Goal: Task Accomplishment & Management: Manage account settings

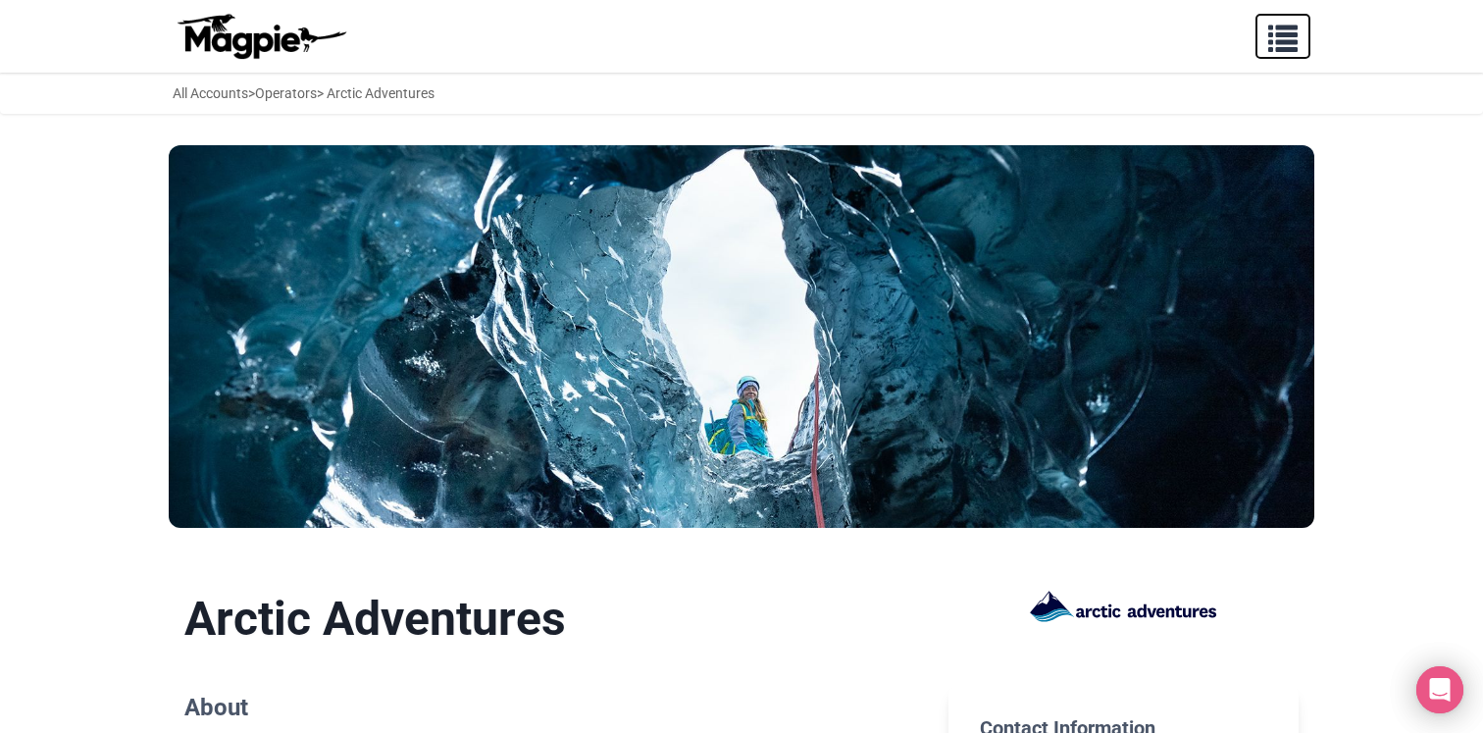
click at [1283, 39] on span "button" at bounding box center [1282, 34] width 29 height 29
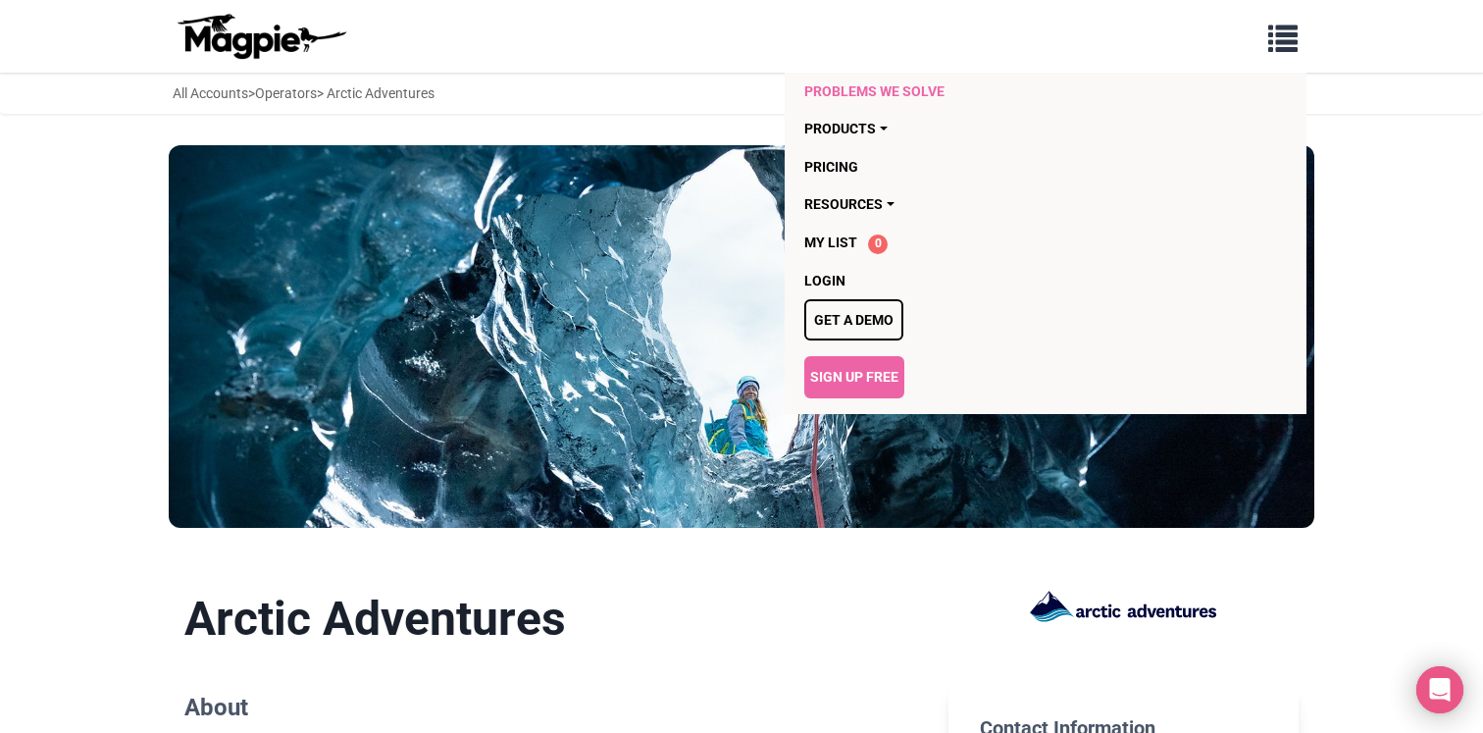
click at [895, 87] on link "Problems we solve" at bounding box center [932, 91] width 257 height 37
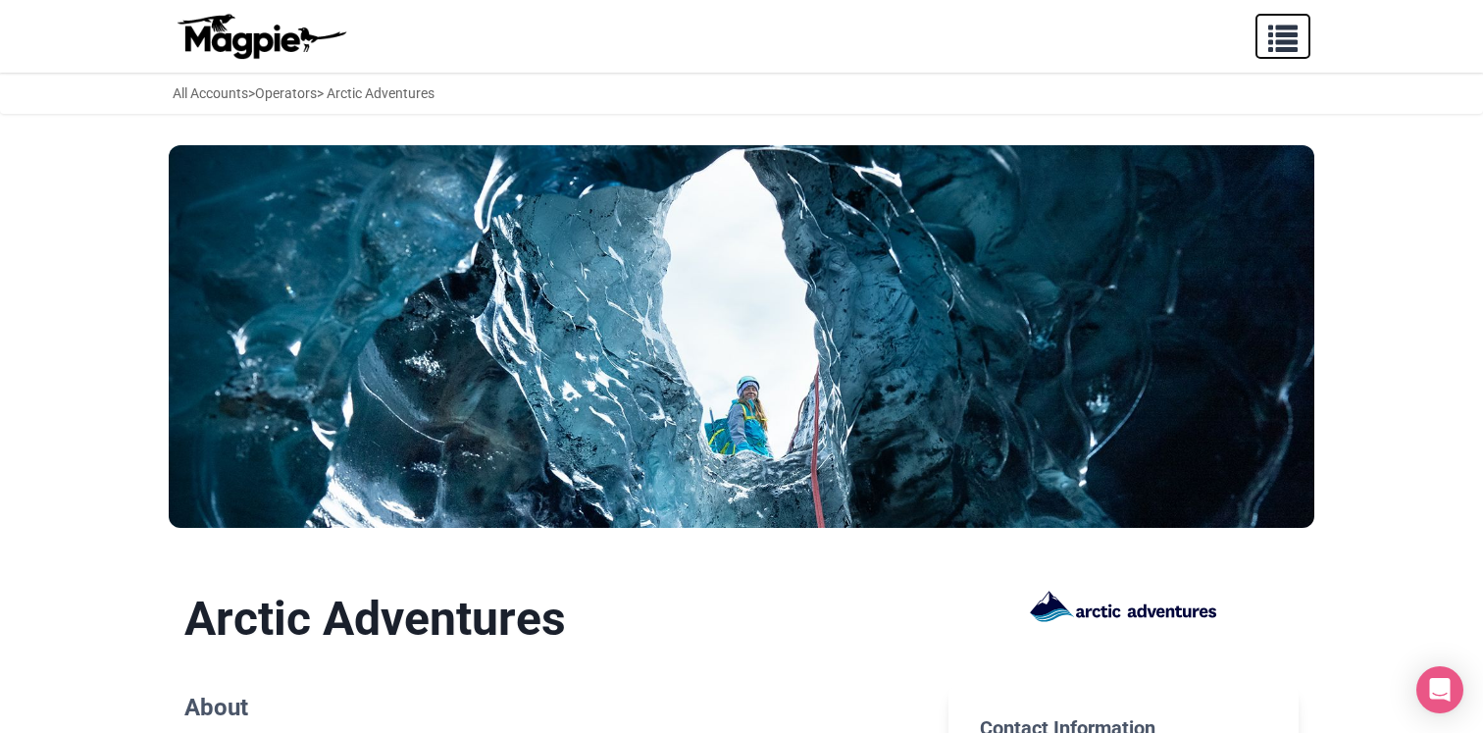
click at [1288, 41] on span "button" at bounding box center [1282, 34] width 29 height 29
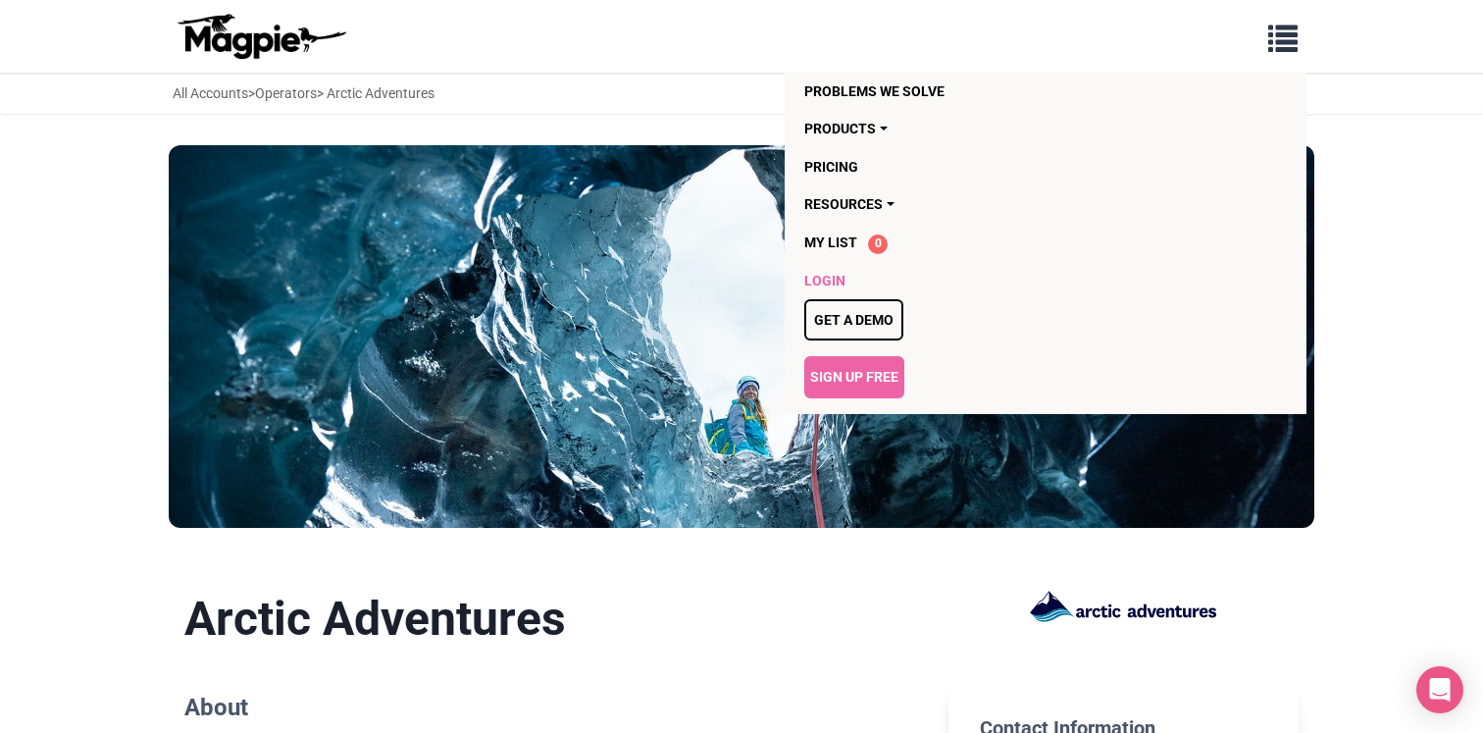
click at [836, 272] on link "Login" at bounding box center [932, 280] width 257 height 37
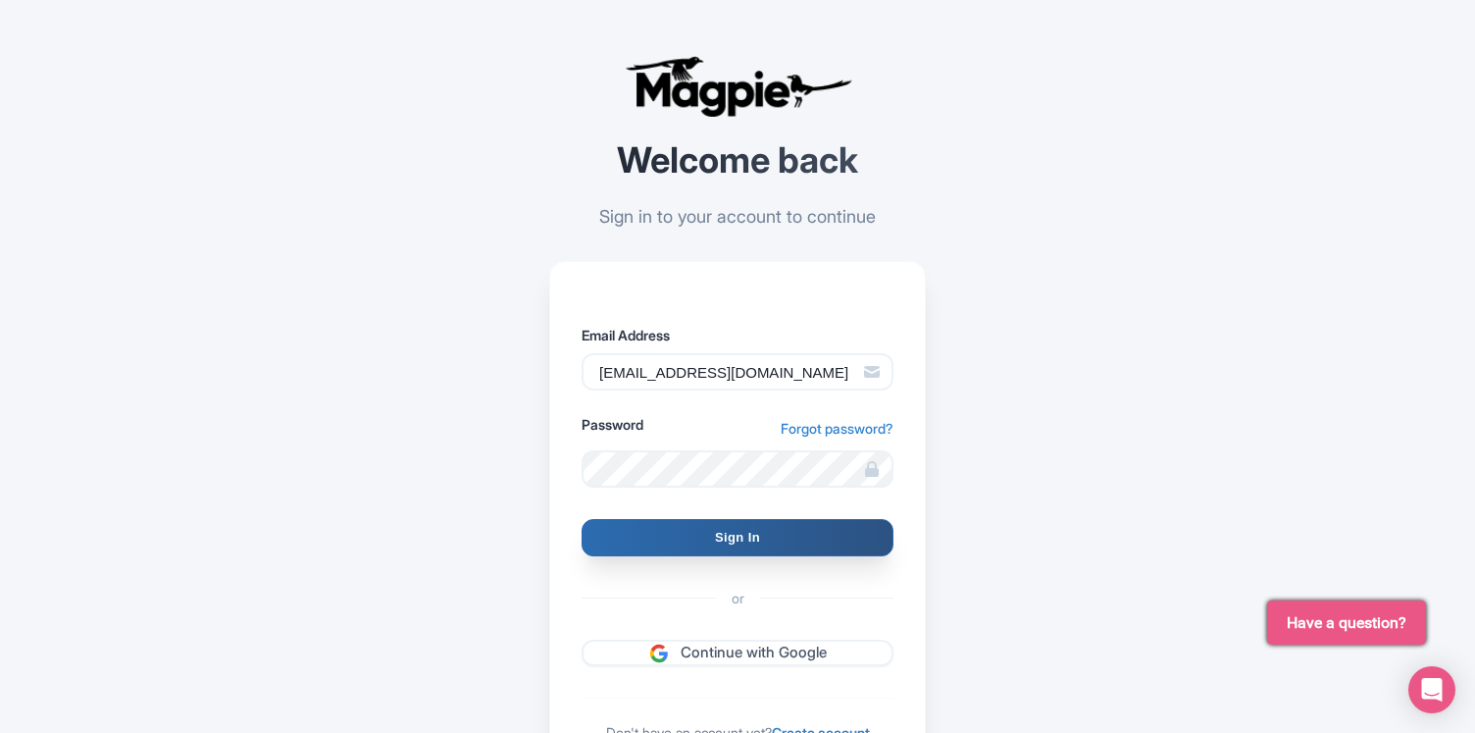
click at [732, 533] on input "Sign In" at bounding box center [738, 537] width 312 height 37
type input "Signing in..."
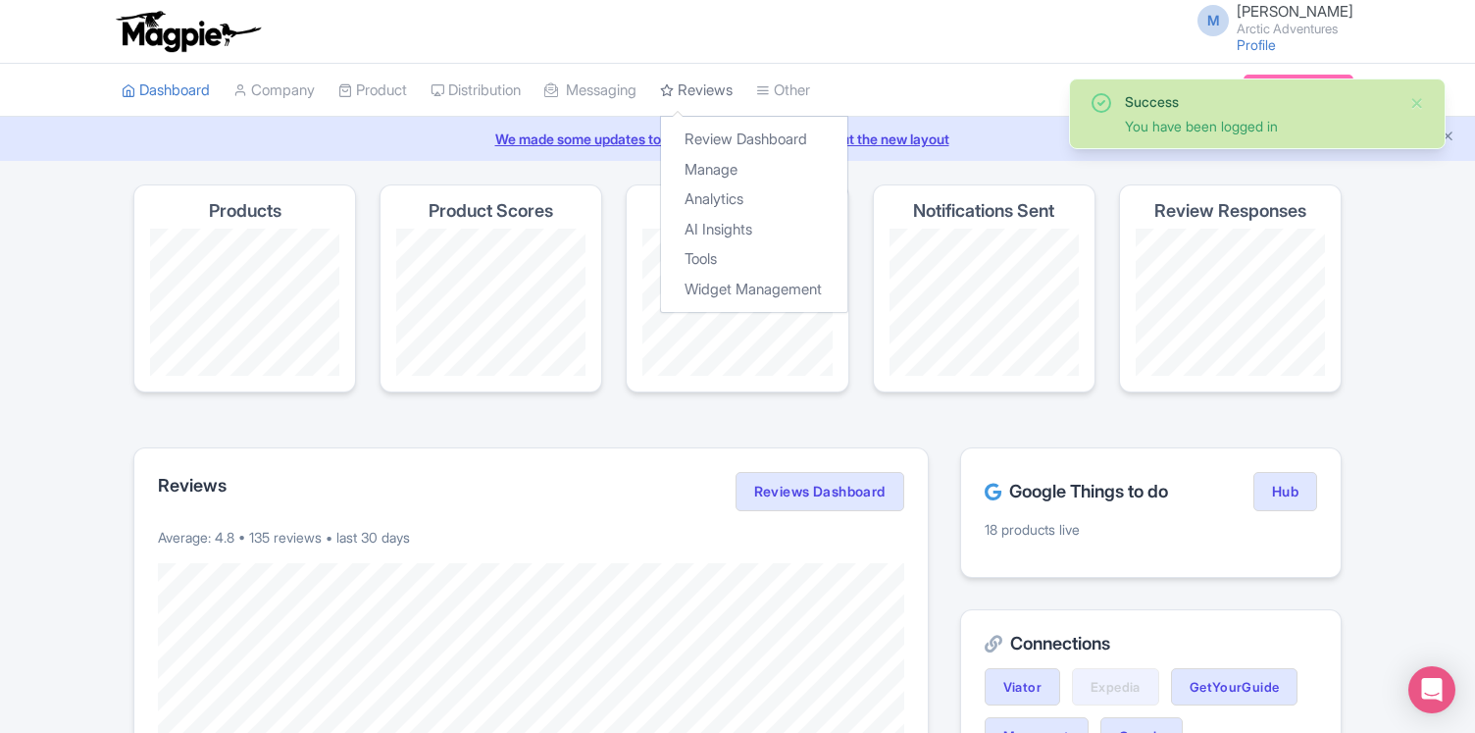
click at [732, 86] on link "Reviews" at bounding box center [696, 91] width 73 height 54
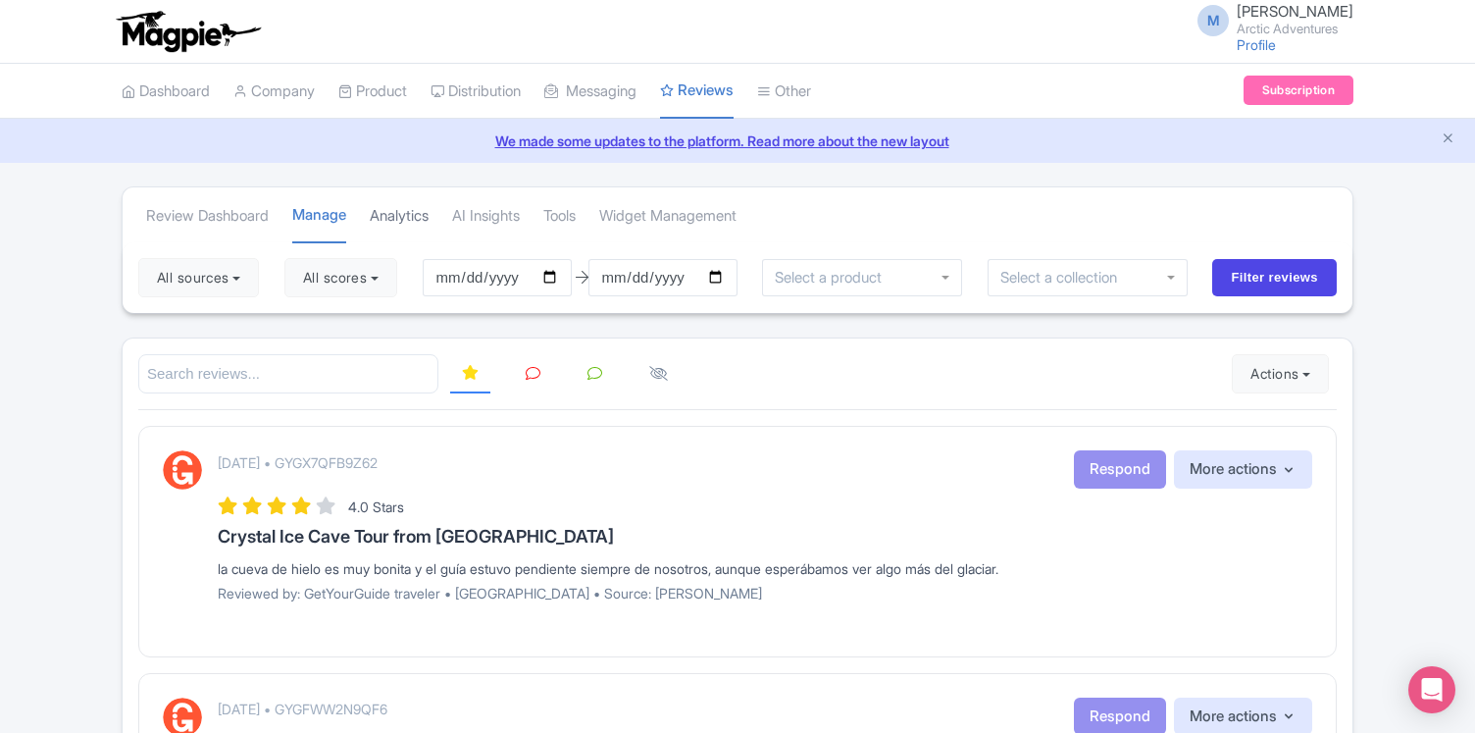
click at [419, 218] on link "Analytics" at bounding box center [399, 216] width 59 height 54
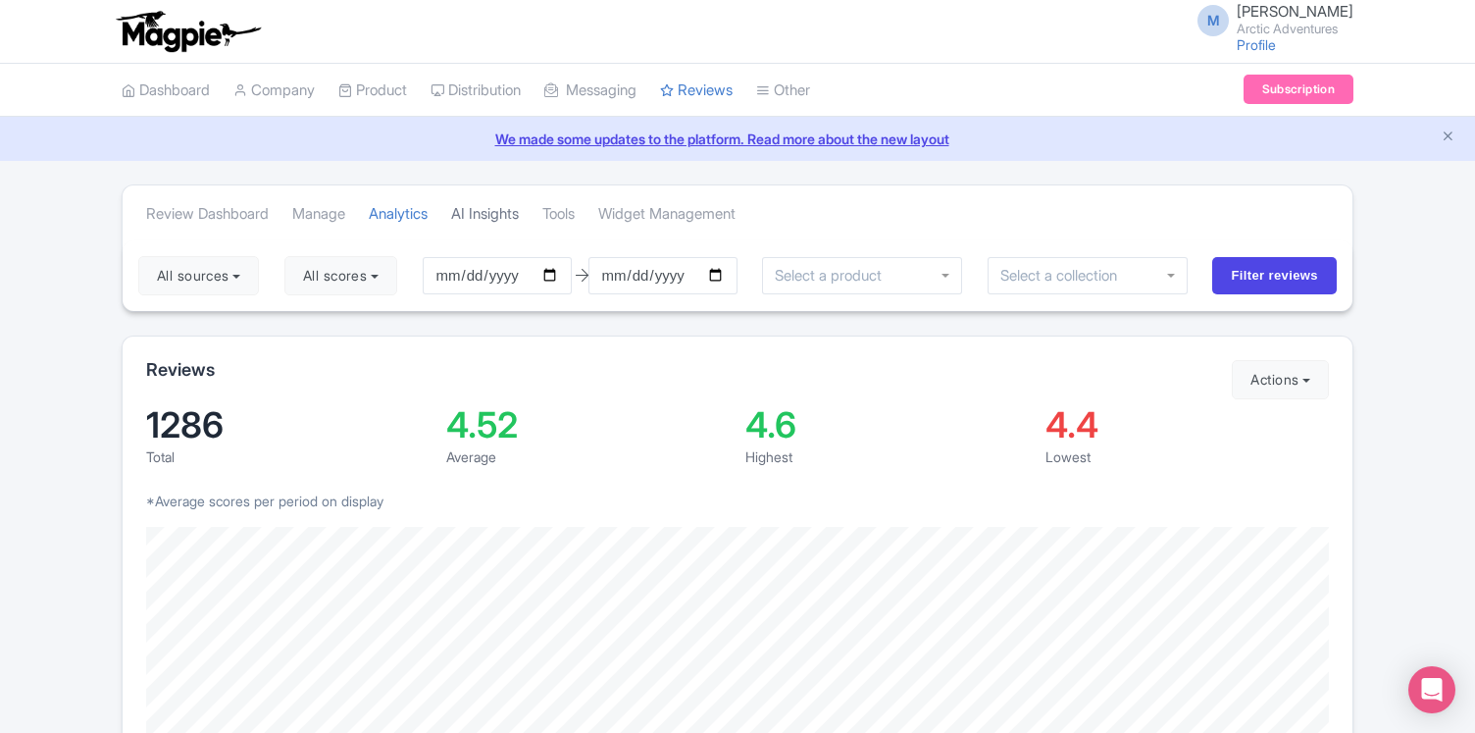
click at [507, 213] on link "AI Insights" at bounding box center [485, 214] width 68 height 54
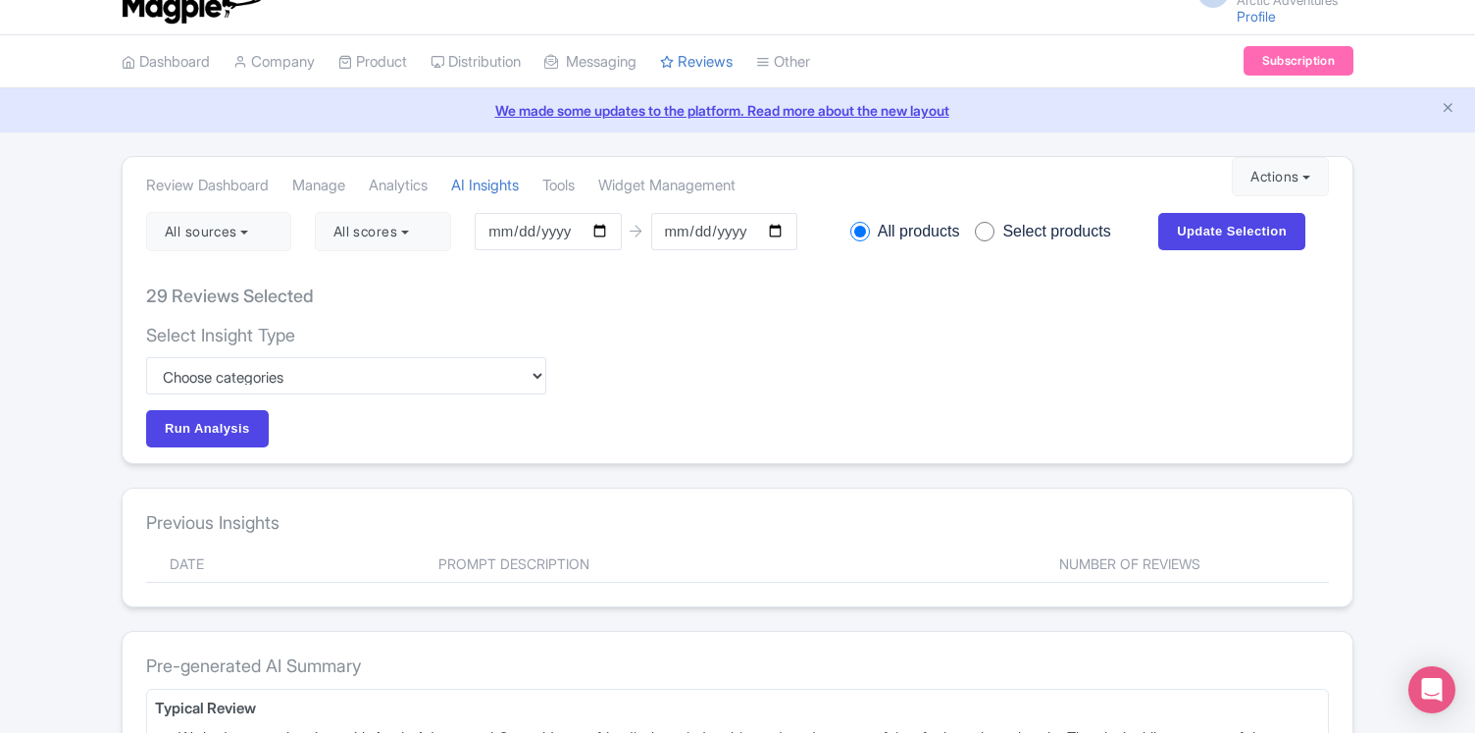
scroll to position [33, 0]
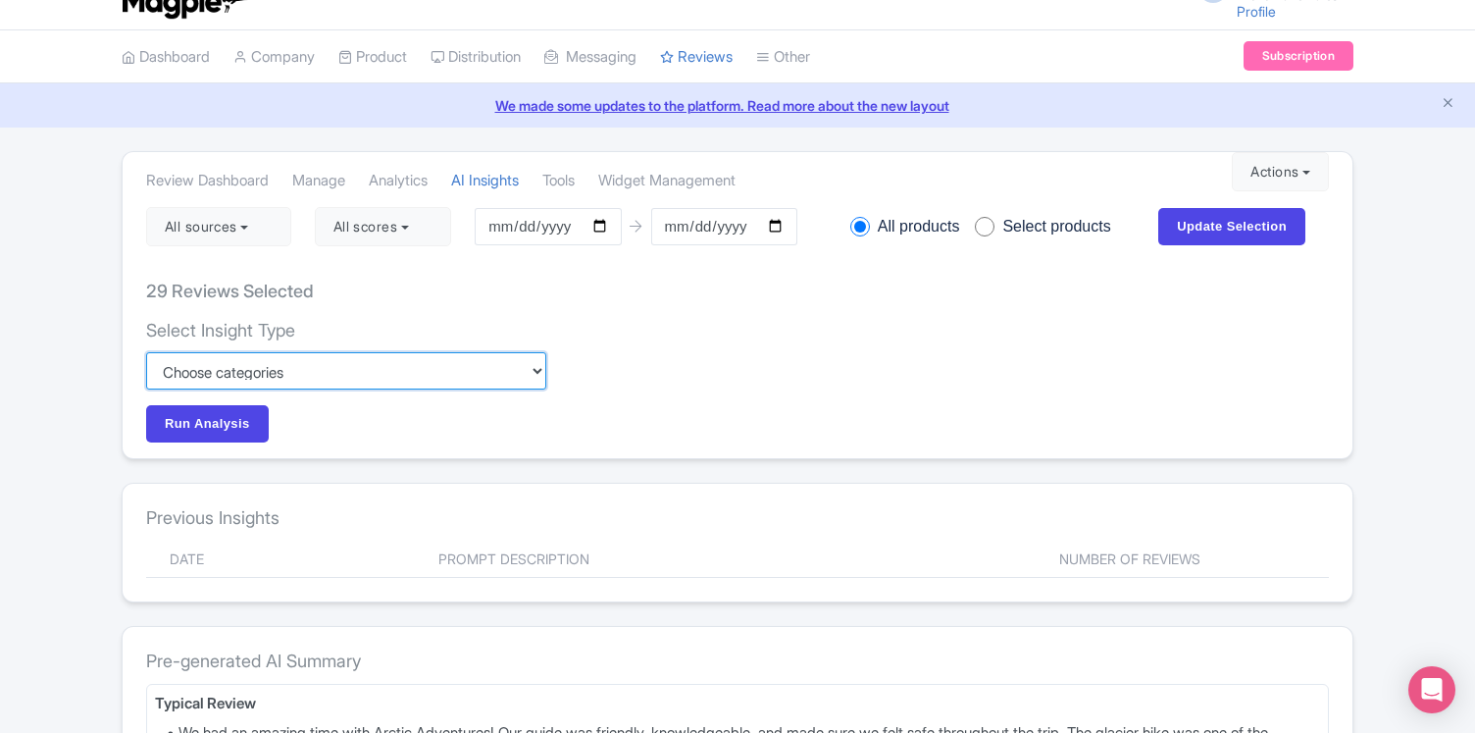
click at [467, 365] on select "Custom Choose categories Staff names - both positive and negative context Probl…" at bounding box center [346, 370] width 400 height 37
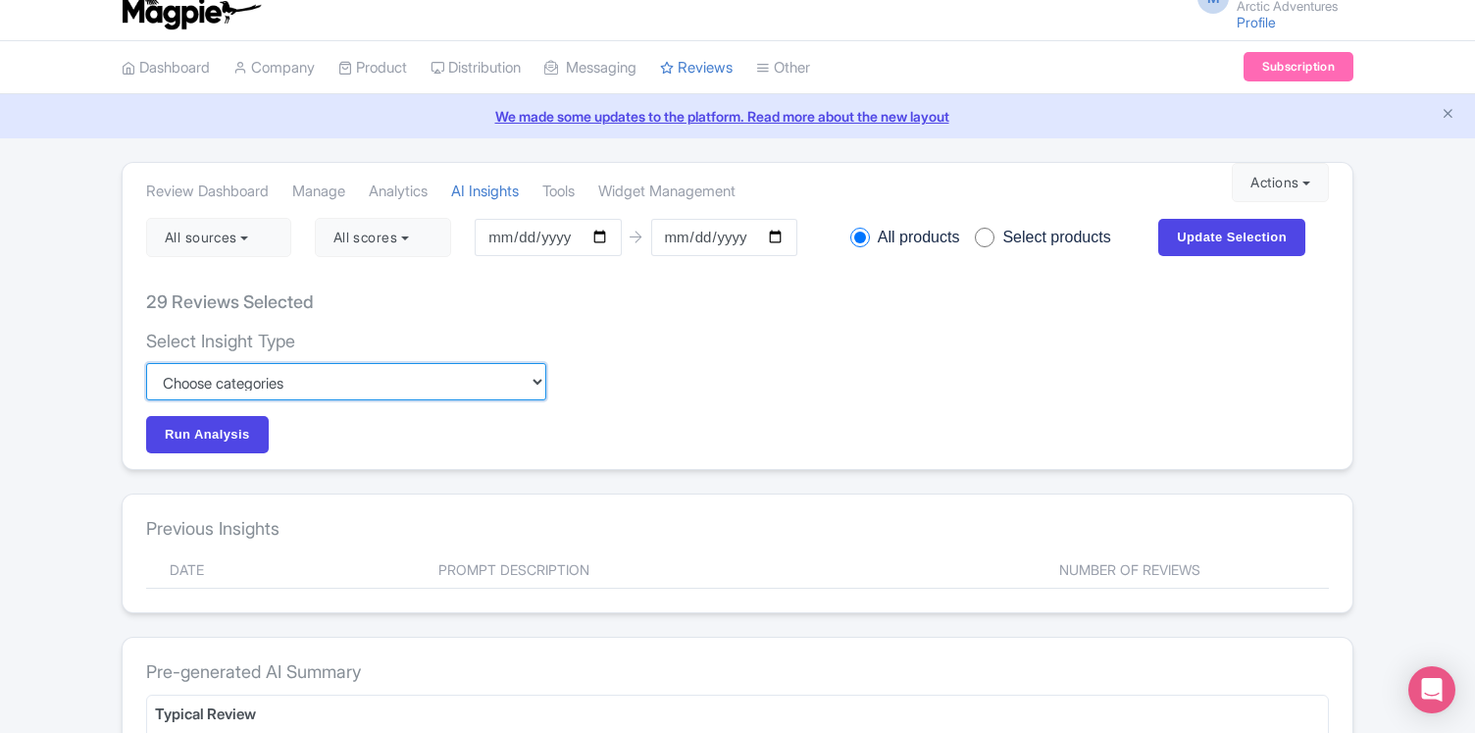
scroll to position [0, 0]
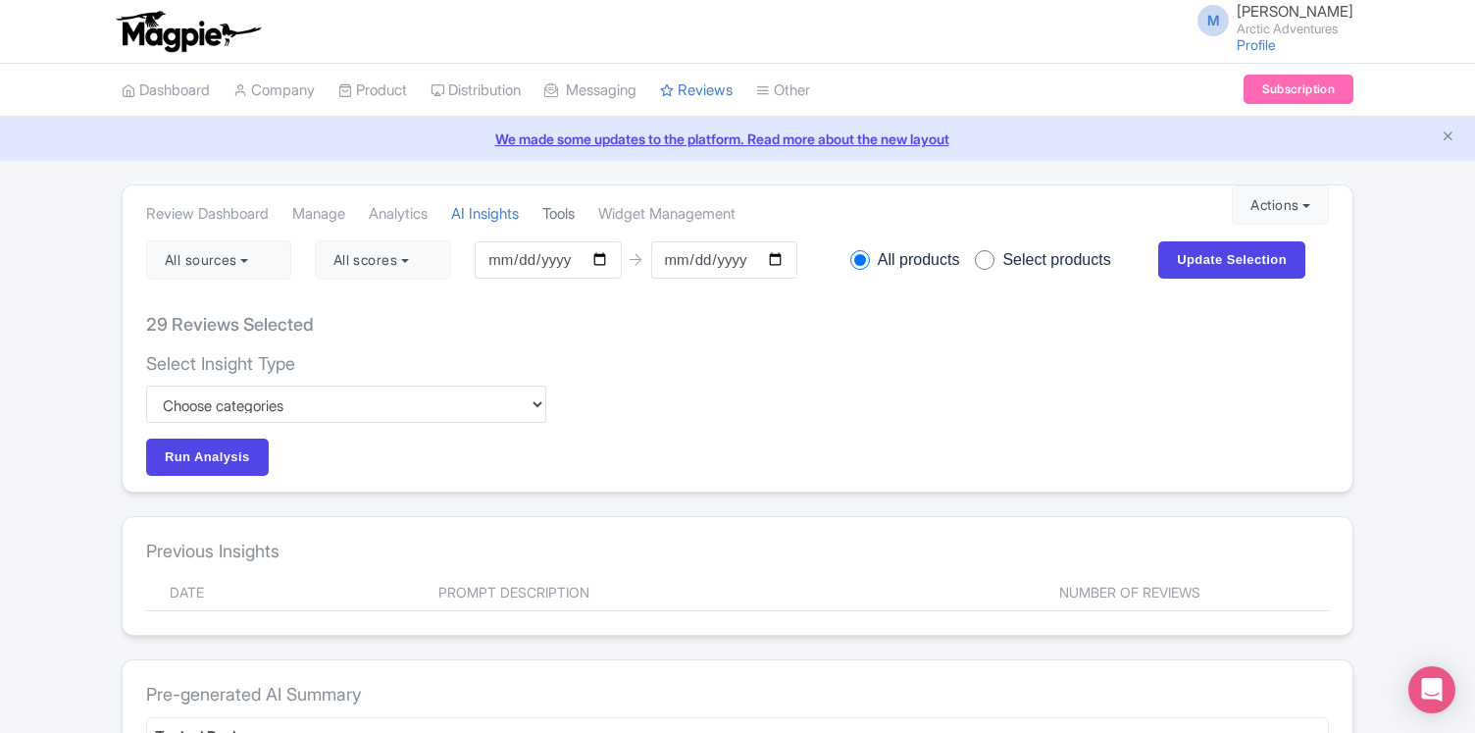
click at [575, 214] on link "Tools" at bounding box center [558, 214] width 32 height 54
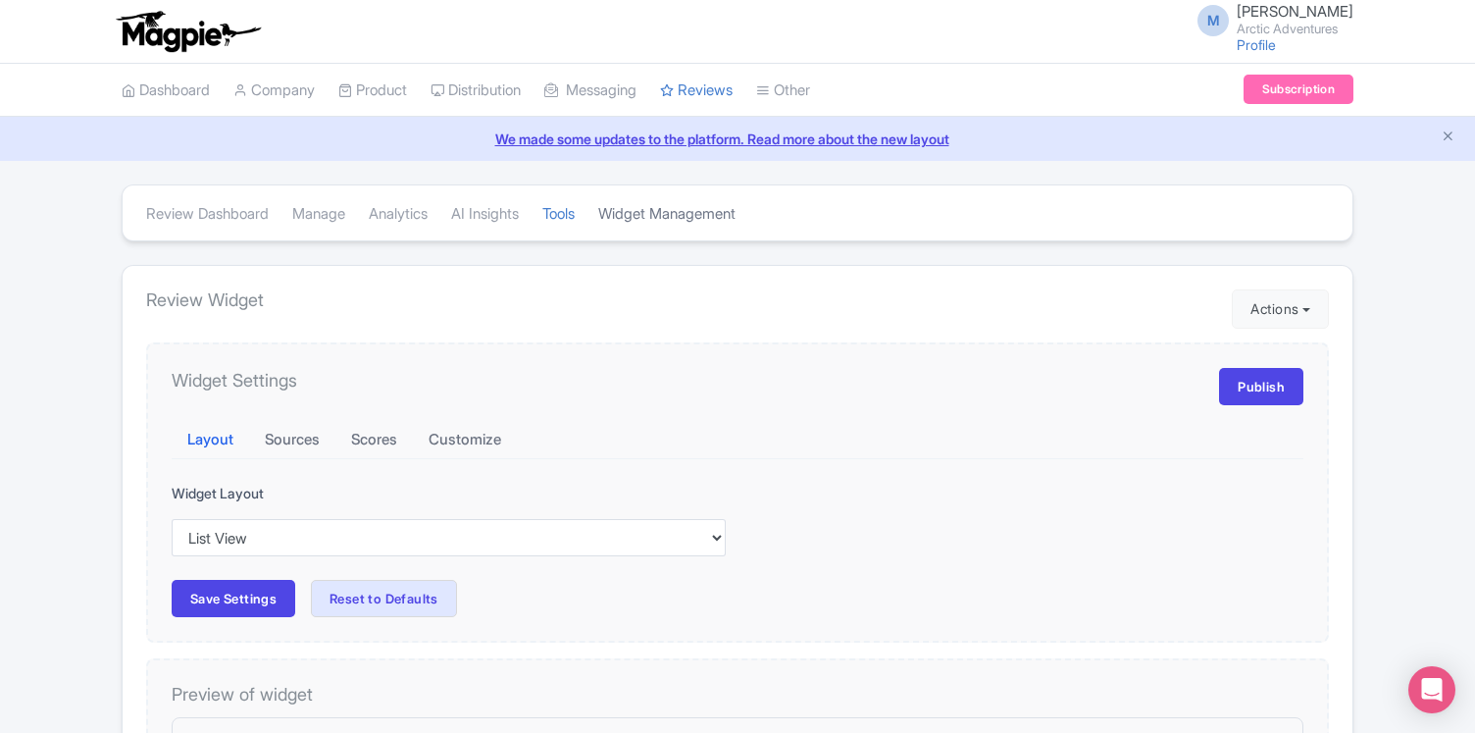
click at [692, 218] on link "Widget Management" at bounding box center [666, 214] width 137 height 54
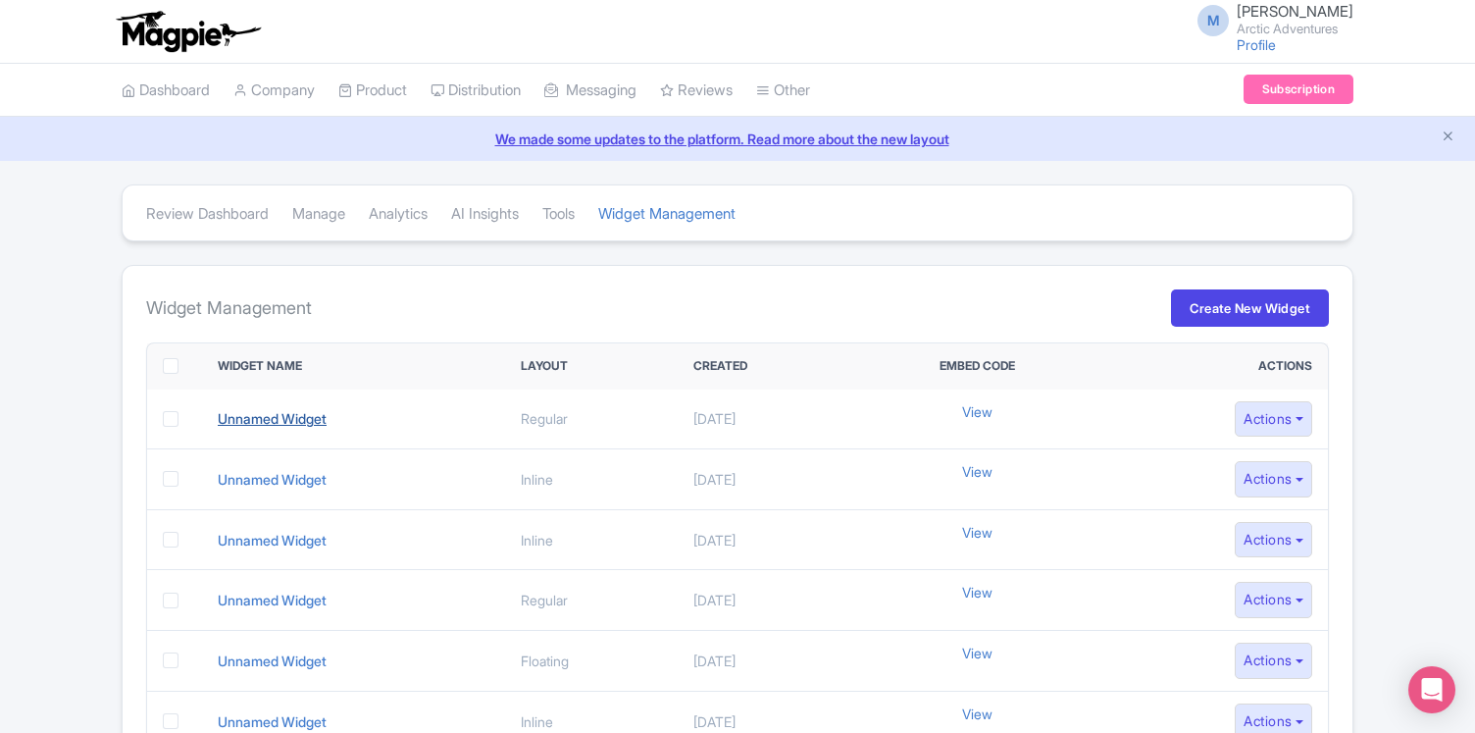
click at [273, 417] on link "Unnamed Widget" at bounding box center [272, 418] width 109 height 17
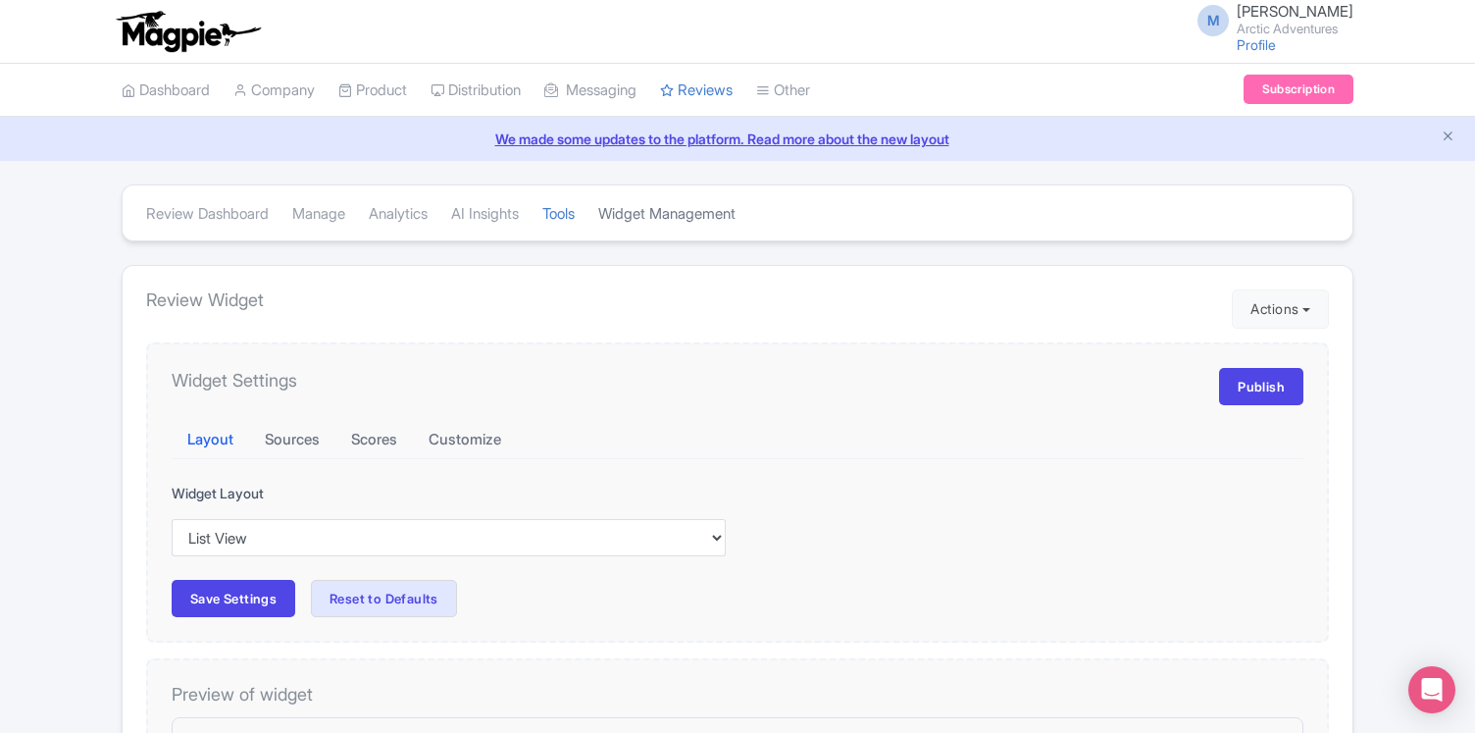
click at [716, 214] on link "Widget Management" at bounding box center [666, 214] width 137 height 54
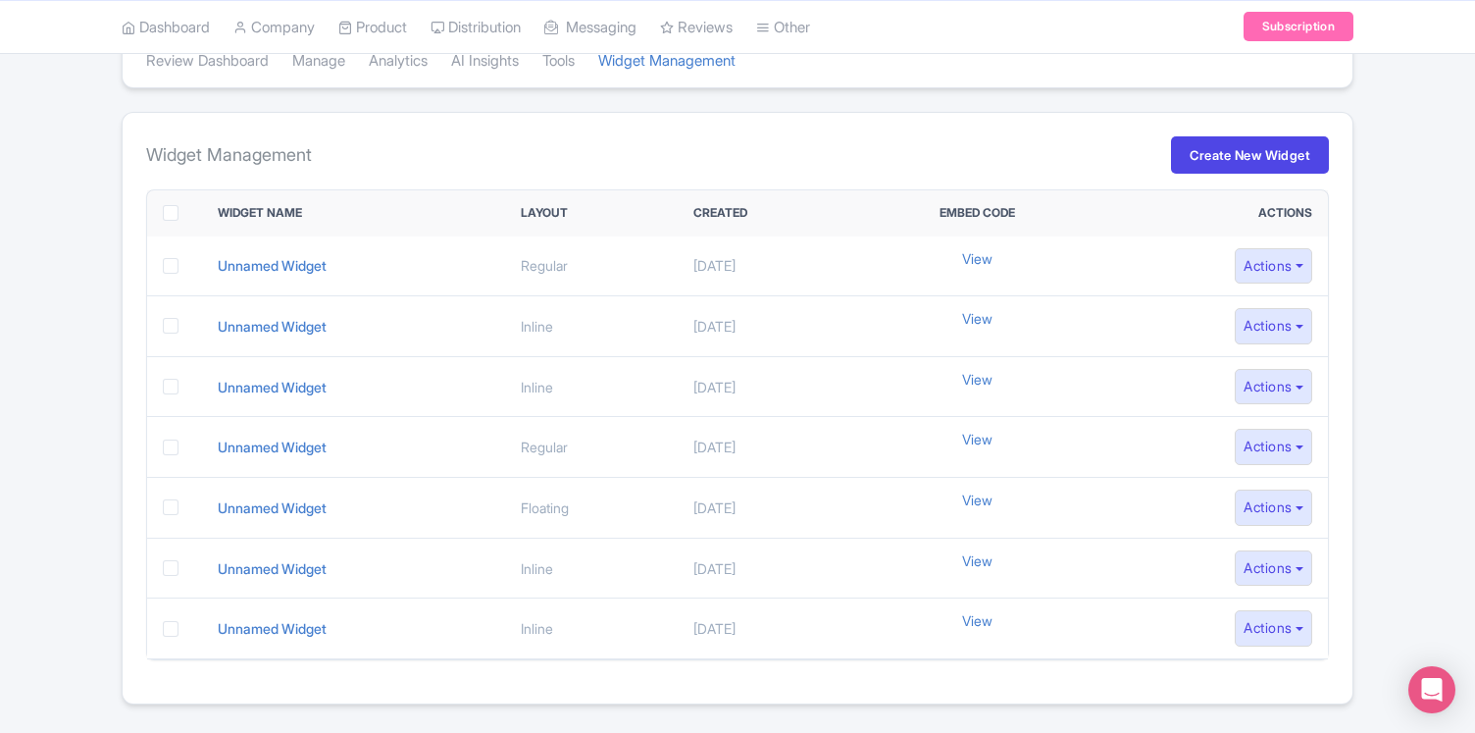
scroll to position [154, 0]
click at [260, 324] on link "Unnamed Widget" at bounding box center [272, 325] width 109 height 17
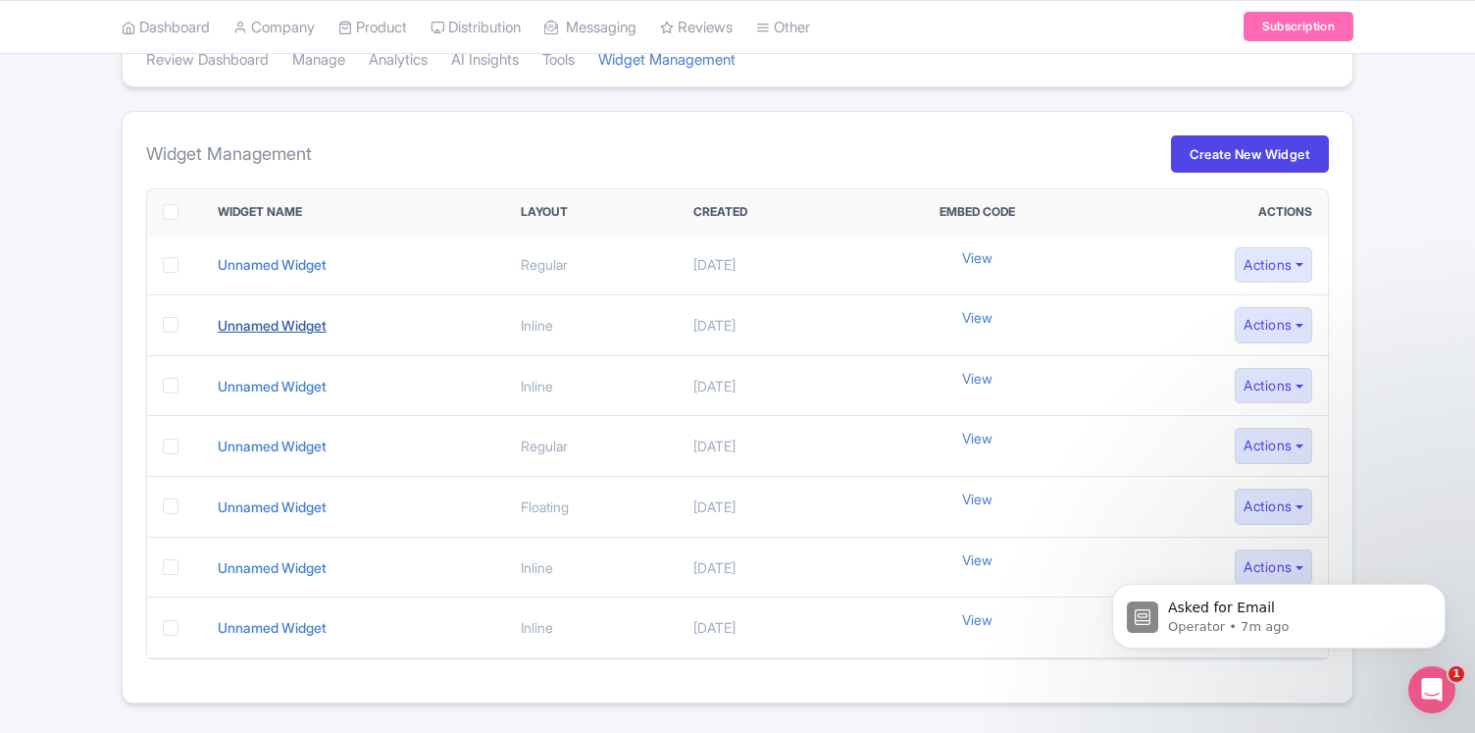
scroll to position [0, 0]
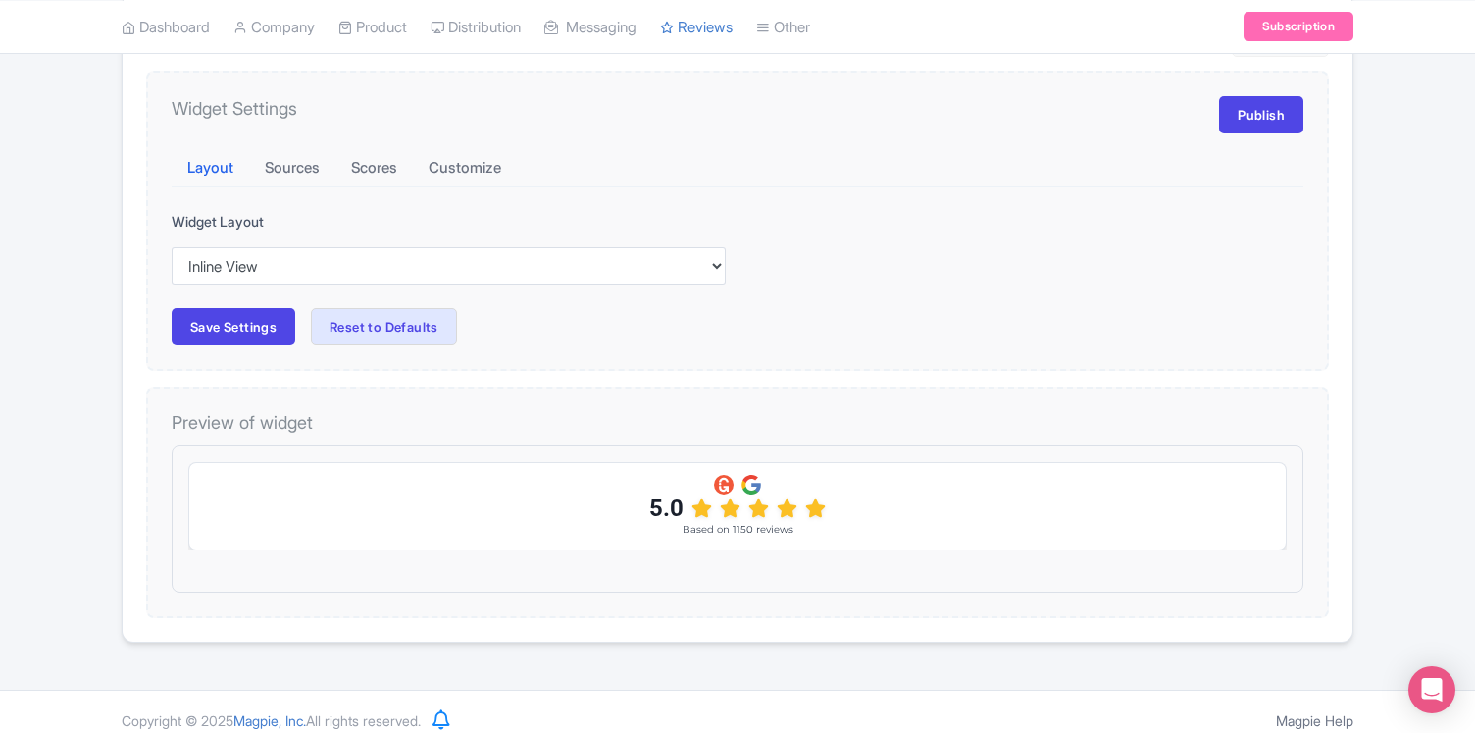
scroll to position [258, 0]
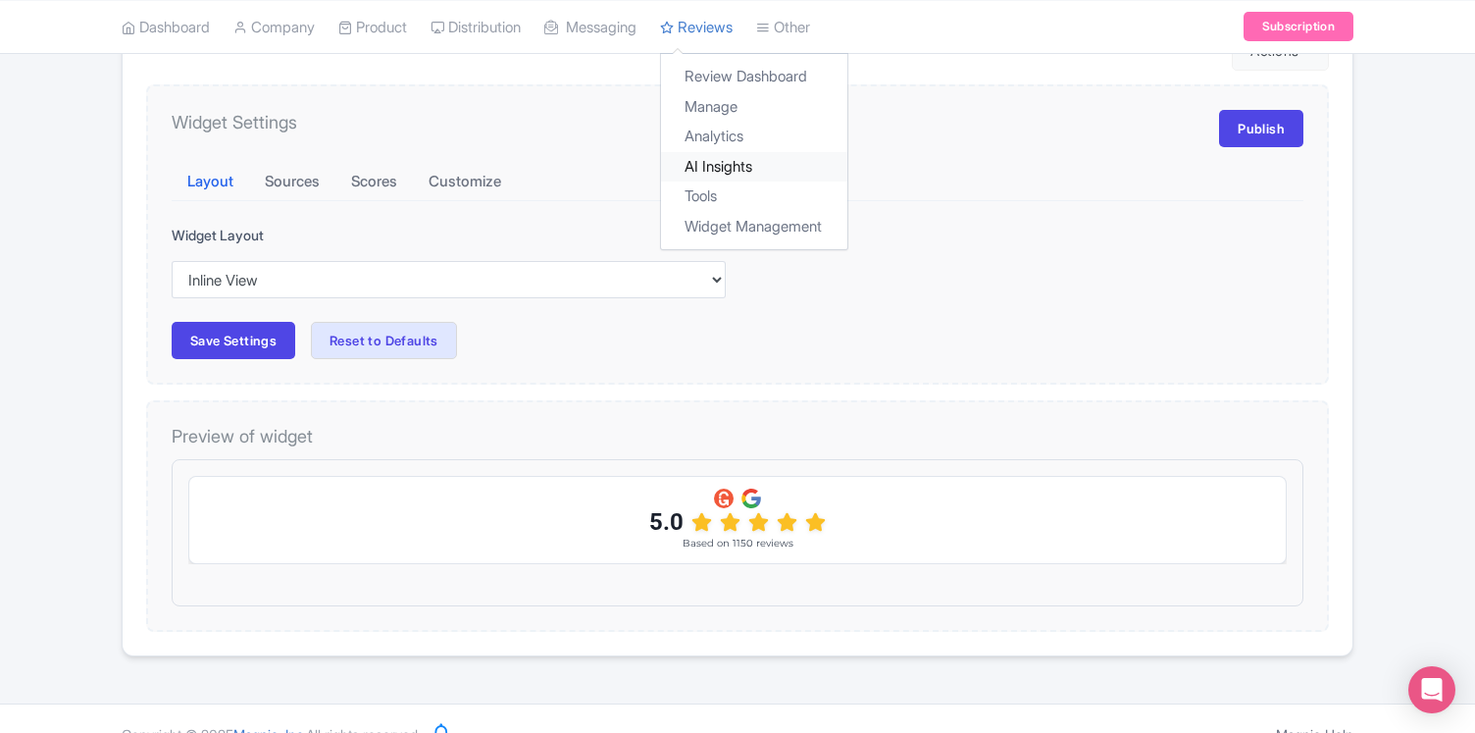
click at [742, 163] on link "AI Insights" at bounding box center [754, 166] width 186 height 30
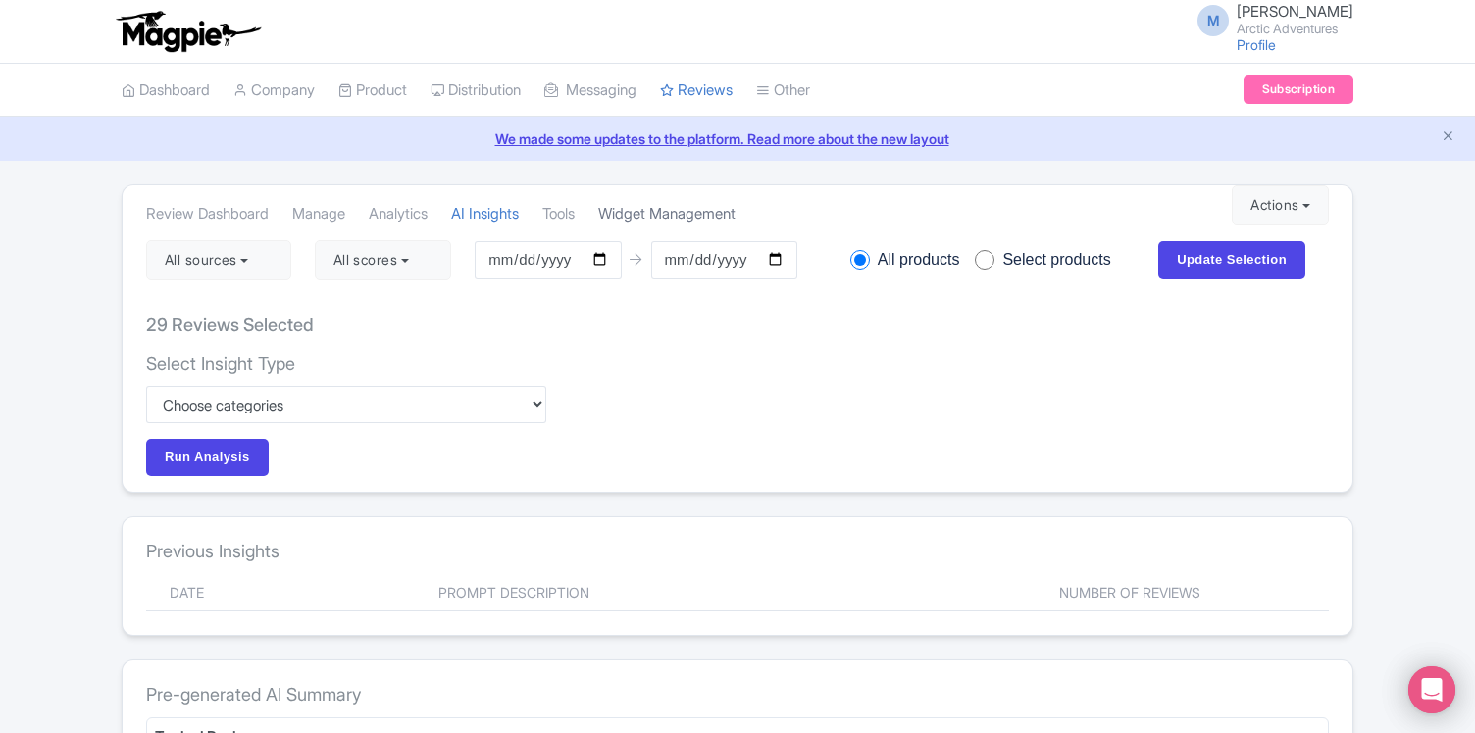
click at [684, 216] on link "Widget Management" at bounding box center [666, 214] width 137 height 54
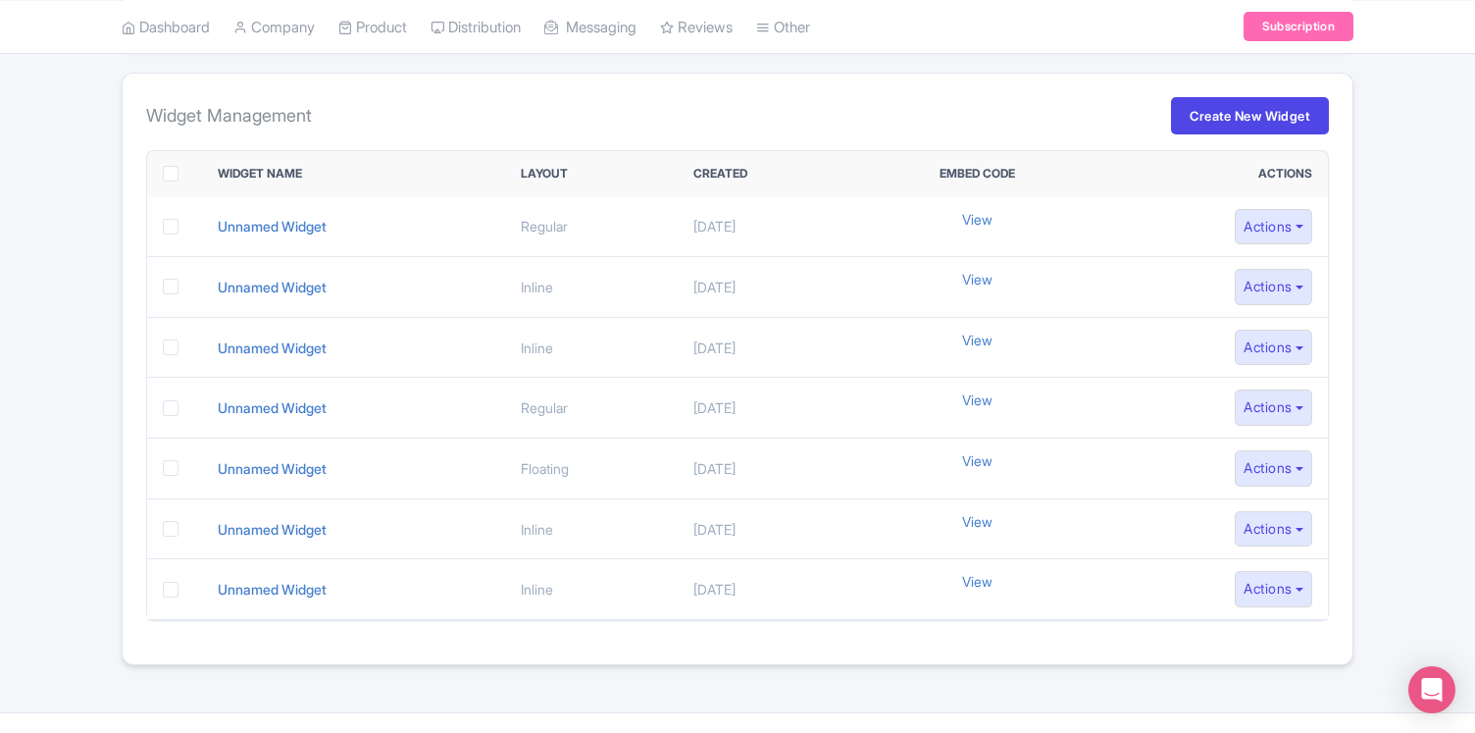
scroll to position [222, 0]
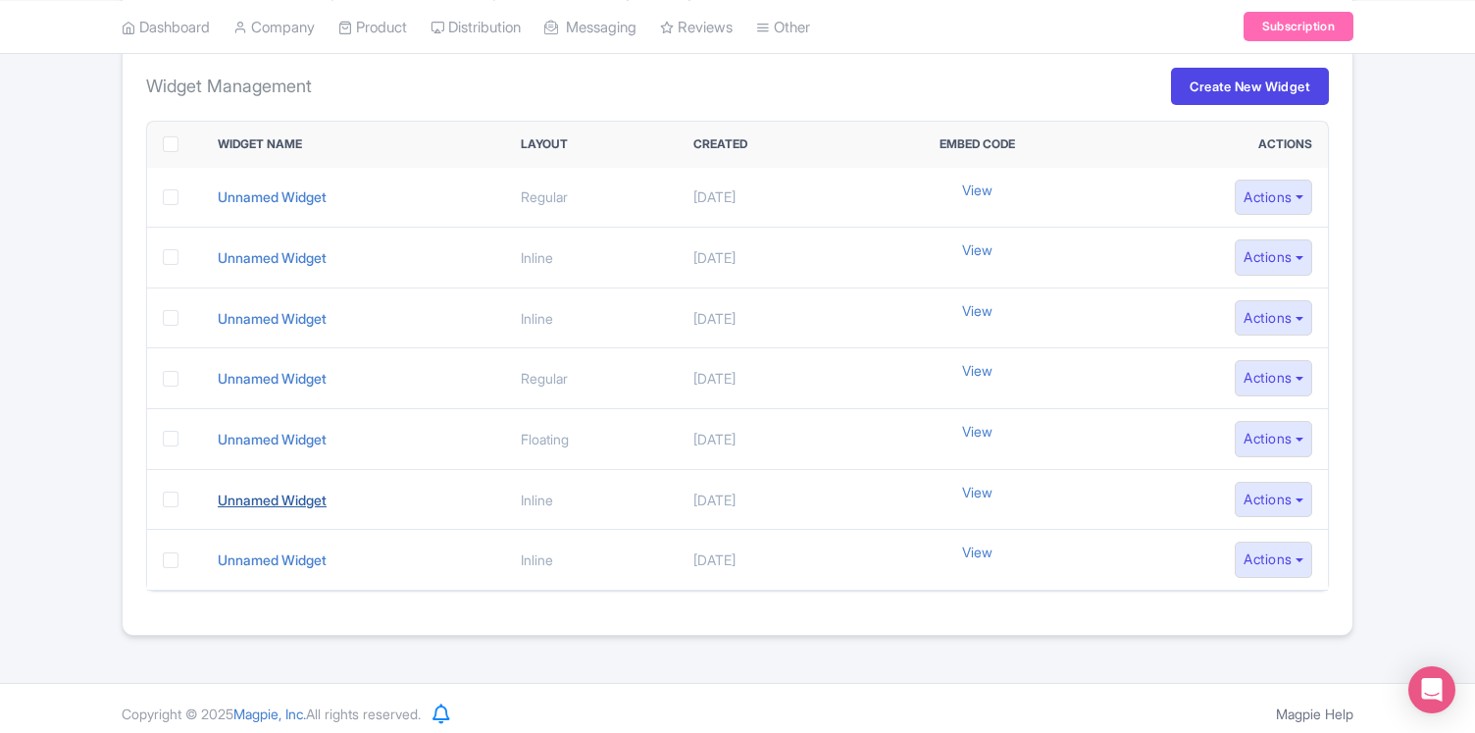
click at [261, 497] on link "Unnamed Widget" at bounding box center [272, 499] width 109 height 17
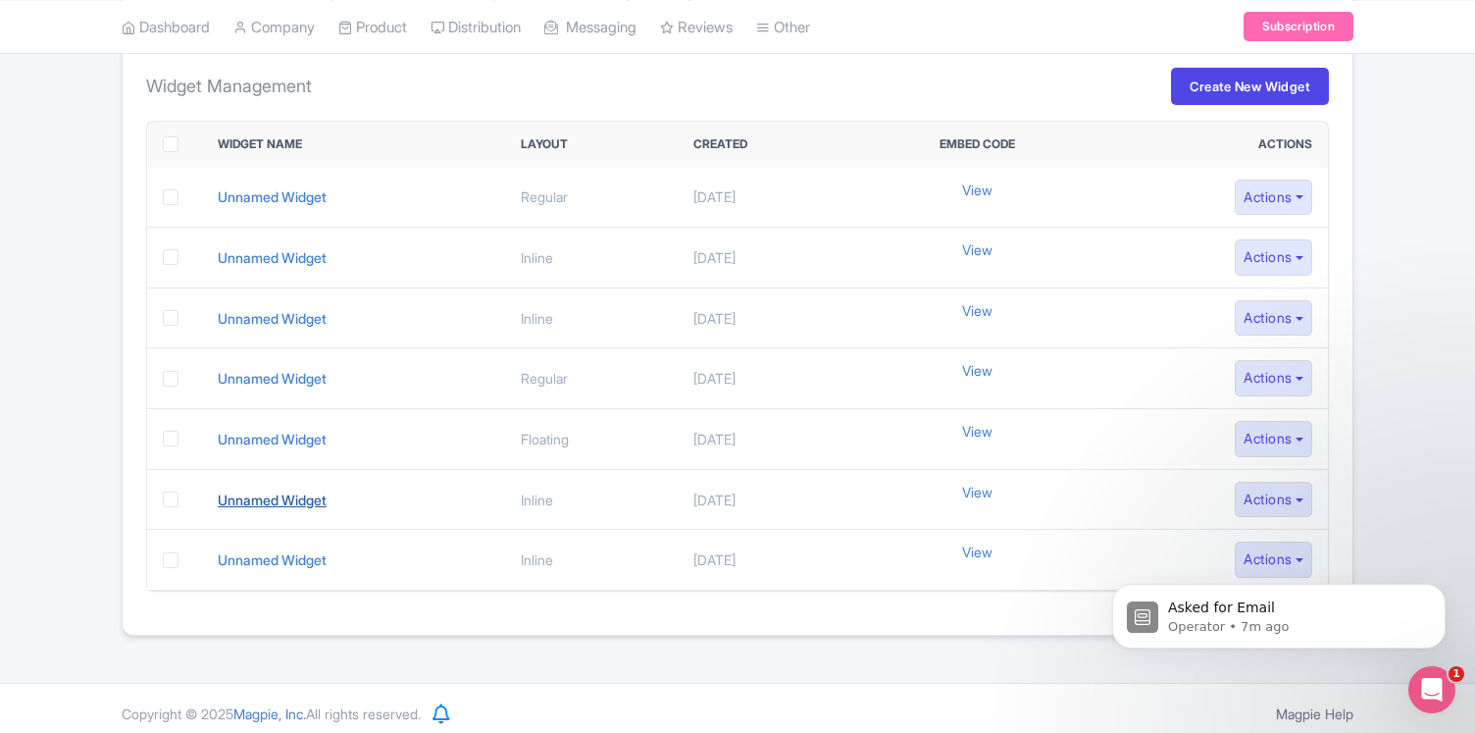
scroll to position [0, 0]
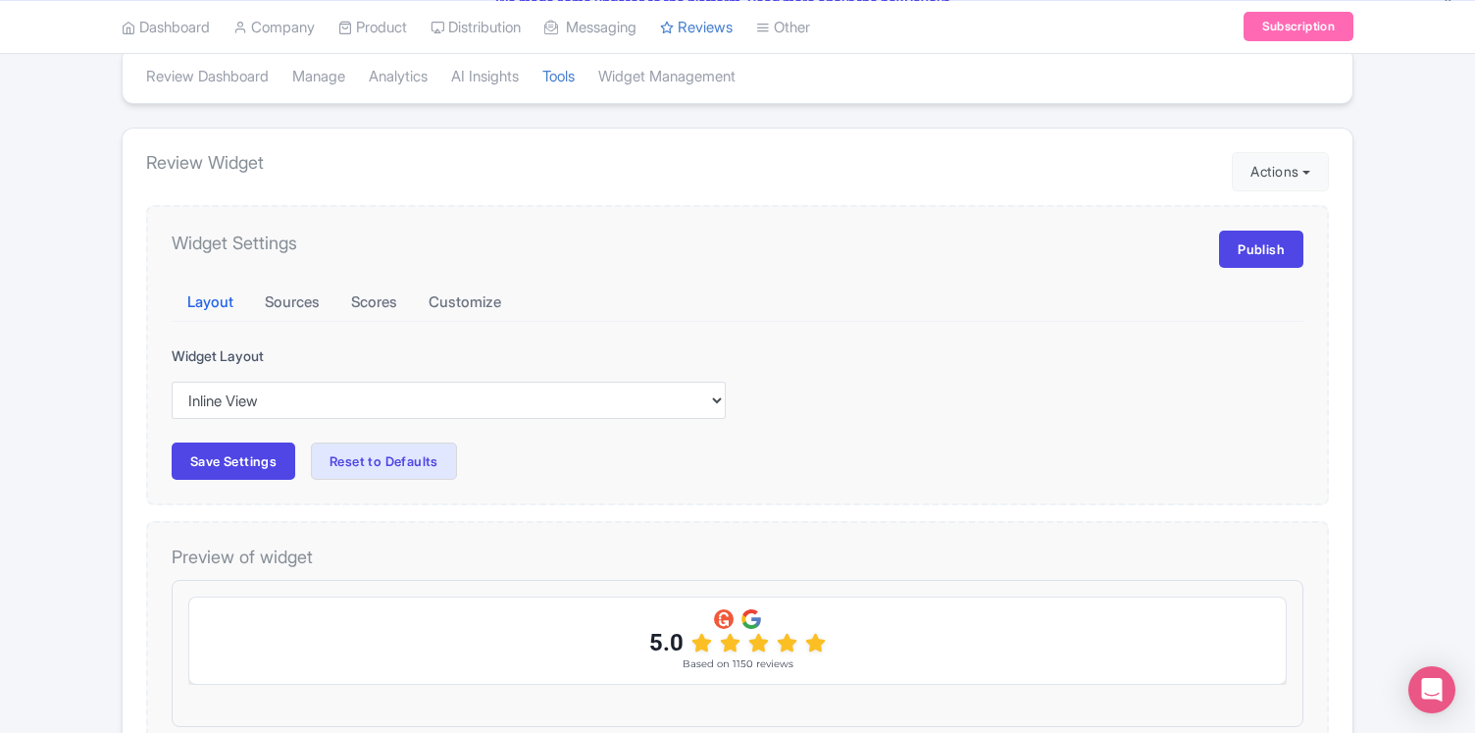
scroll to position [288, 0]
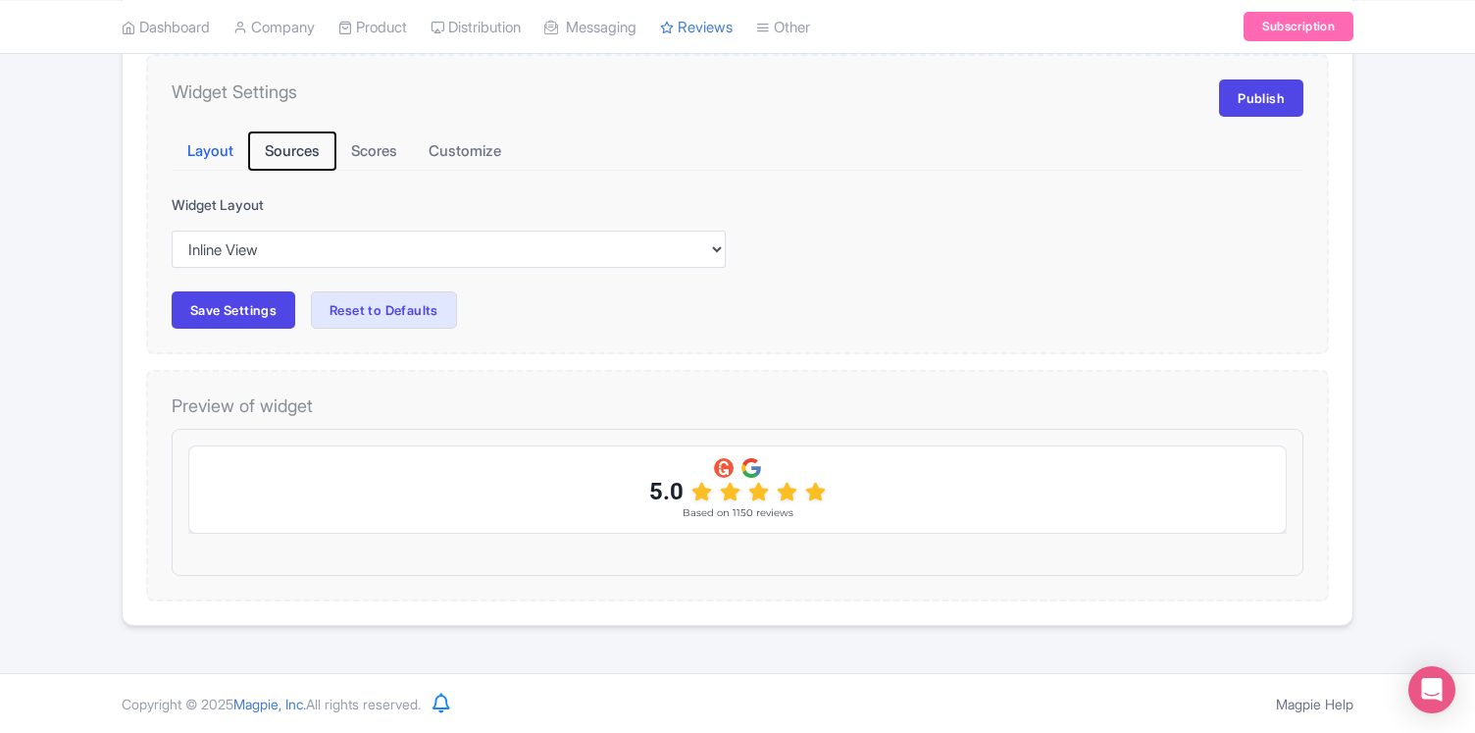
click at [298, 153] on button "Sources" at bounding box center [292, 151] width 86 height 38
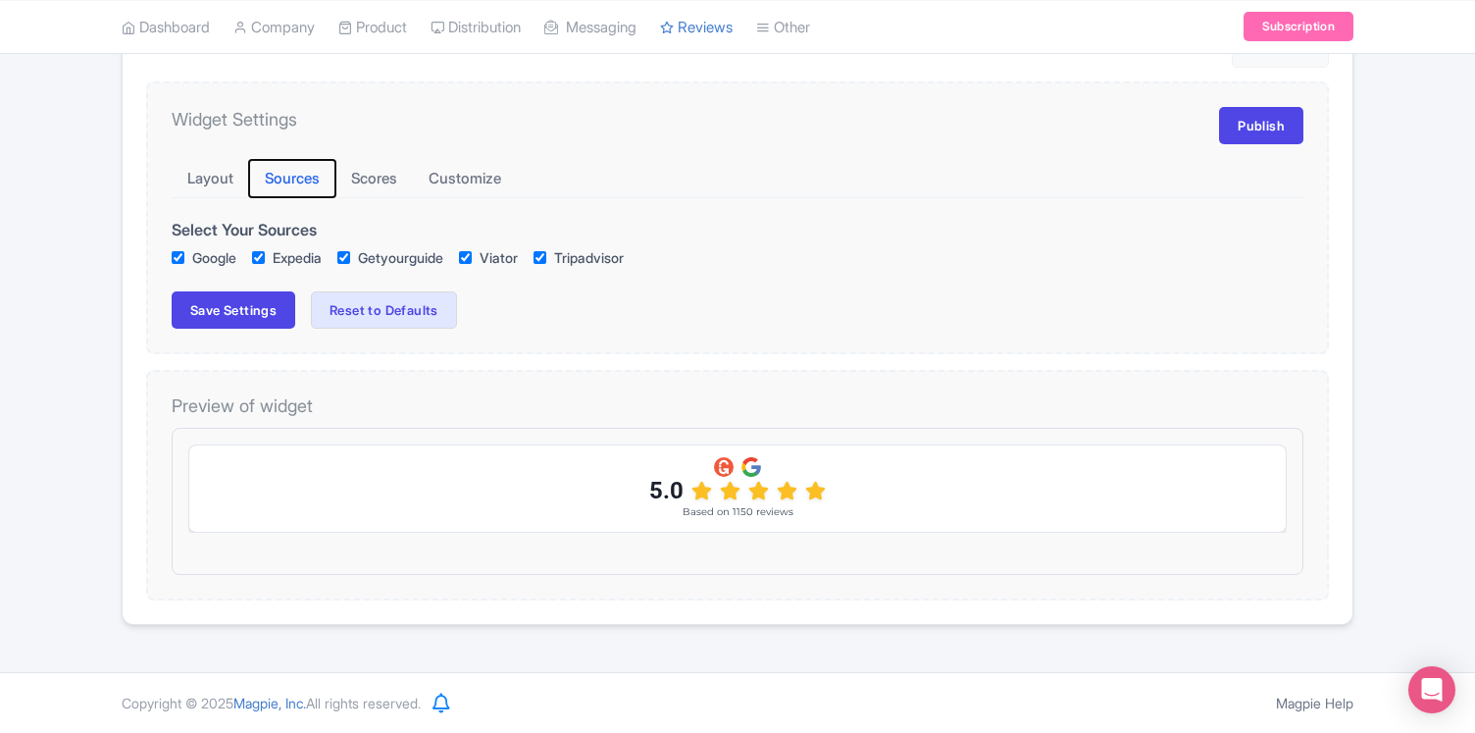
scroll to position [261, 0]
click at [385, 179] on button "Scores" at bounding box center [373, 179] width 77 height 38
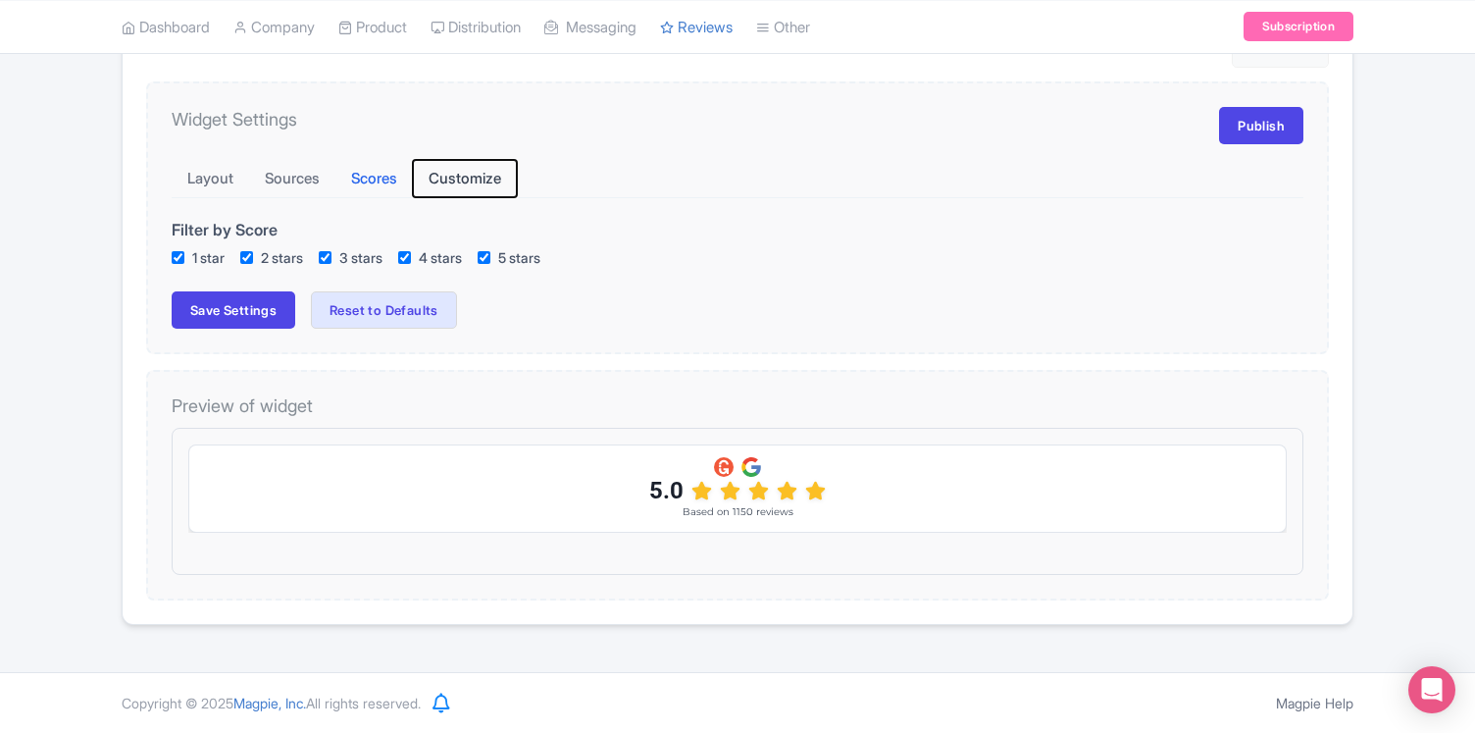
click at [470, 177] on button "Customize" at bounding box center [465, 179] width 104 height 38
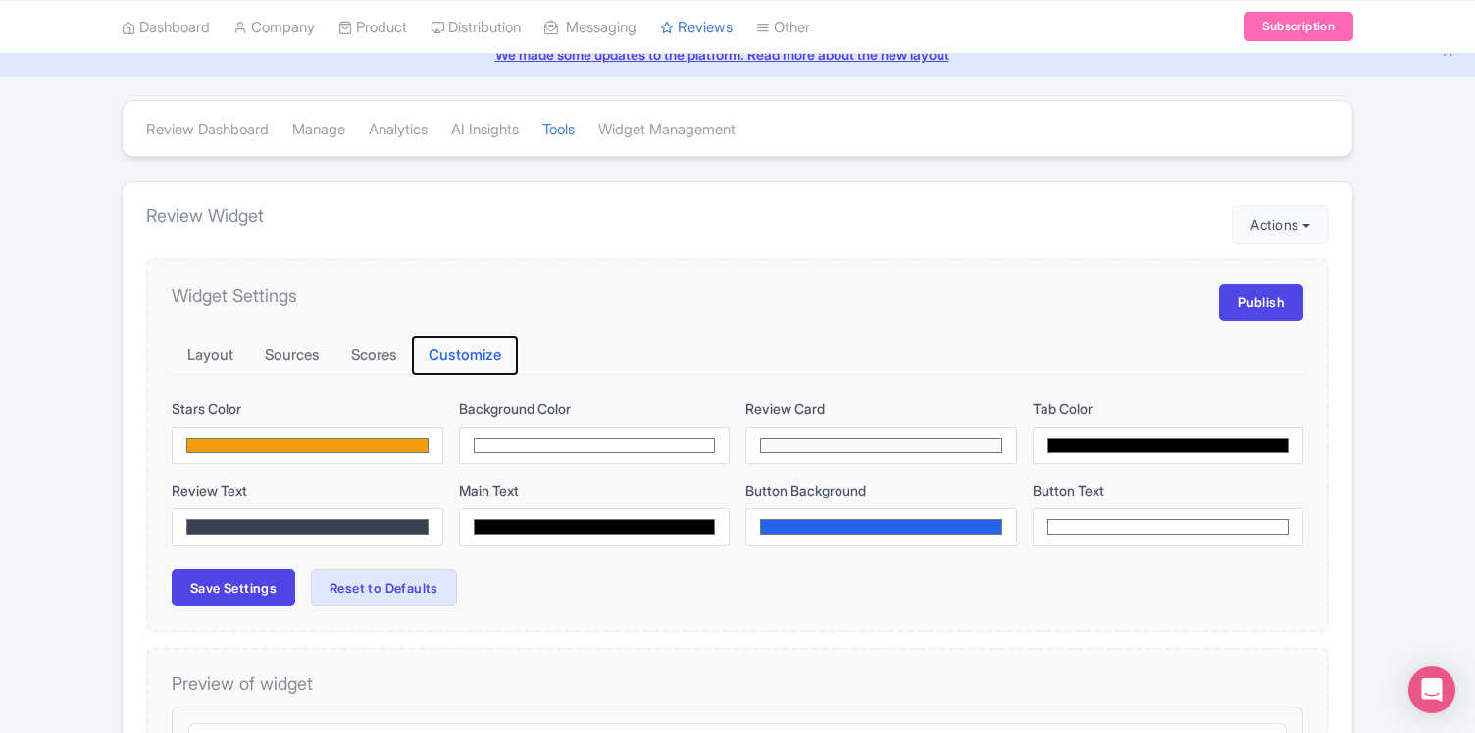
scroll to position [0, 0]
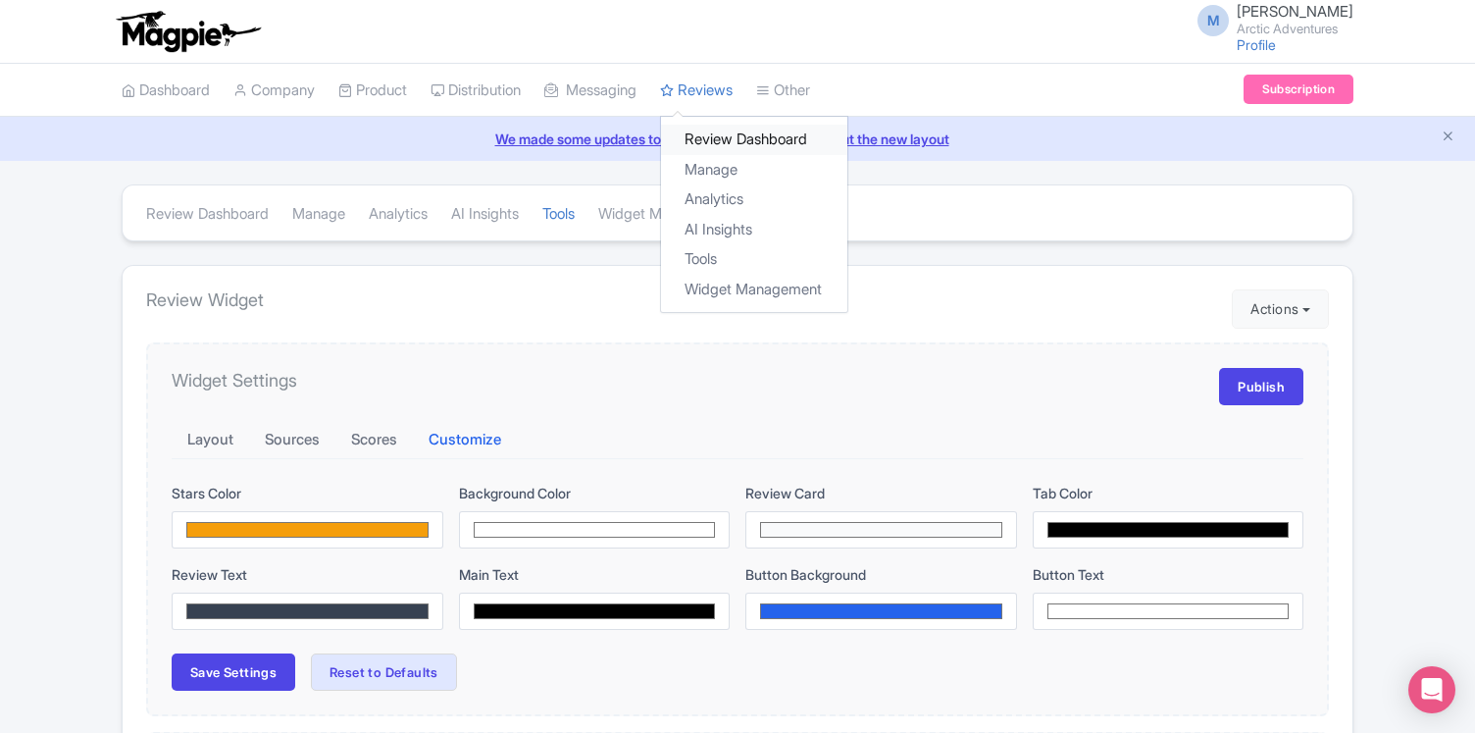
click at [748, 140] on link "Review Dashboard" at bounding box center [754, 140] width 186 height 30
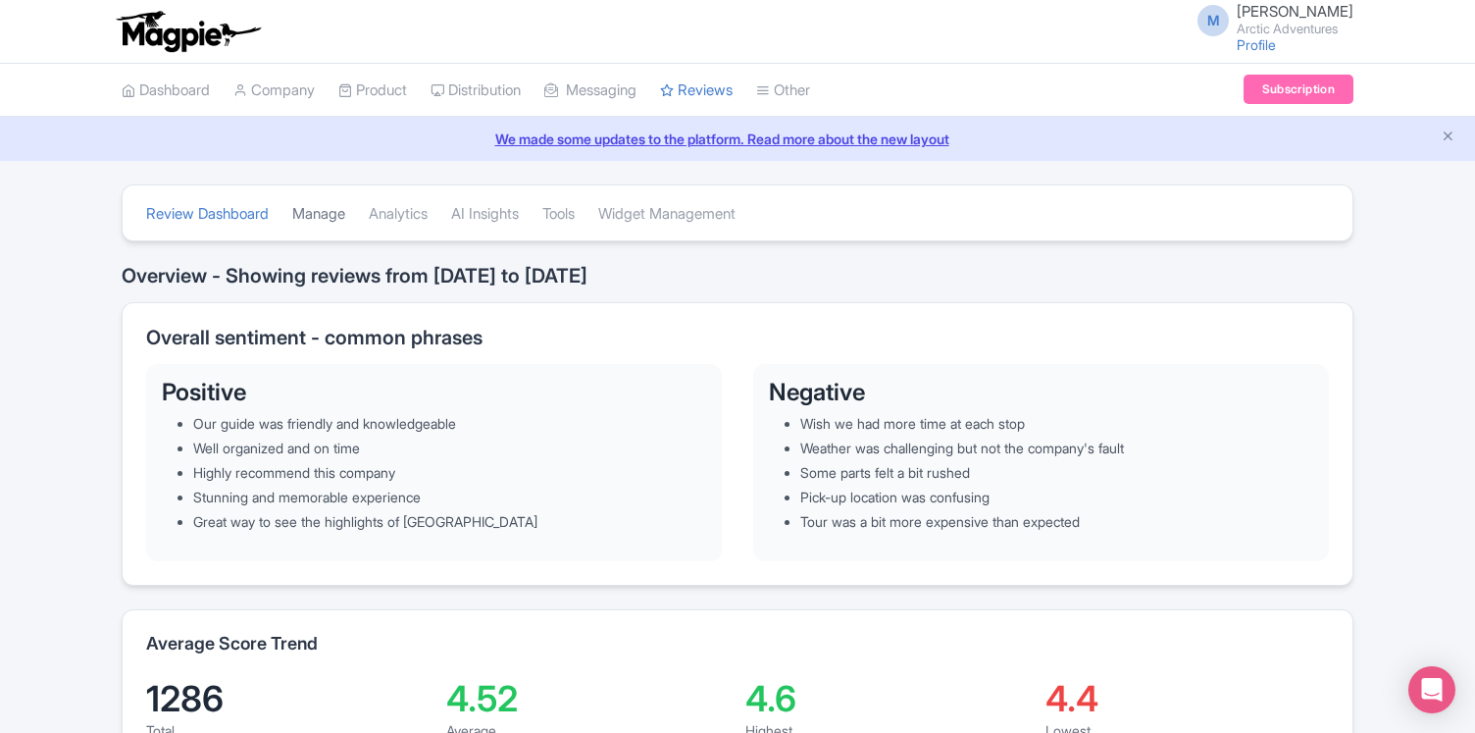
click at [329, 216] on link "Manage" at bounding box center [318, 214] width 53 height 54
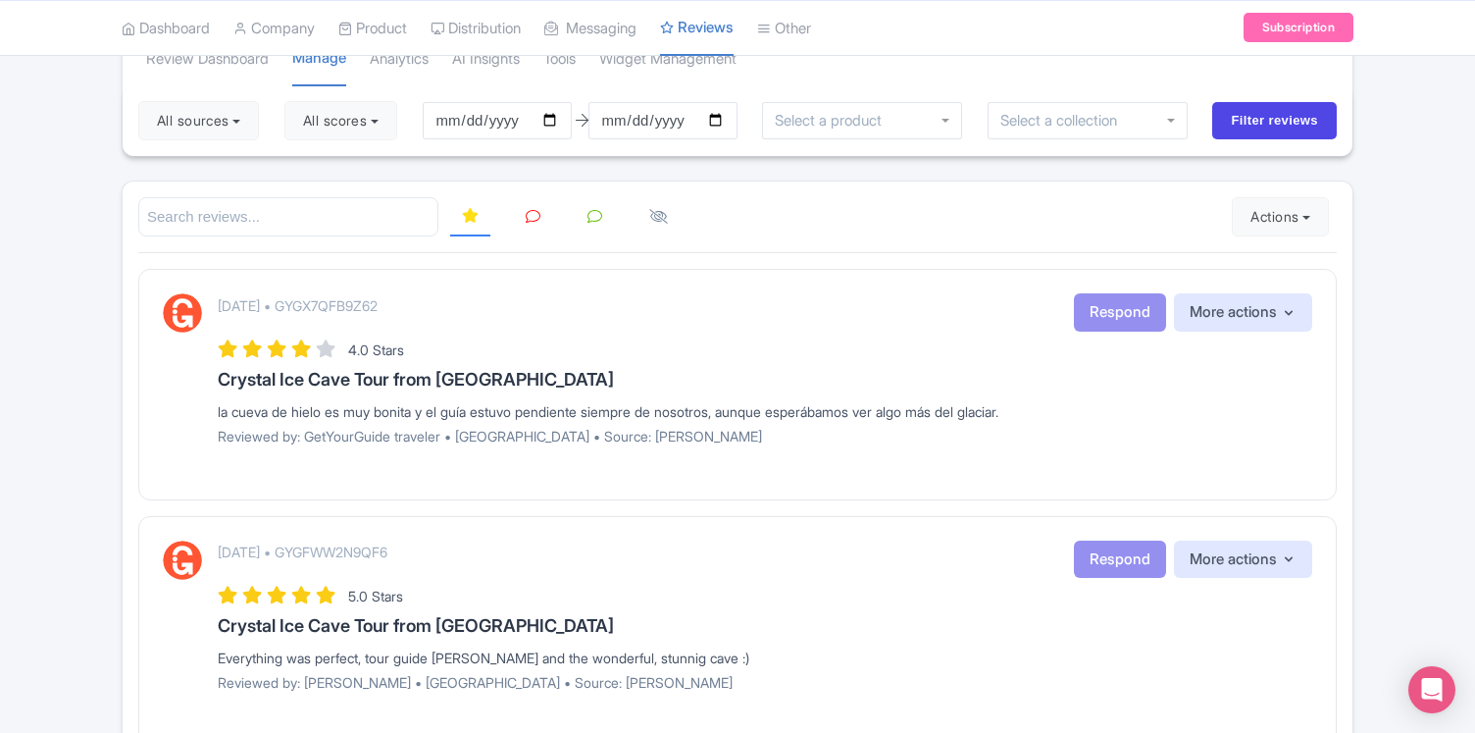
scroll to position [145, 0]
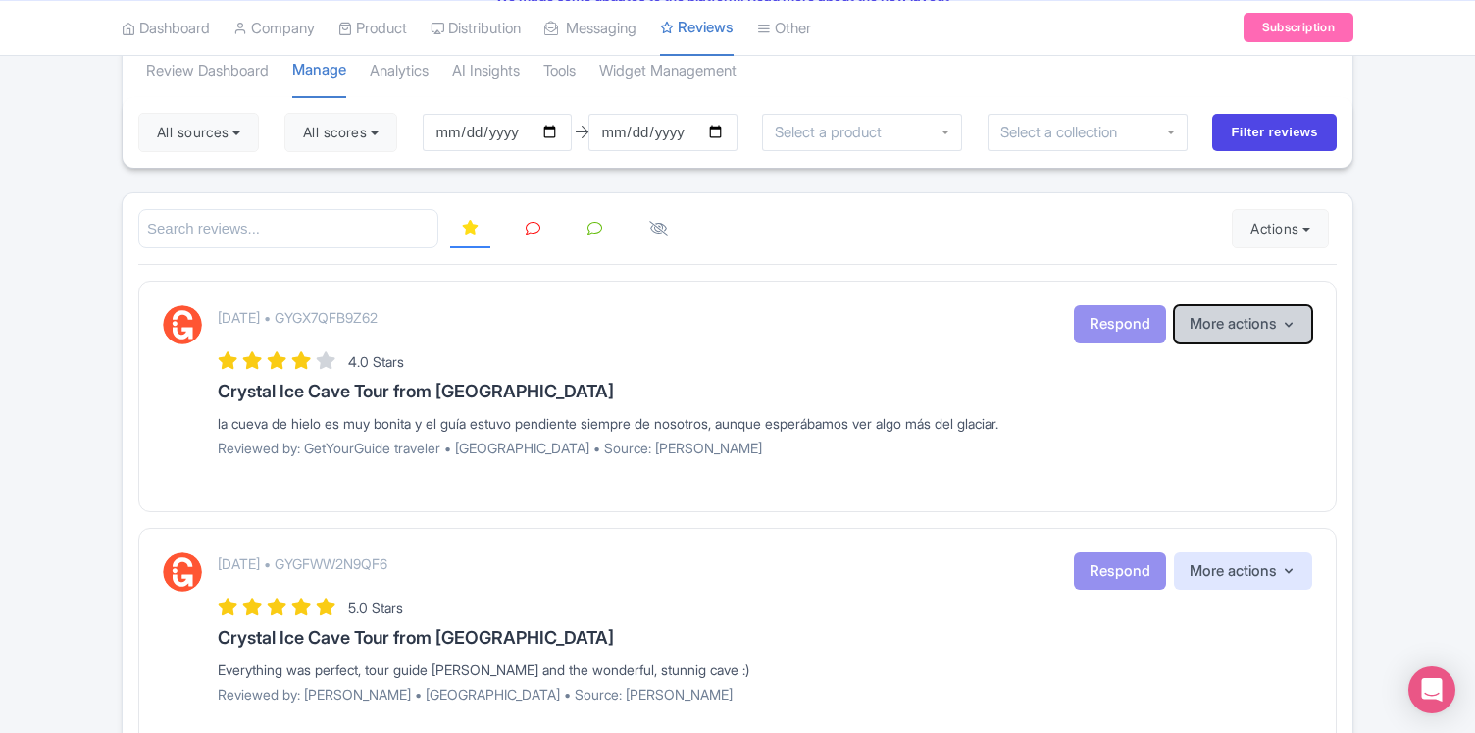
click at [1287, 328] on icon "button" at bounding box center [1289, 325] width 16 height 16
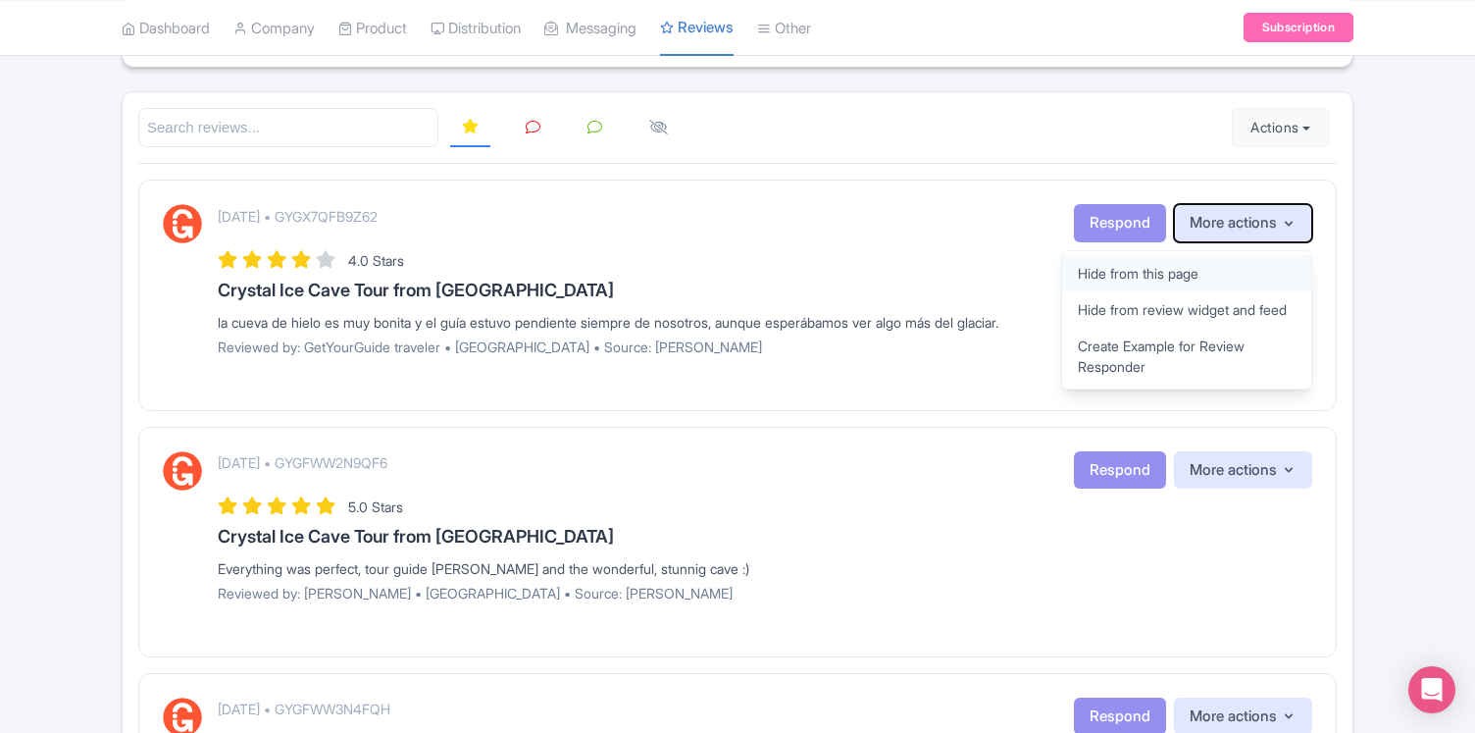
scroll to position [266, 0]
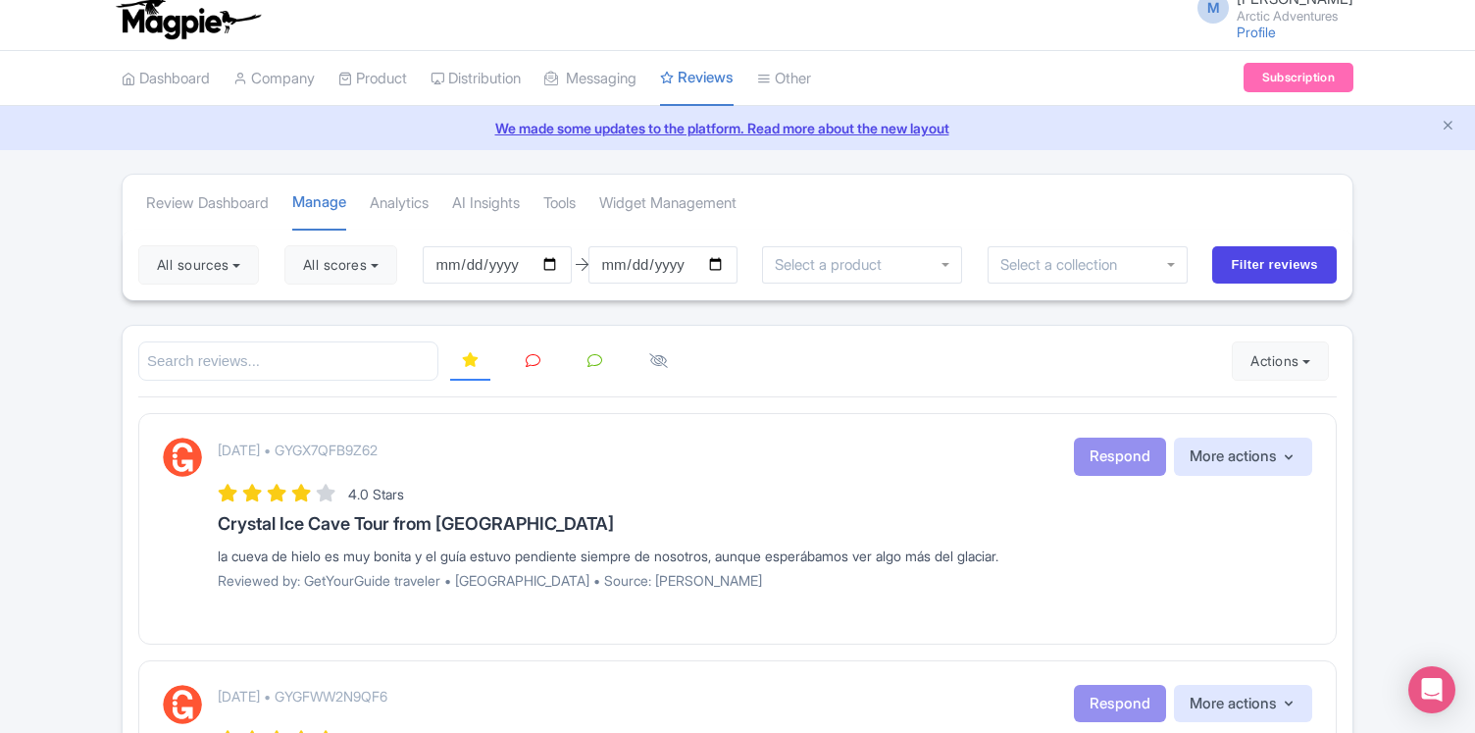
scroll to position [0, 0]
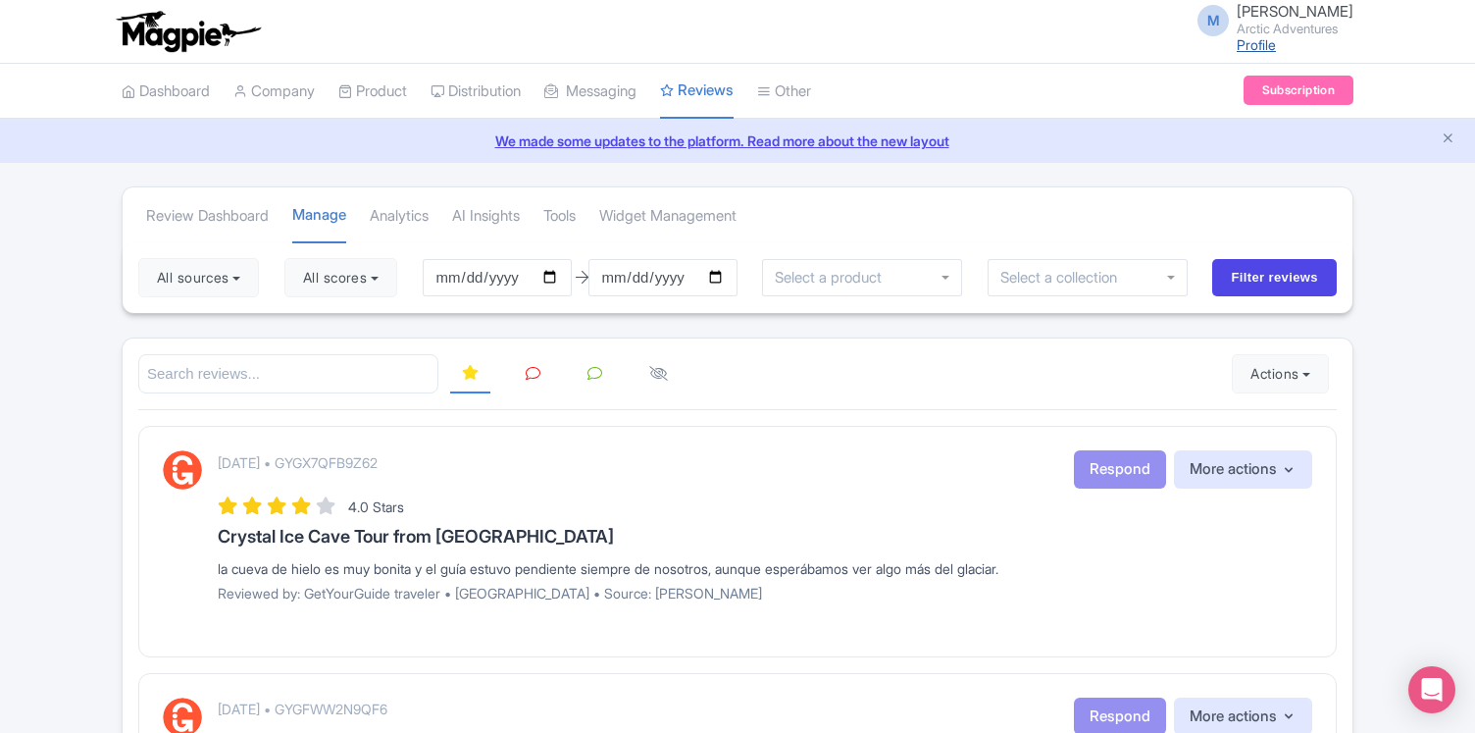
click at [1237, 49] on link "Profile" at bounding box center [1256, 44] width 39 height 17
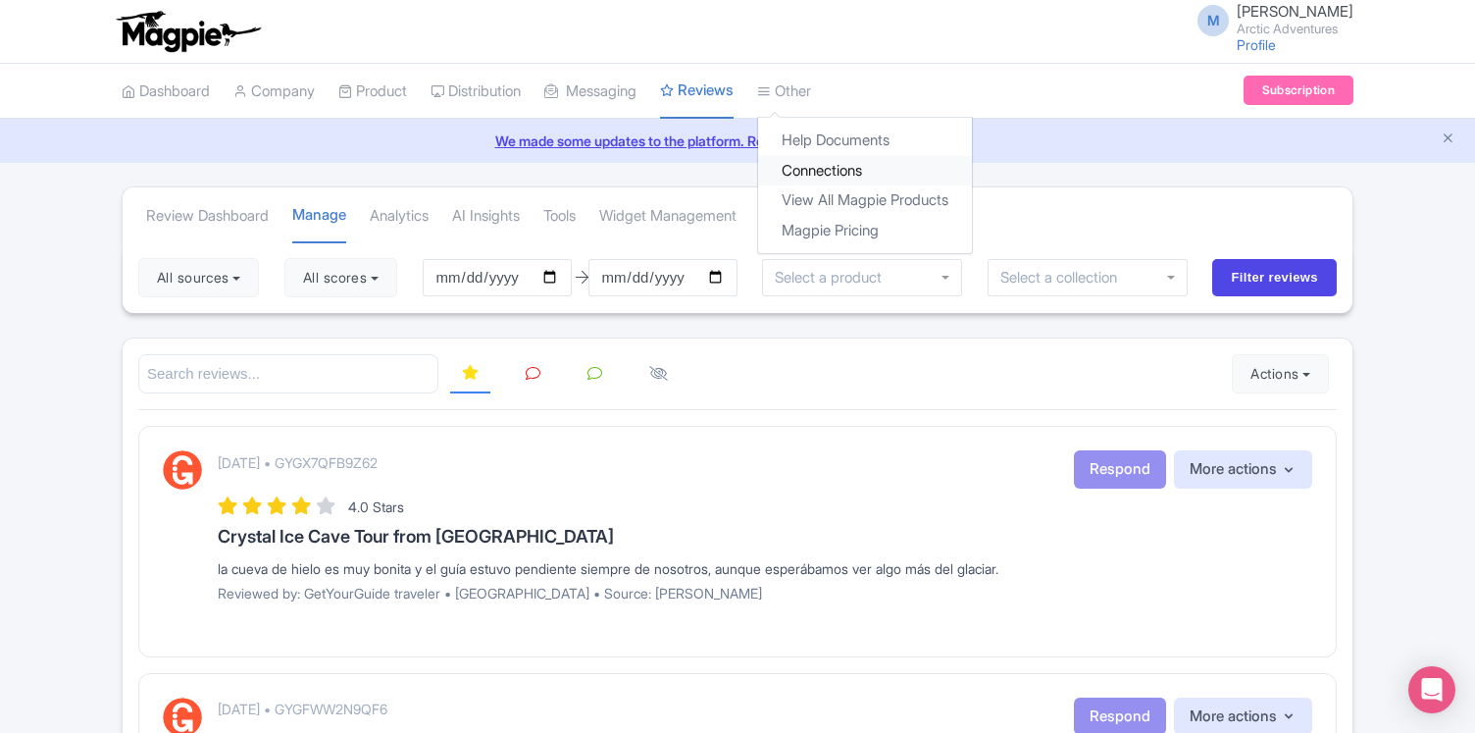
click at [850, 168] on link "Connections" at bounding box center [865, 171] width 214 height 30
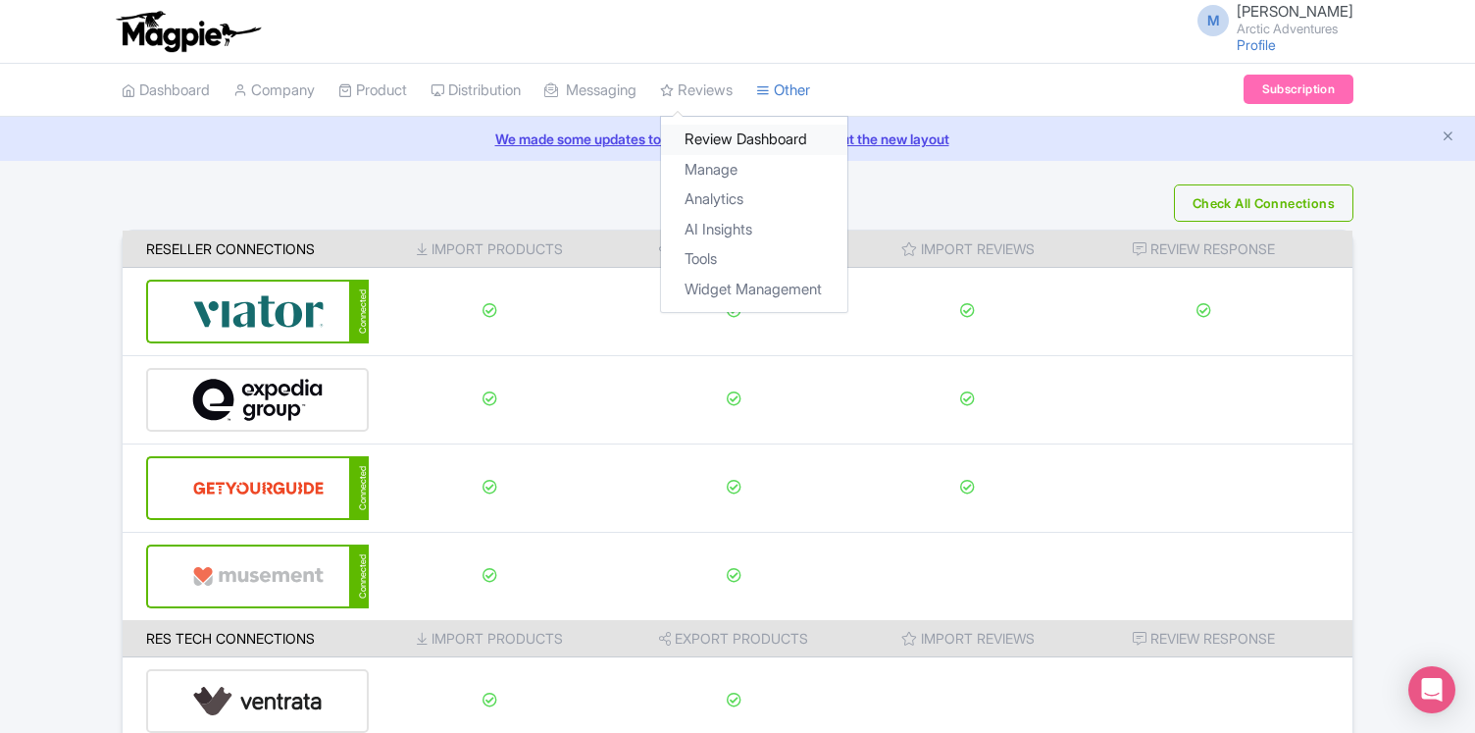
click at [757, 141] on link "Review Dashboard" at bounding box center [754, 140] width 186 height 30
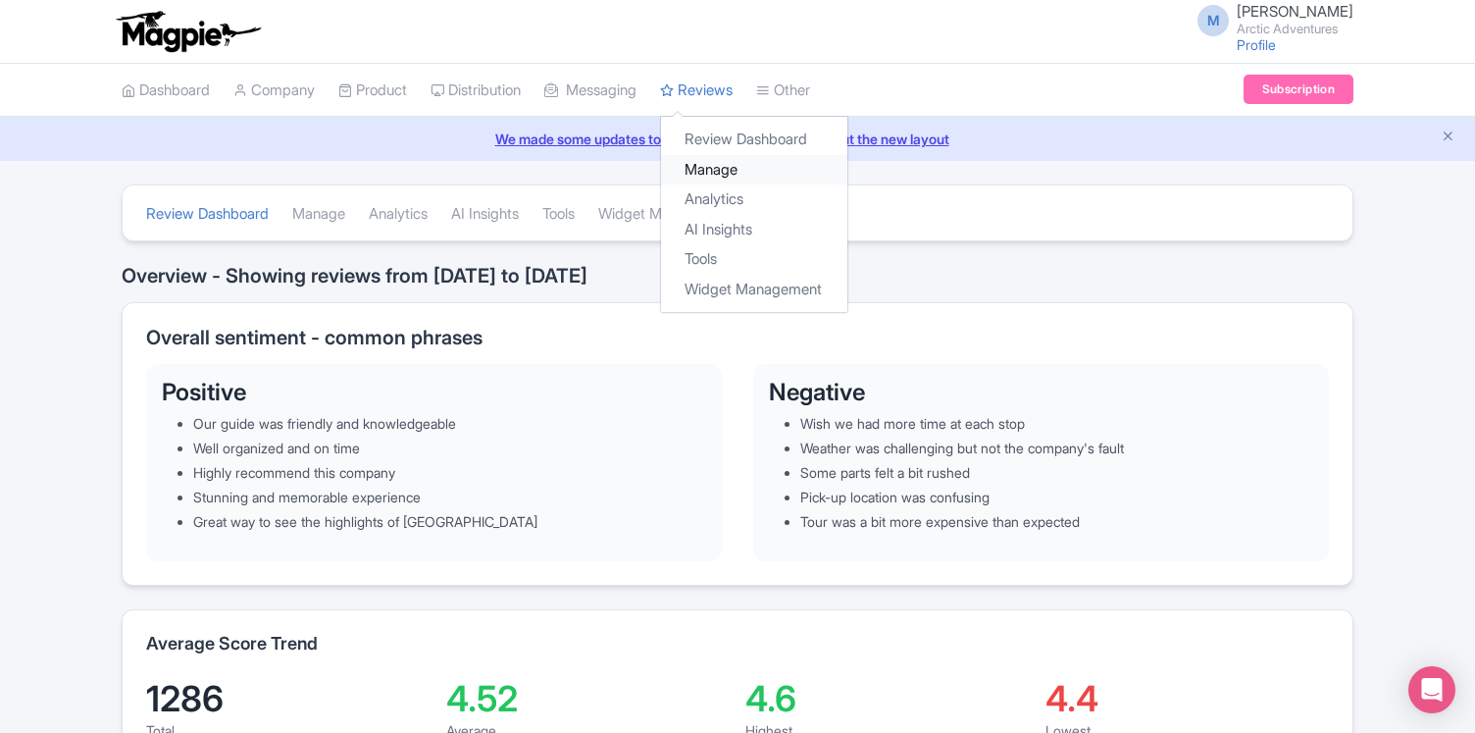
click at [743, 164] on link "Manage" at bounding box center [754, 170] width 186 height 30
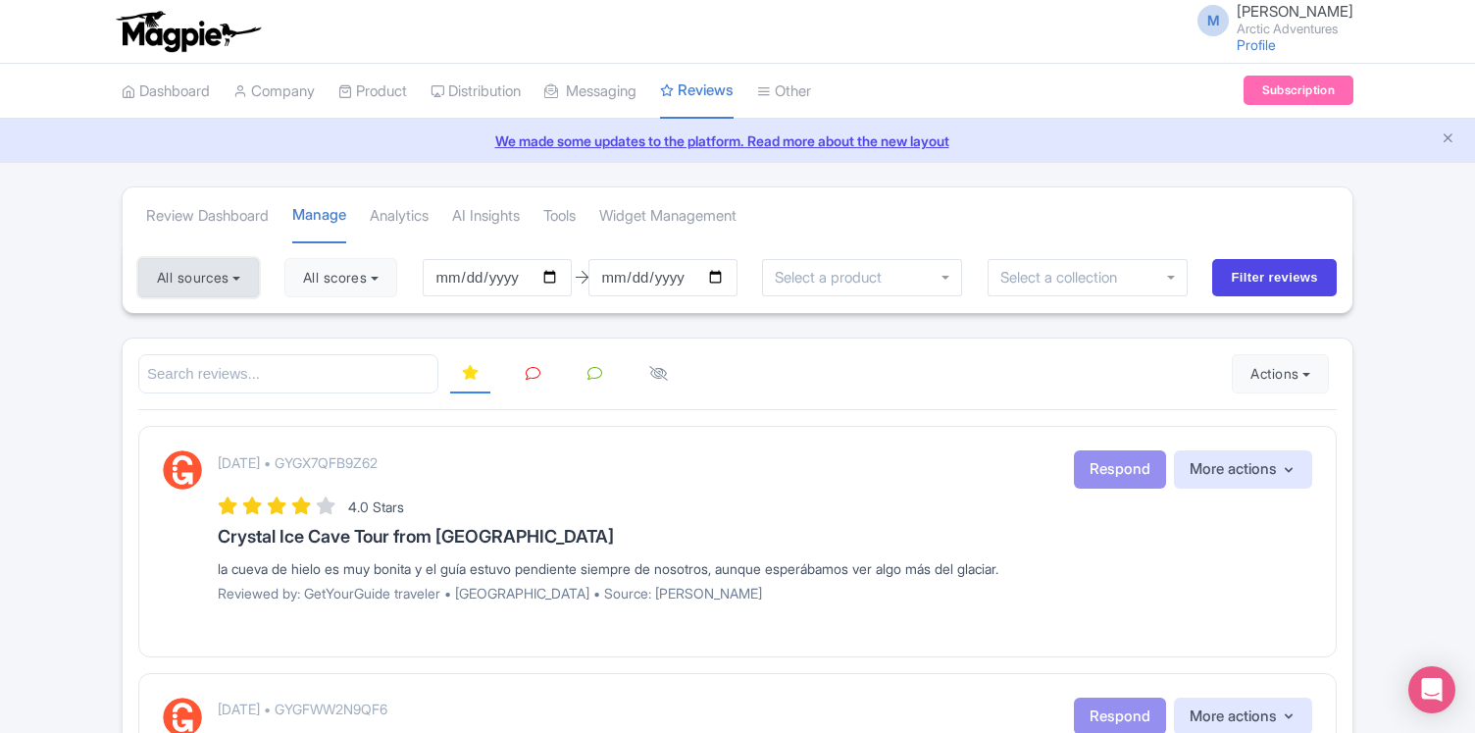
click at [241, 286] on button "All sources" at bounding box center [198, 277] width 121 height 39
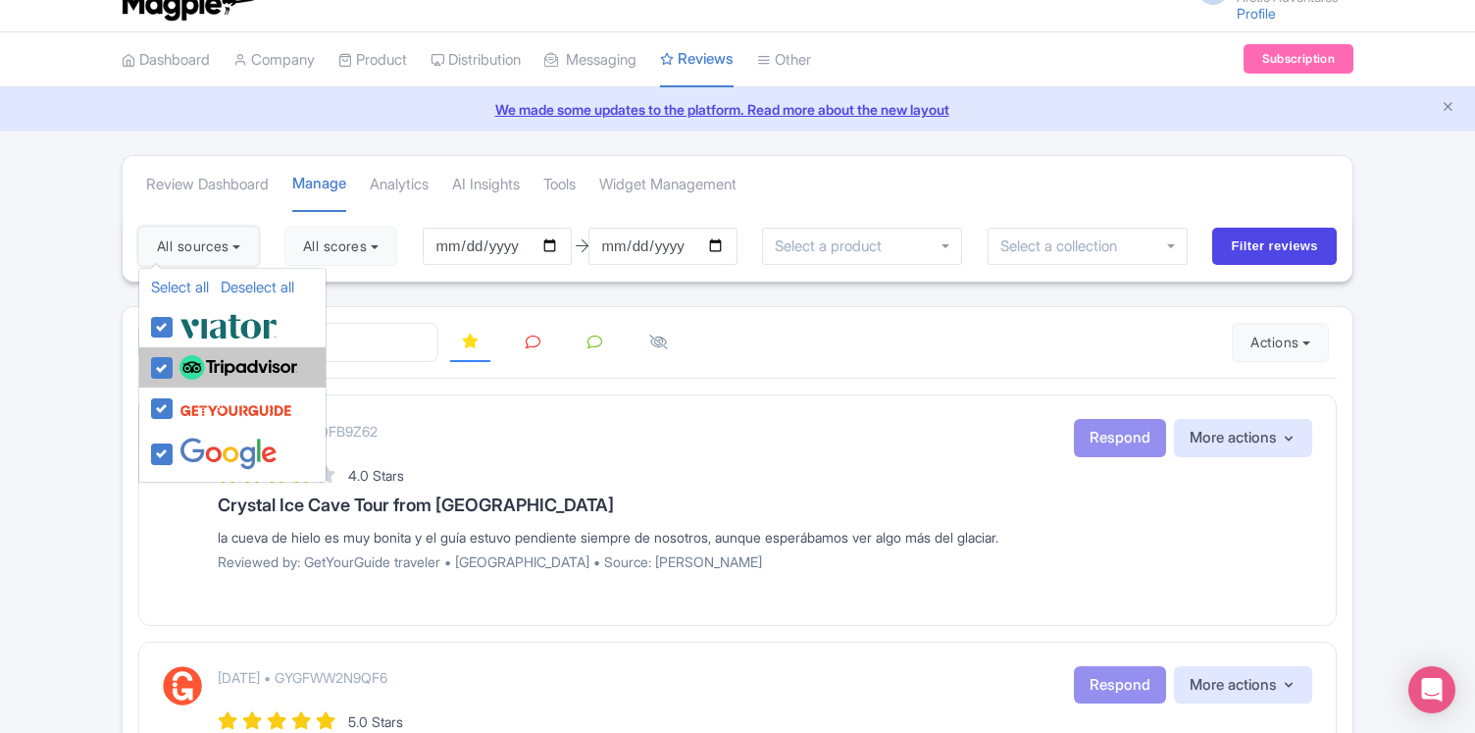
scroll to position [32, 0]
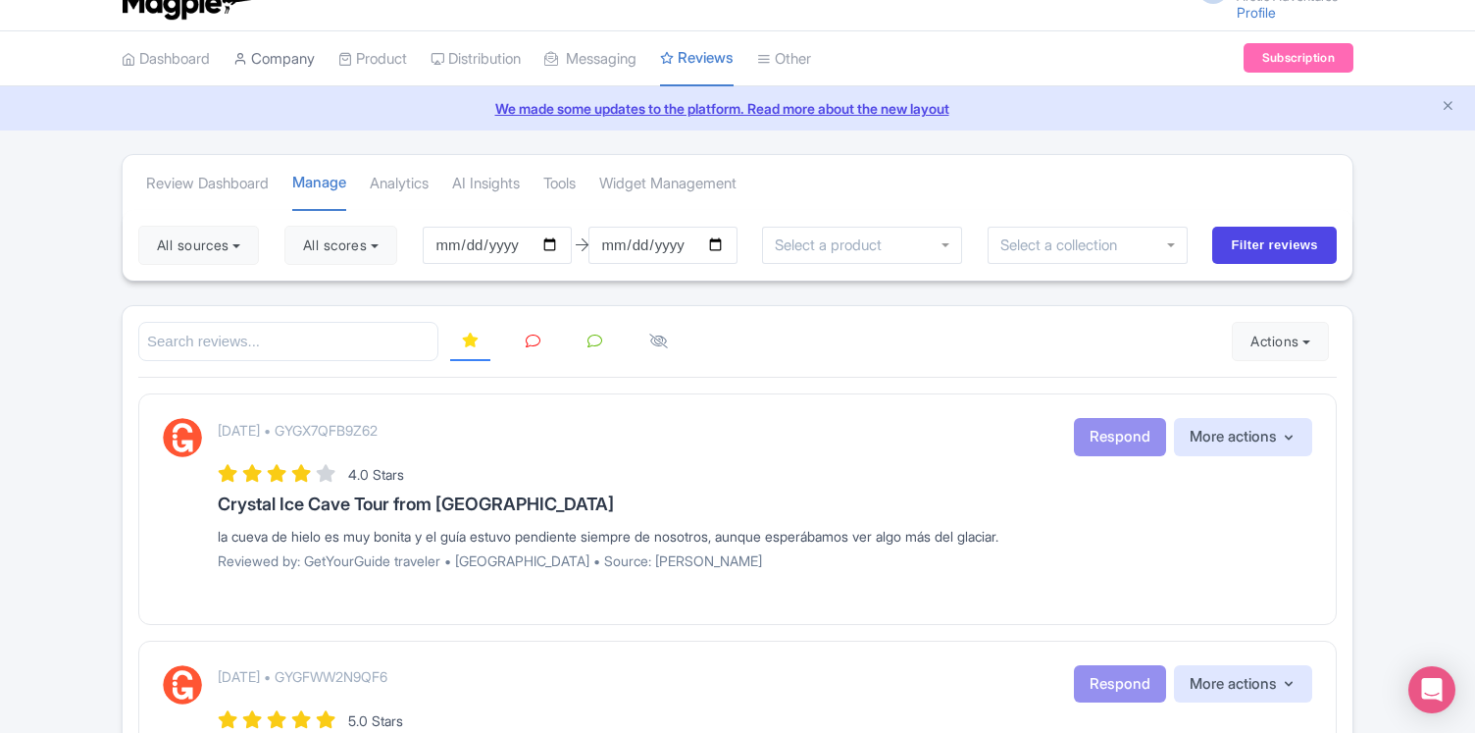
click at [287, 62] on link "Company" at bounding box center [273, 59] width 81 height 54
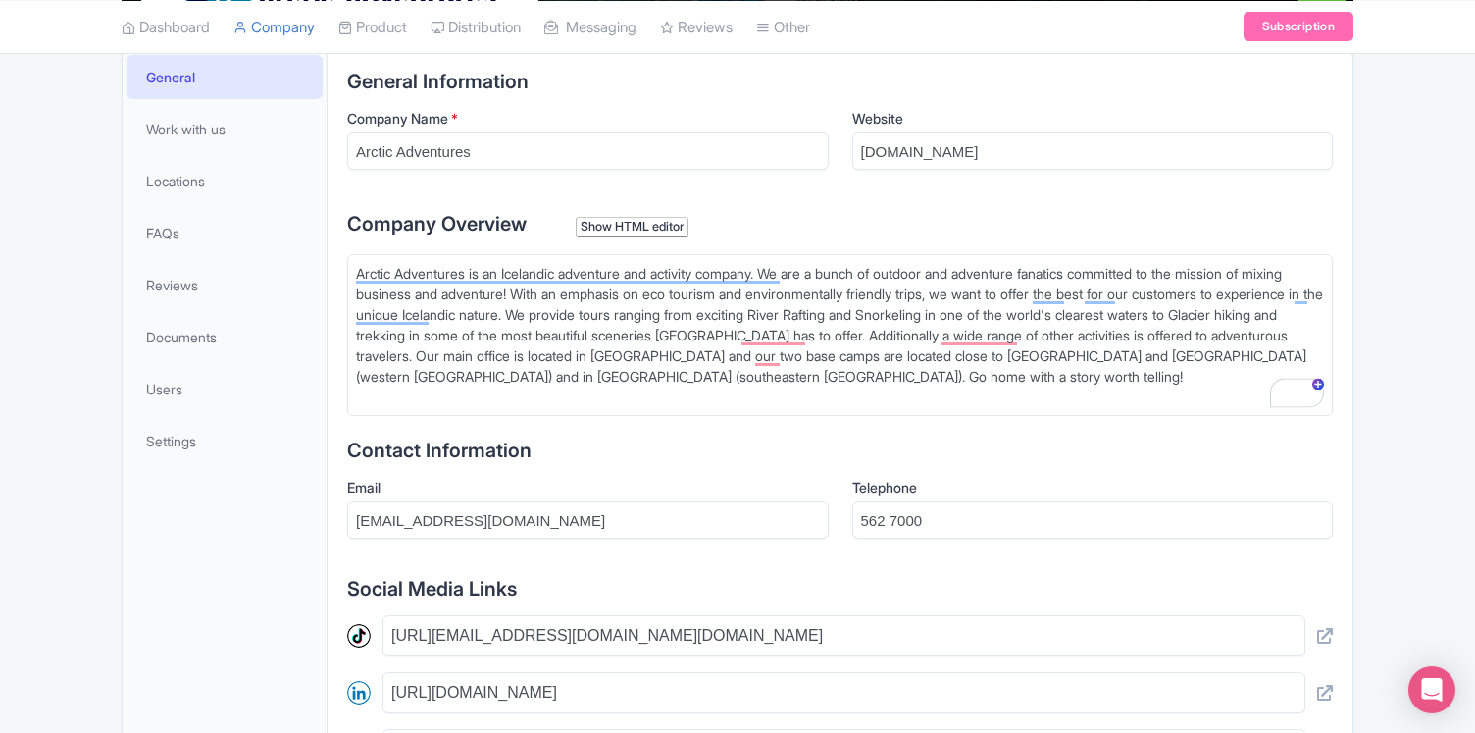
scroll to position [406, 0]
click at [174, 434] on span "Settings" at bounding box center [171, 440] width 50 height 21
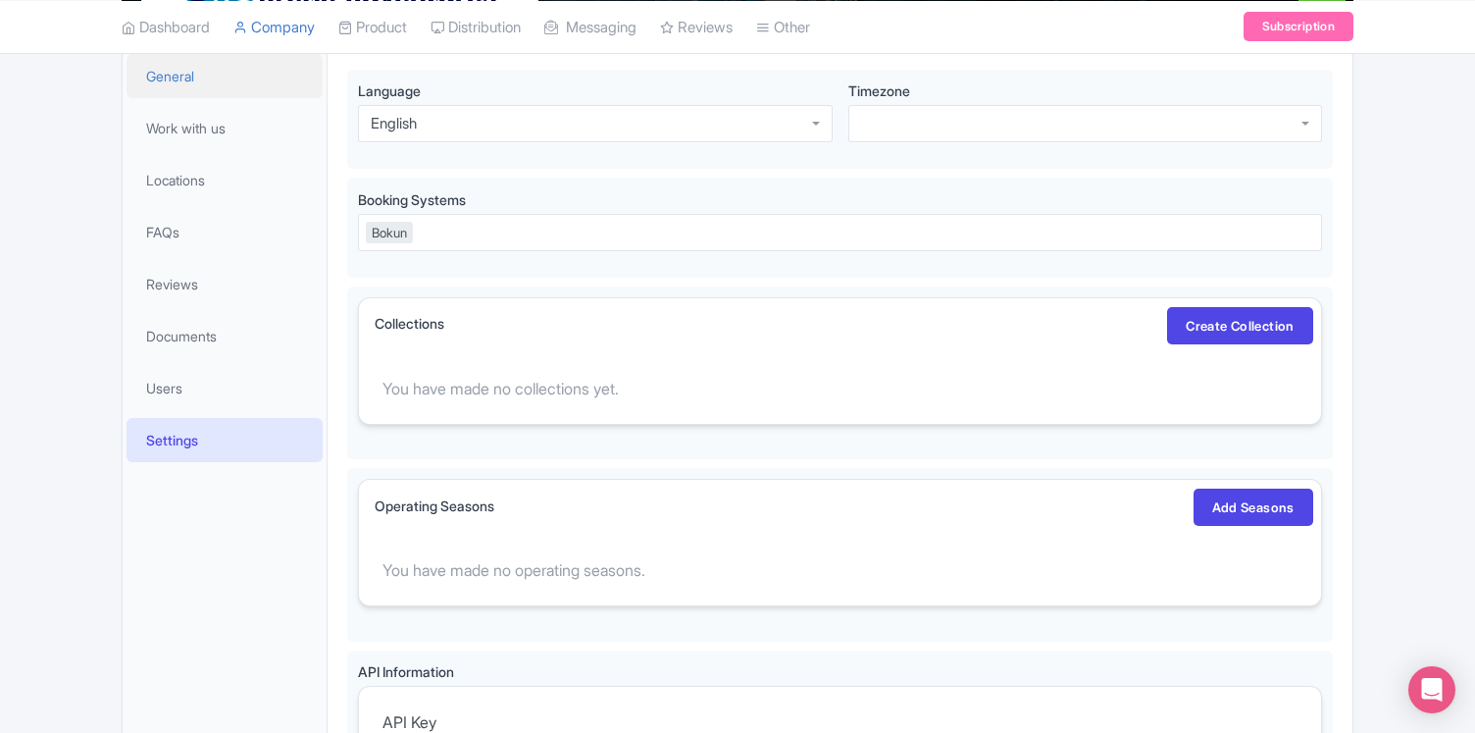
click at [187, 77] on span "General" at bounding box center [170, 76] width 48 height 21
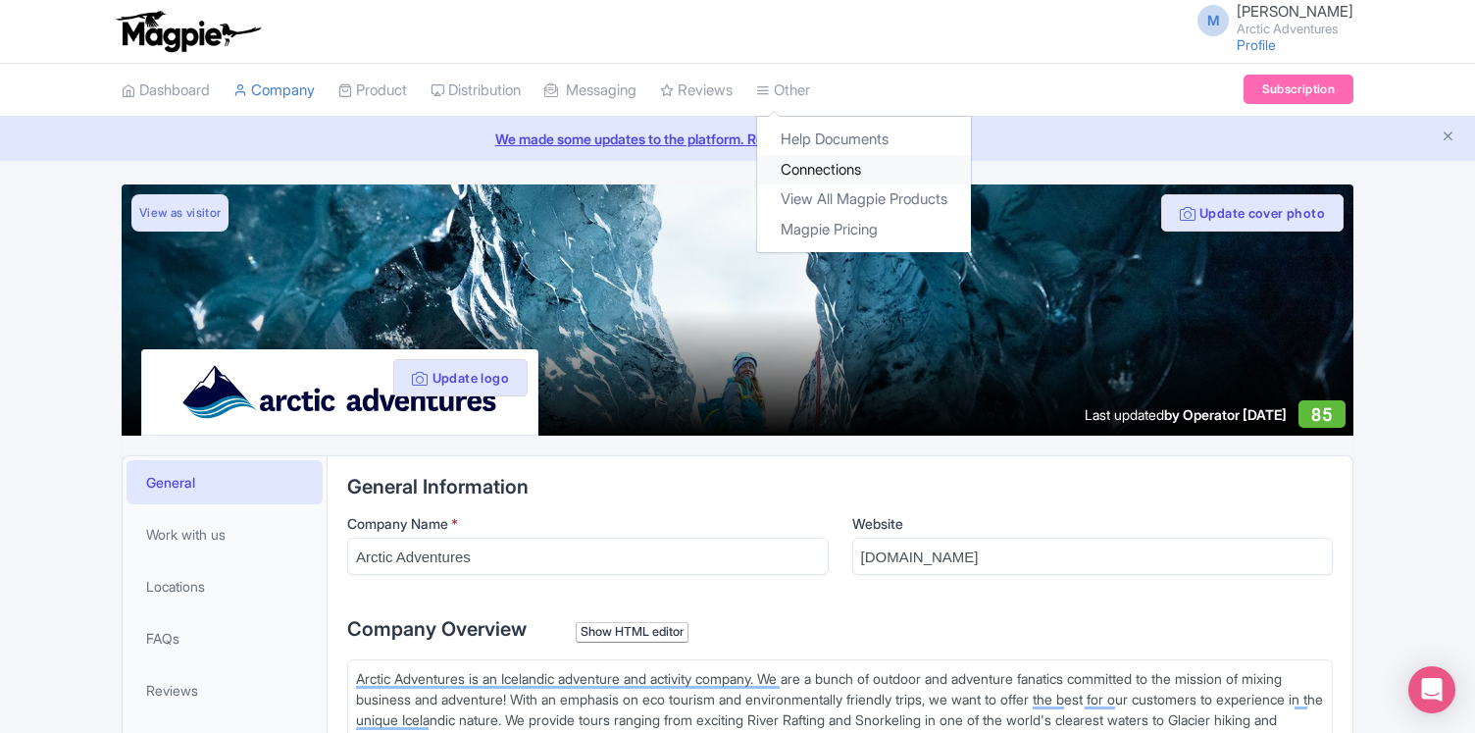
click at [861, 170] on link "Connections" at bounding box center [864, 170] width 214 height 30
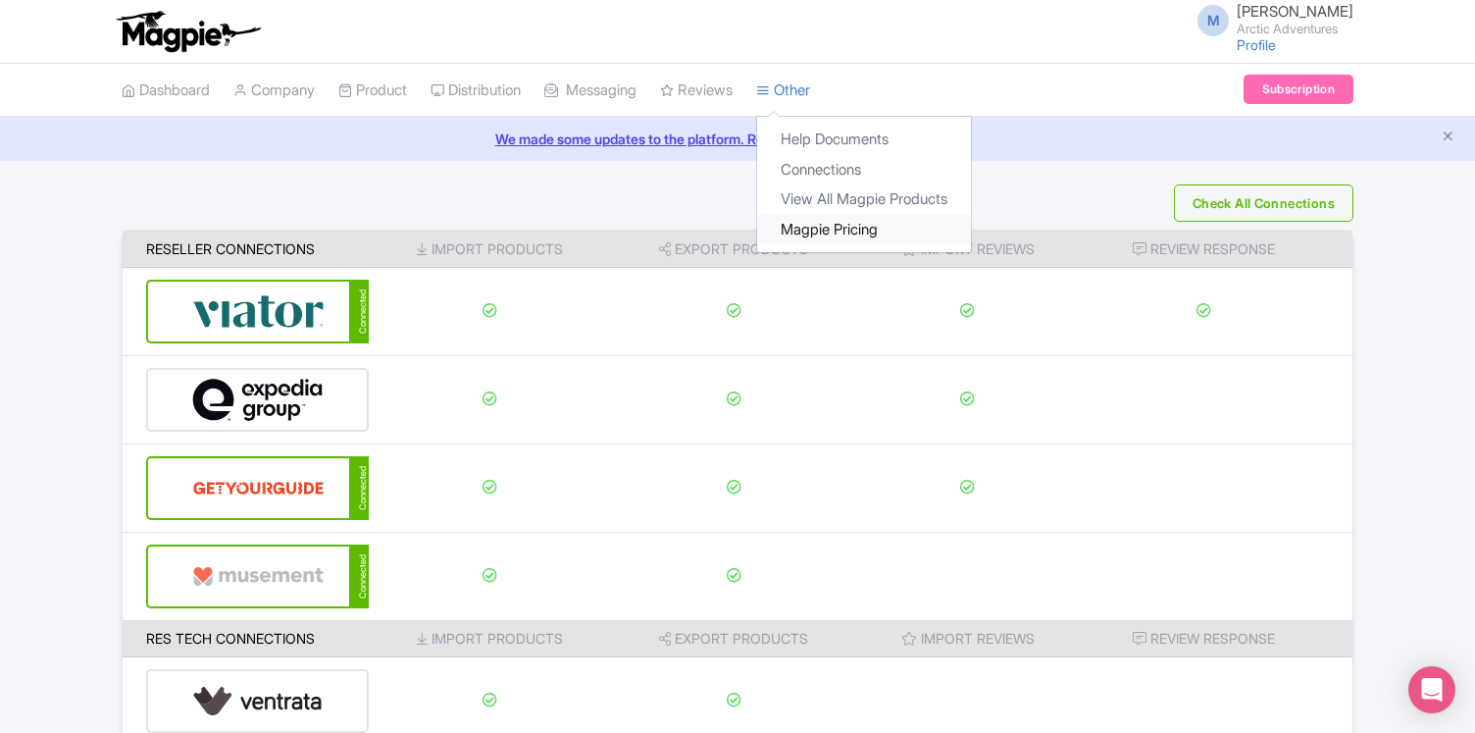
click at [856, 232] on link "Magpie Pricing" at bounding box center [864, 230] width 214 height 30
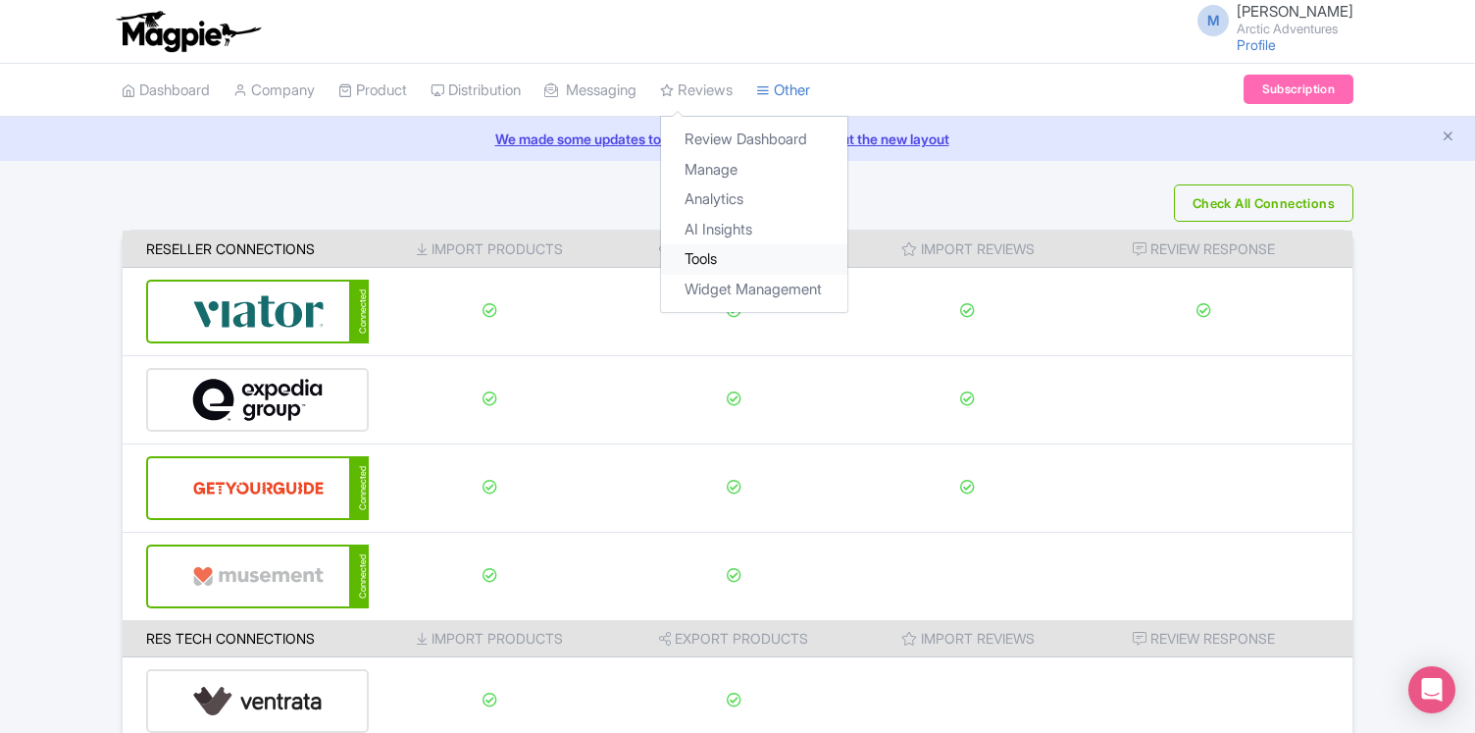
click at [733, 257] on link "Tools" at bounding box center [754, 259] width 186 height 30
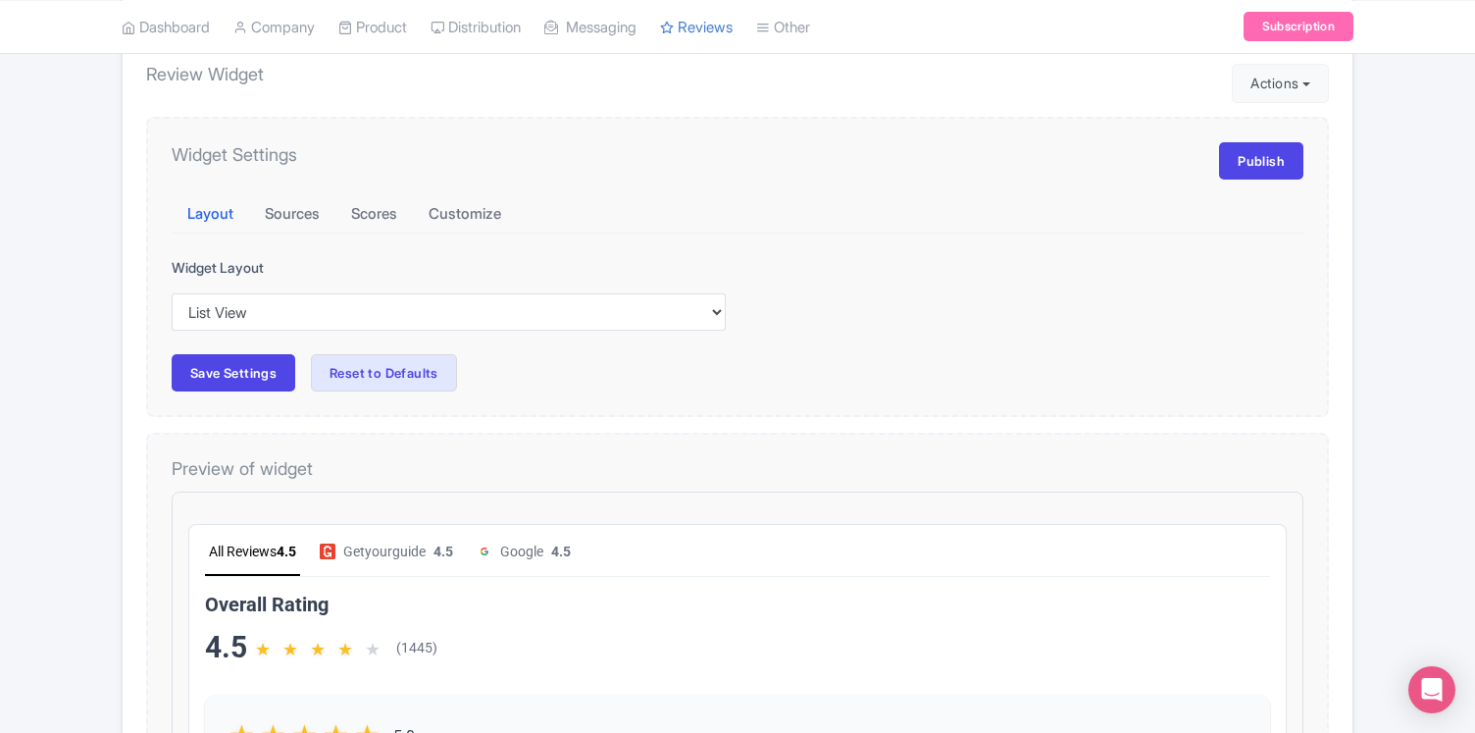
scroll to position [236, 0]
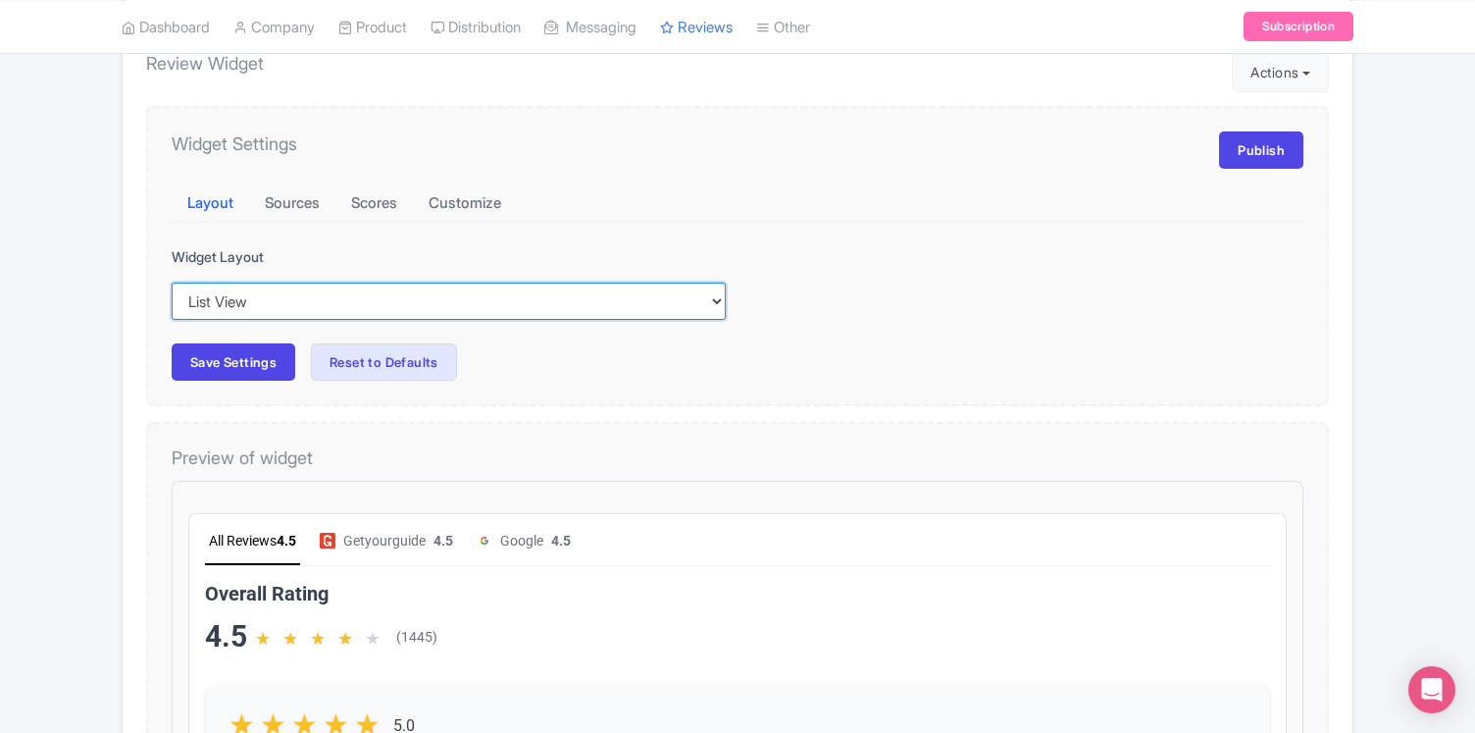
click at [249, 296] on select "Inline View Floating View List View Carousel View" at bounding box center [449, 301] width 554 height 37
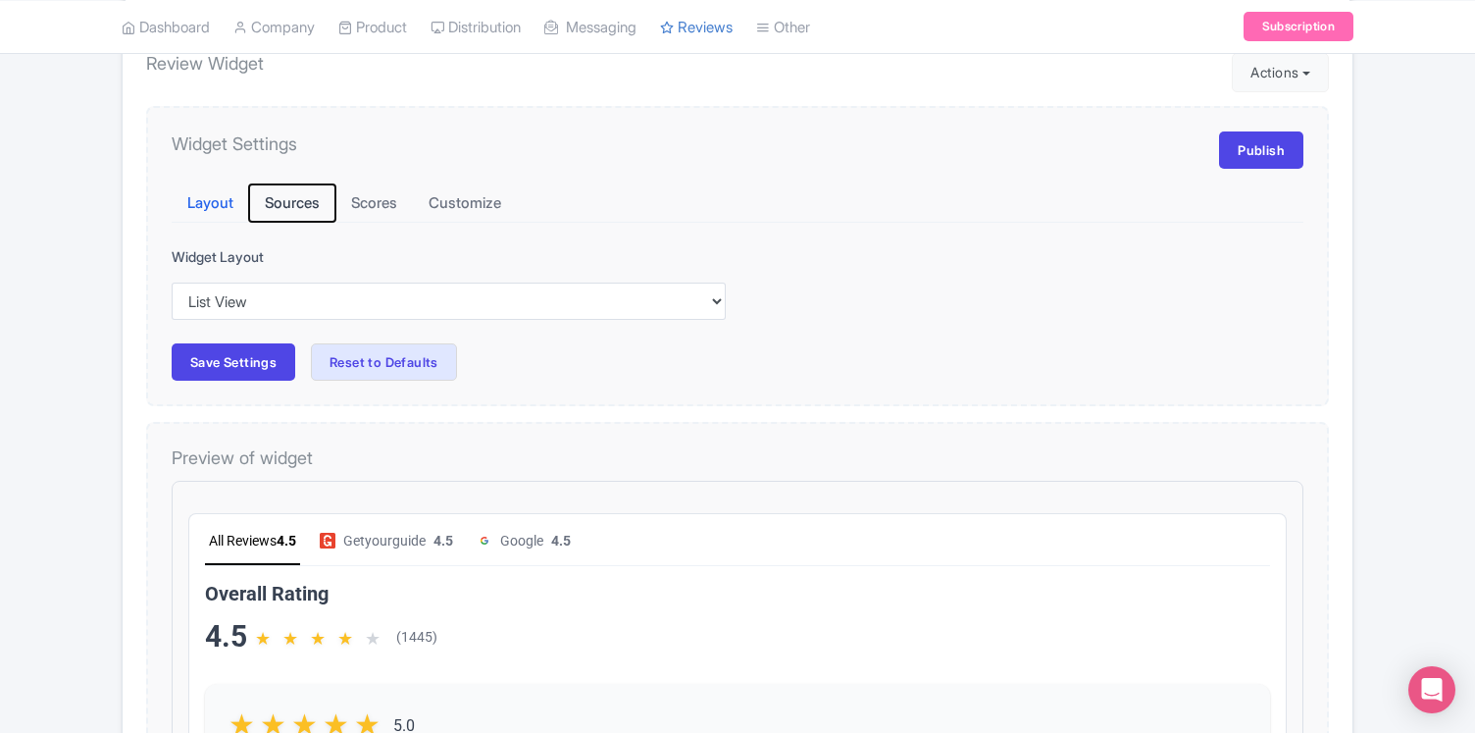
click at [304, 190] on button "Sources" at bounding box center [292, 203] width 86 height 38
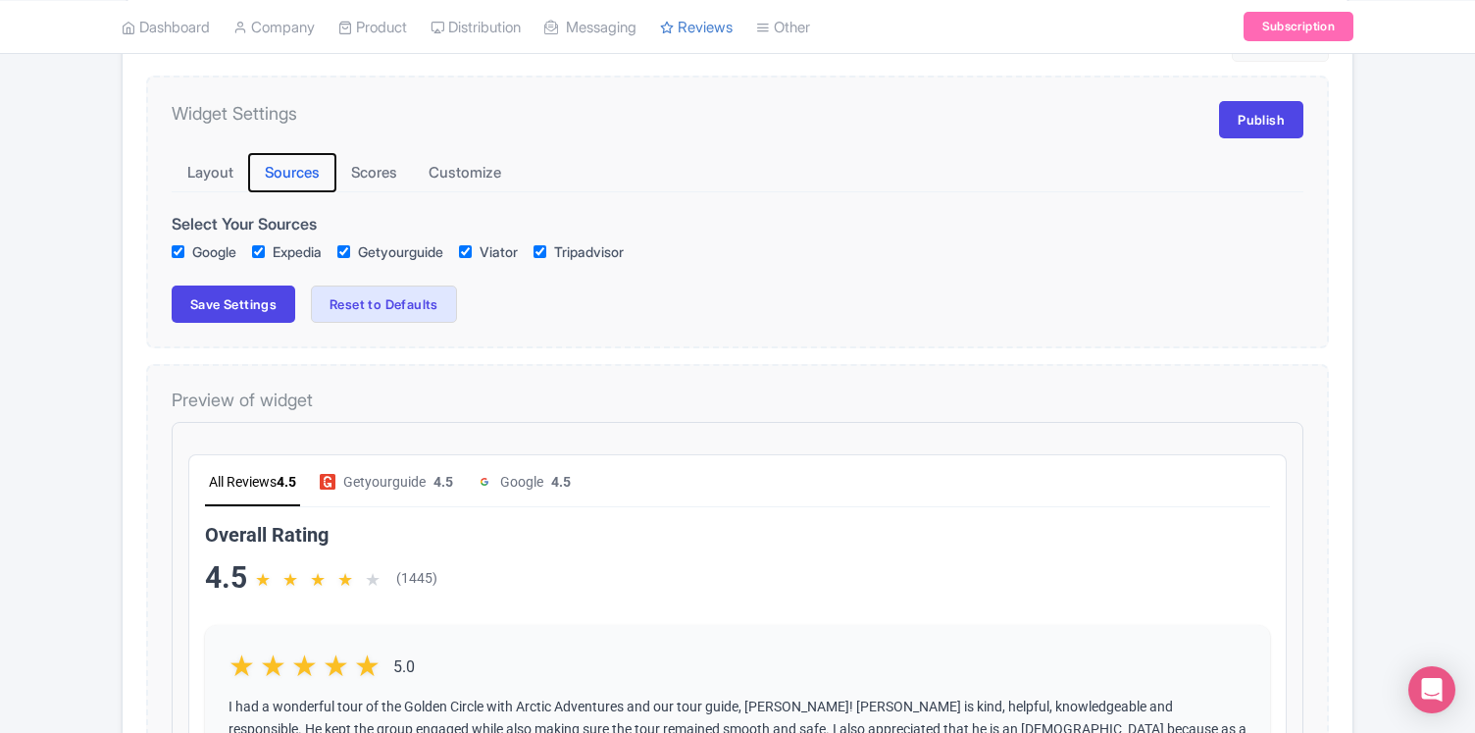
scroll to position [246, 0]
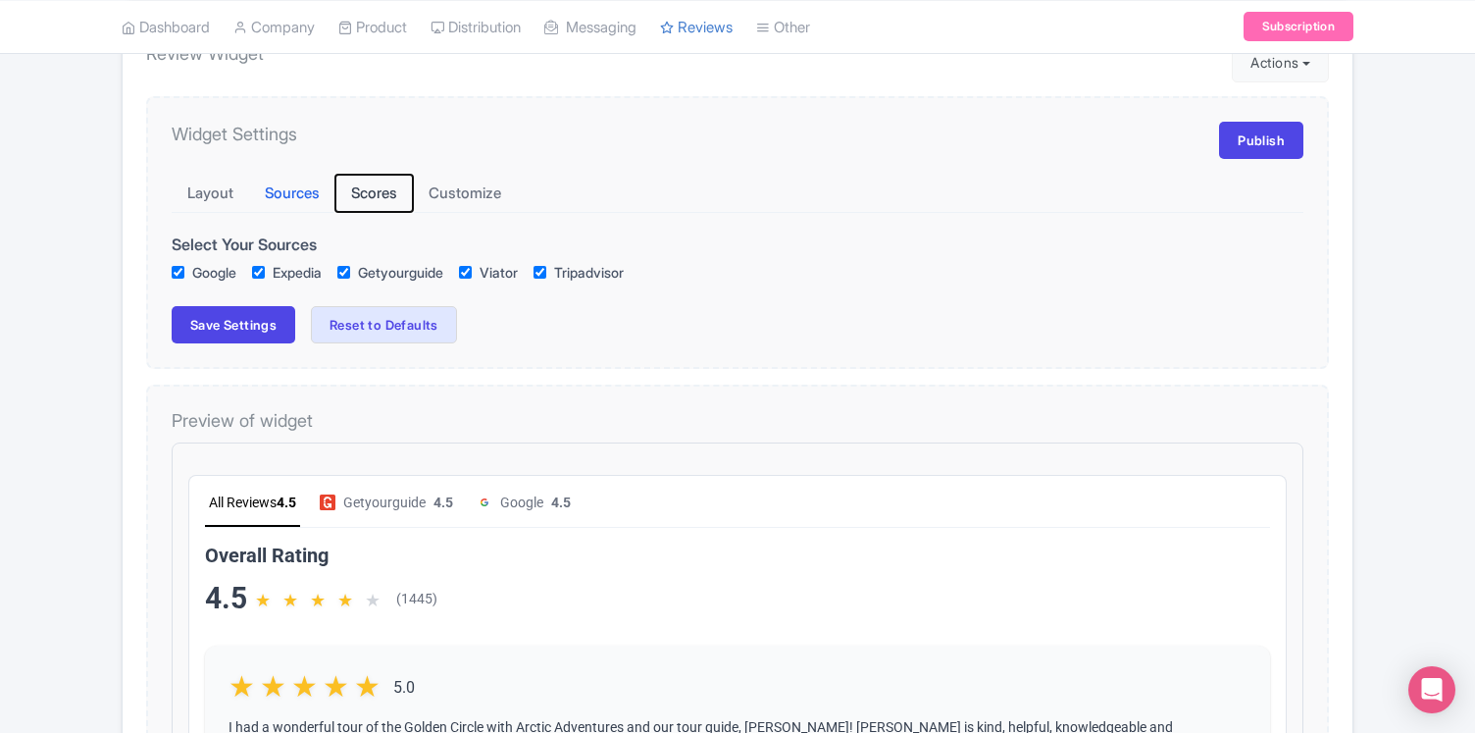
click at [379, 187] on button "Scores" at bounding box center [373, 194] width 77 height 38
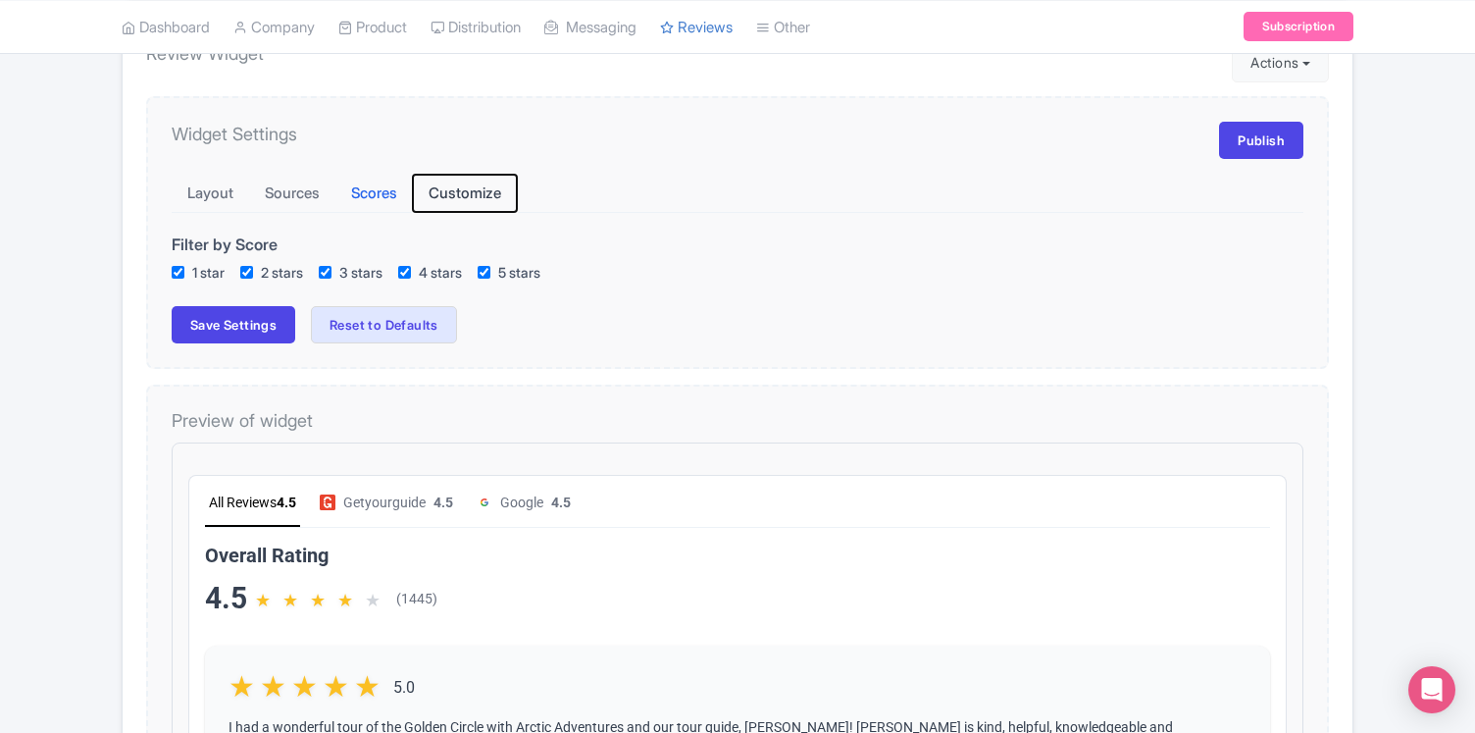
click at [473, 190] on button "Customize" at bounding box center [465, 194] width 104 height 38
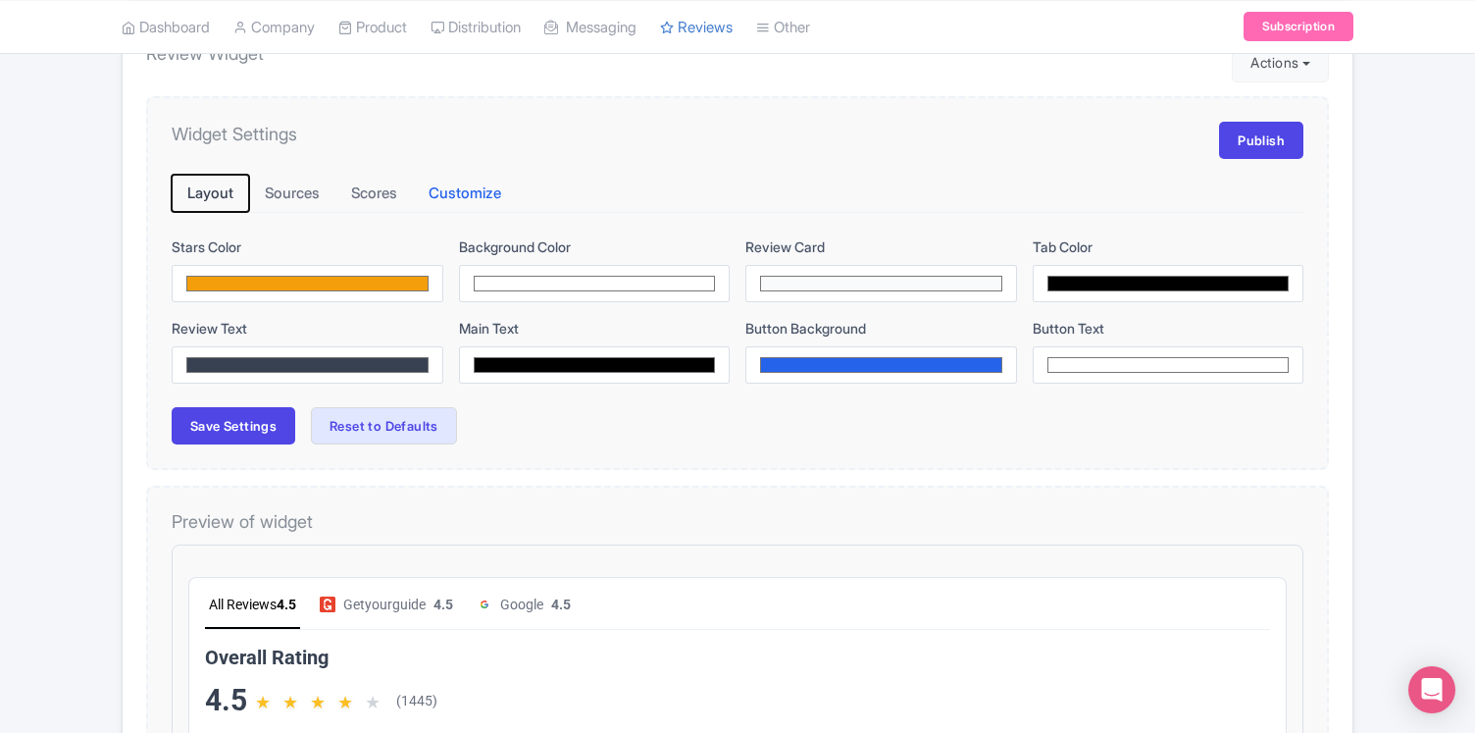
click at [212, 191] on button "Layout" at bounding box center [210, 194] width 77 height 38
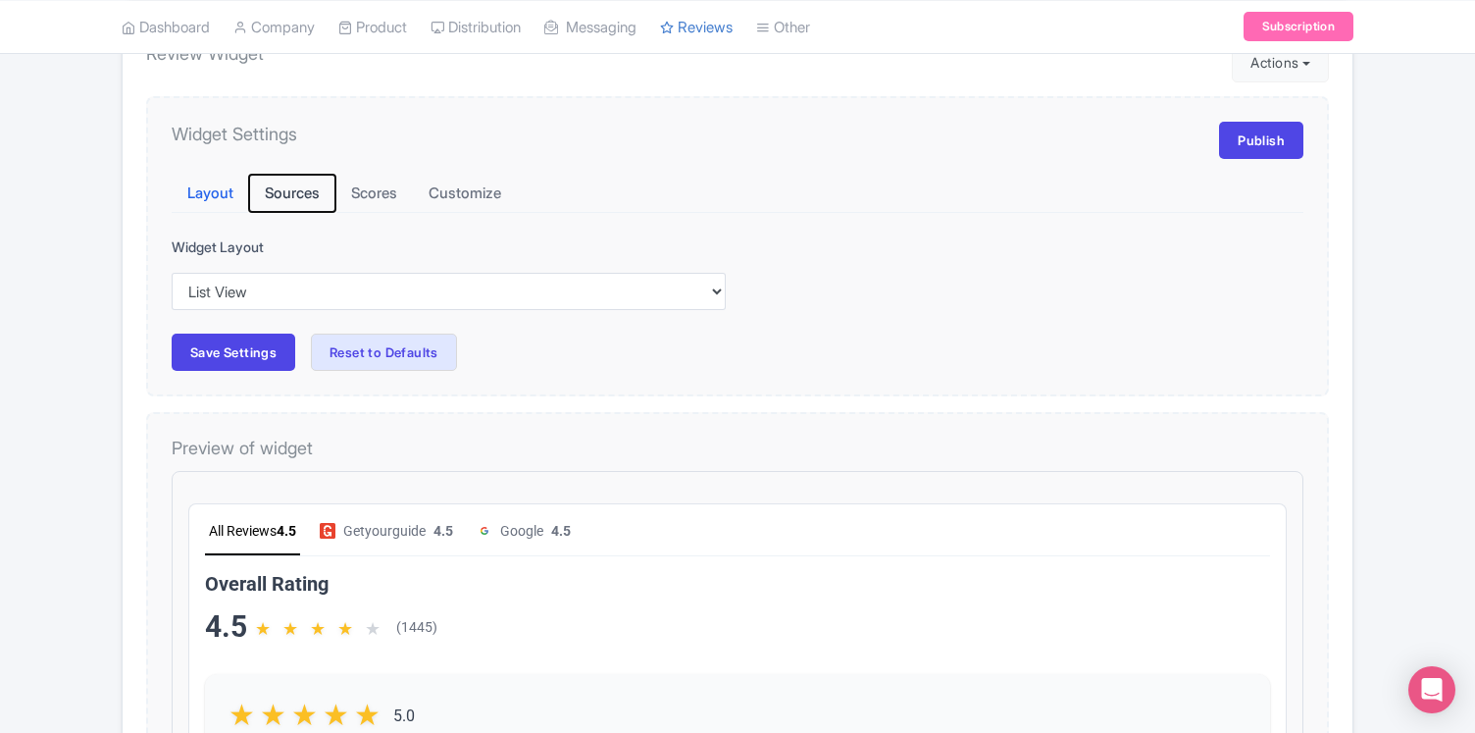
click at [284, 194] on button "Sources" at bounding box center [292, 194] width 86 height 38
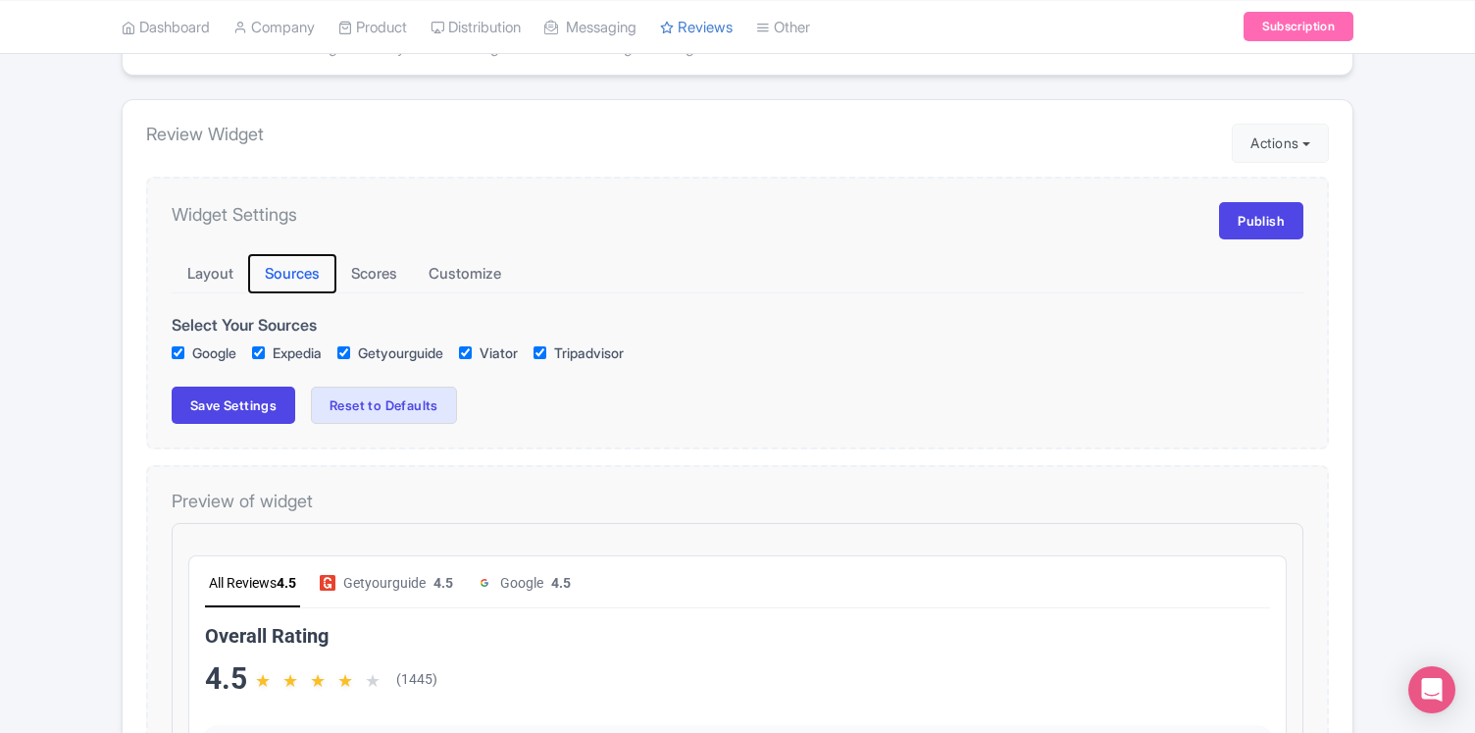
scroll to position [0, 0]
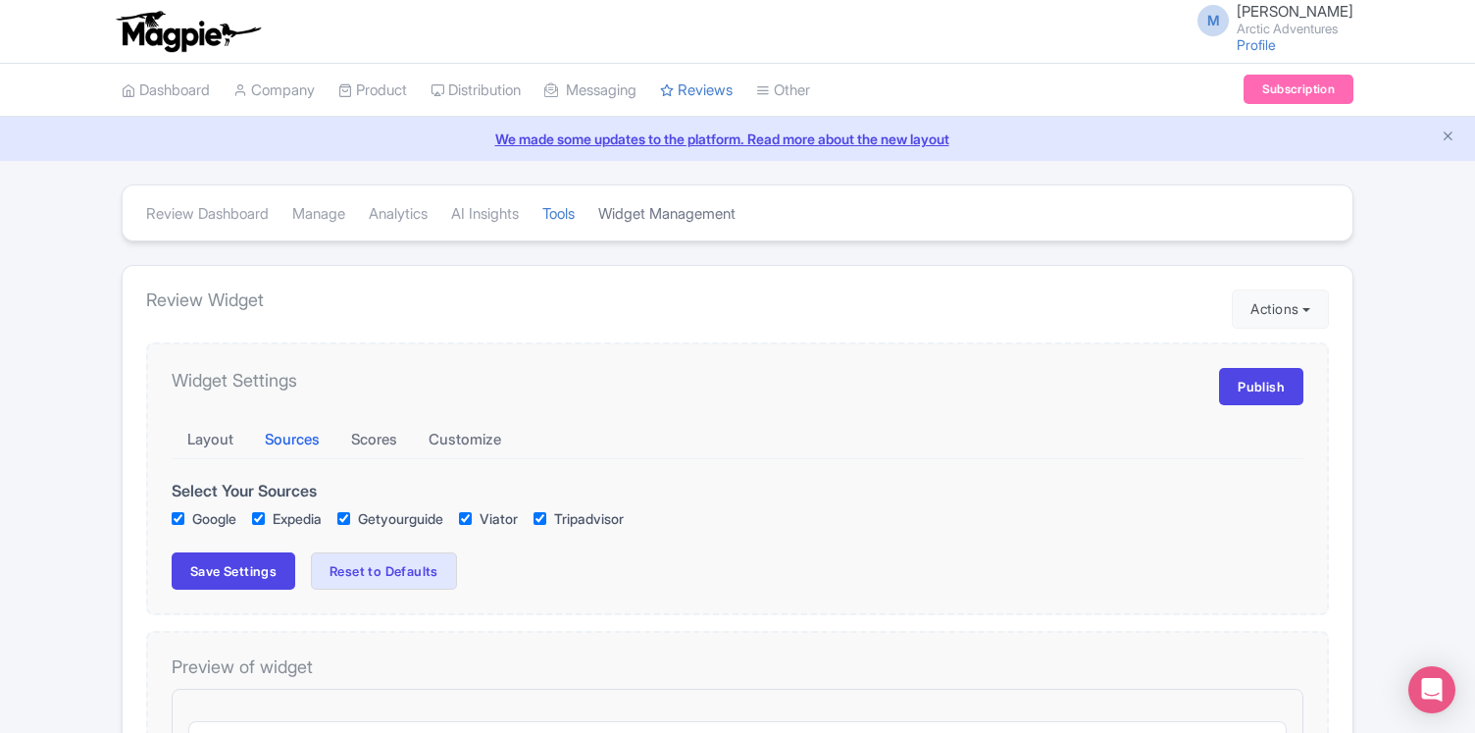
click at [716, 217] on link "Widget Management" at bounding box center [666, 214] width 137 height 54
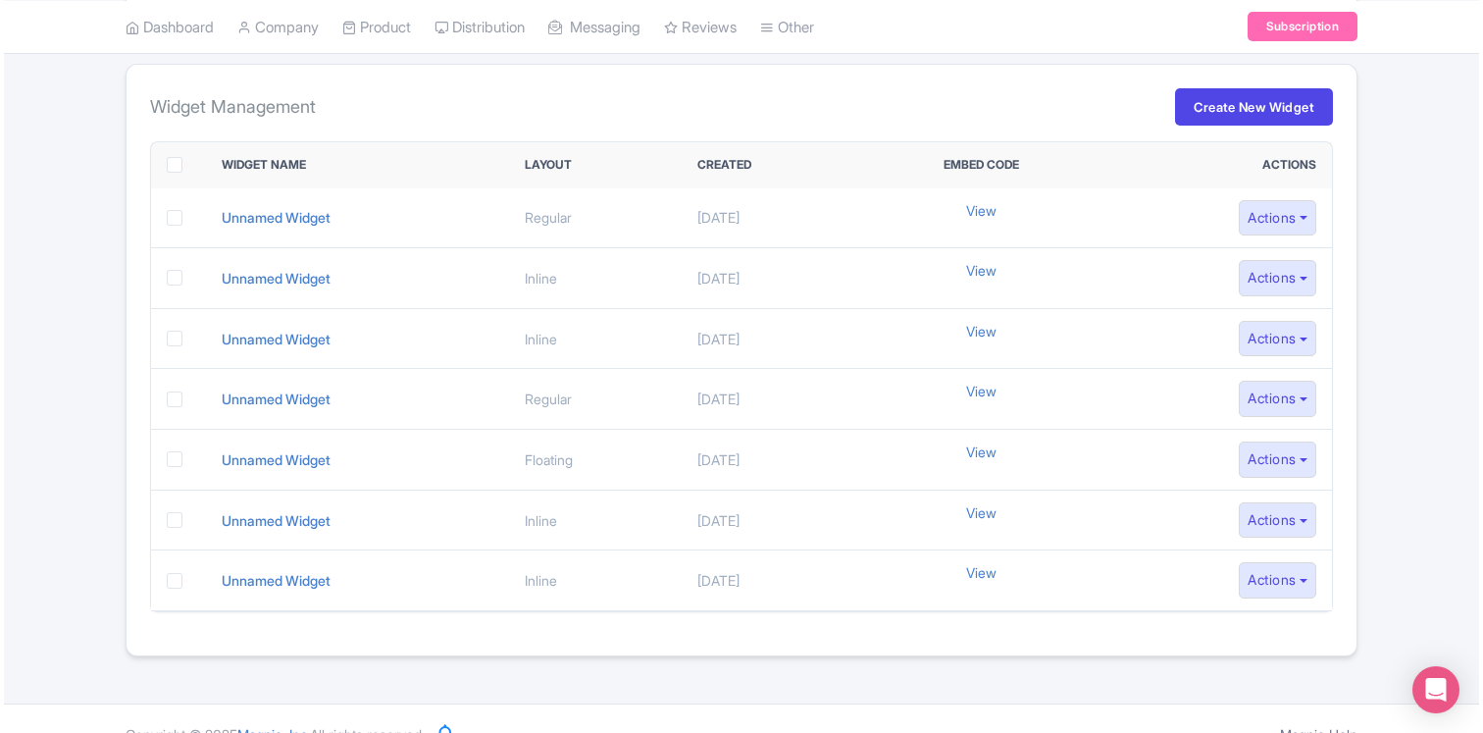
scroll to position [206, 0]
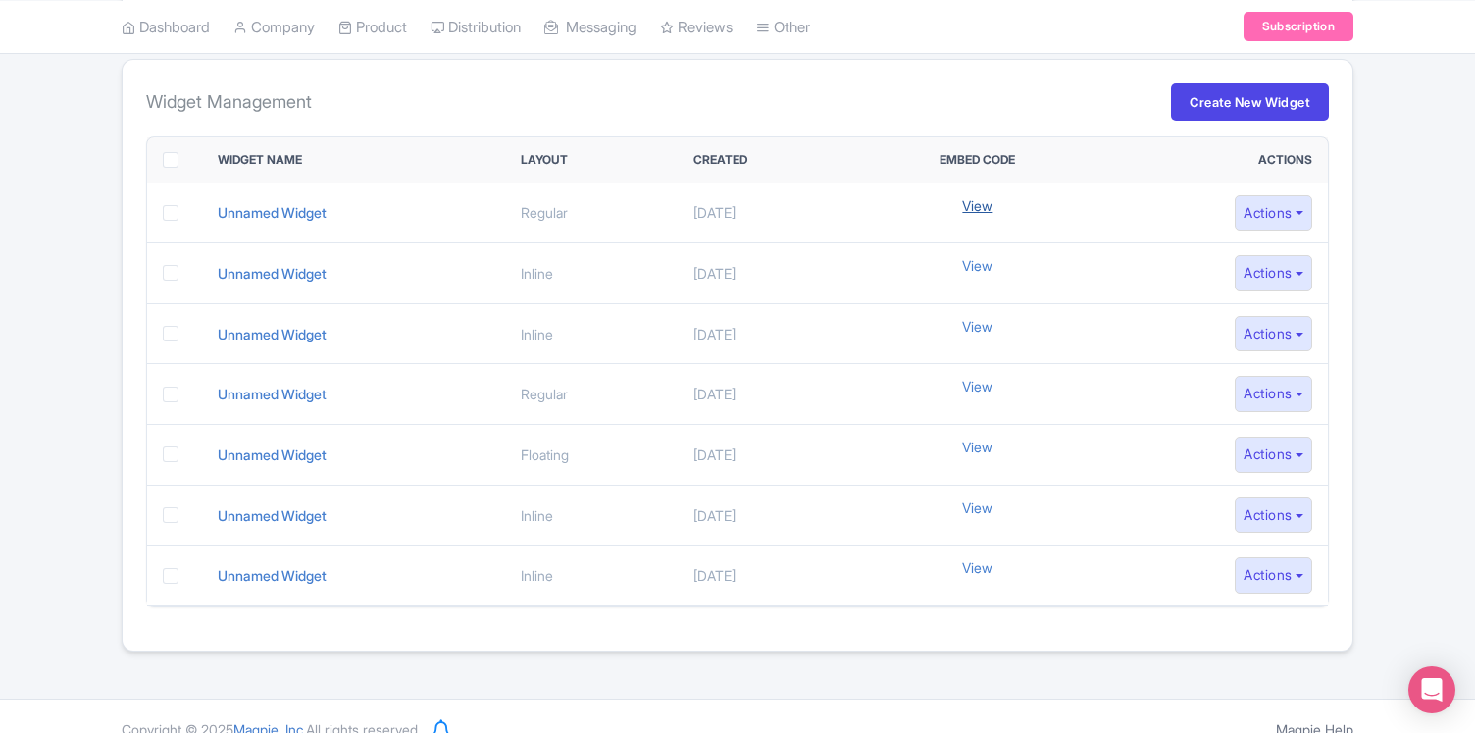
click at [993, 202] on link "View" at bounding box center [977, 205] width 30 height 21
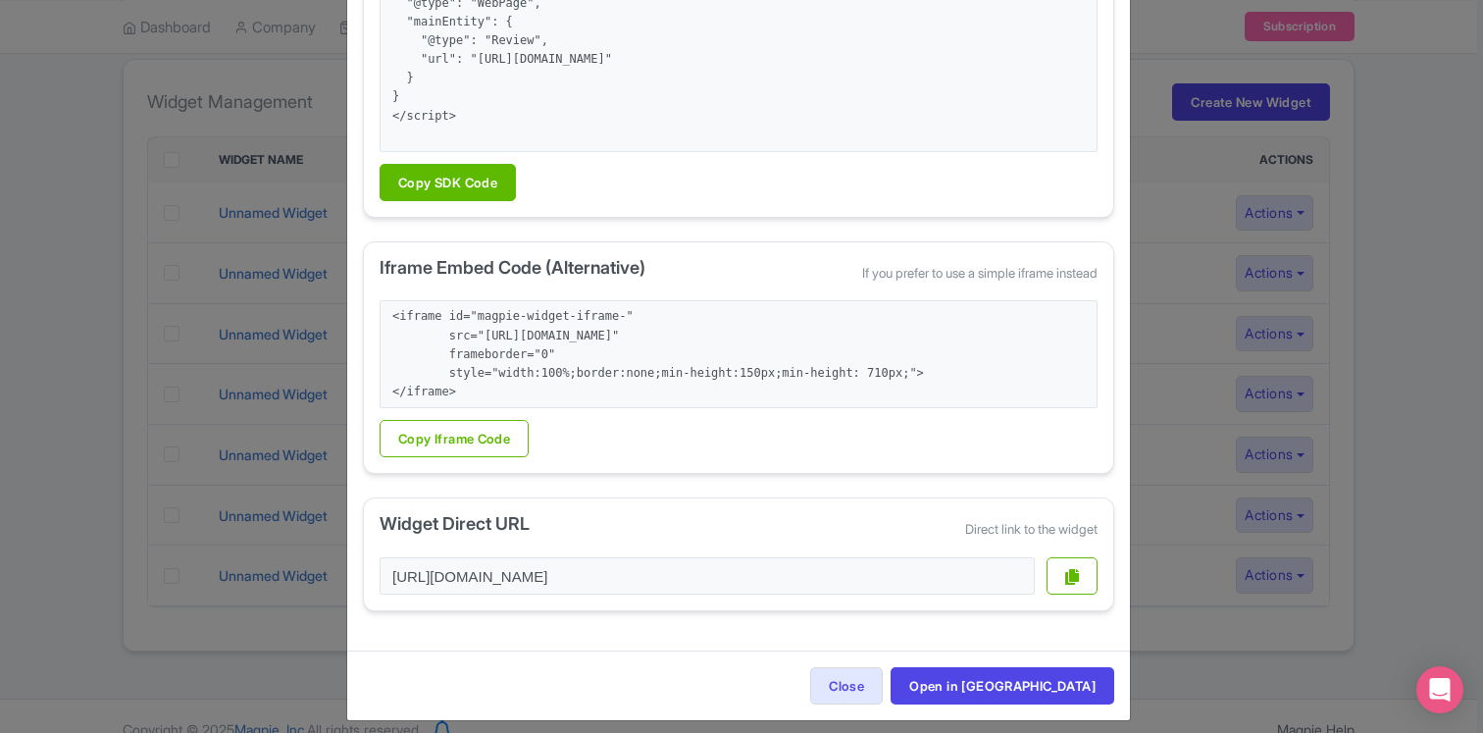
scroll to position [358, 0]
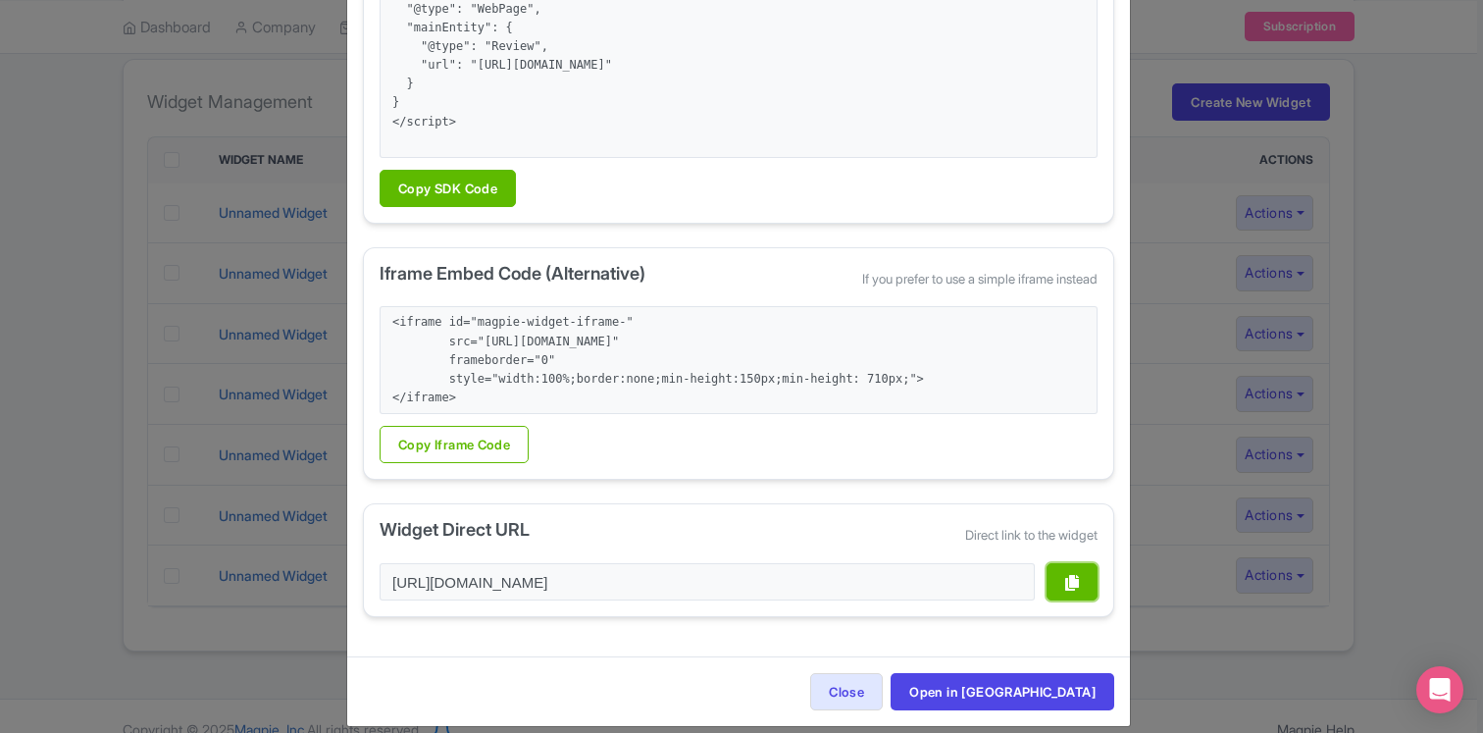
click at [1071, 583] on icon "button" at bounding box center [1072, 583] width 14 height 16
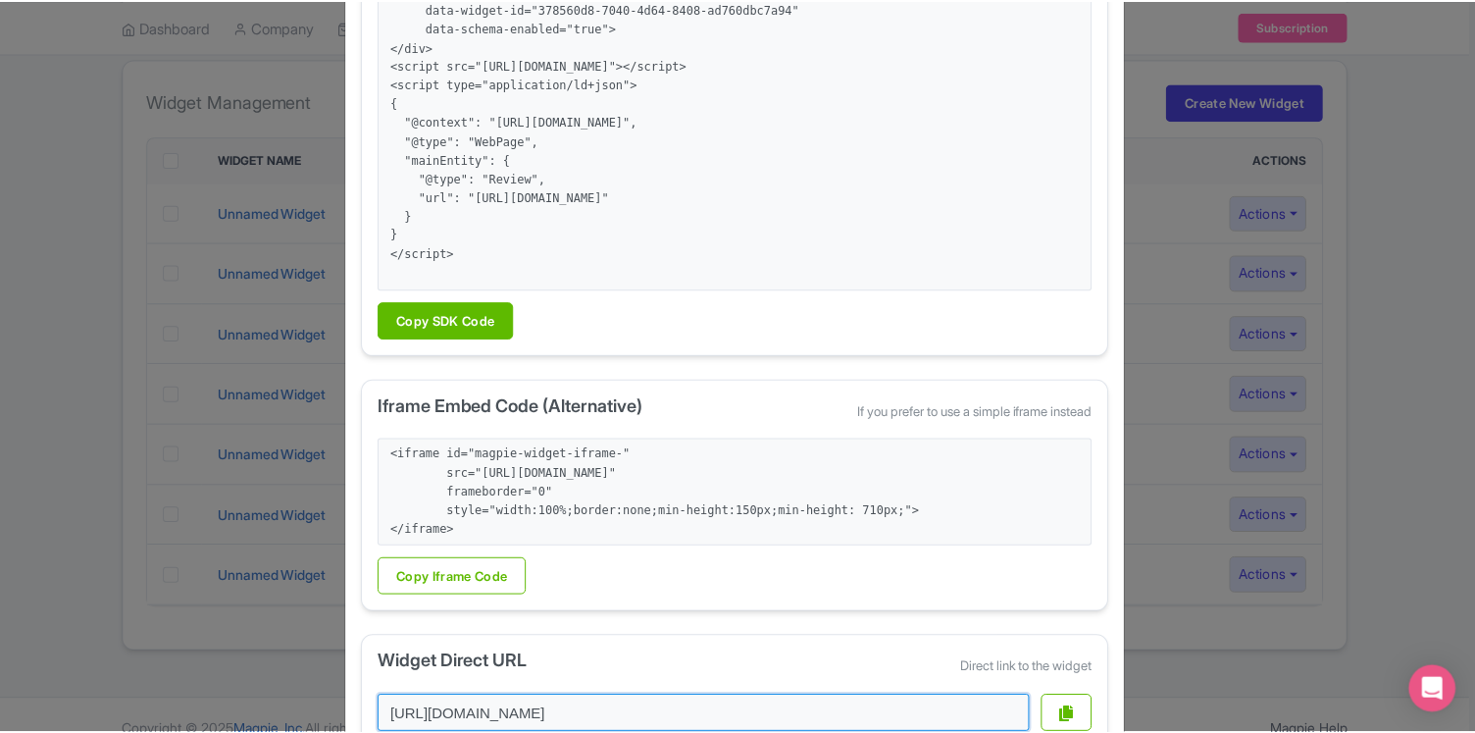
scroll to position [380, 0]
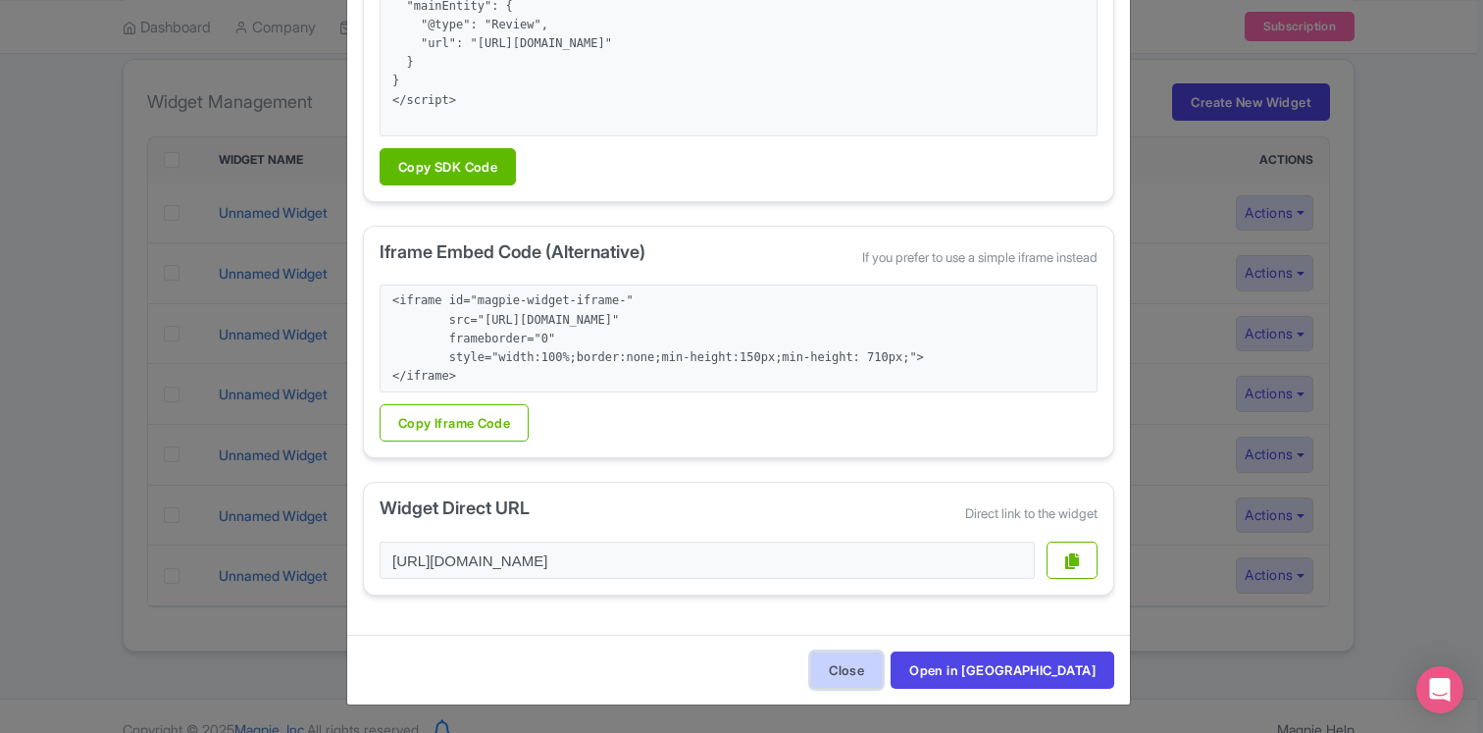
click at [883, 666] on button "Close" at bounding box center [846, 669] width 73 height 37
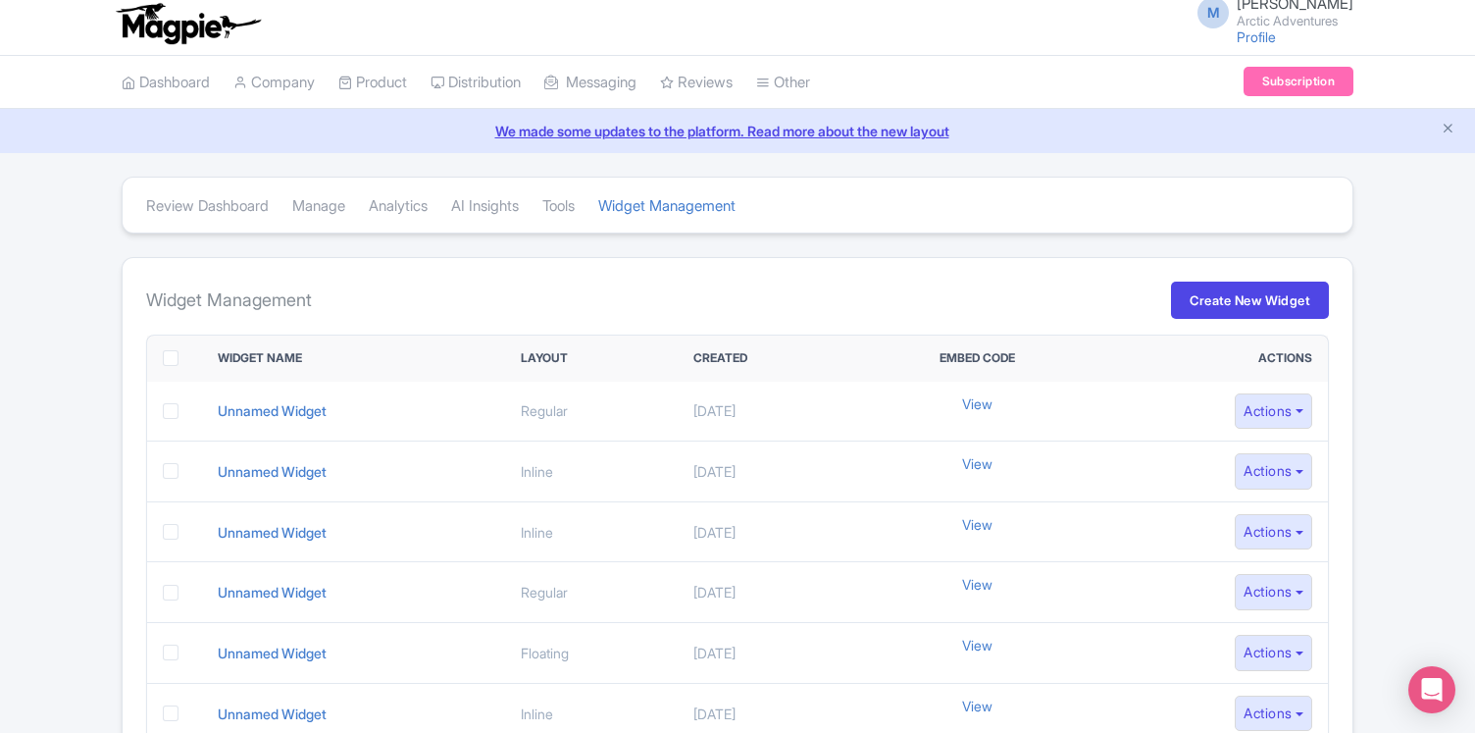
scroll to position [0, 0]
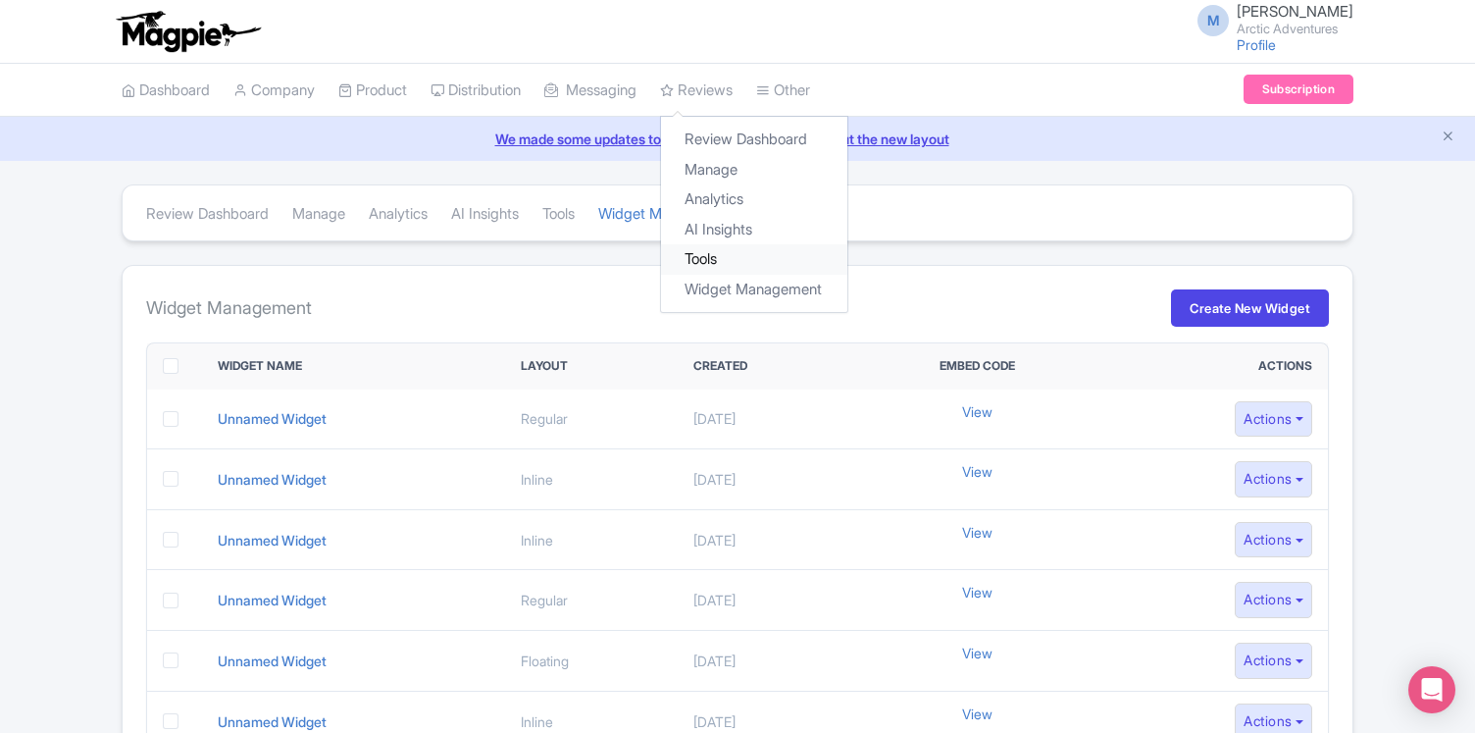
click at [721, 251] on link "Tools" at bounding box center [754, 259] width 186 height 30
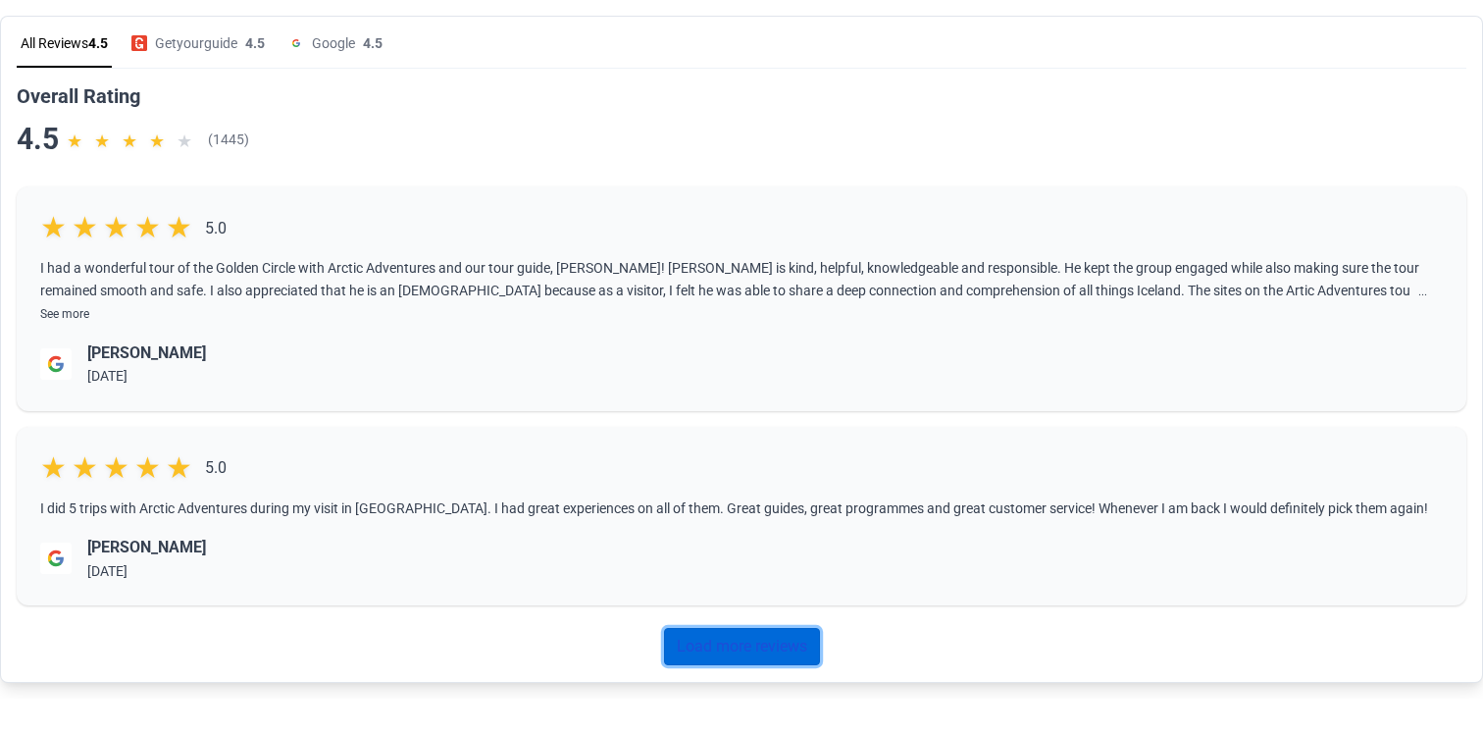
click at [727, 665] on link "Load more reviews" at bounding box center [742, 646] width 156 height 37
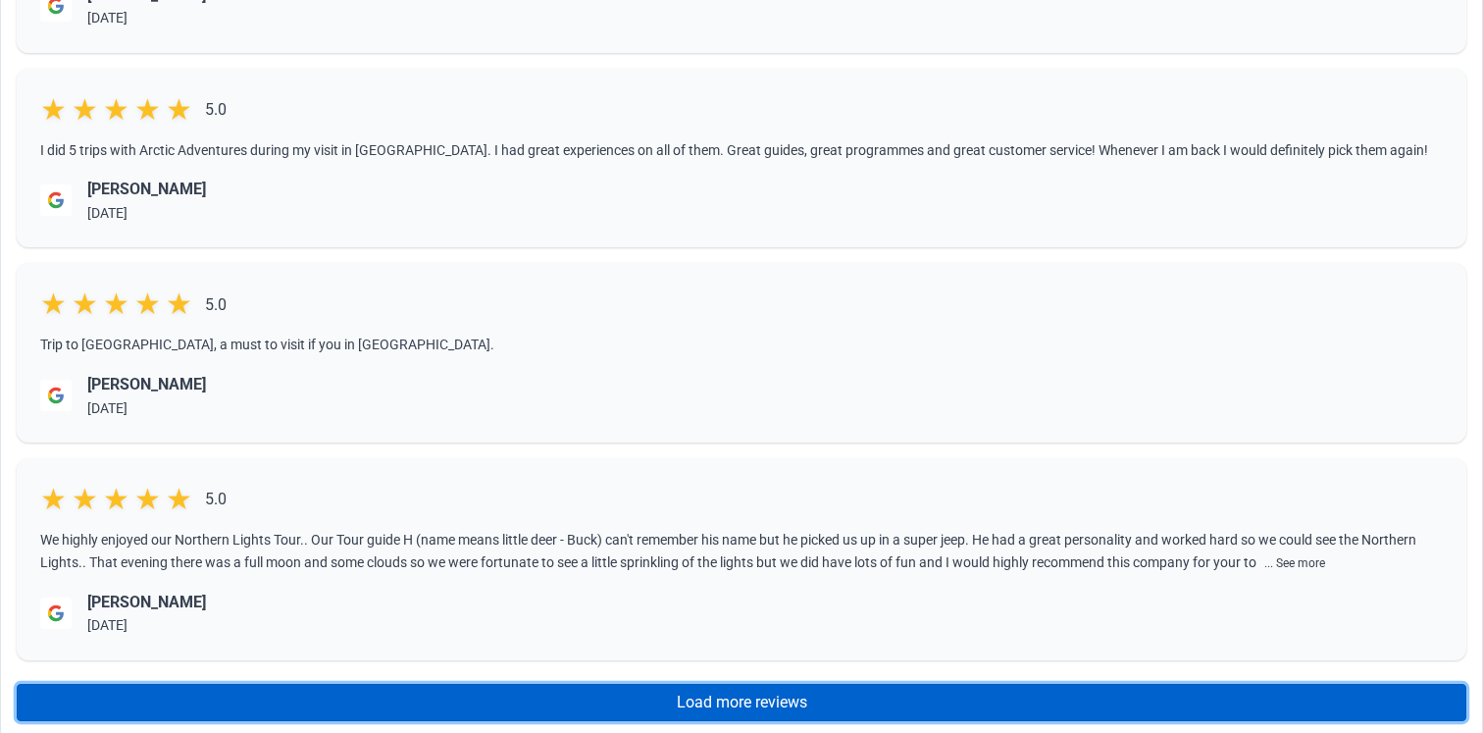
scroll to position [423, 0]
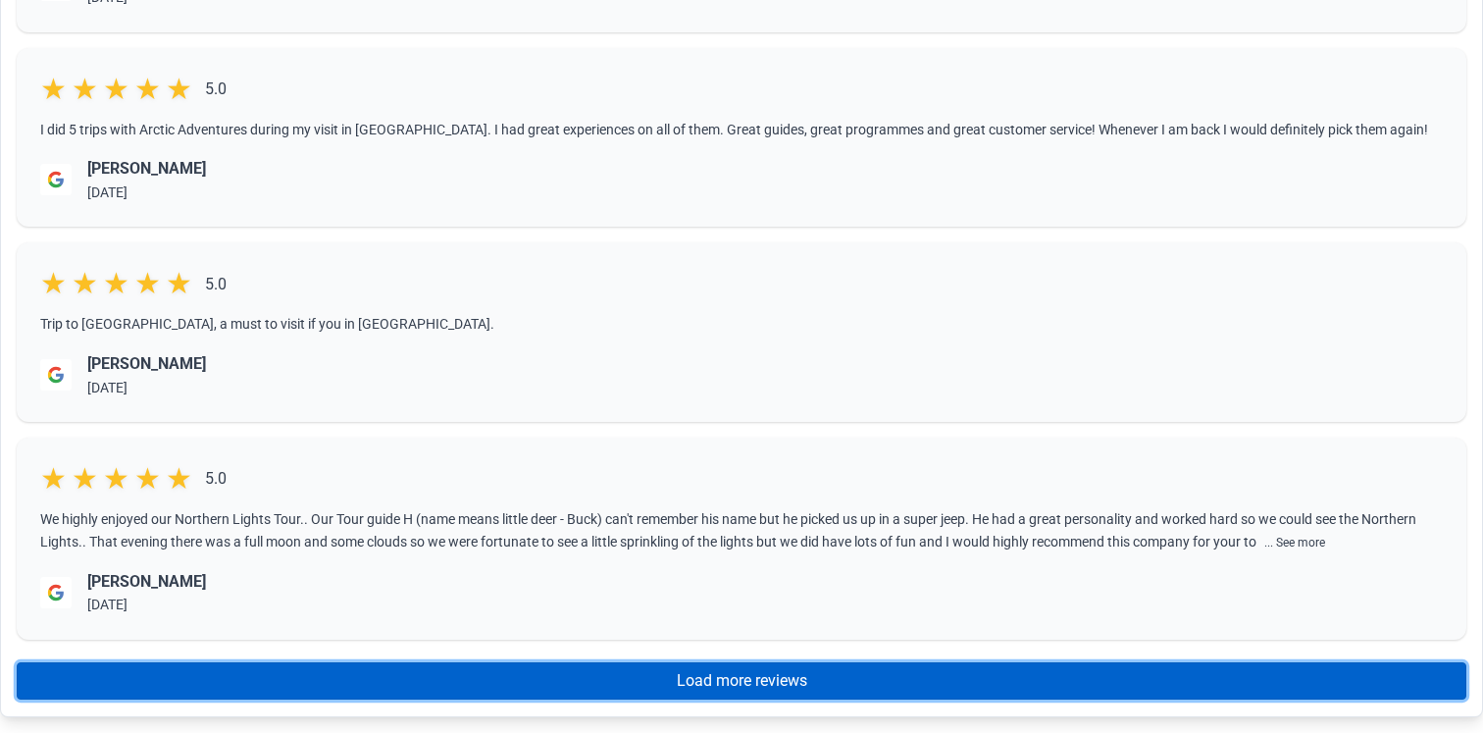
click at [716, 674] on link "Load more reviews" at bounding box center [742, 680] width 1450 height 37
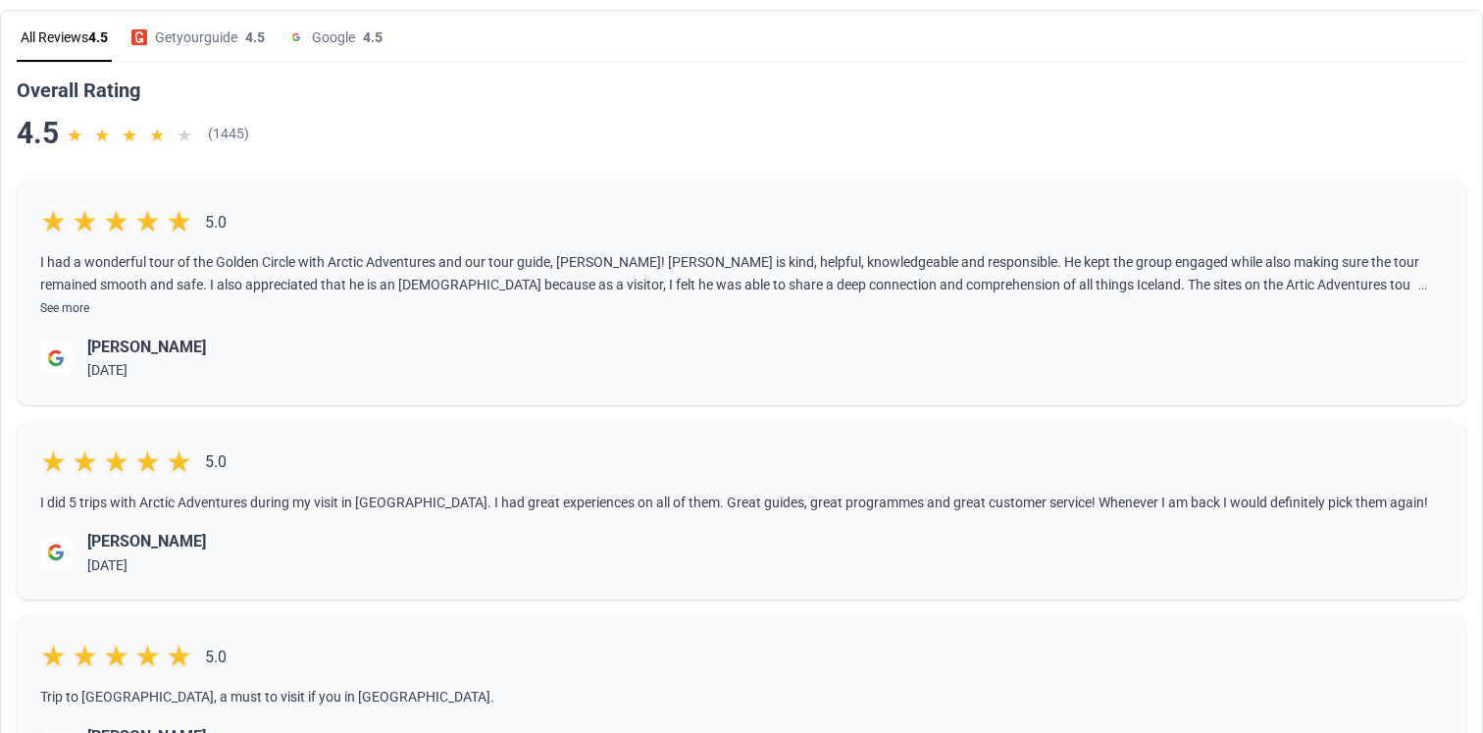
scroll to position [0, 0]
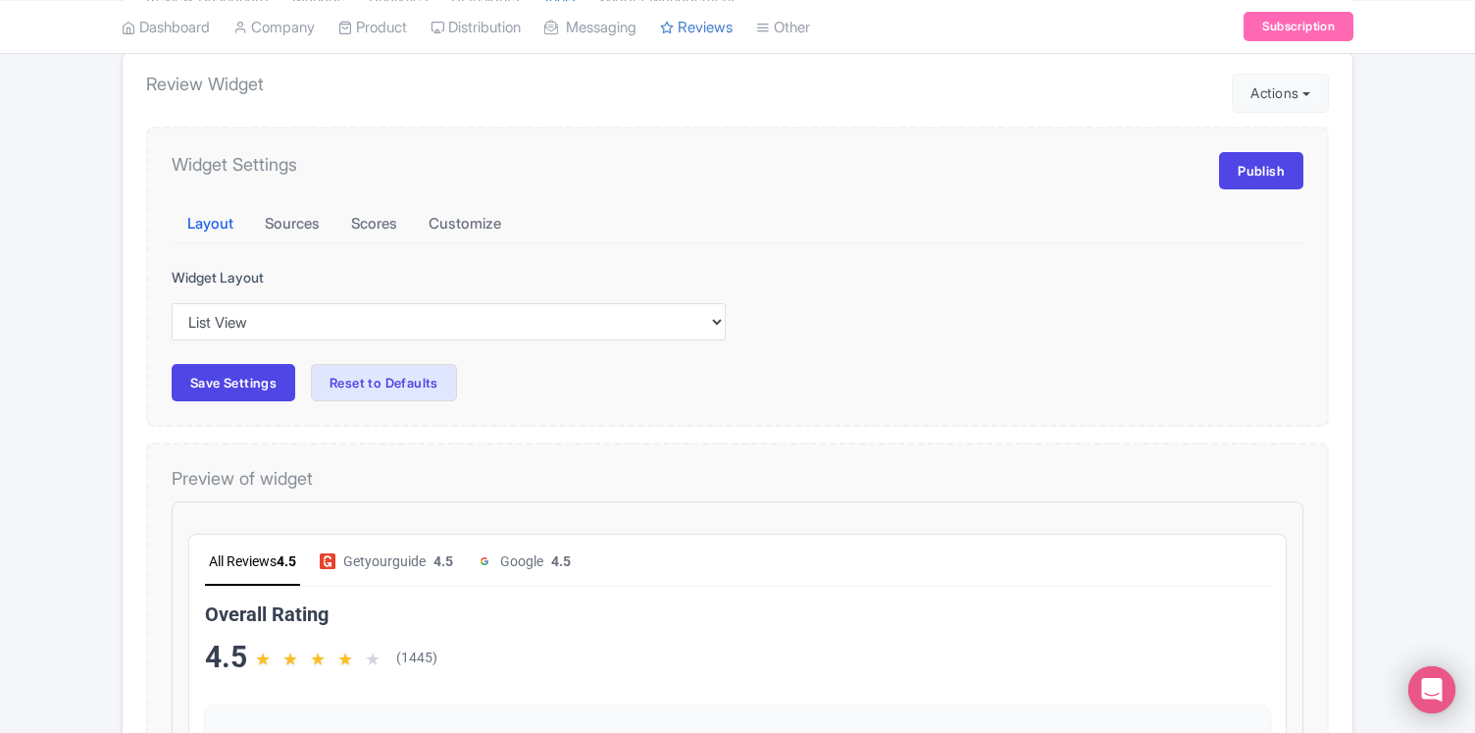
scroll to position [265, 0]
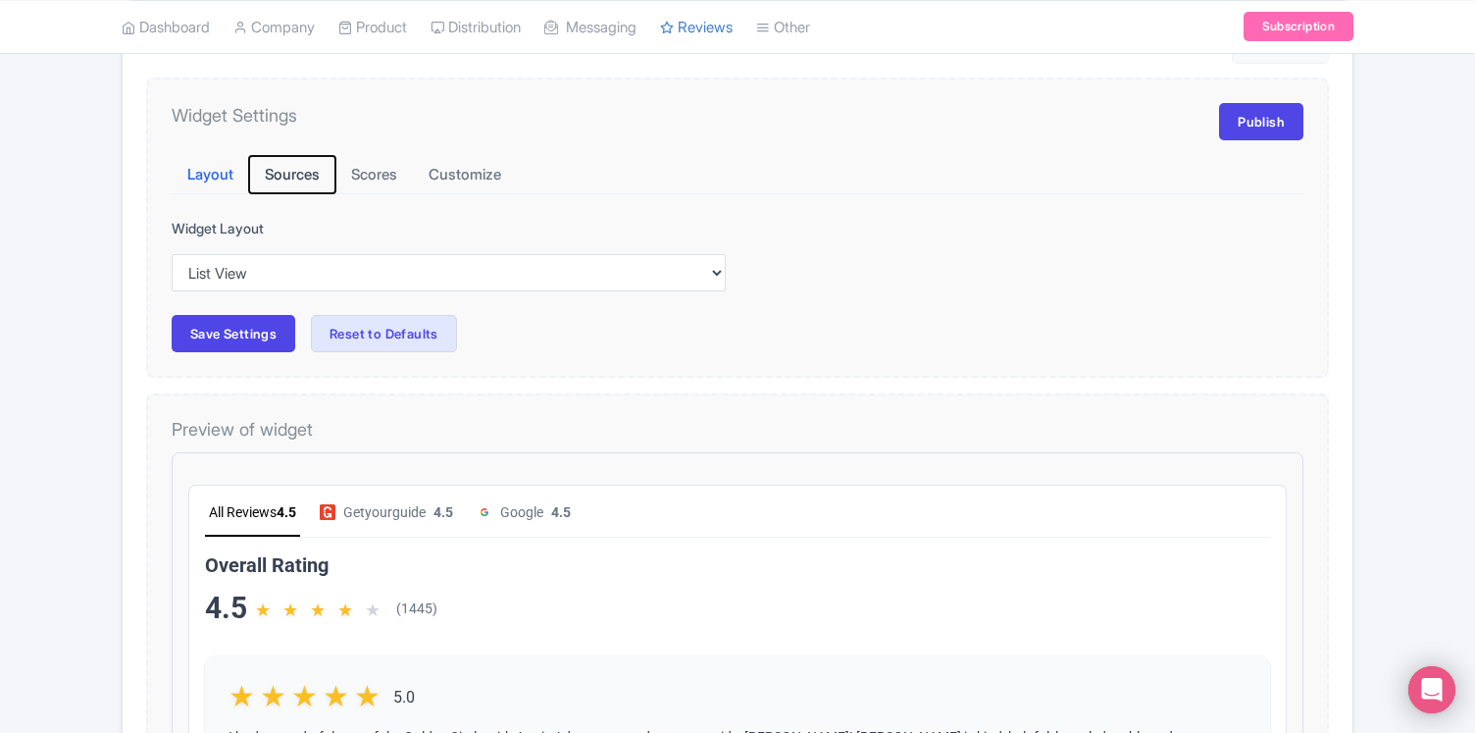
click at [308, 174] on button "Sources" at bounding box center [292, 175] width 86 height 38
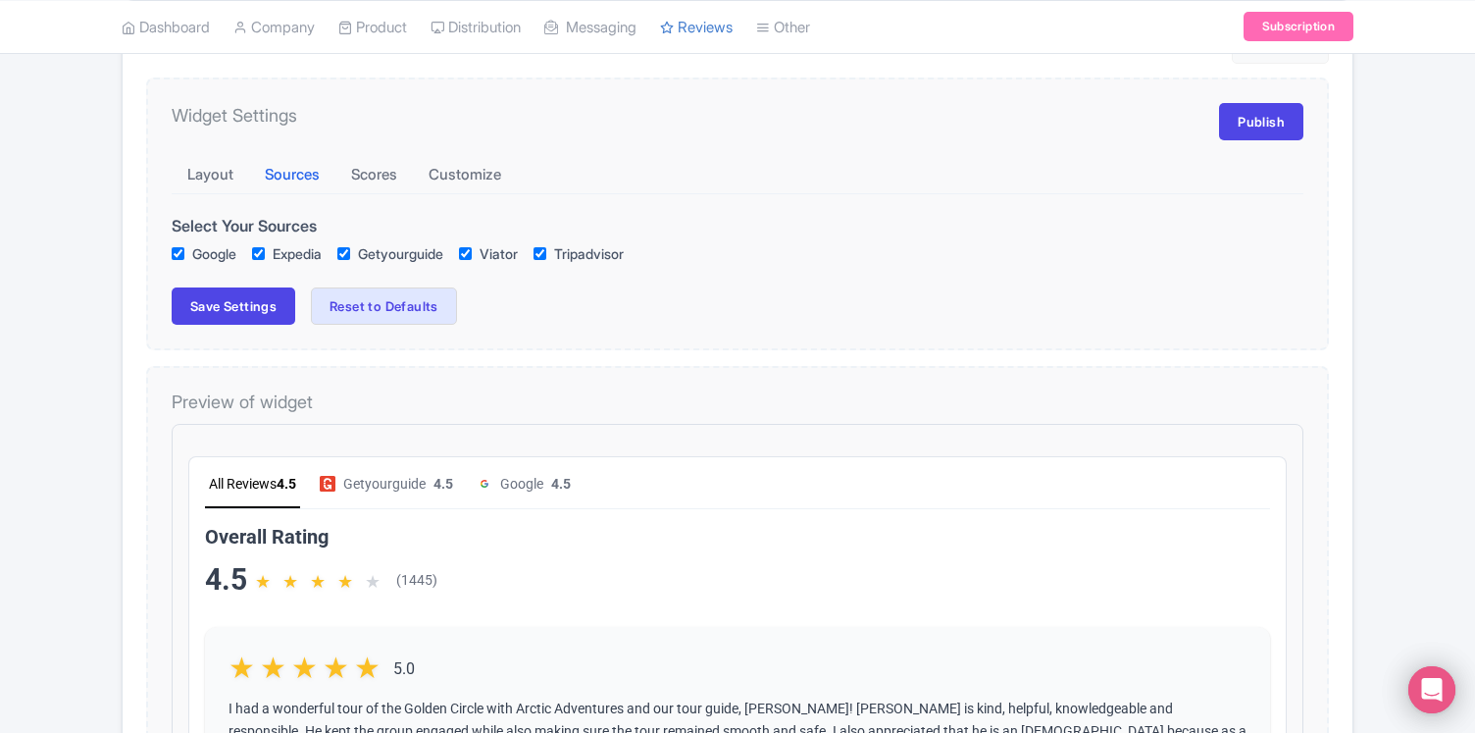
click at [546, 253] on input "Tripadvisor" at bounding box center [540, 253] width 13 height 13
checkbox input "false"
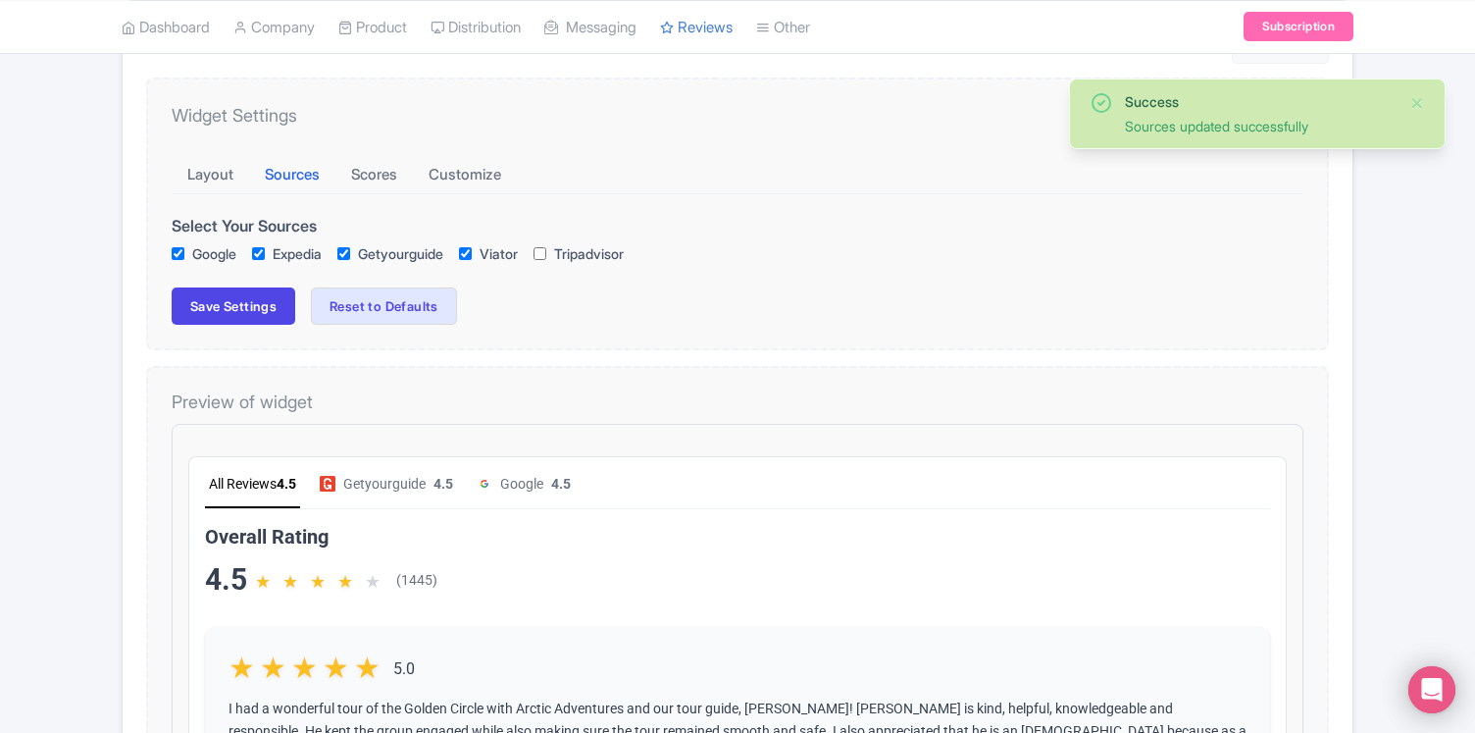
checkbox input "true"
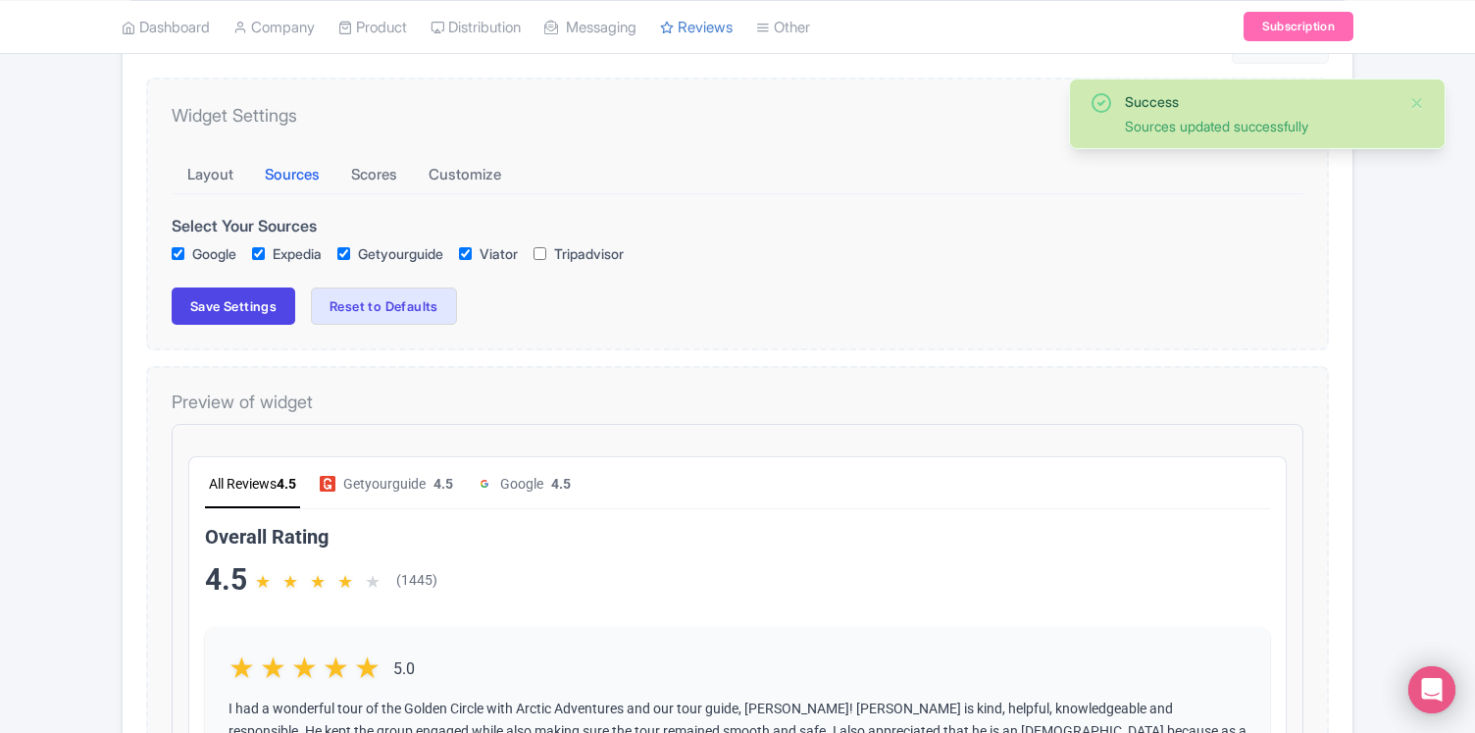
click at [546, 255] on input "Tripadvisor" at bounding box center [540, 253] width 13 height 13
checkbox input "true"
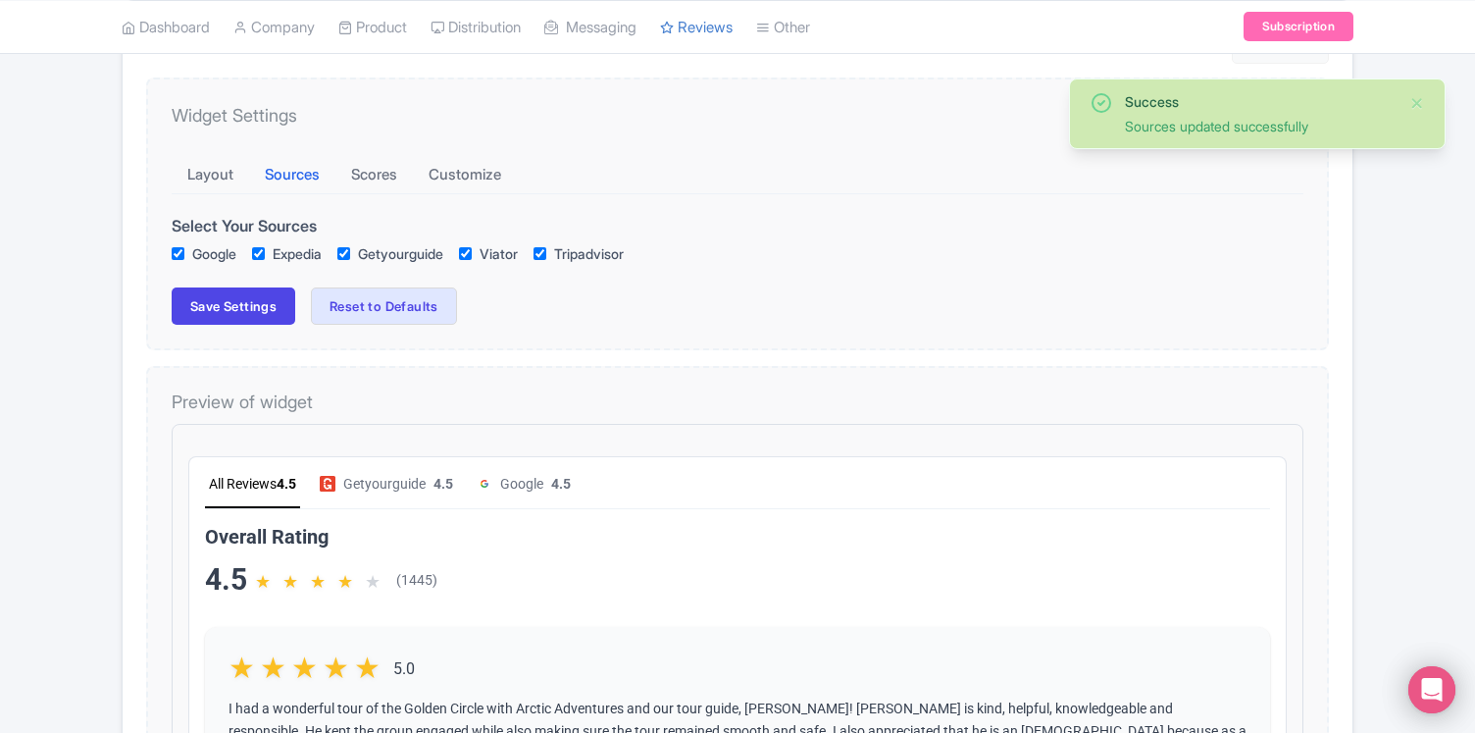
checkbox input "true"
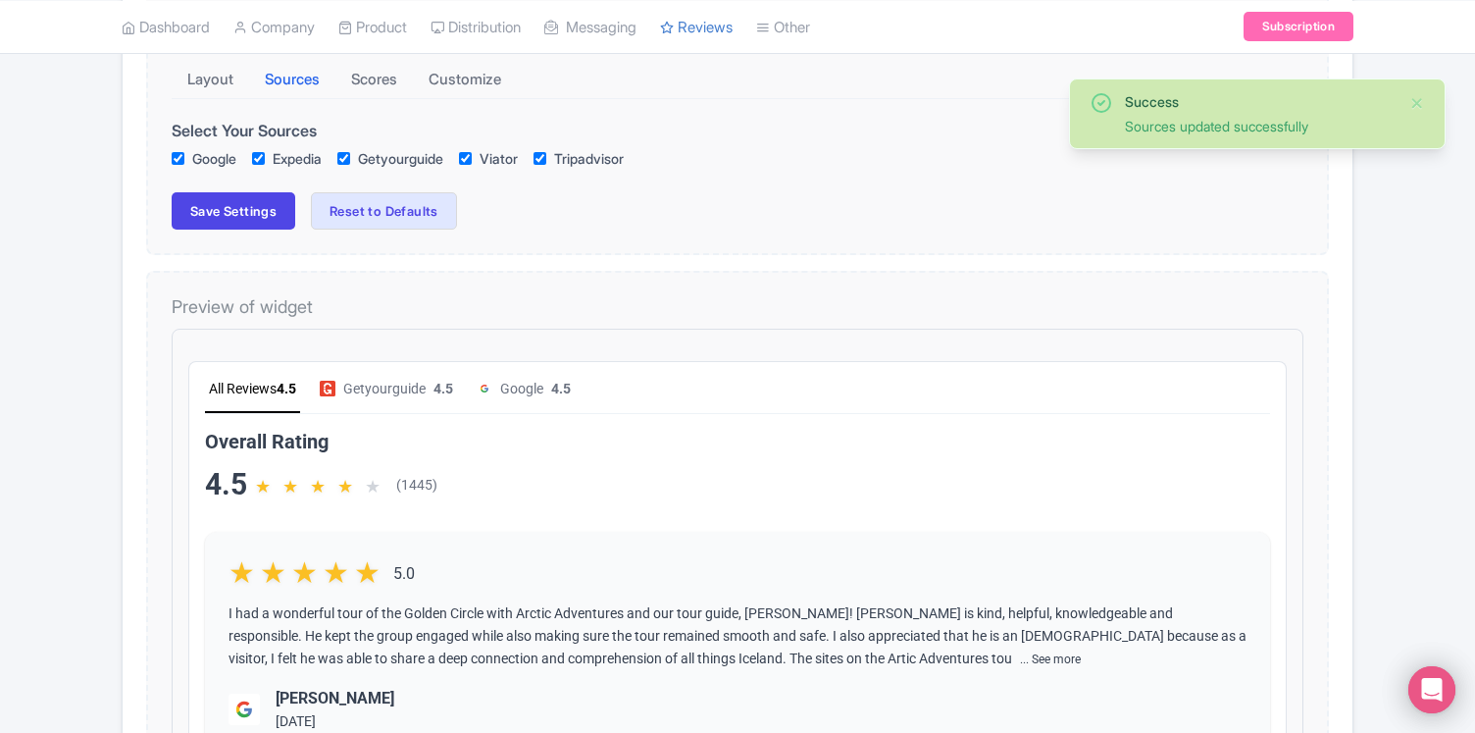
scroll to position [367, 0]
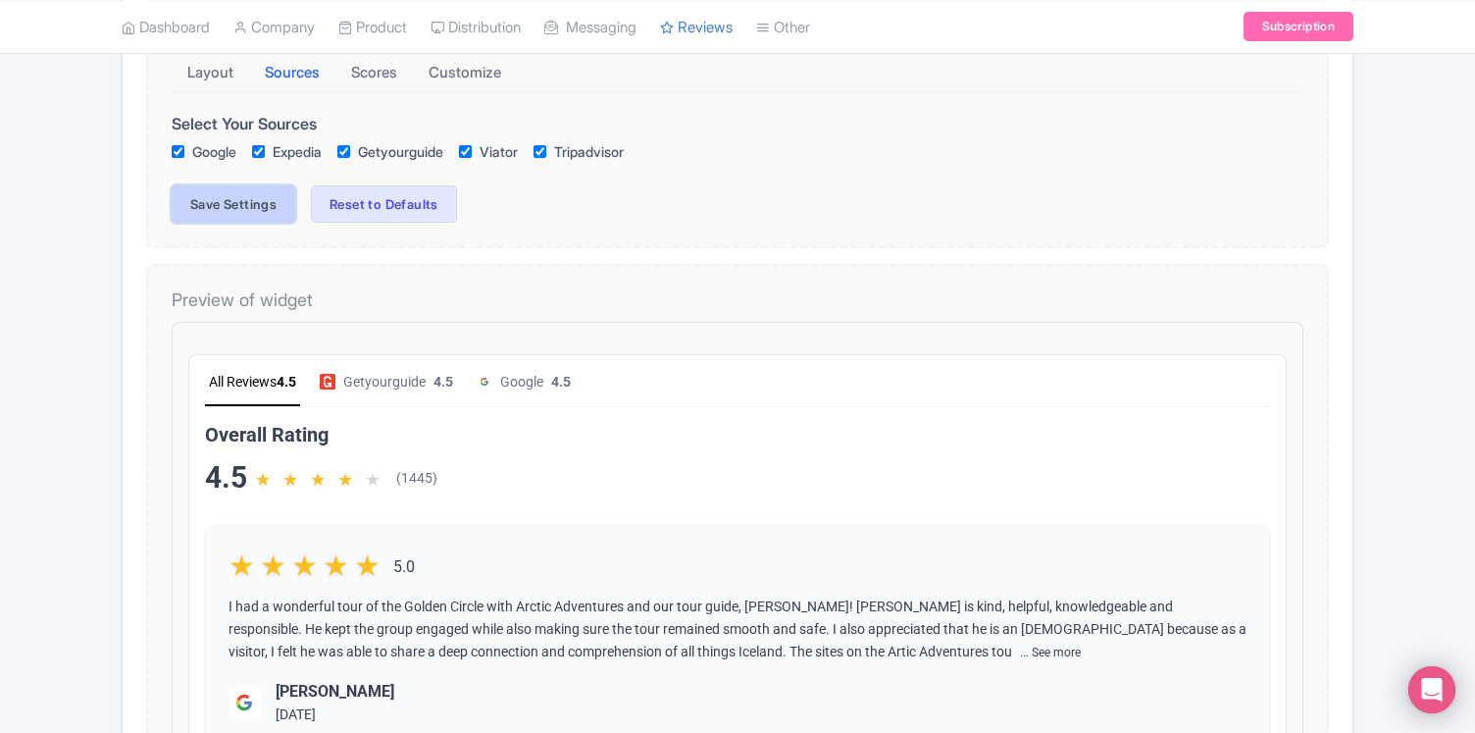
click at [219, 202] on button "Save Settings" at bounding box center [234, 203] width 124 height 37
checkbox input "true"
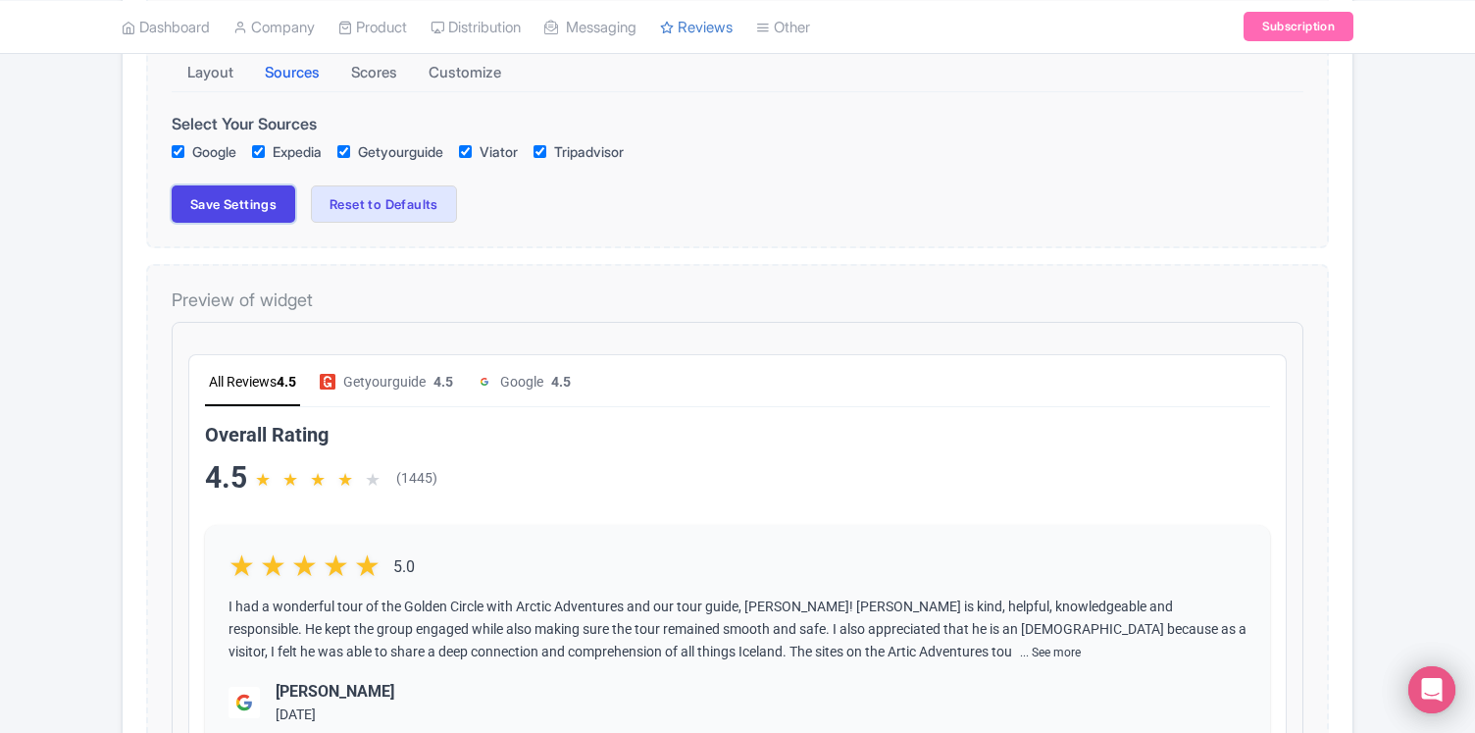
checkbox input "true"
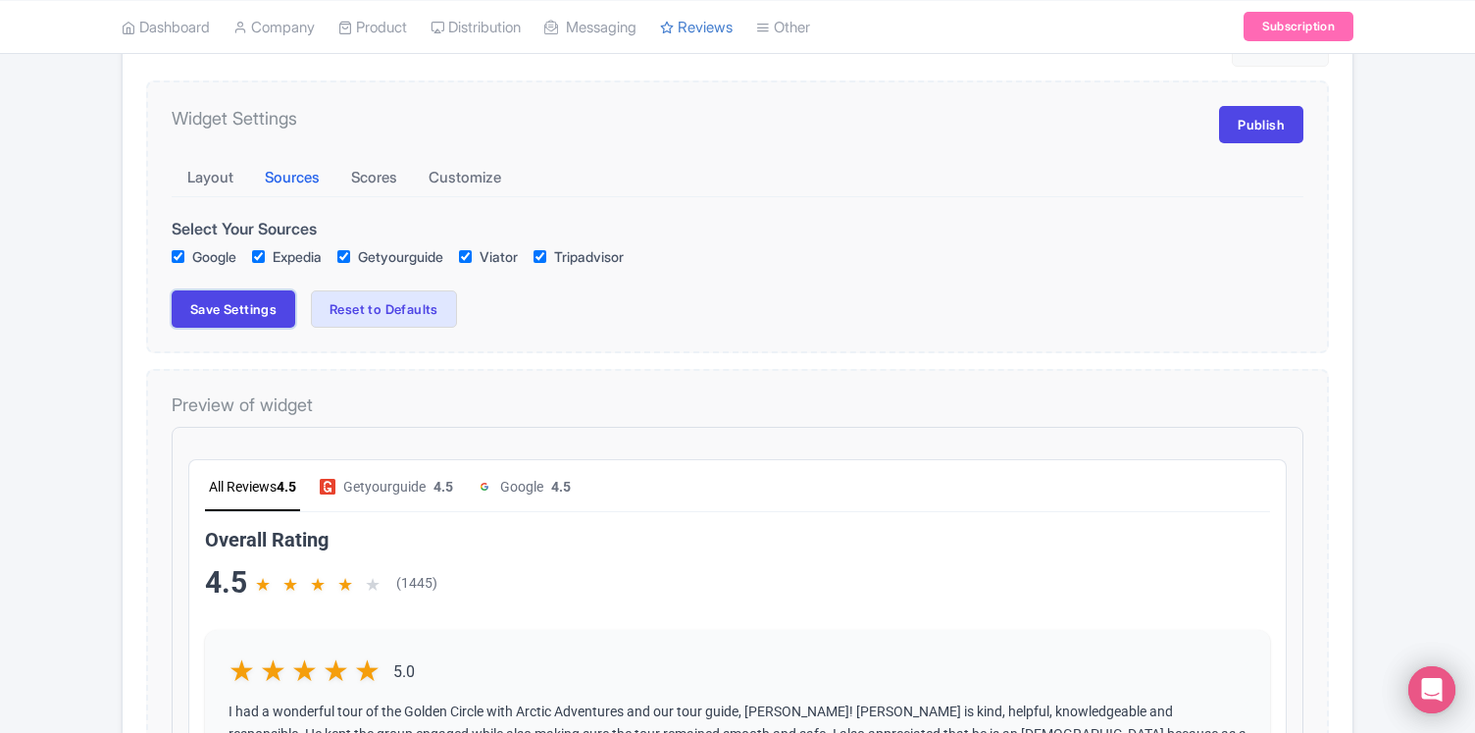
scroll to position [0, 0]
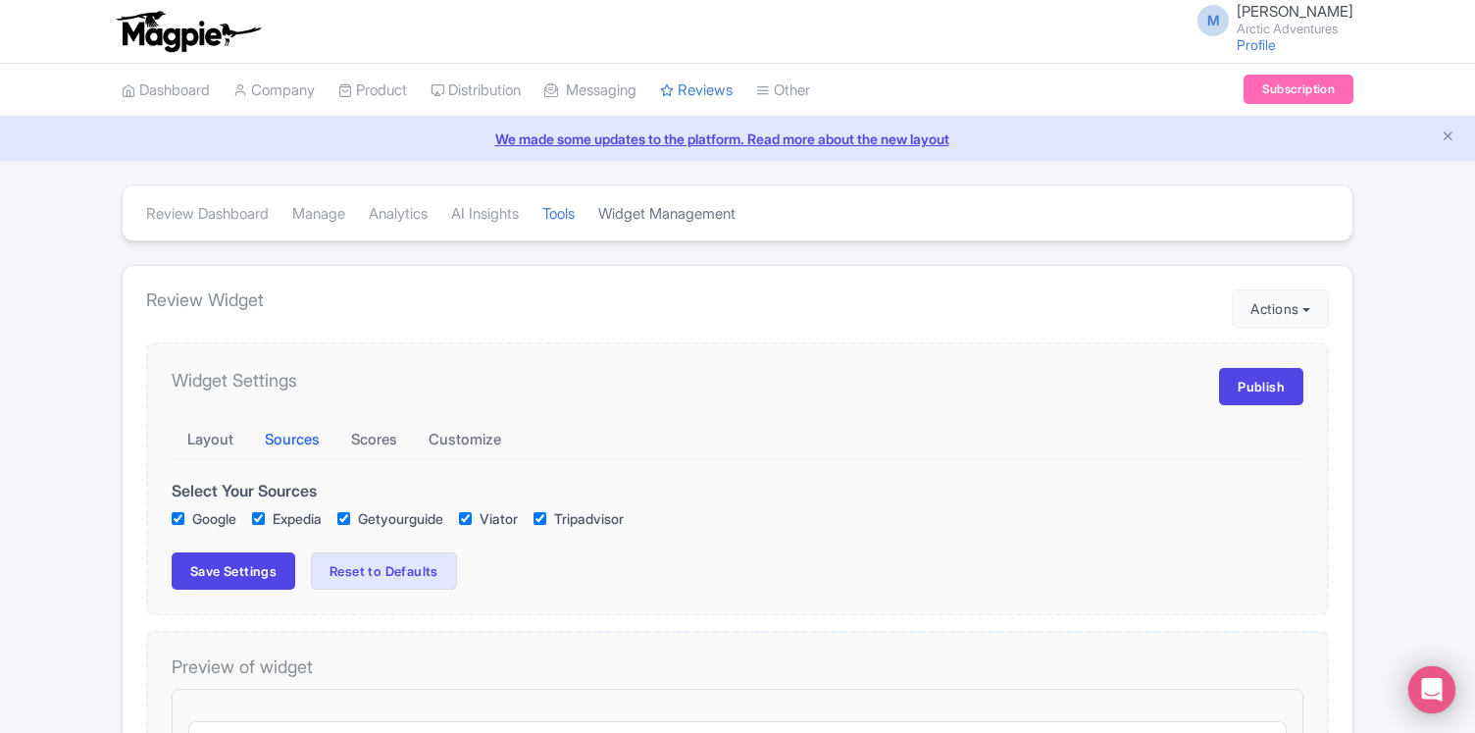
click at [683, 210] on link "Widget Management" at bounding box center [666, 214] width 137 height 54
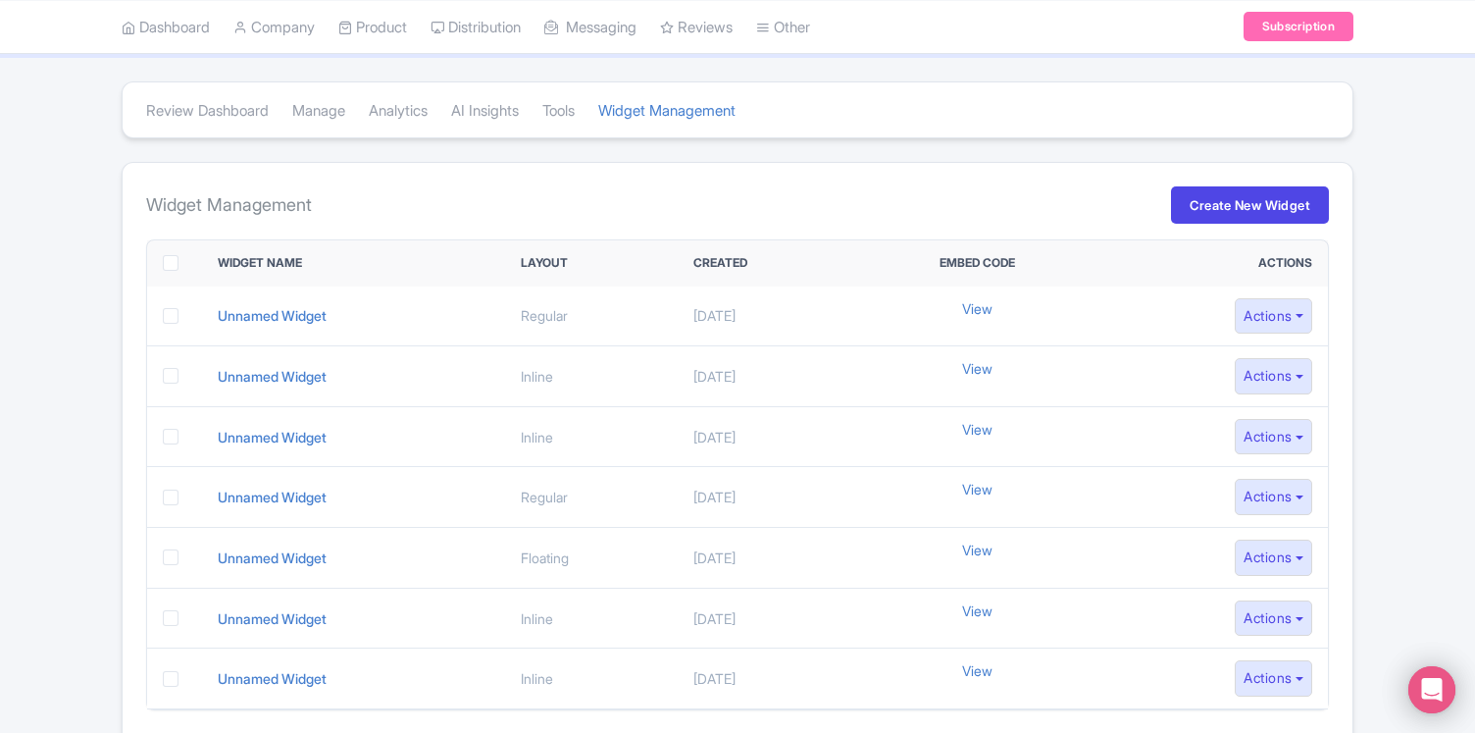
scroll to position [119, 0]
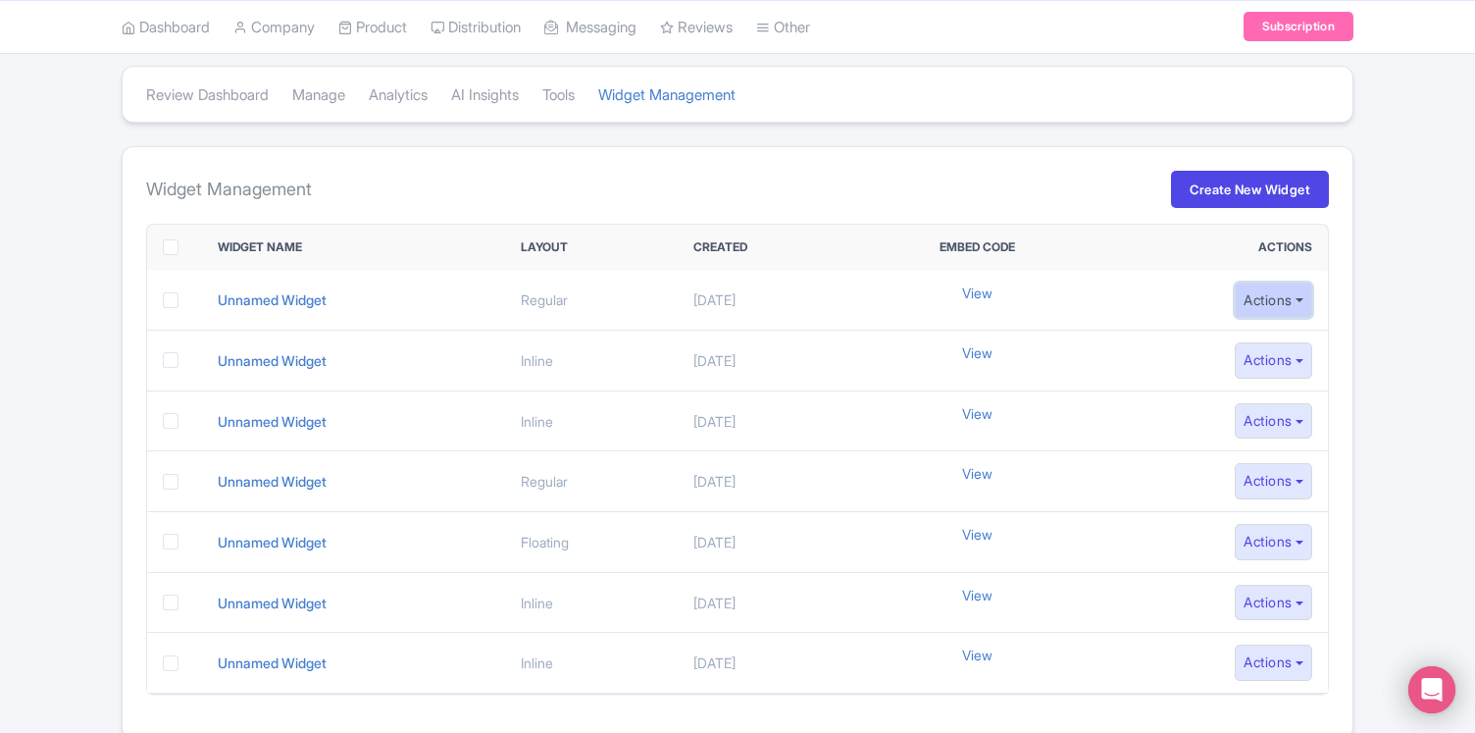
click at [1286, 300] on button "Actions" at bounding box center [1273, 301] width 77 height 36
click at [1163, 339] on link "Edit" at bounding box center [1226, 345] width 186 height 30
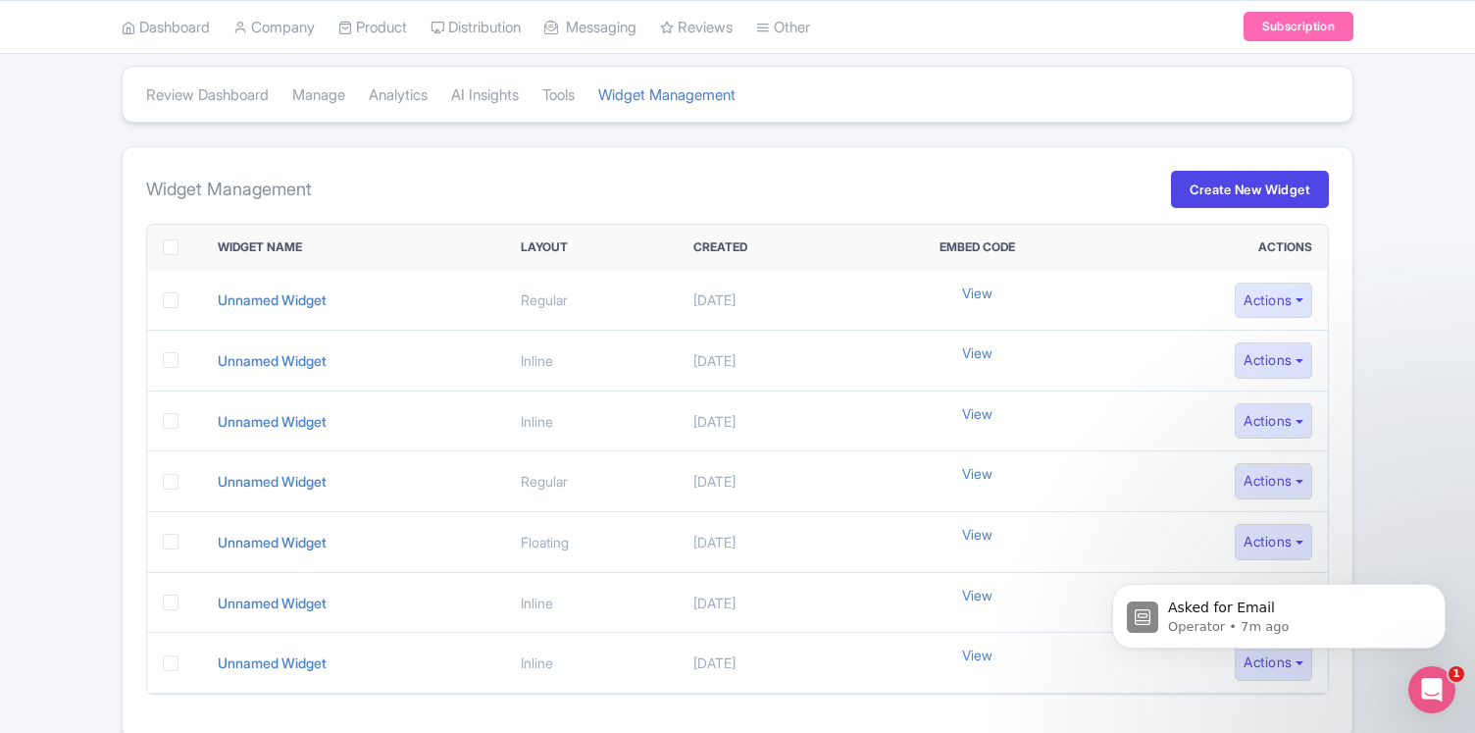
scroll to position [0, 0]
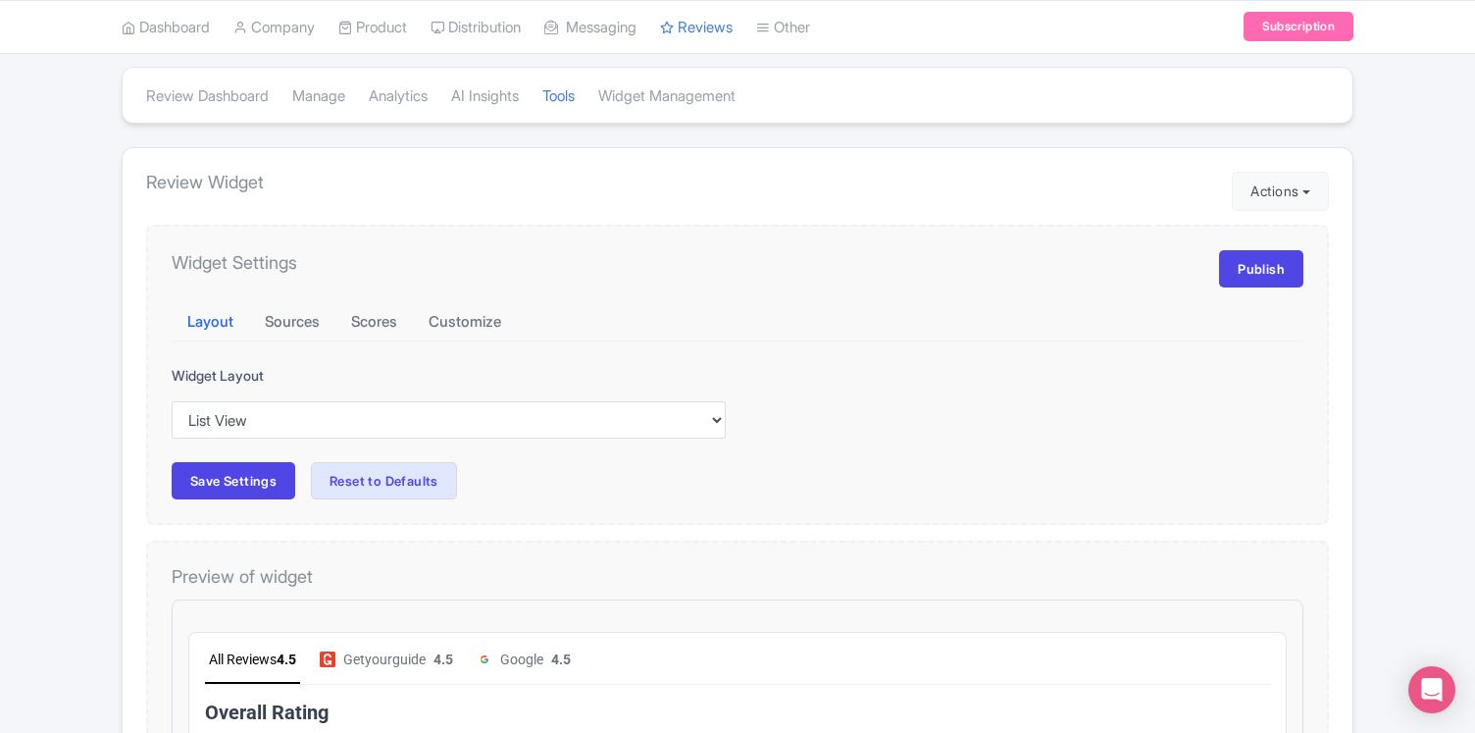
scroll to position [52, 0]
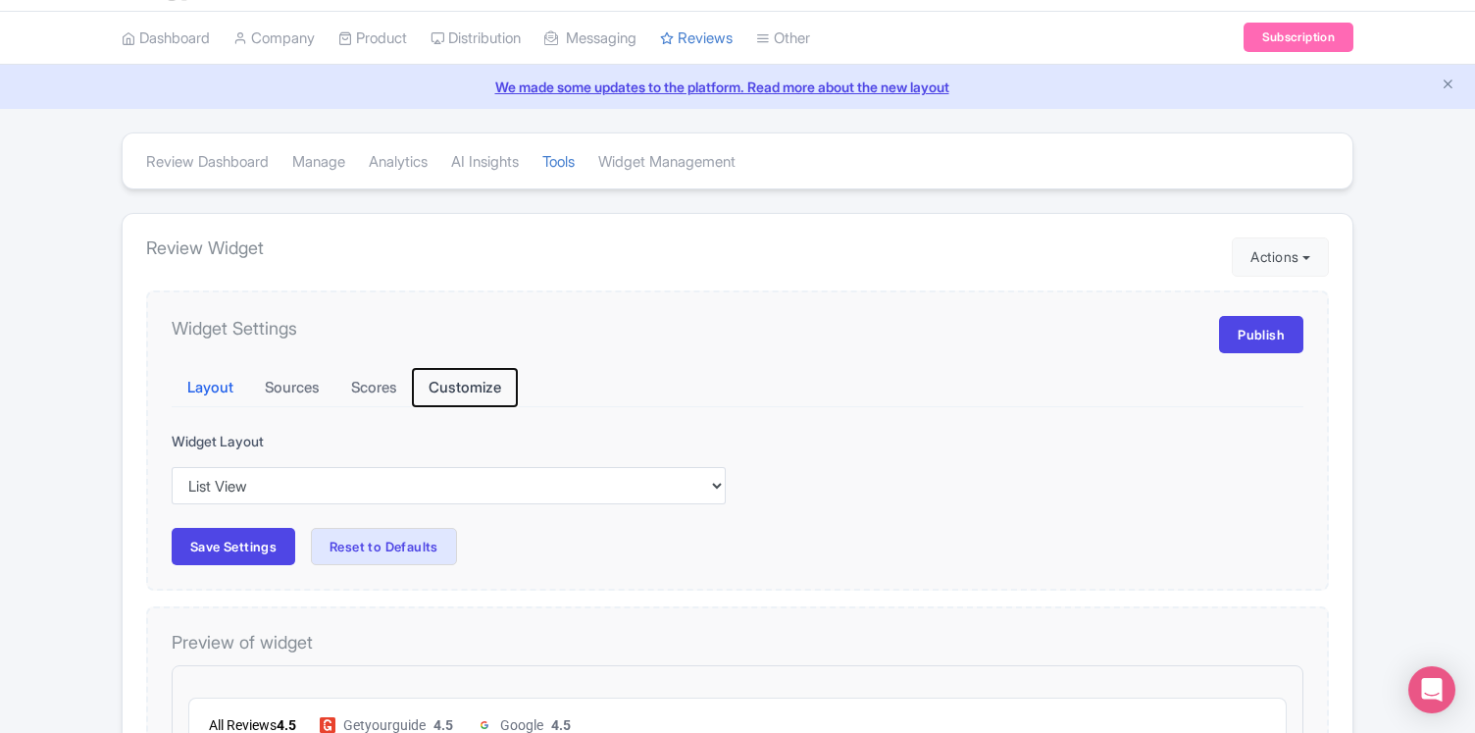
click at [469, 386] on button "Customize" at bounding box center [465, 388] width 104 height 38
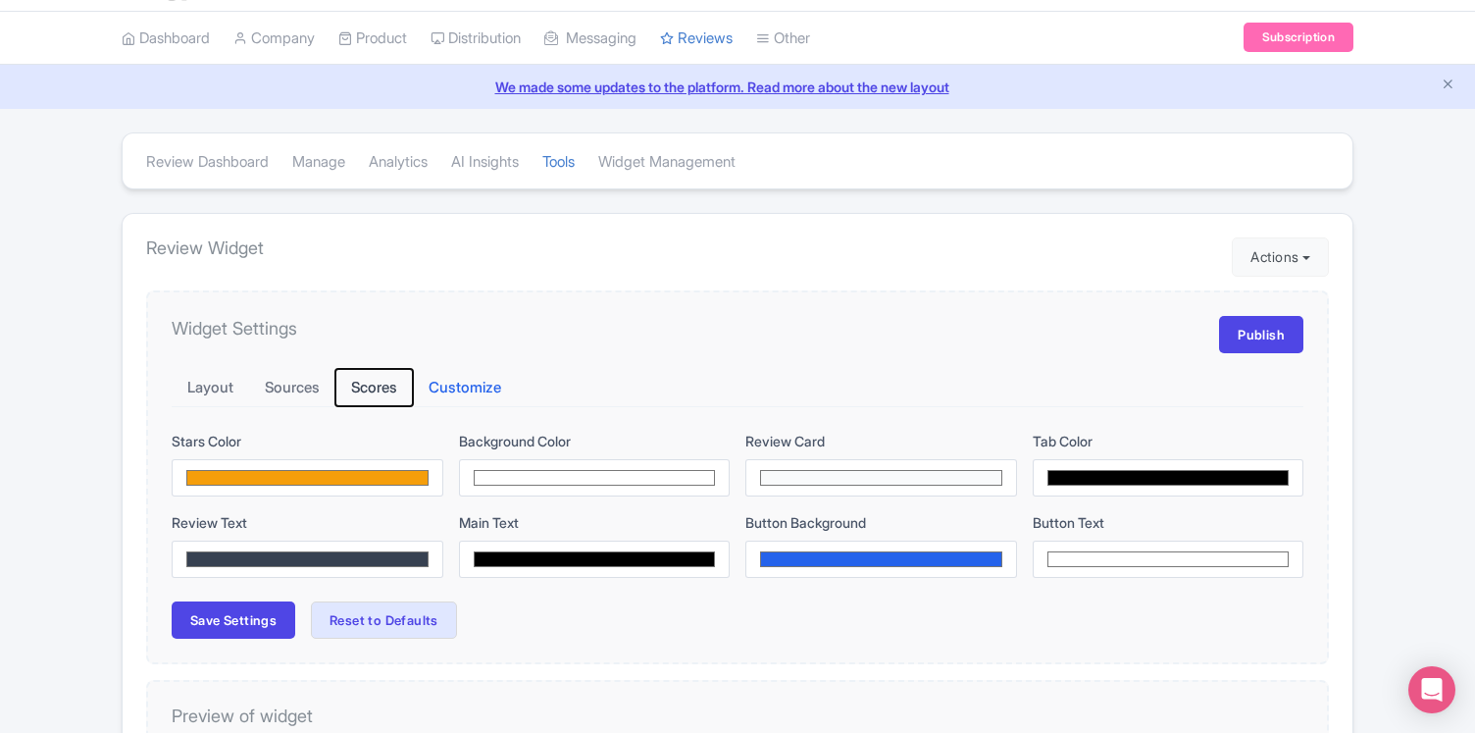
click at [367, 386] on button "Scores" at bounding box center [373, 388] width 77 height 38
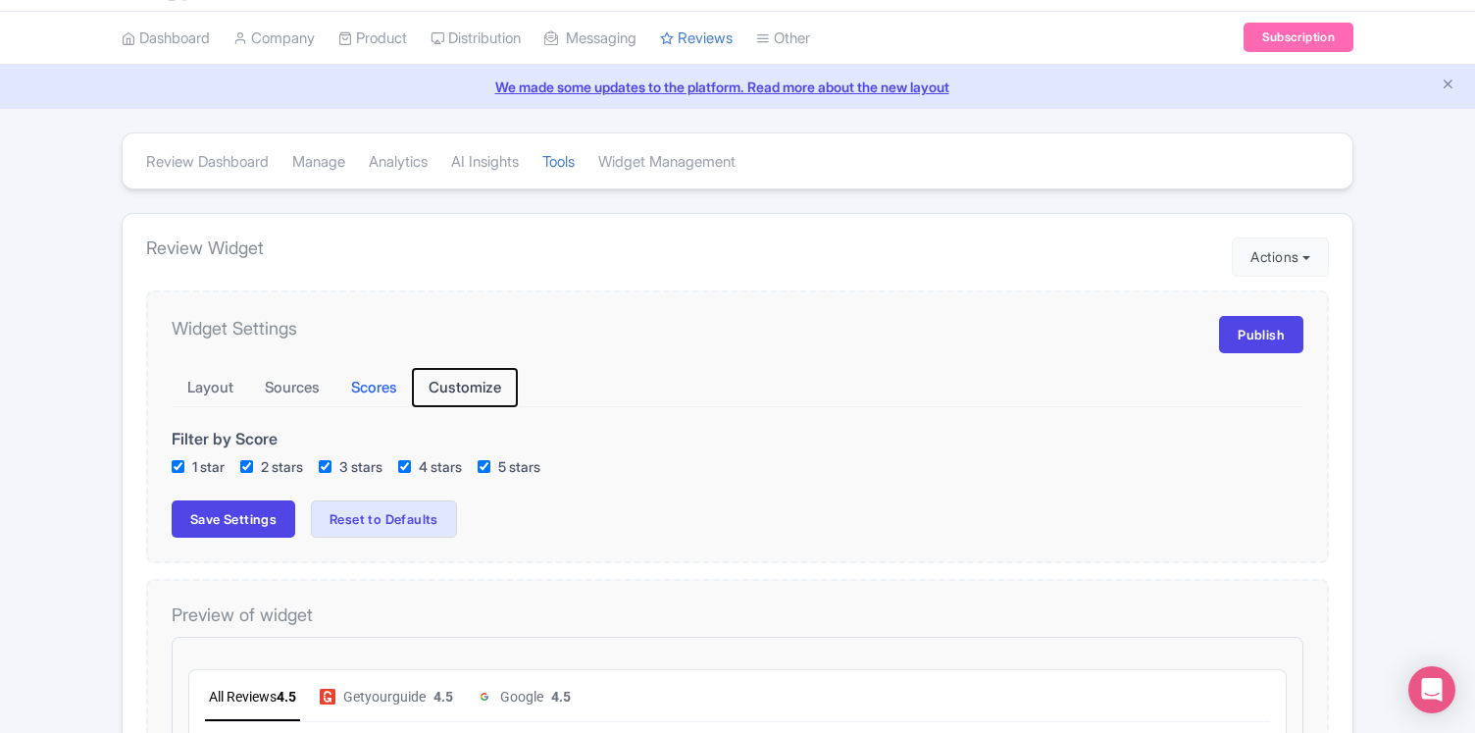
click at [473, 391] on button "Customize" at bounding box center [465, 388] width 104 height 38
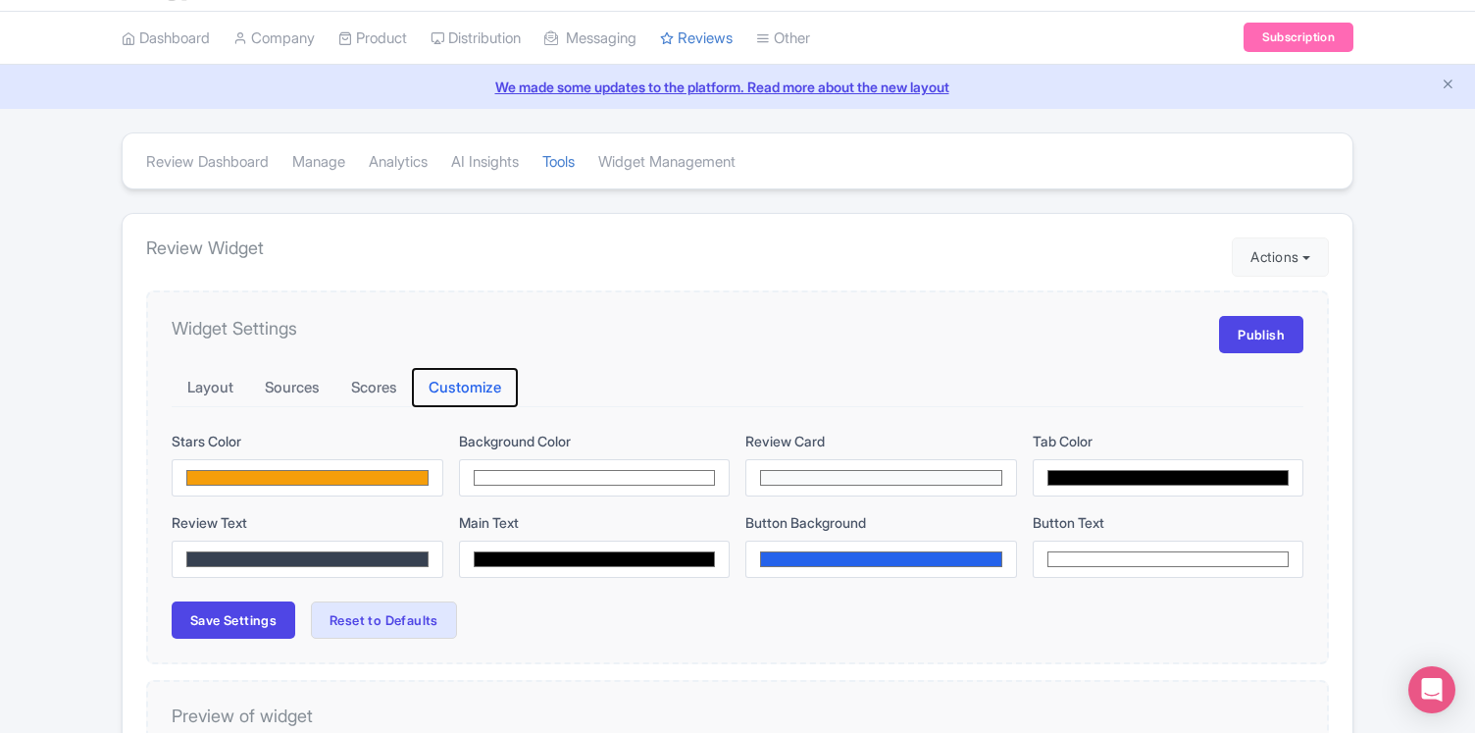
scroll to position [88, 0]
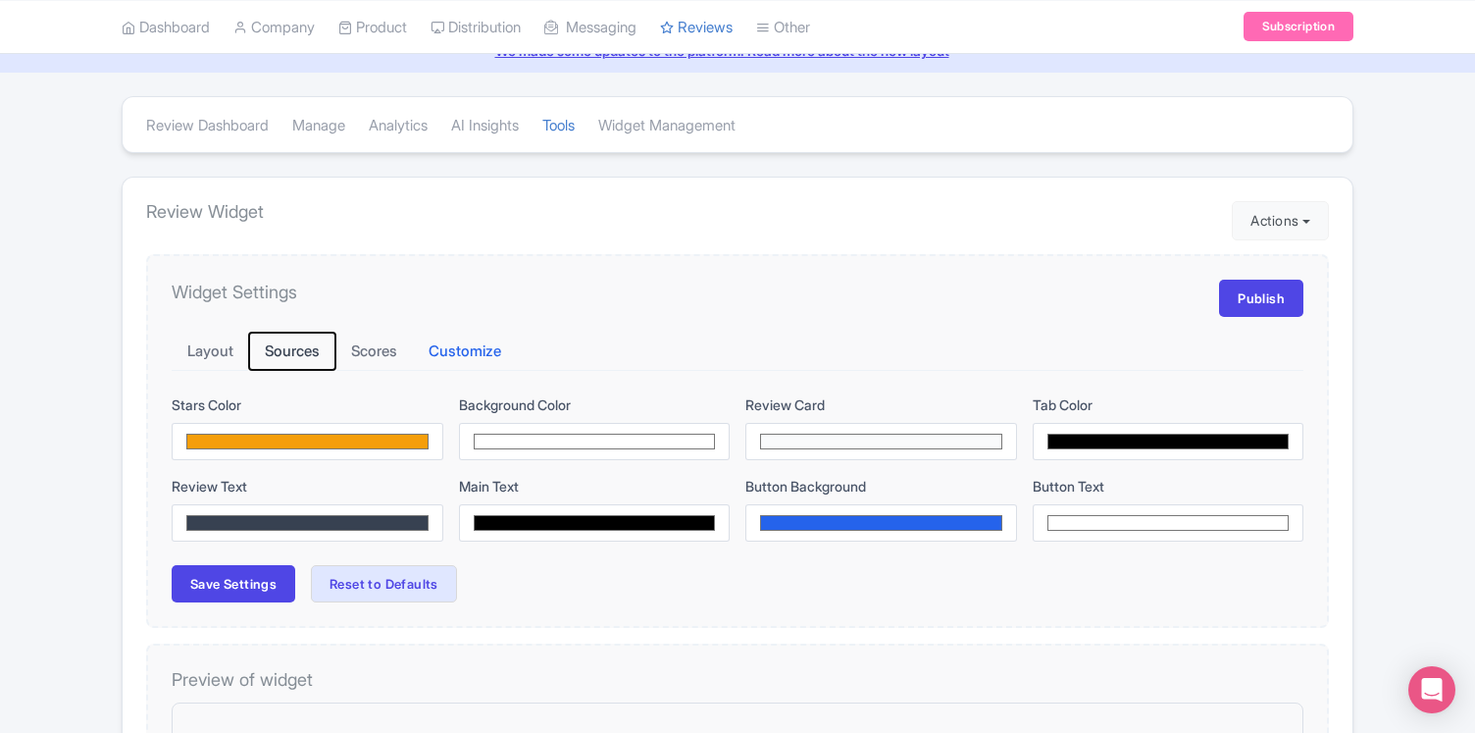
click at [306, 355] on button "Sources" at bounding box center [292, 352] width 86 height 38
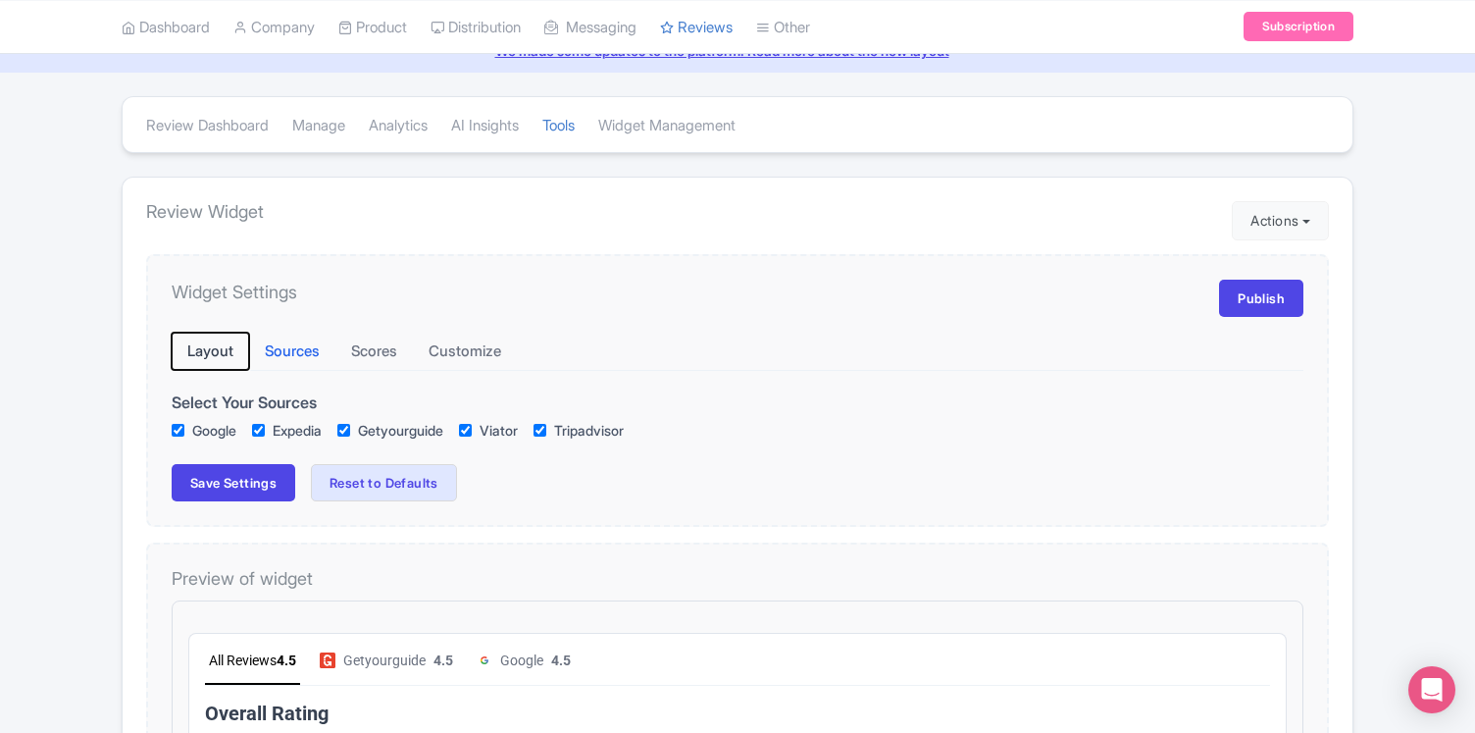
click at [200, 338] on button "Layout" at bounding box center [210, 352] width 77 height 38
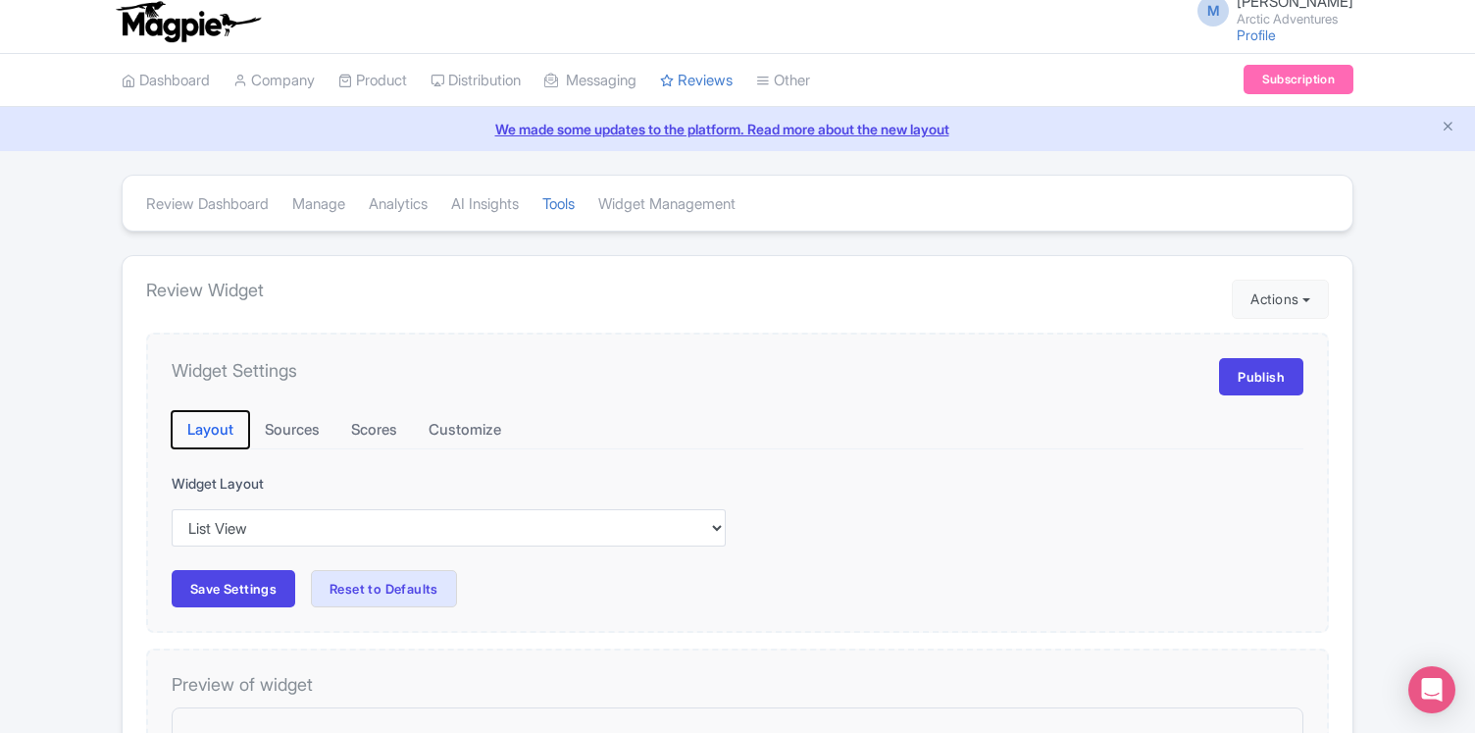
scroll to position [0, 0]
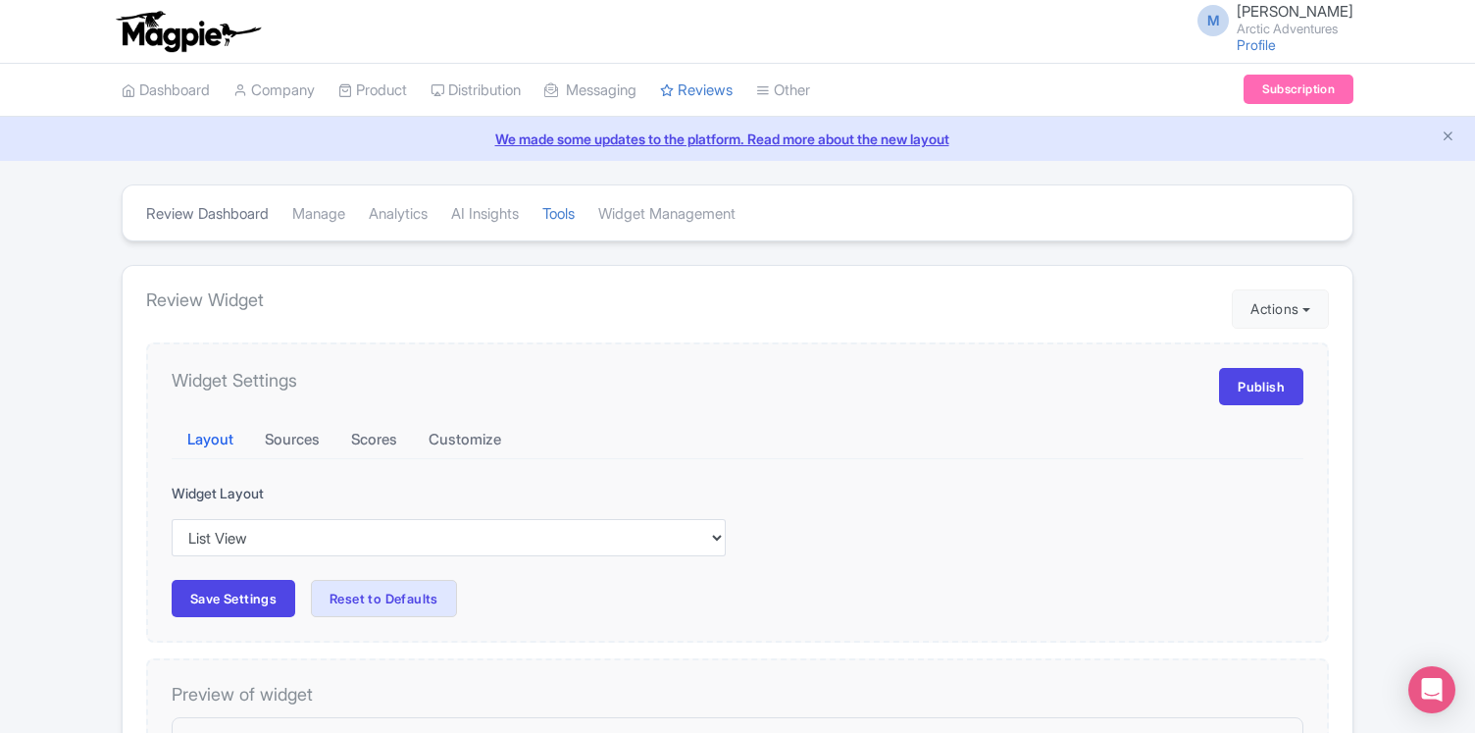
click at [227, 211] on link "Review Dashboard" at bounding box center [207, 214] width 123 height 54
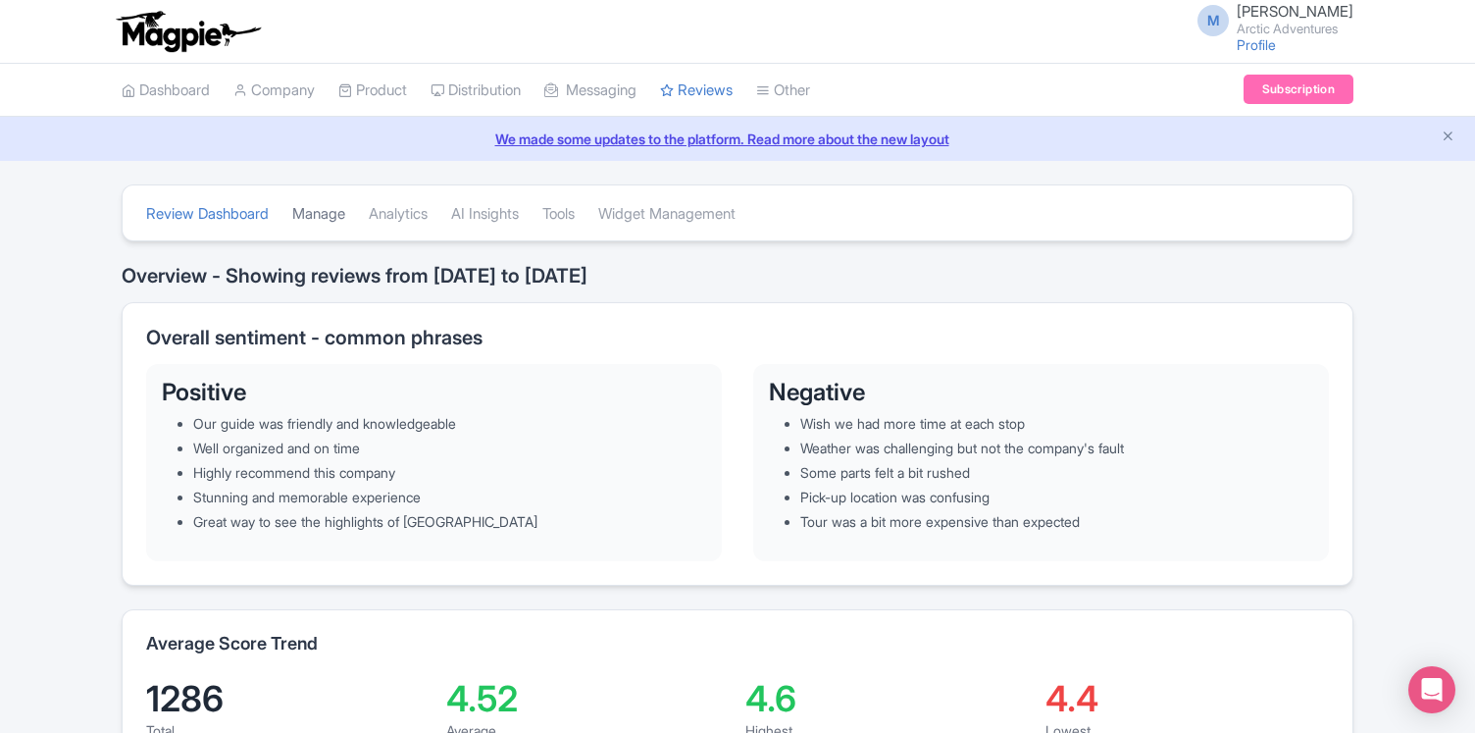
click at [311, 219] on link "Manage" at bounding box center [318, 214] width 53 height 54
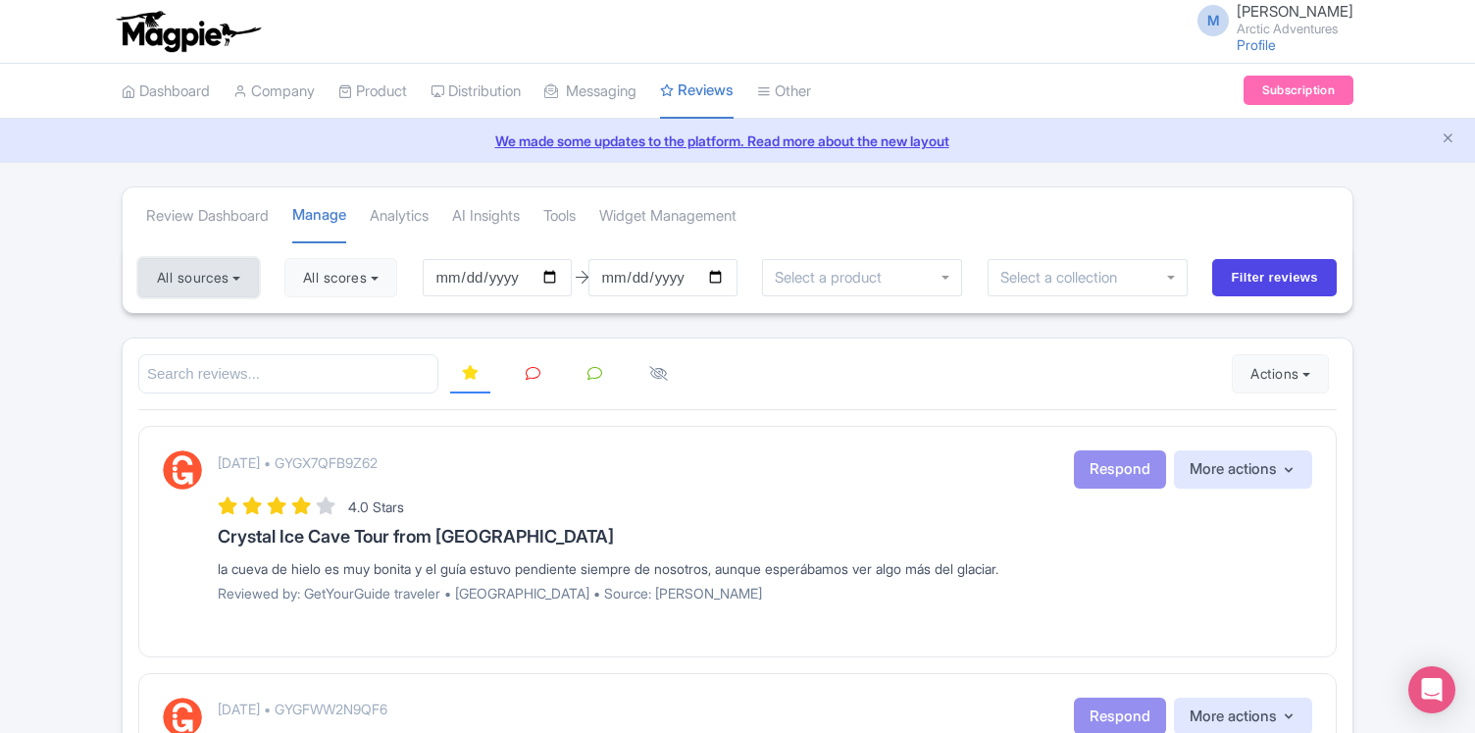
click at [244, 271] on button "All sources" at bounding box center [198, 277] width 121 height 39
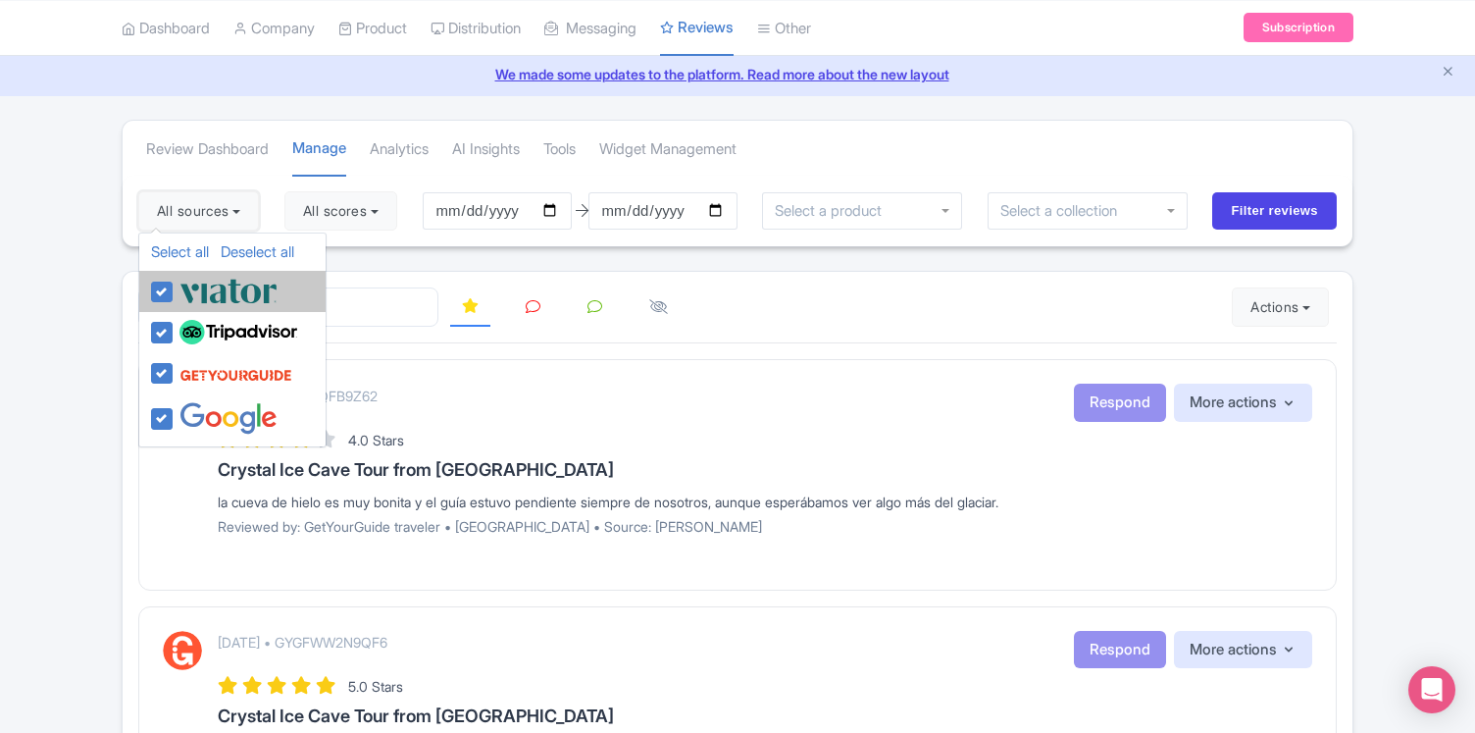
scroll to position [69, 0]
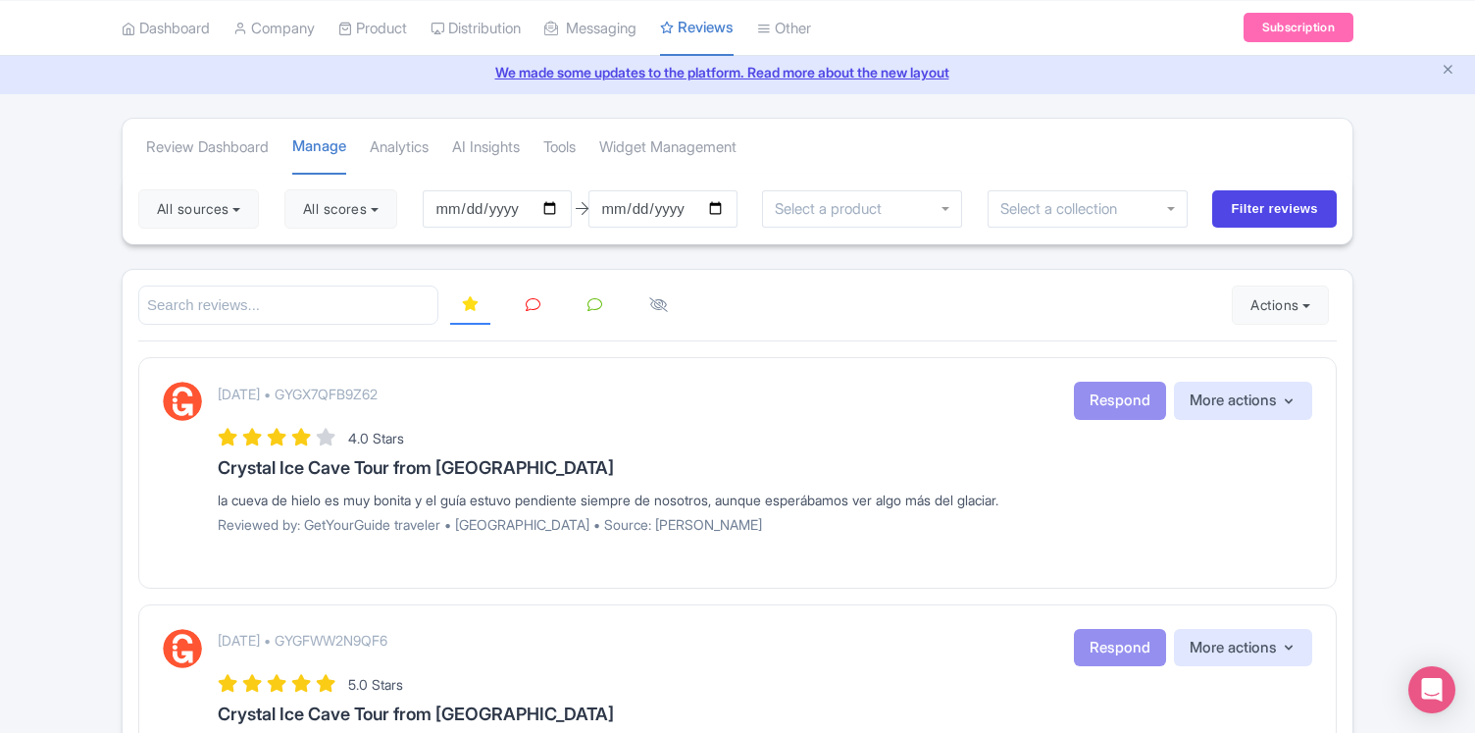
click at [534, 307] on icon at bounding box center [533, 304] width 15 height 15
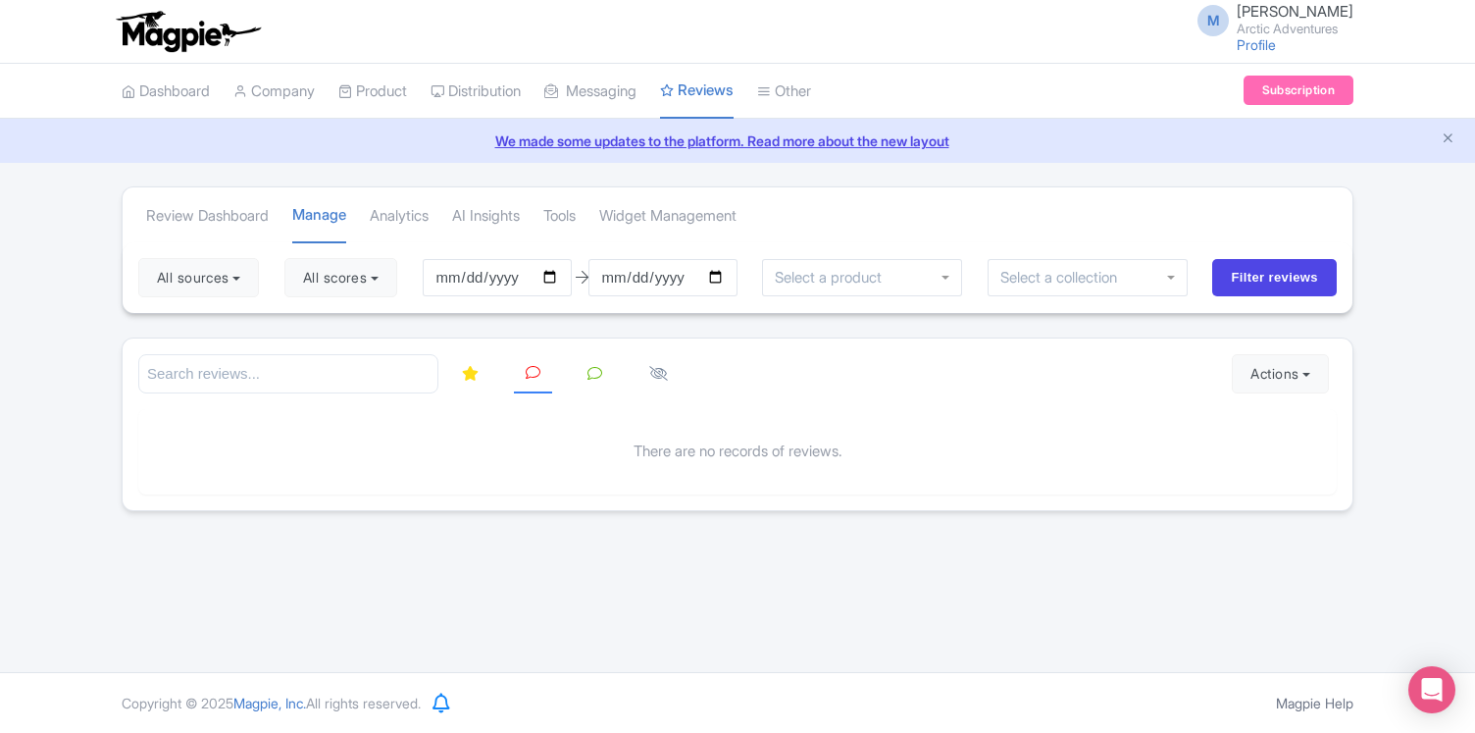
click at [588, 375] on icon at bounding box center [595, 373] width 15 height 15
click at [664, 374] on icon at bounding box center [658, 373] width 19 height 15
click at [468, 381] on link at bounding box center [470, 374] width 40 height 38
click at [1282, 371] on button "Actions" at bounding box center [1280, 373] width 97 height 39
click at [1290, 418] on link "Import new reviews" at bounding box center [1348, 423] width 231 height 38
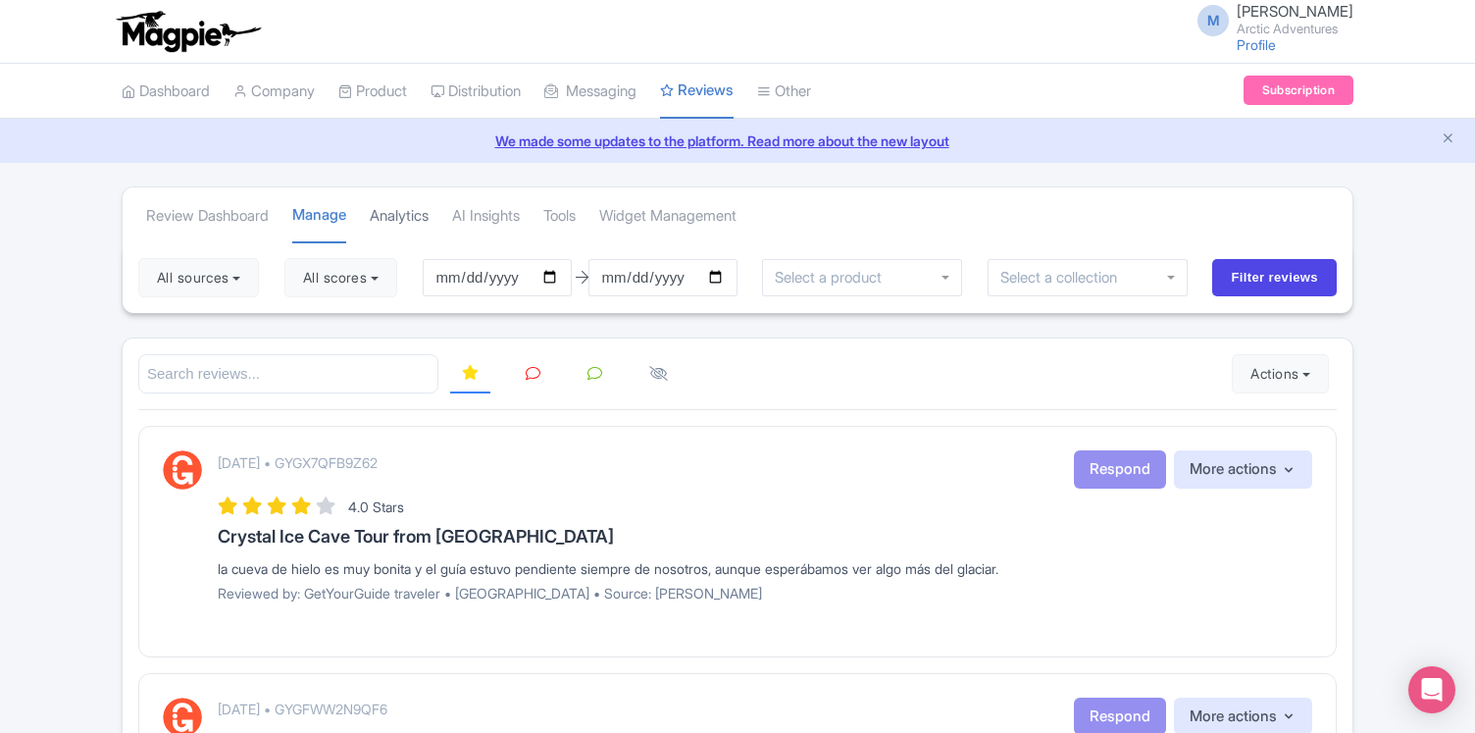
click at [427, 217] on link "Analytics" at bounding box center [399, 216] width 59 height 54
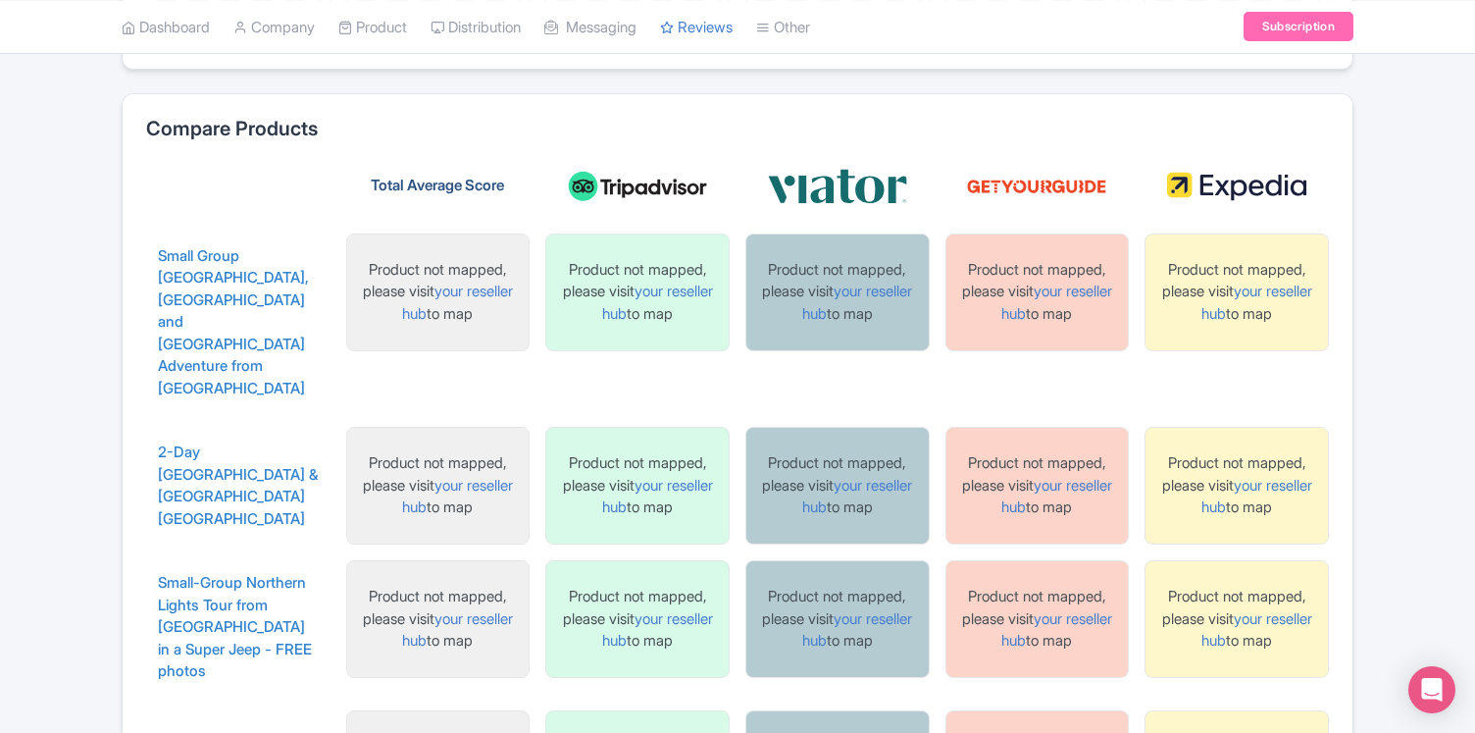
scroll to position [2358, 0]
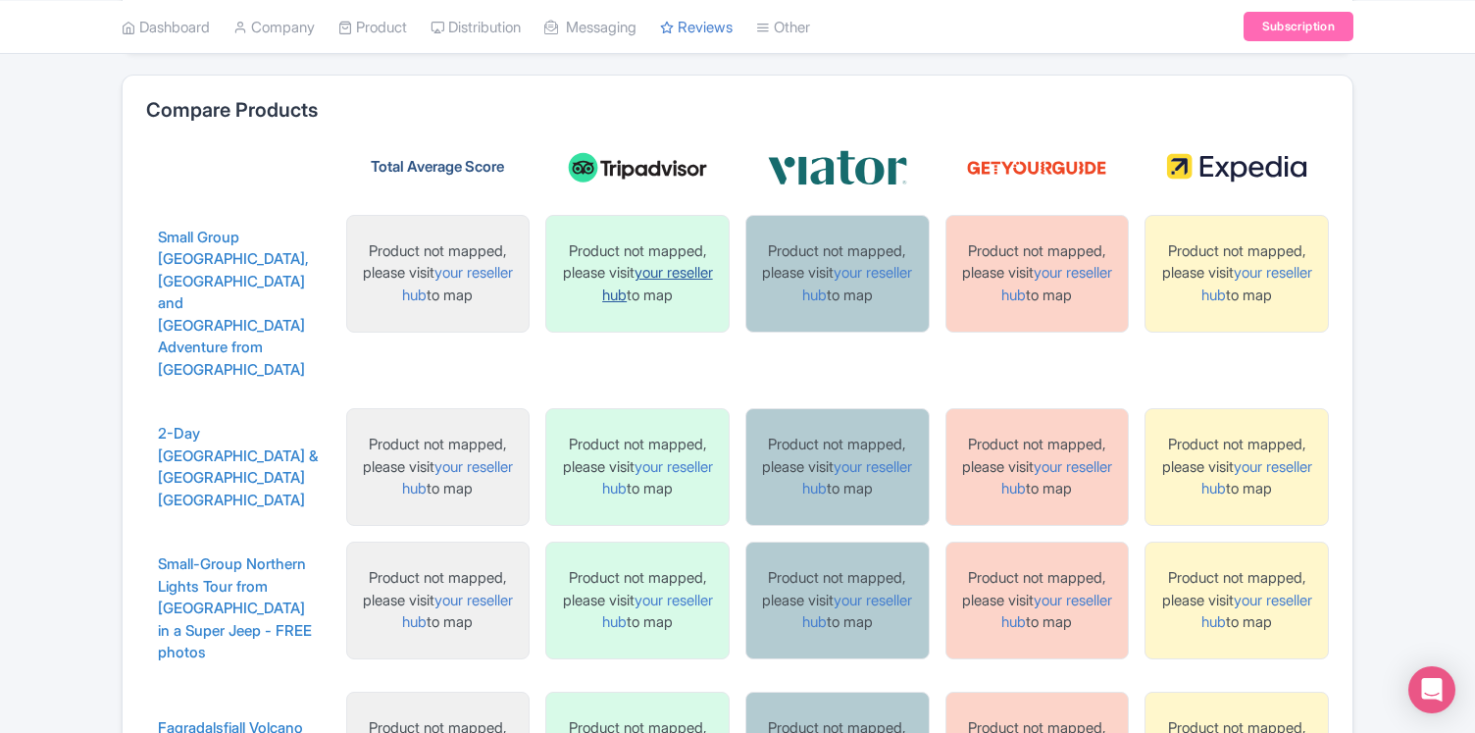
click at [626, 293] on link "your reseller hub" at bounding box center [657, 283] width 111 height 41
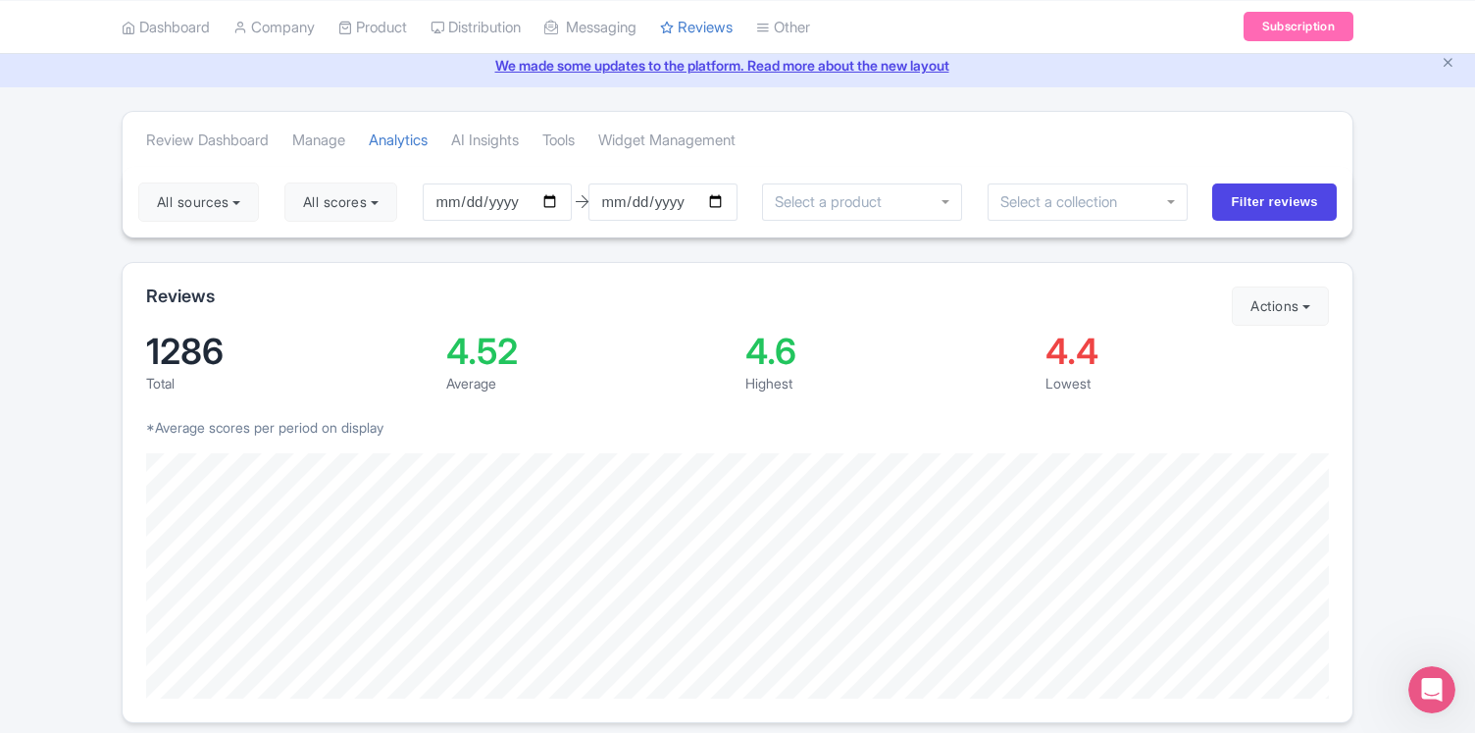
scroll to position [0, 0]
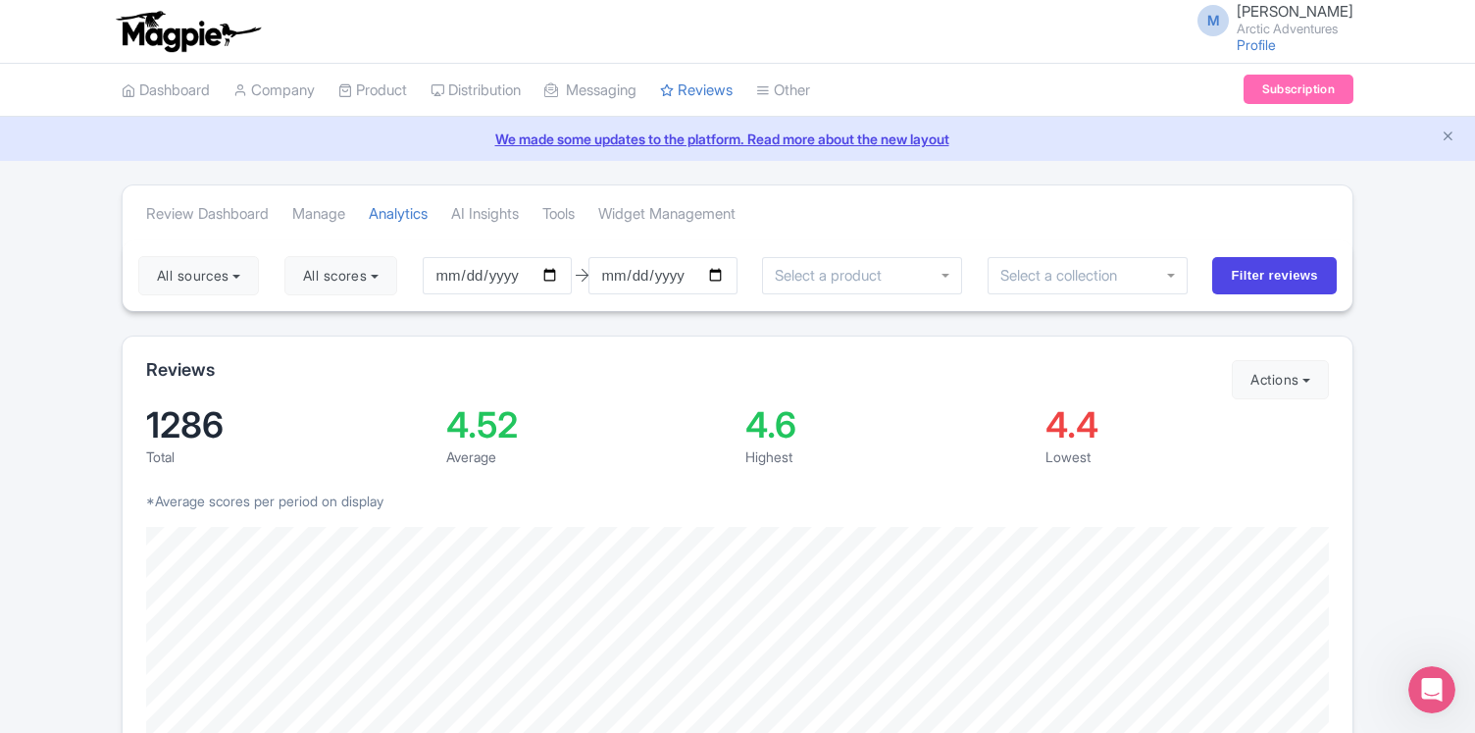
click at [1116, 273] on input "select-one" at bounding box center [1066, 276] width 130 height 18
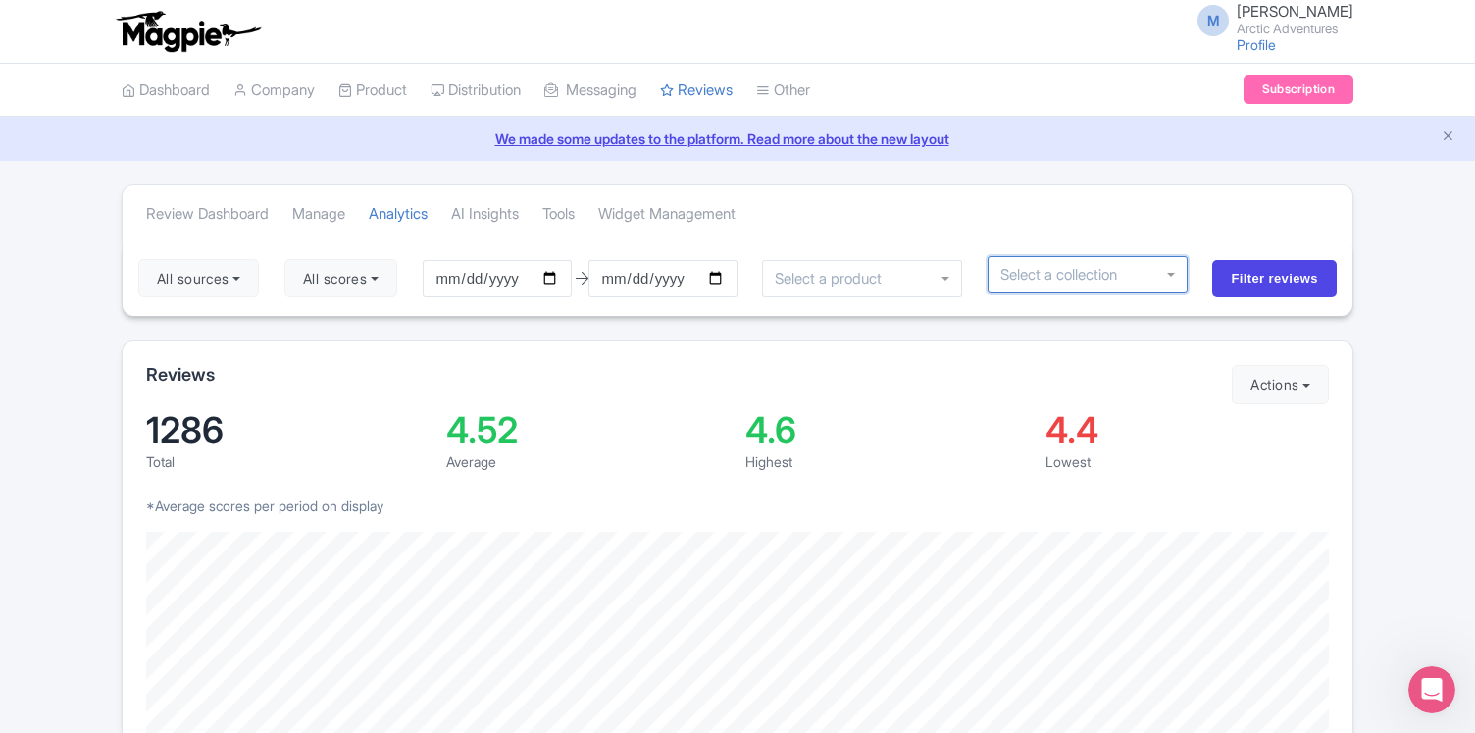
click at [1175, 274] on div at bounding box center [1088, 274] width 200 height 37
click at [921, 270] on div at bounding box center [862, 278] width 200 height 37
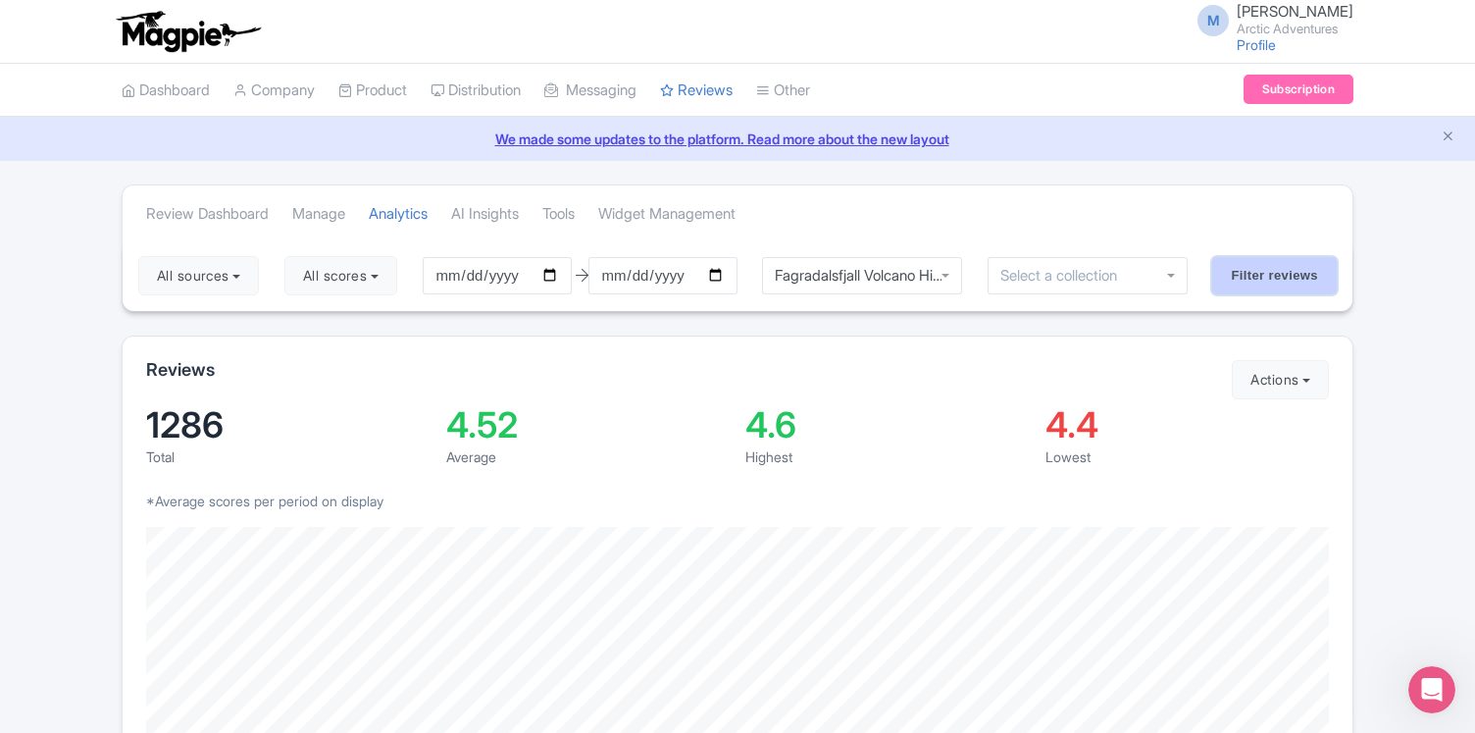
click at [1301, 272] on input "Filter reviews" at bounding box center [1274, 275] width 125 height 37
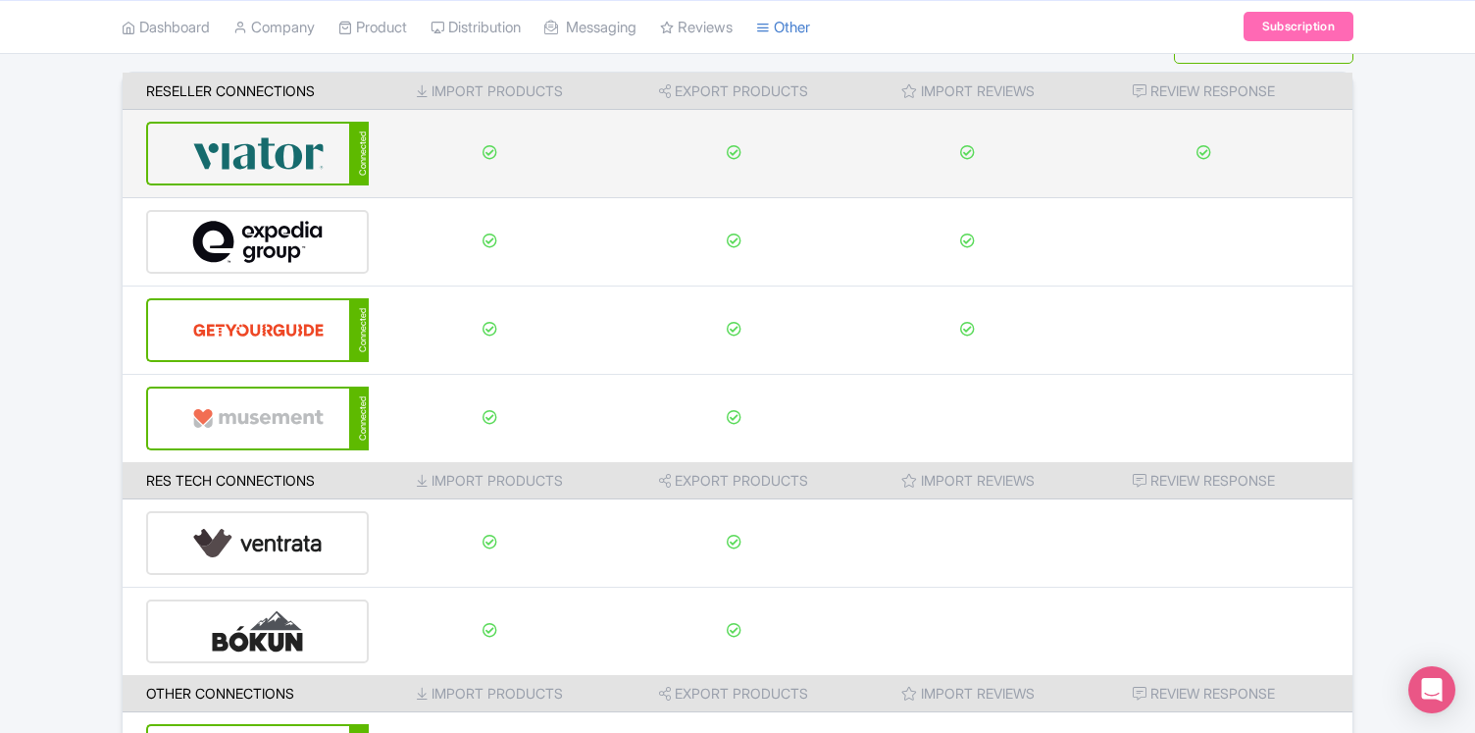
scroll to position [310, 0]
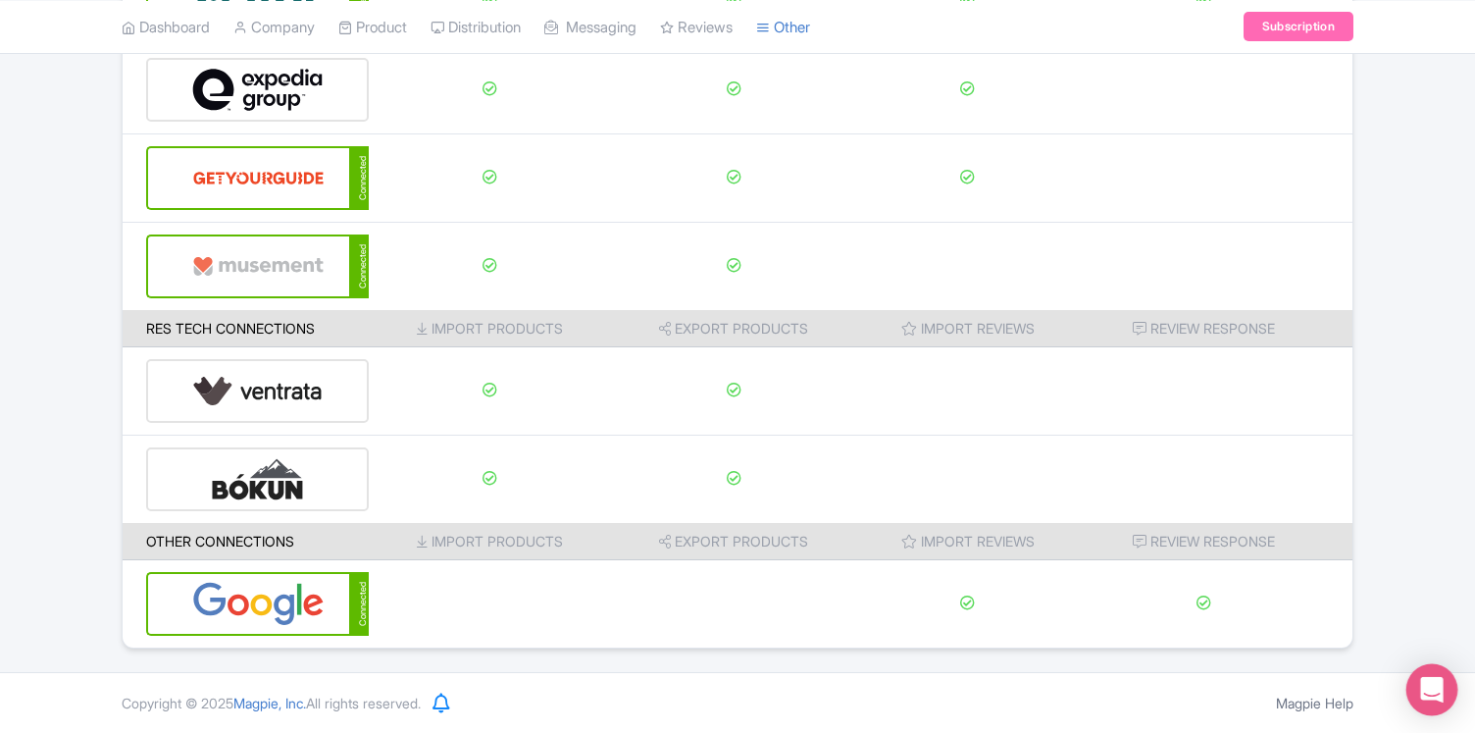
click at [1441, 681] on icon "Open Intercom Messenger" at bounding box center [1432, 690] width 26 height 26
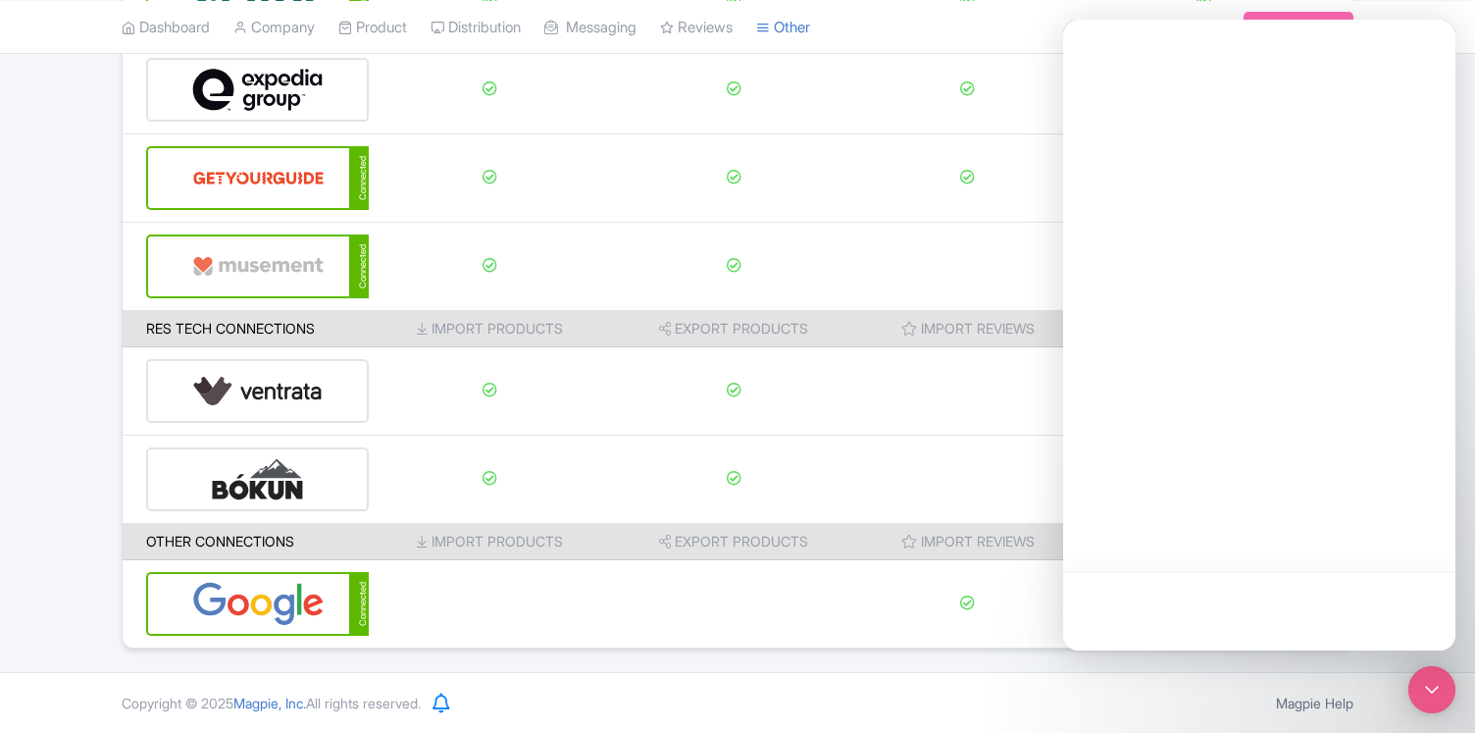
scroll to position [0, 0]
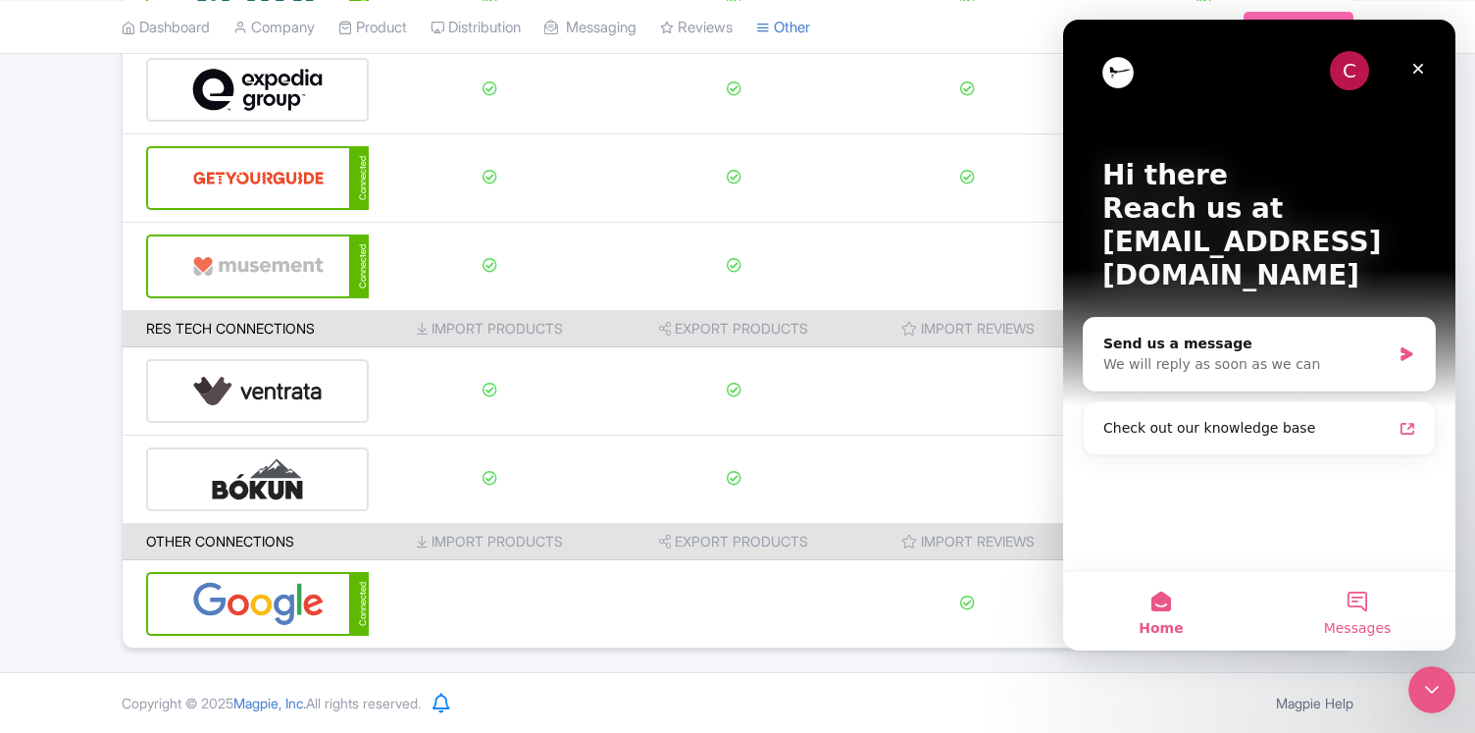
click at [1347, 604] on button "Messages" at bounding box center [1358, 611] width 196 height 78
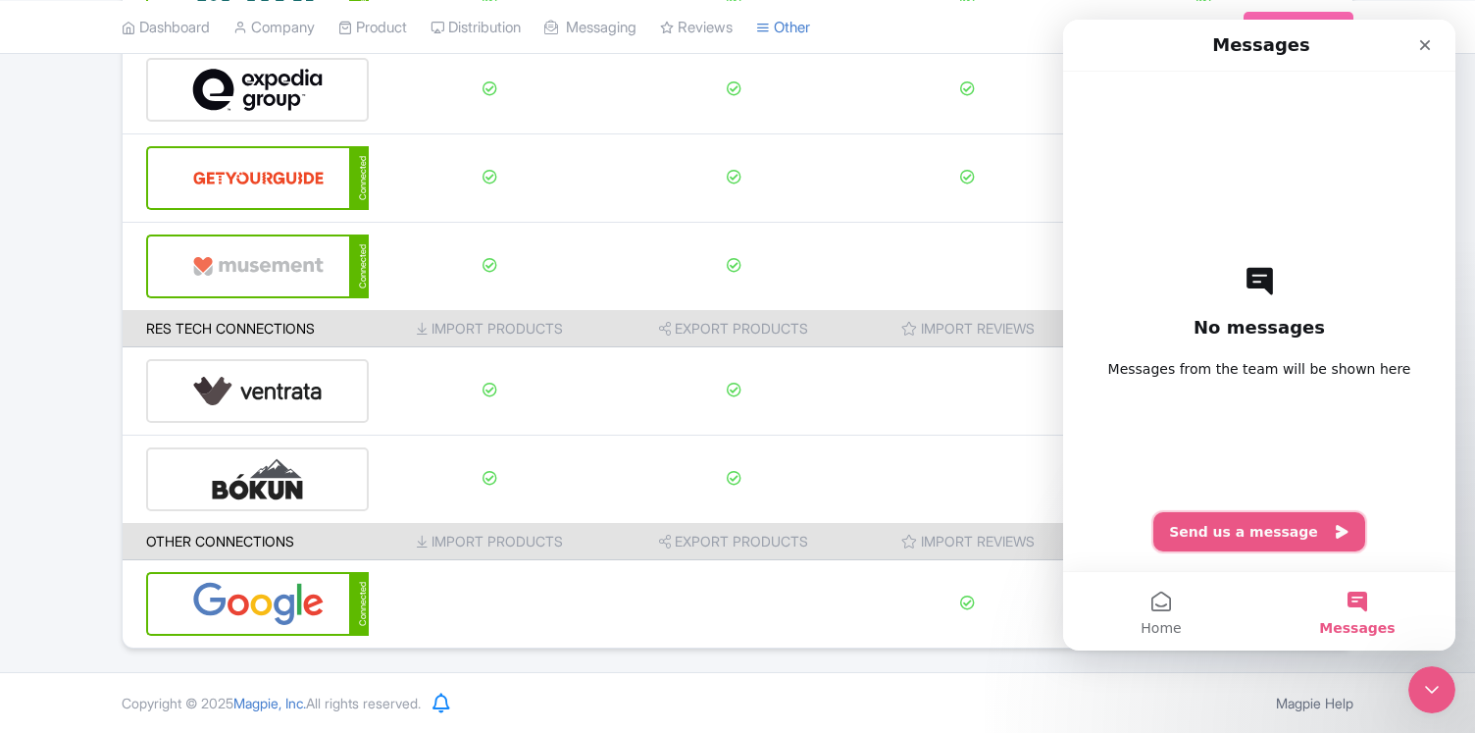
click at [1254, 534] on button "Send us a message" at bounding box center [1260, 531] width 212 height 39
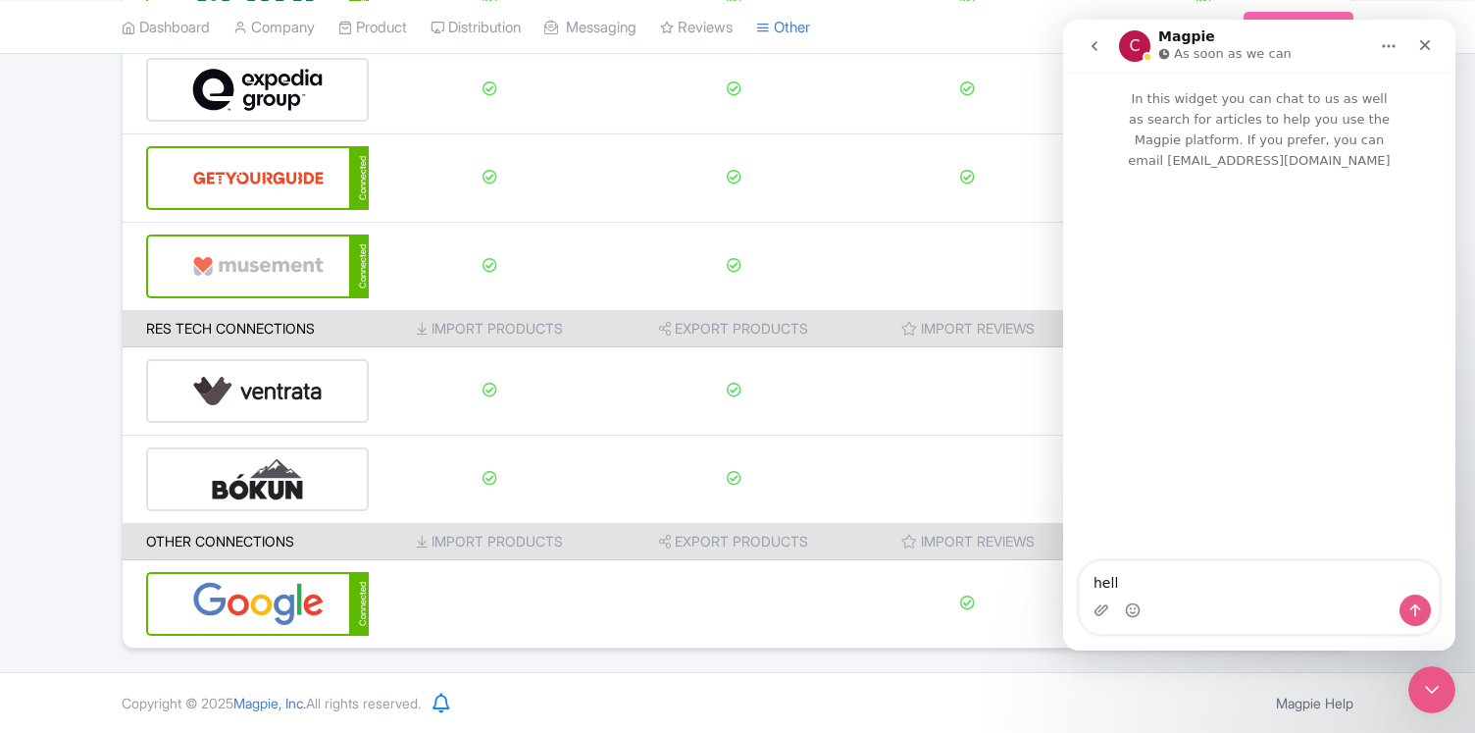
type textarea "hello"
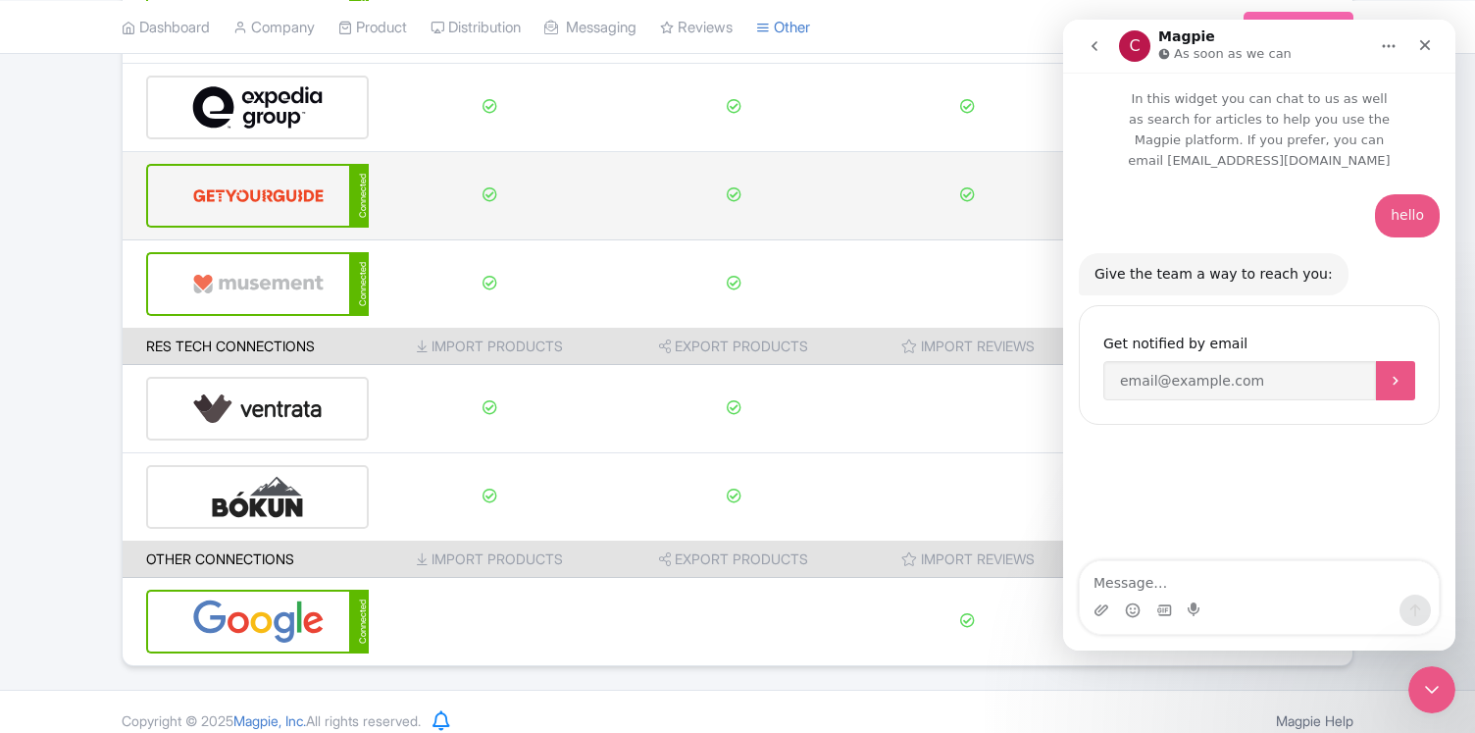
scroll to position [310, 0]
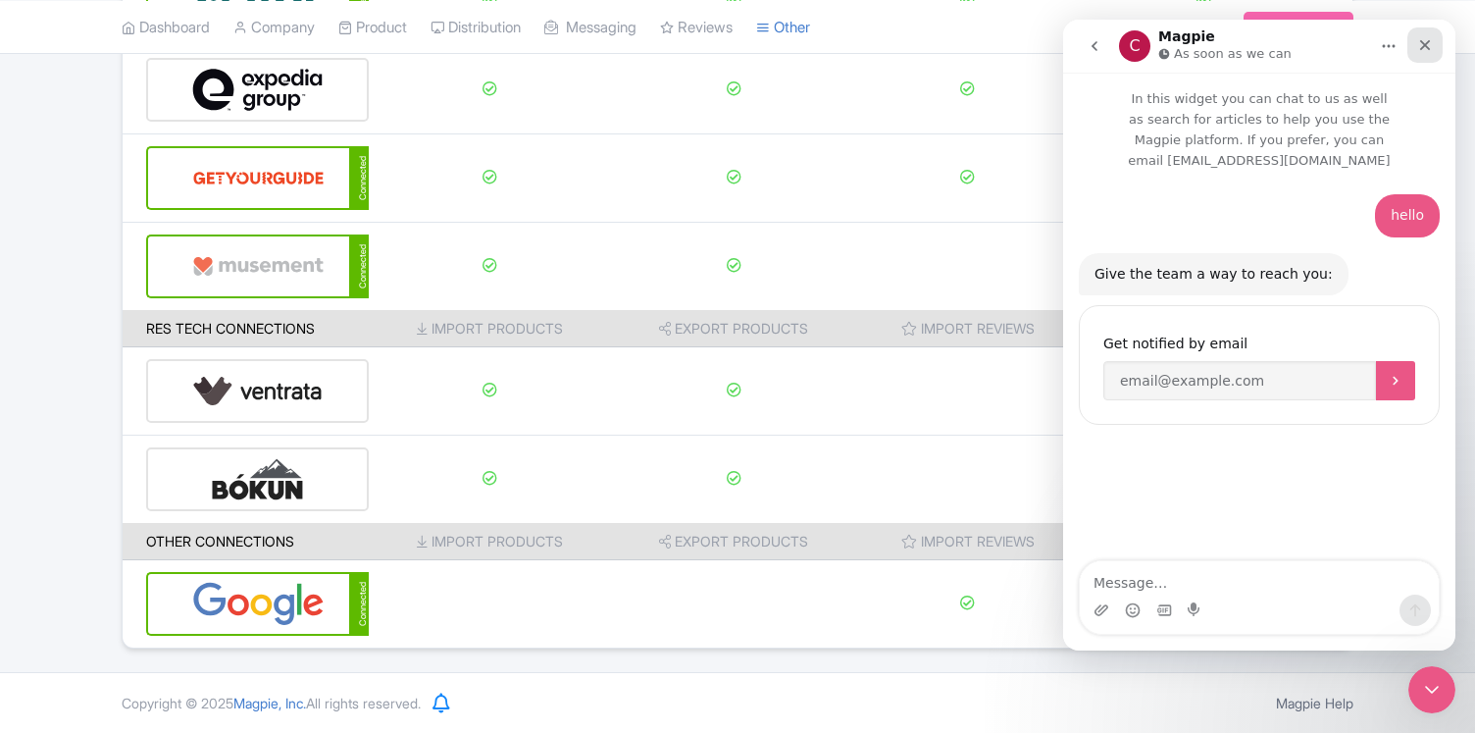
click at [1425, 49] on icon "Close" at bounding box center [1425, 45] width 16 height 16
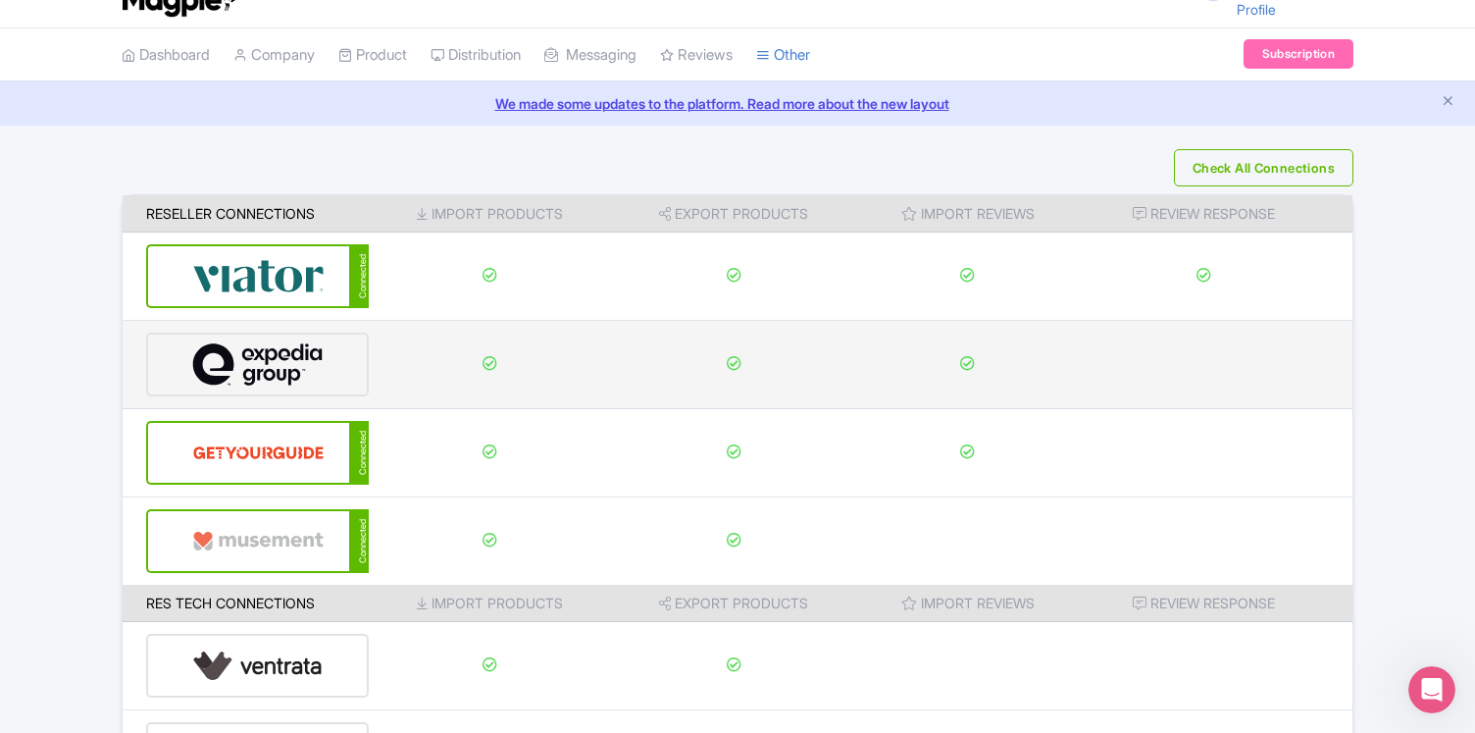
scroll to position [0, 0]
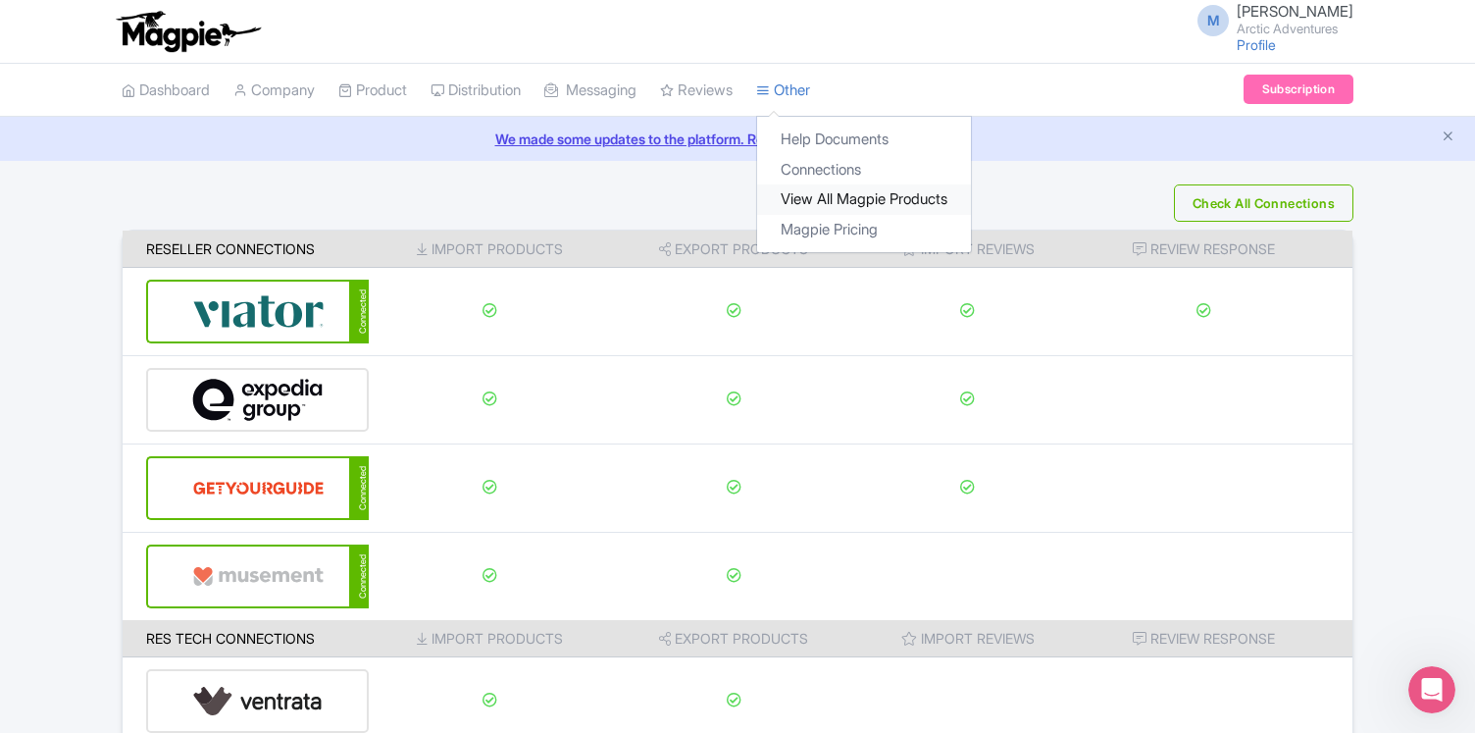
click at [863, 196] on link "View All Magpie Products" at bounding box center [864, 199] width 214 height 30
click at [847, 164] on link "Connections" at bounding box center [864, 170] width 214 height 30
click at [858, 140] on link "Help Documents" at bounding box center [864, 140] width 214 height 30
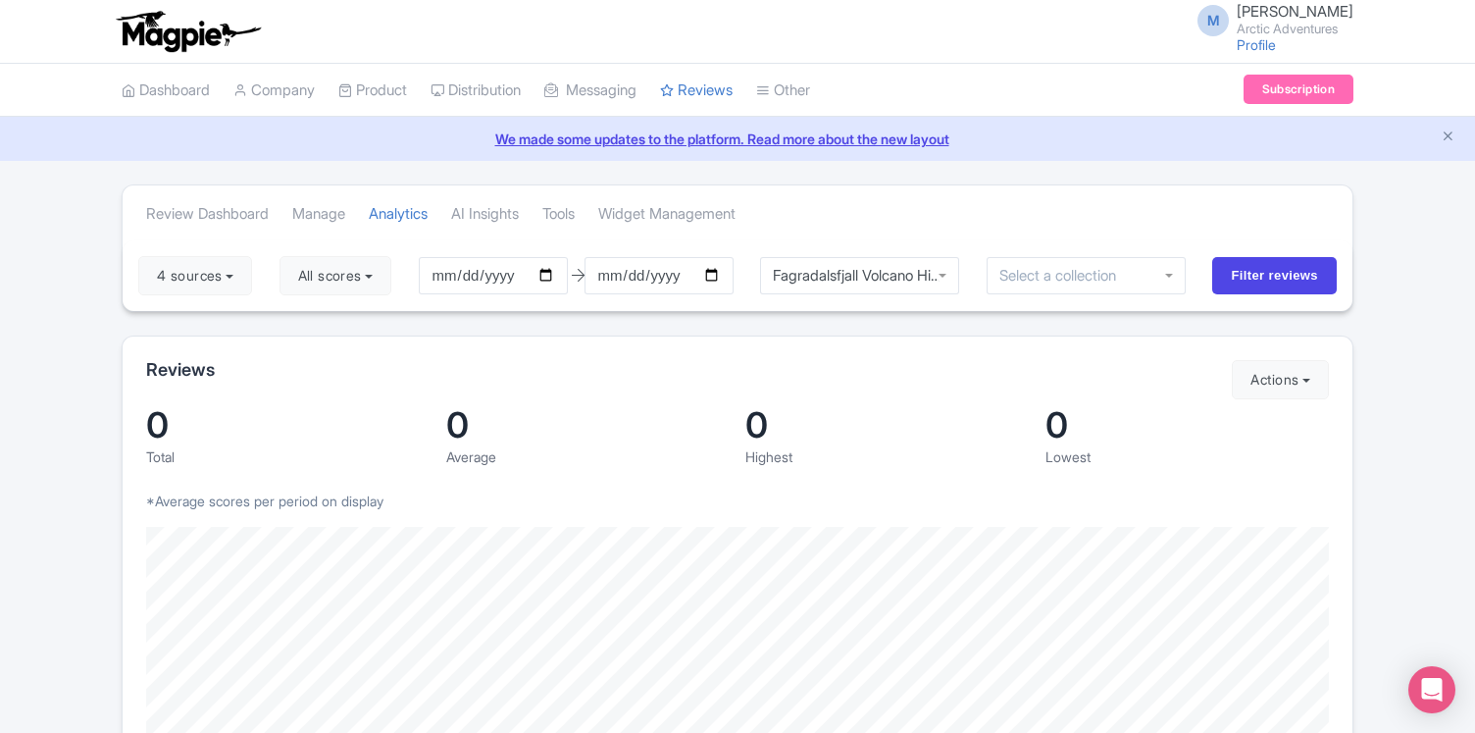
scroll to position [12, 0]
click at [933, 273] on div "Fagradalsfjall Volcano Hike and Northern Lights Tour" at bounding box center [860, 275] width 200 height 37
click at [1267, 279] on input "Filter reviews" at bounding box center [1274, 275] width 125 height 37
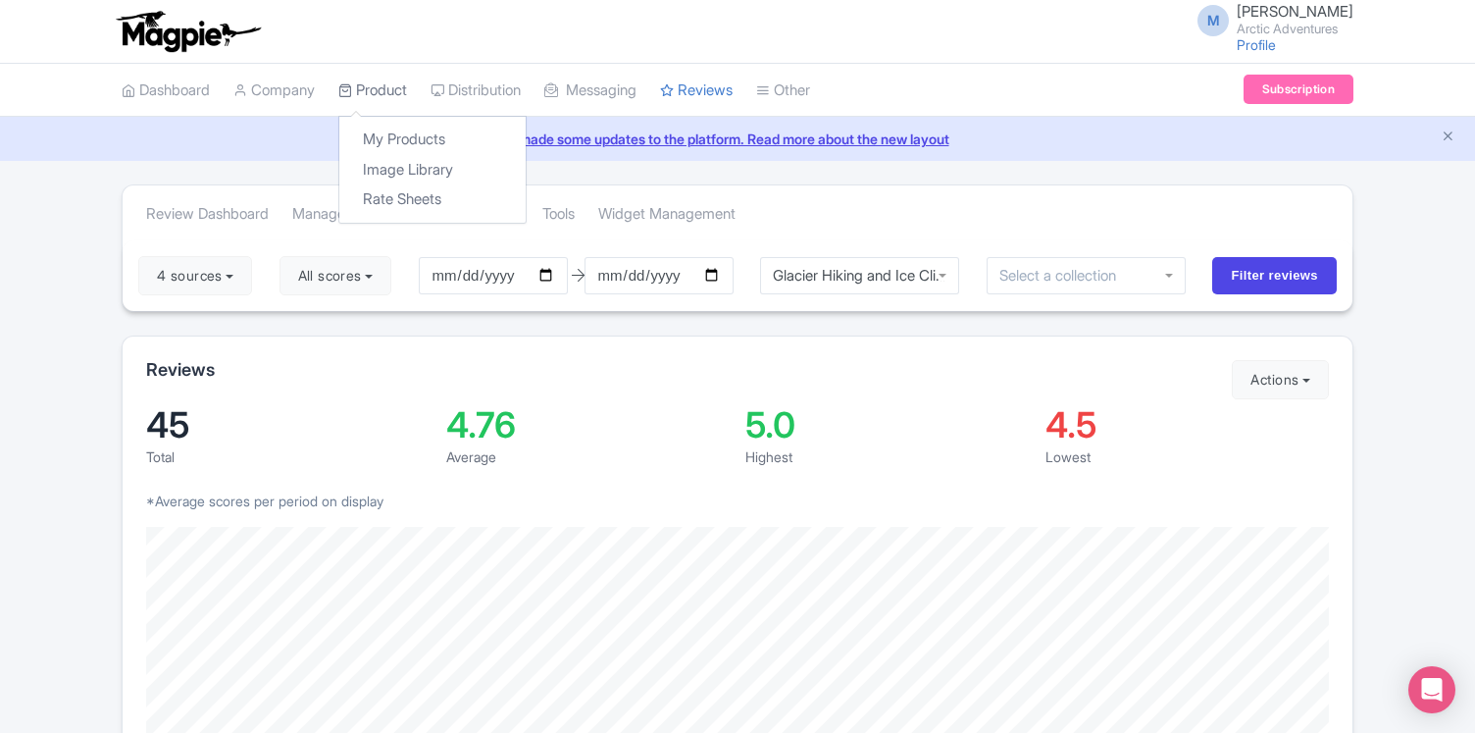
click at [380, 88] on link "Product" at bounding box center [372, 91] width 69 height 54
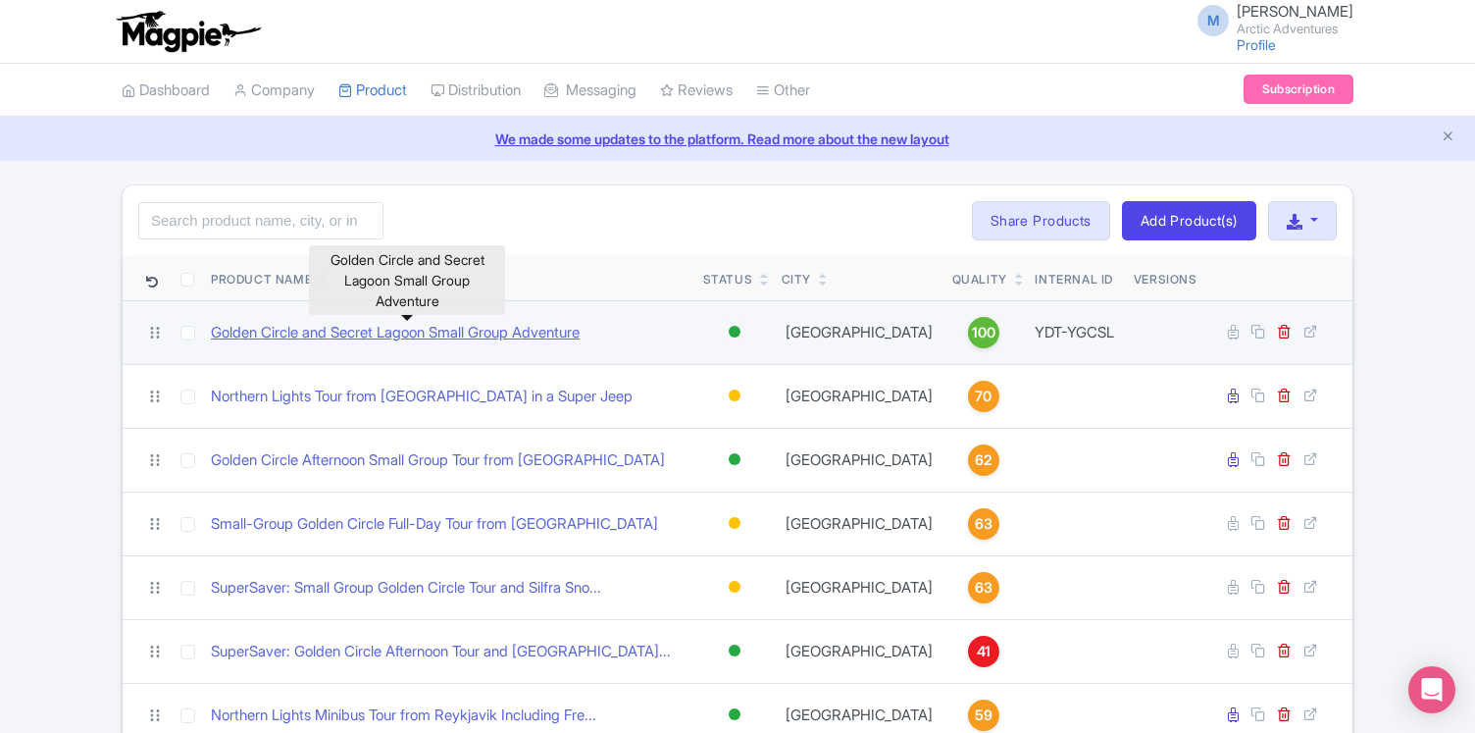
click at [420, 333] on link "Golden Circle and Secret Lagoon Small Group Adventure" at bounding box center [395, 333] width 369 height 23
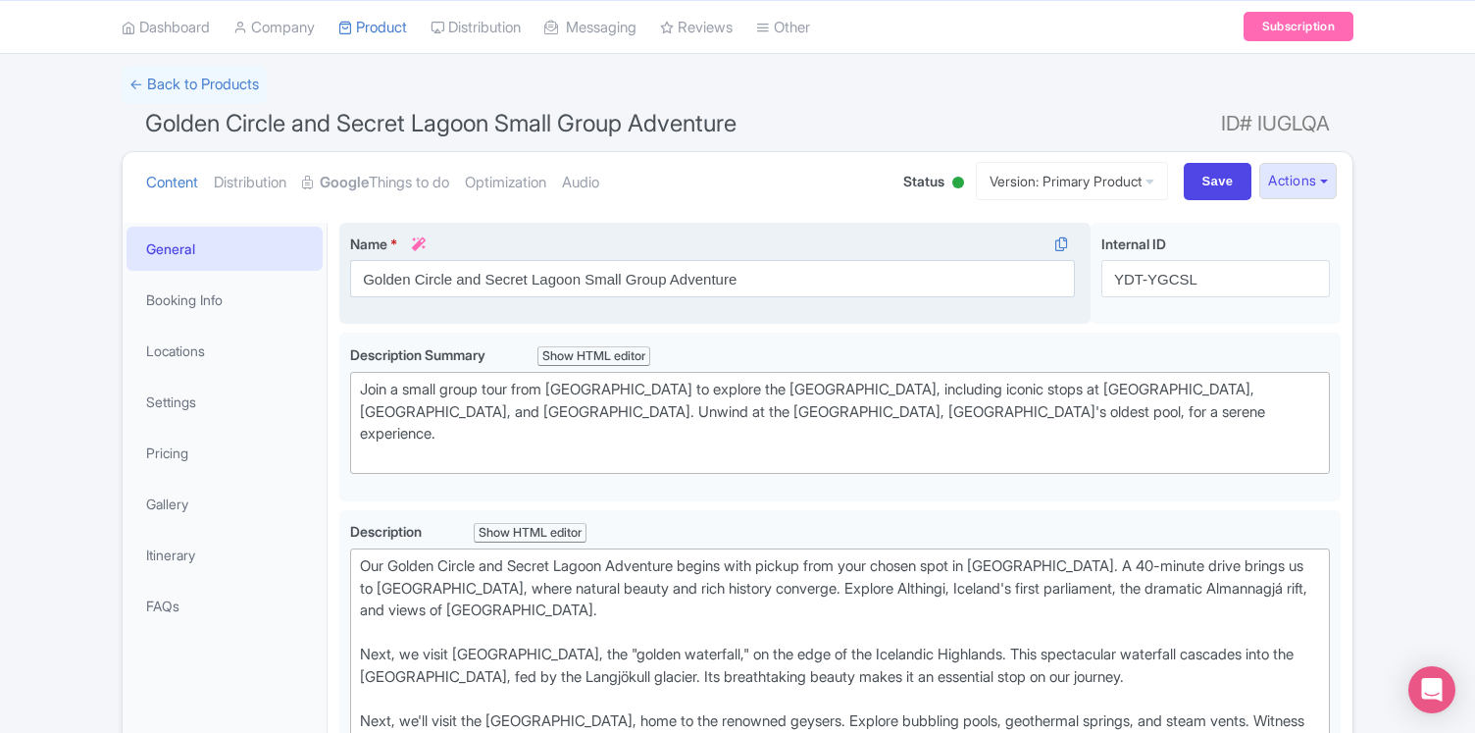
scroll to position [187, 0]
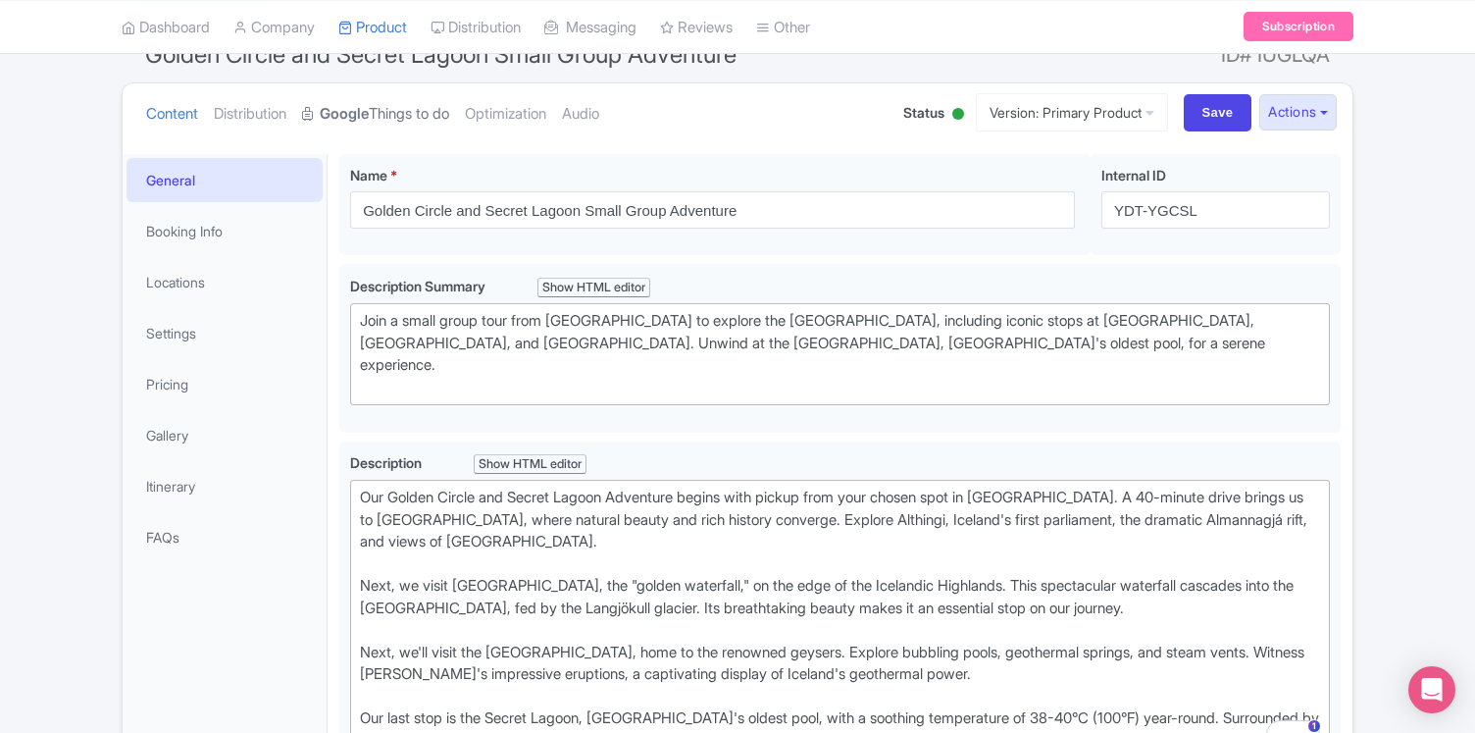
click at [405, 114] on link "Google Things to do" at bounding box center [375, 114] width 147 height 62
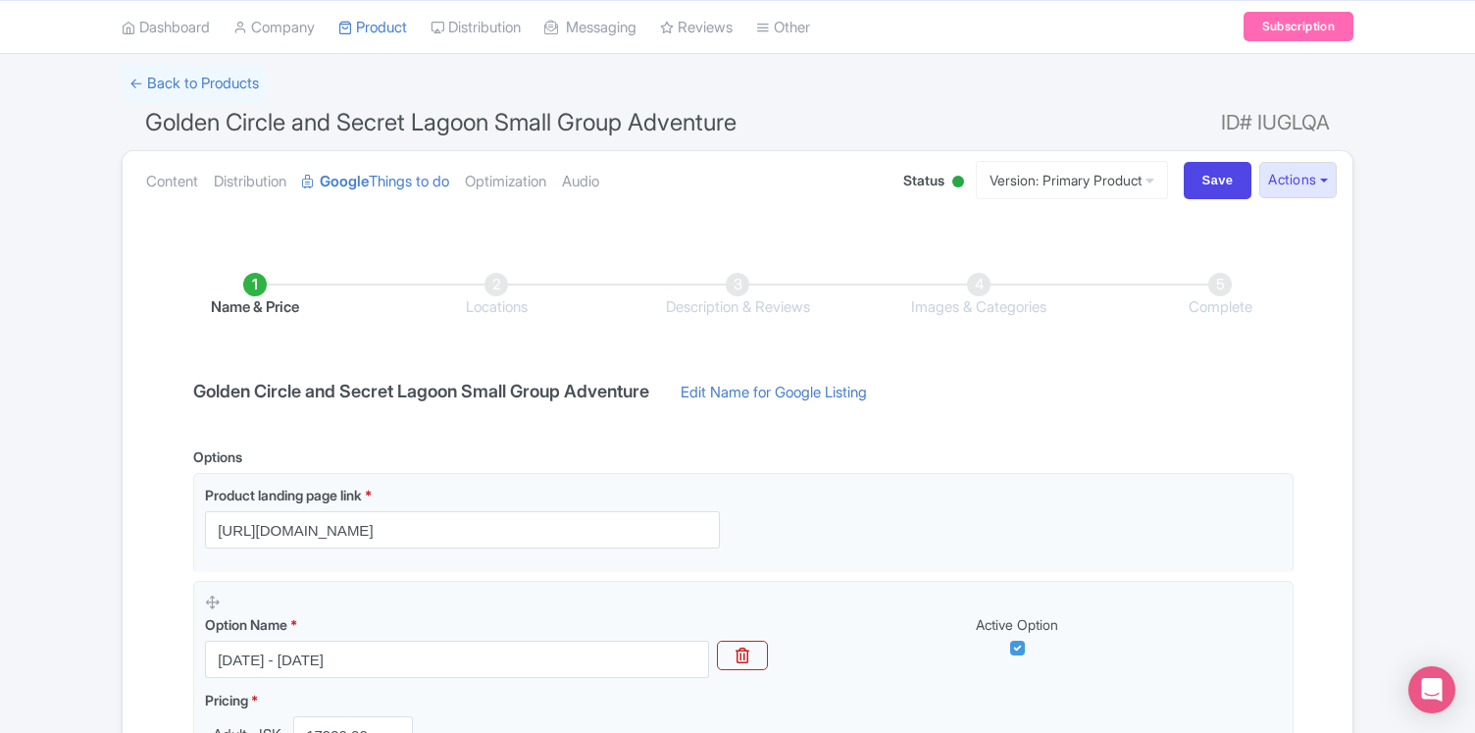
scroll to position [66, 0]
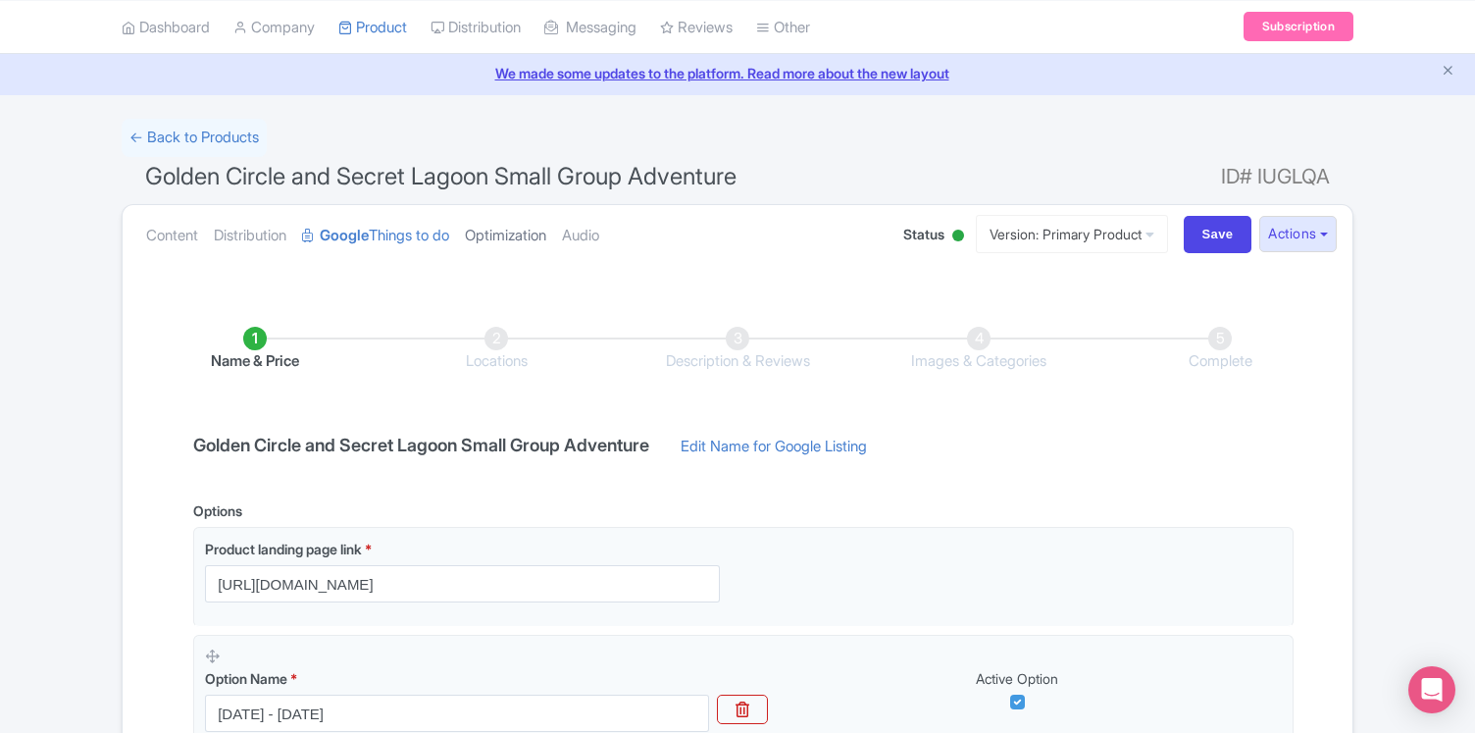
click at [521, 230] on link "Optimization" at bounding box center [505, 236] width 81 height 62
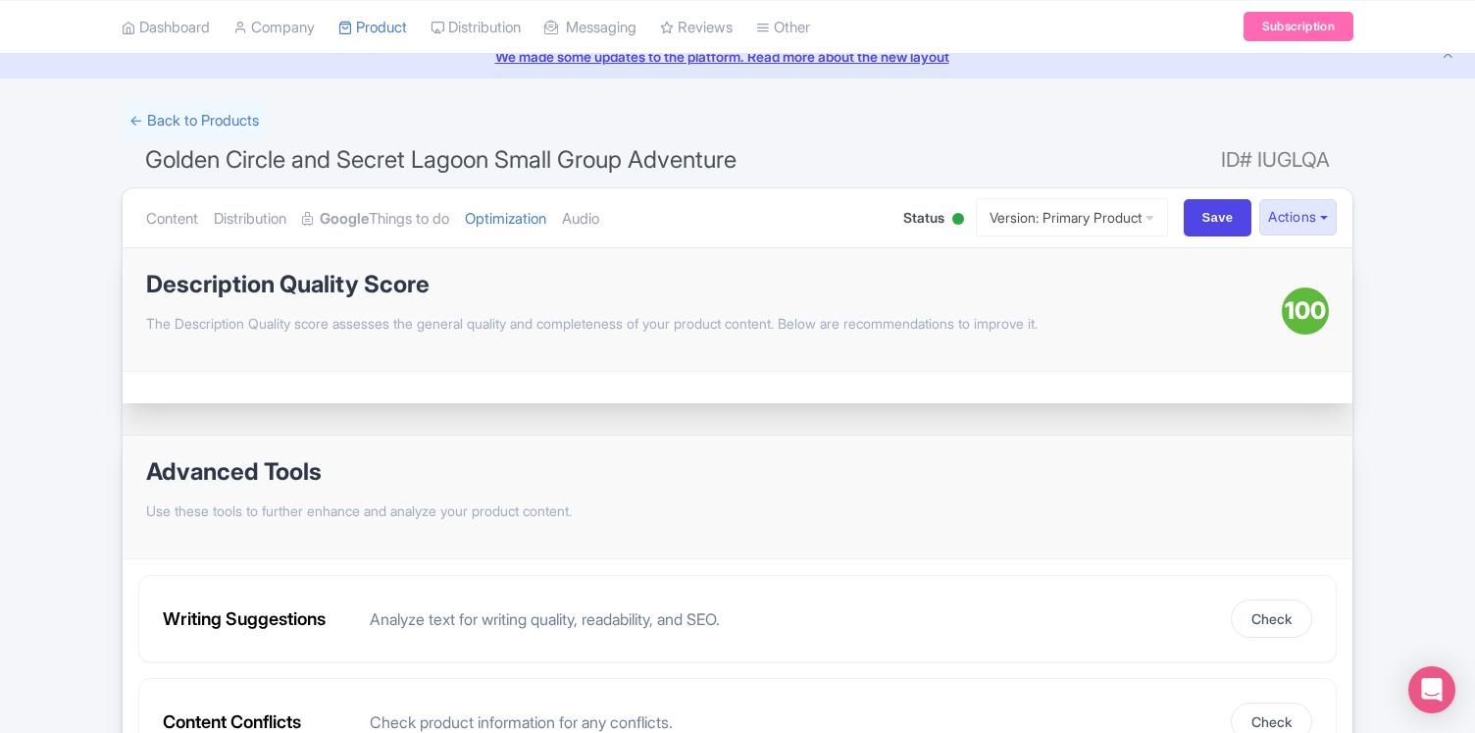
scroll to position [0, 0]
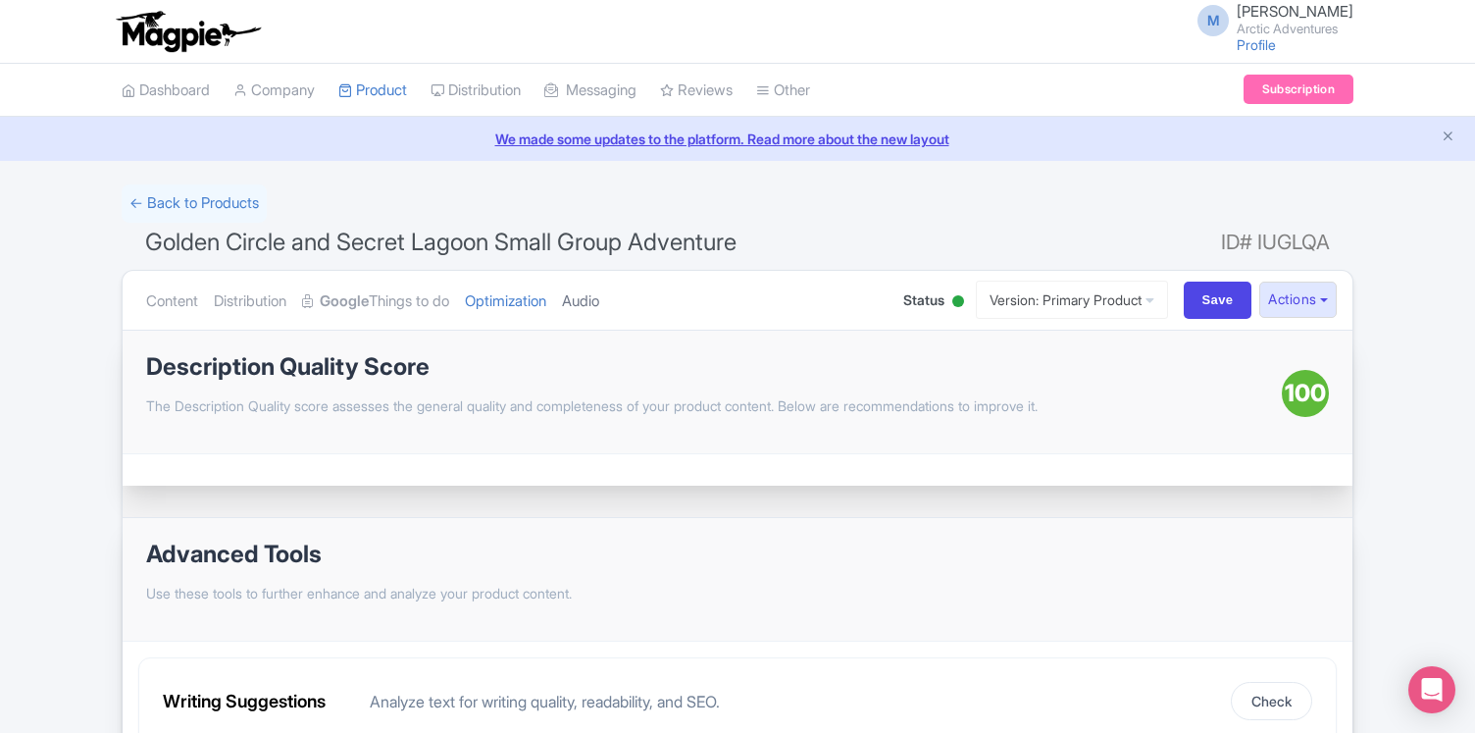
click at [599, 301] on link "Audio" at bounding box center [580, 302] width 37 height 62
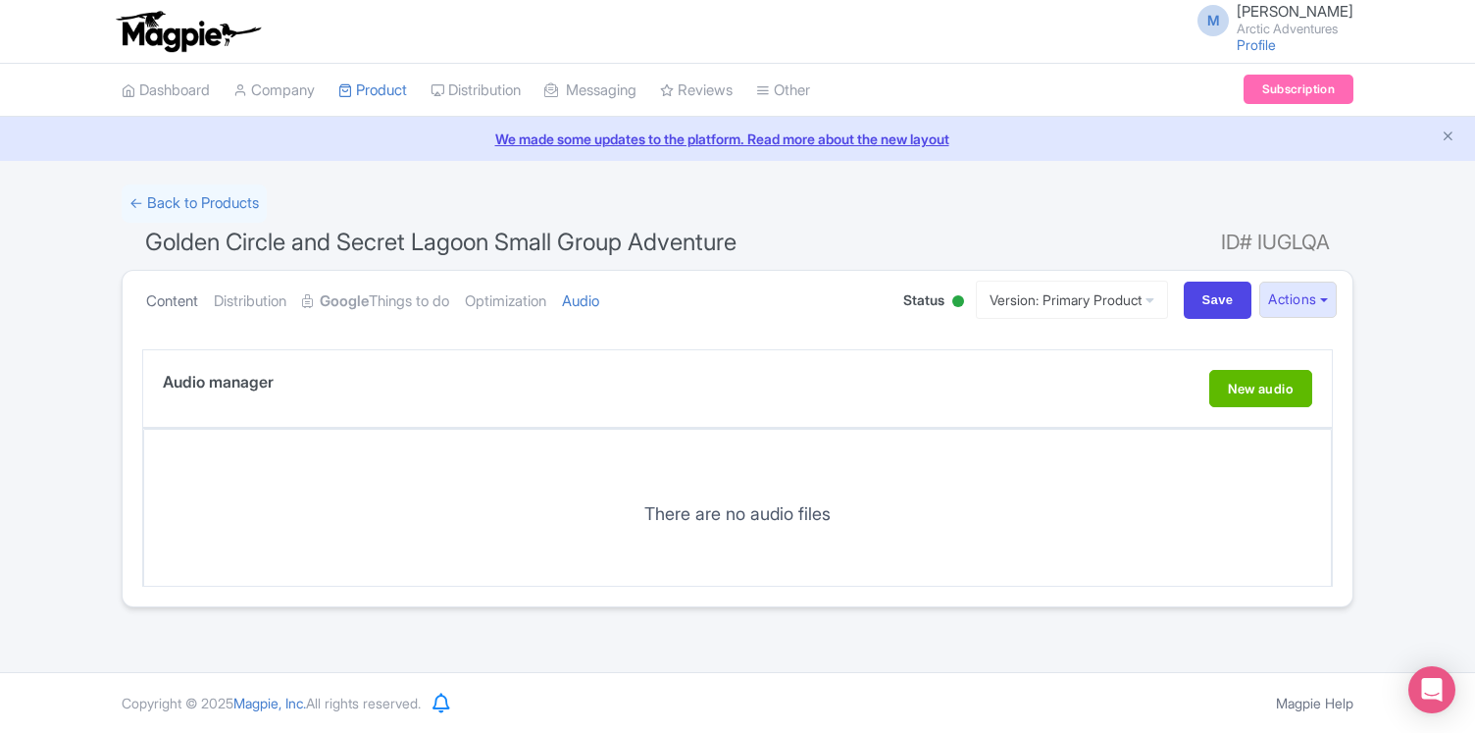
click at [171, 297] on link "Content" at bounding box center [172, 302] width 52 height 62
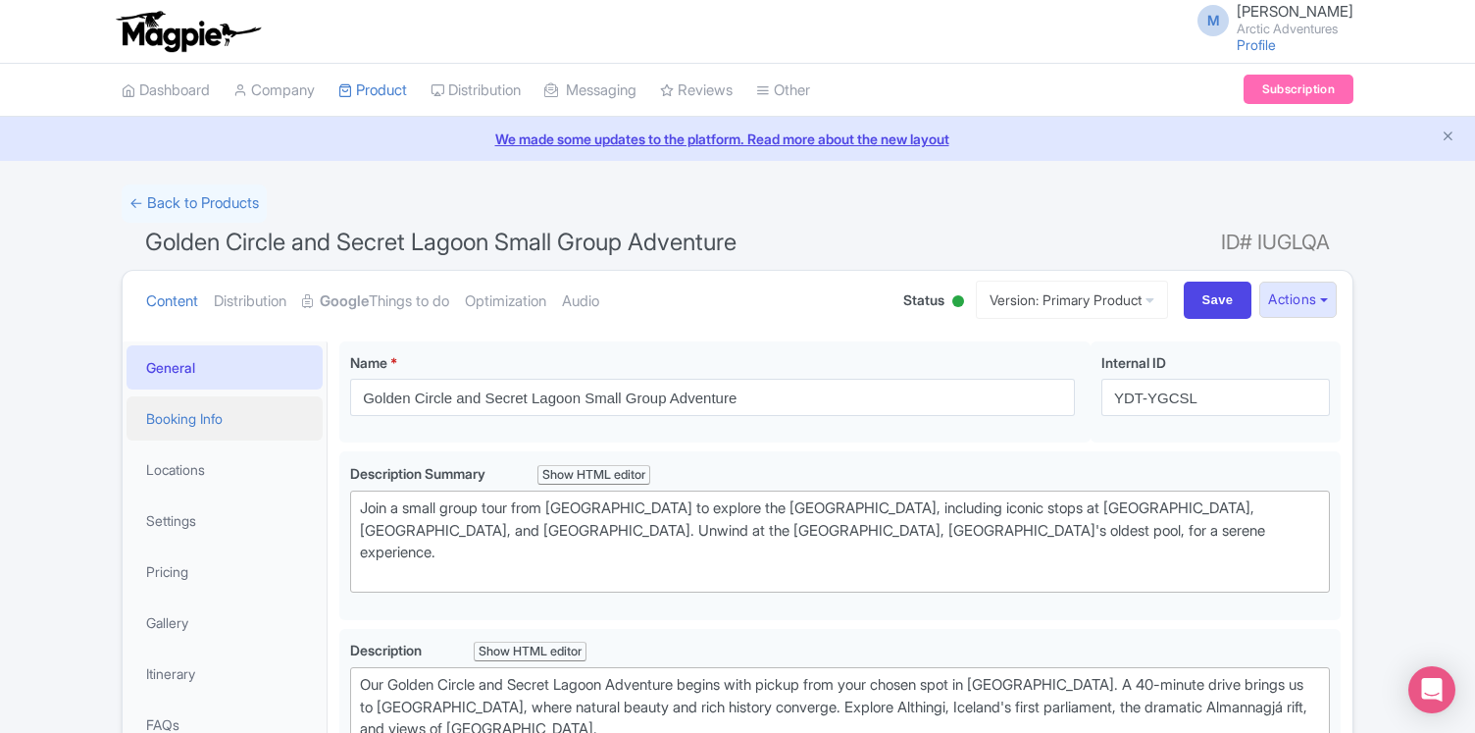
click at [189, 412] on link "Booking Info" at bounding box center [225, 418] width 196 height 44
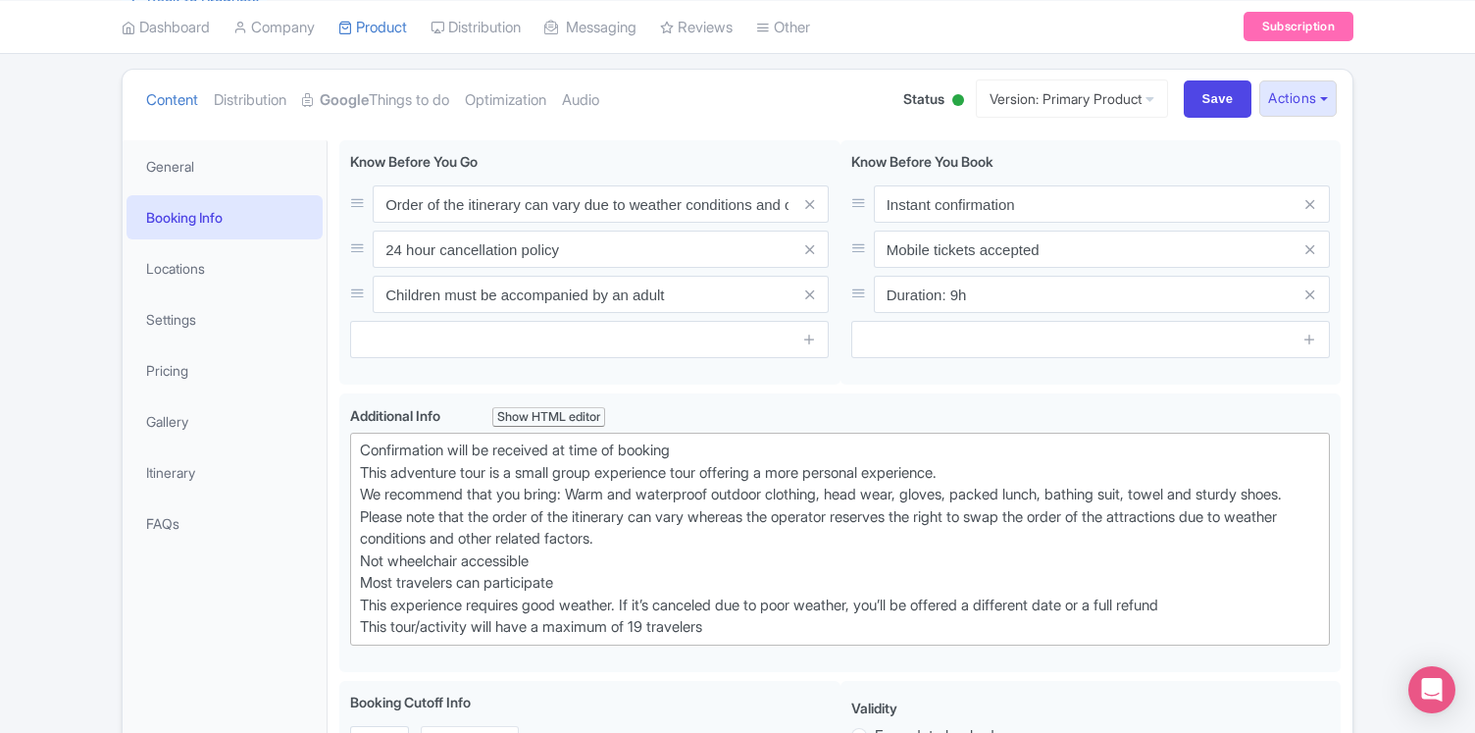
scroll to position [208, 0]
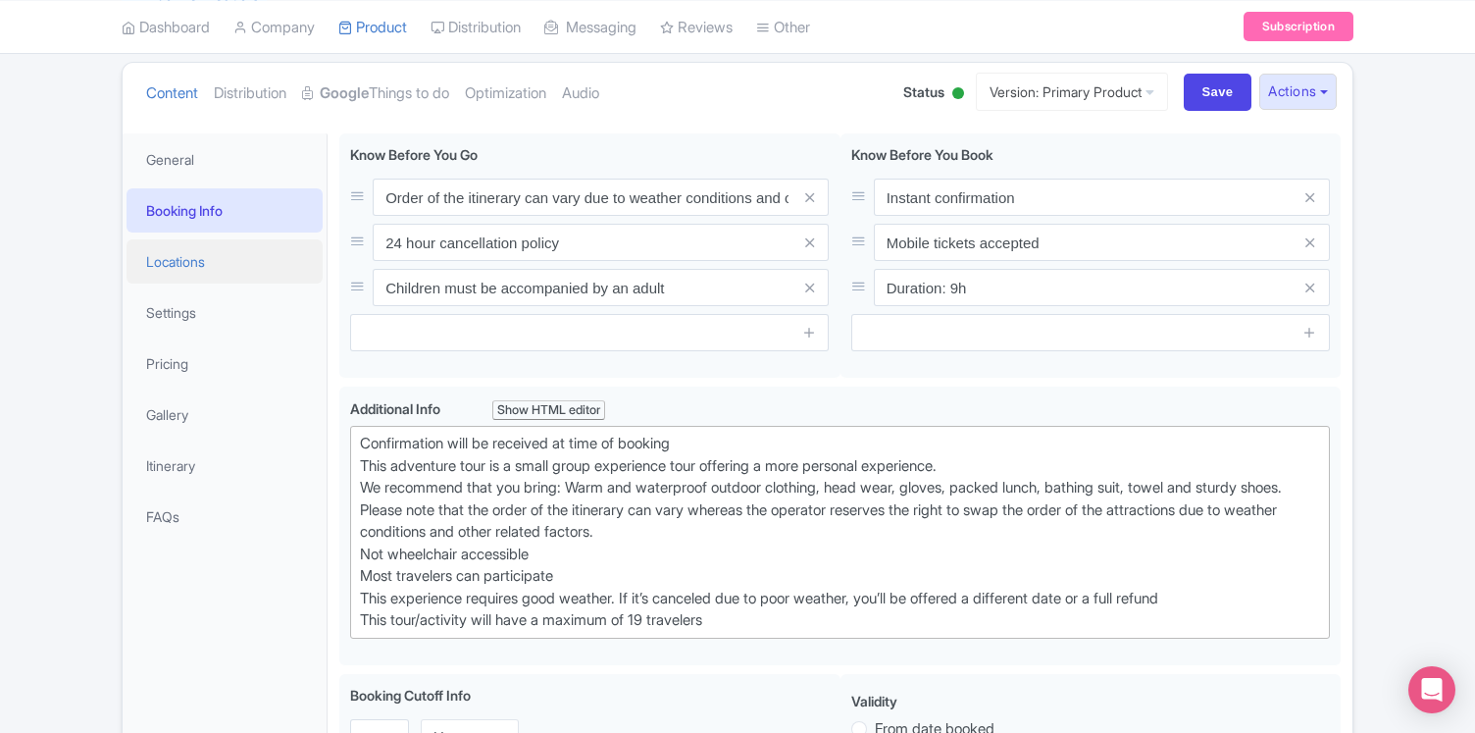
click at [180, 262] on link "Locations" at bounding box center [225, 261] width 196 height 44
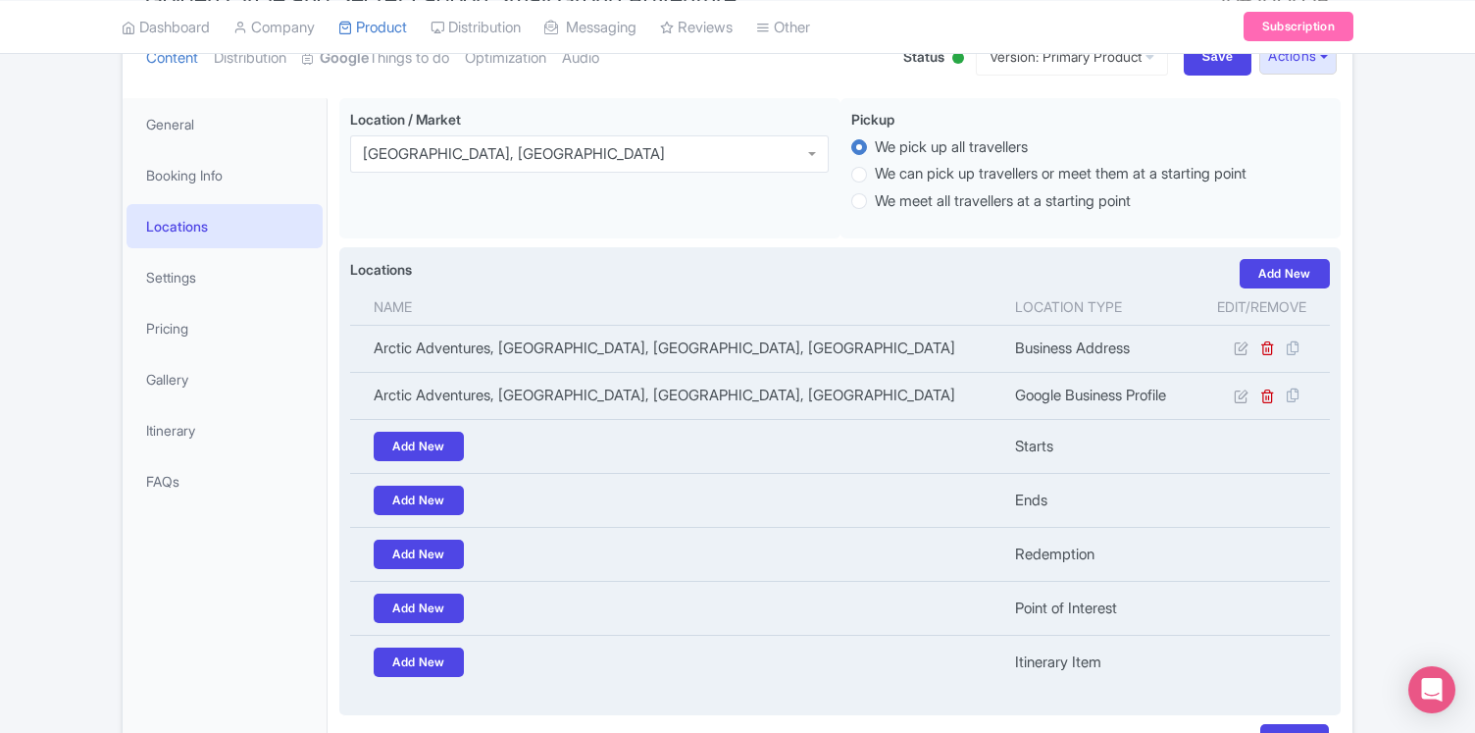
scroll to position [179, 0]
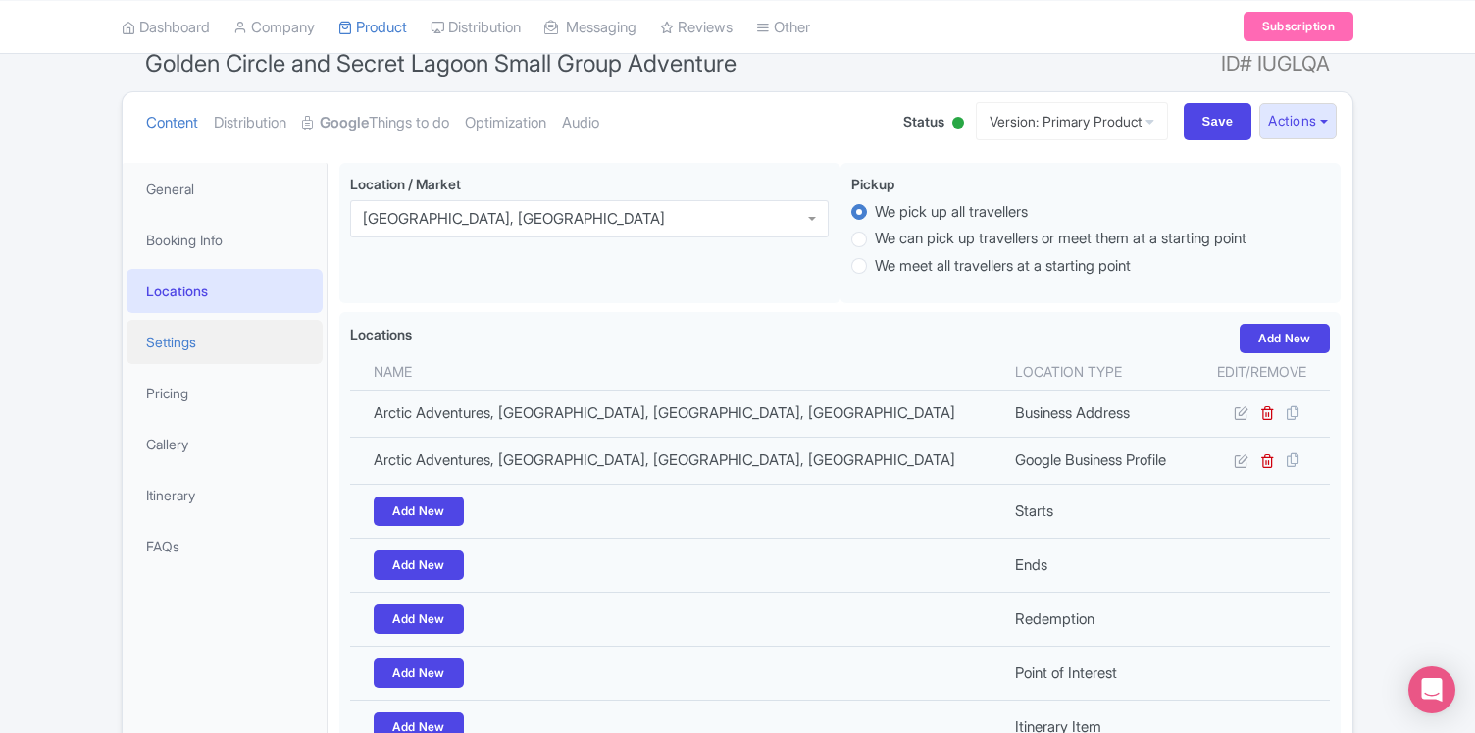
click at [205, 338] on link "Settings" at bounding box center [225, 342] width 196 height 44
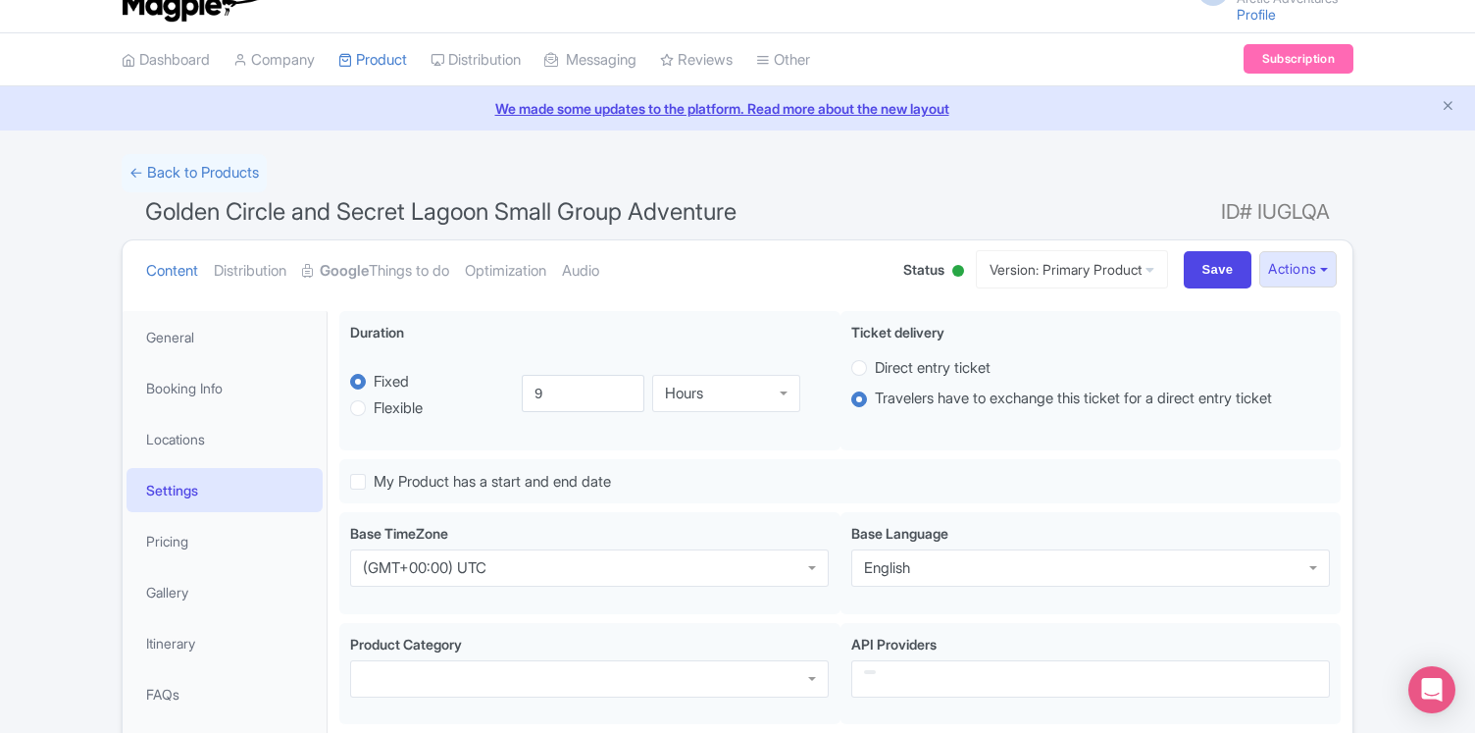
scroll to position [0, 0]
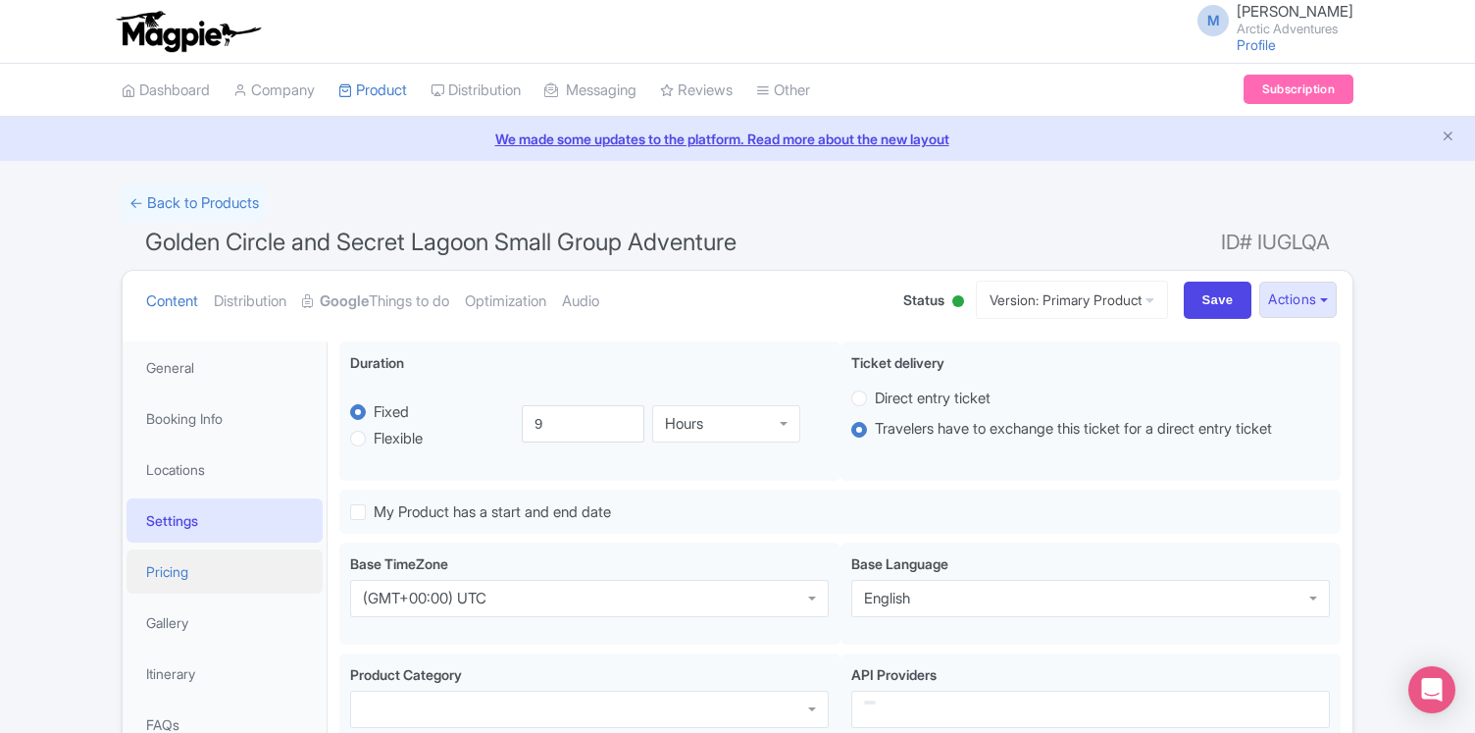
click at [170, 582] on link "Pricing" at bounding box center [225, 571] width 196 height 44
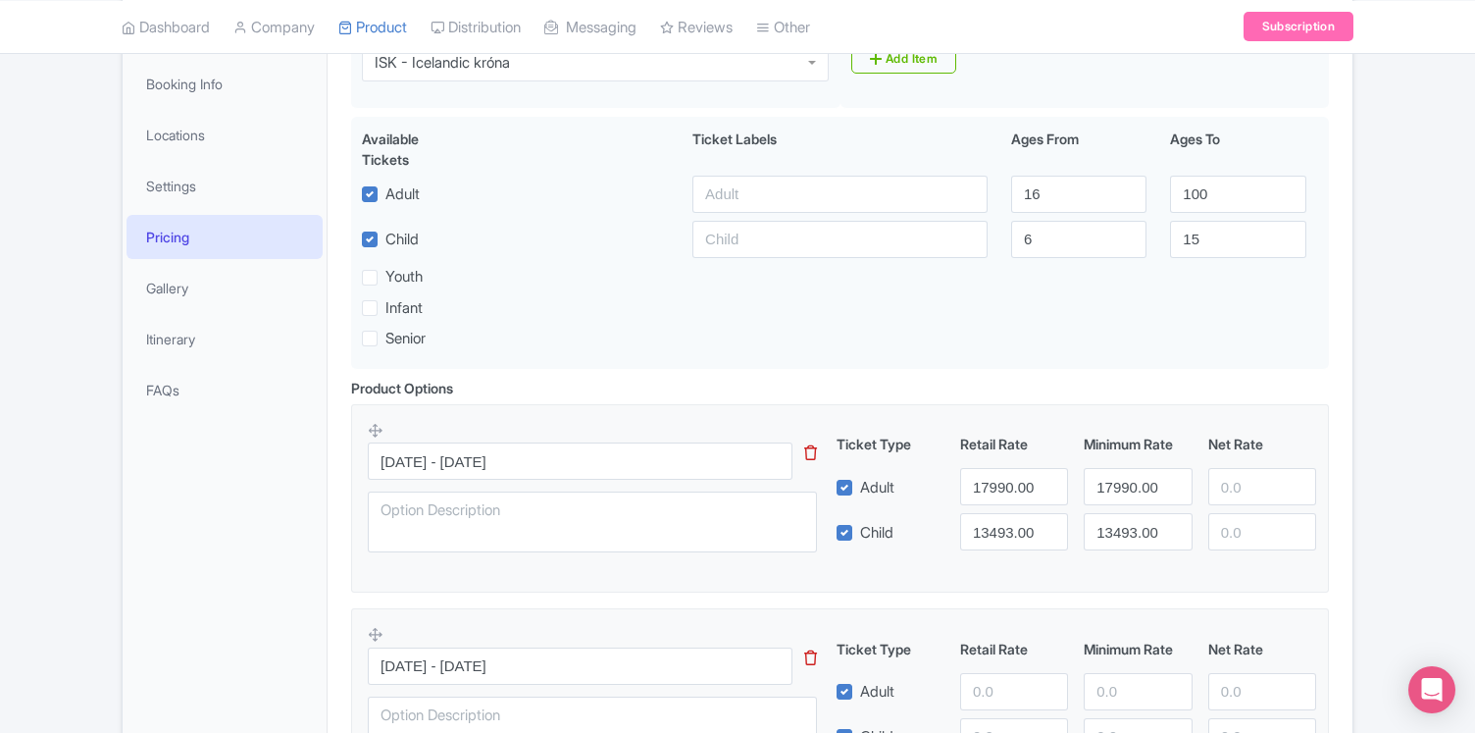
scroll to position [263, 0]
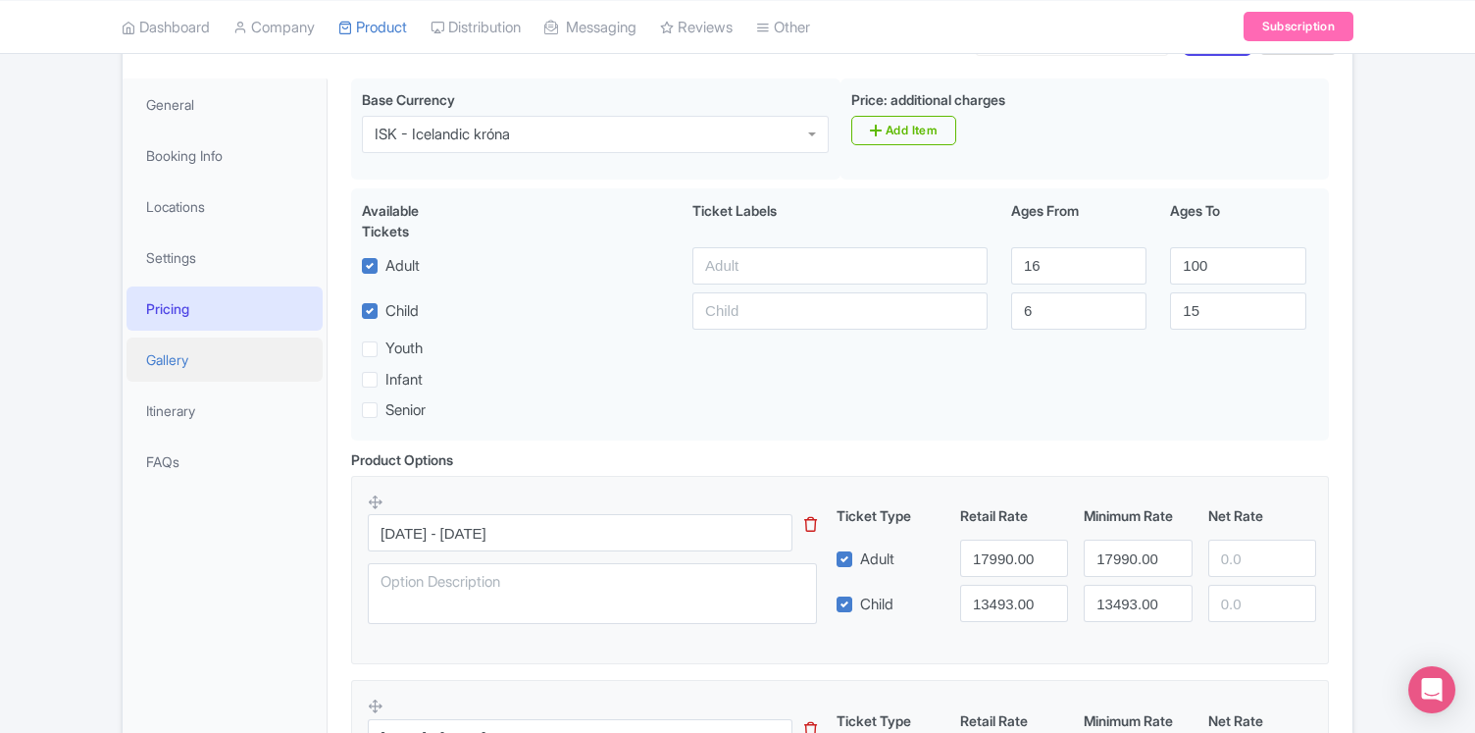
click at [170, 363] on link "Gallery" at bounding box center [225, 359] width 196 height 44
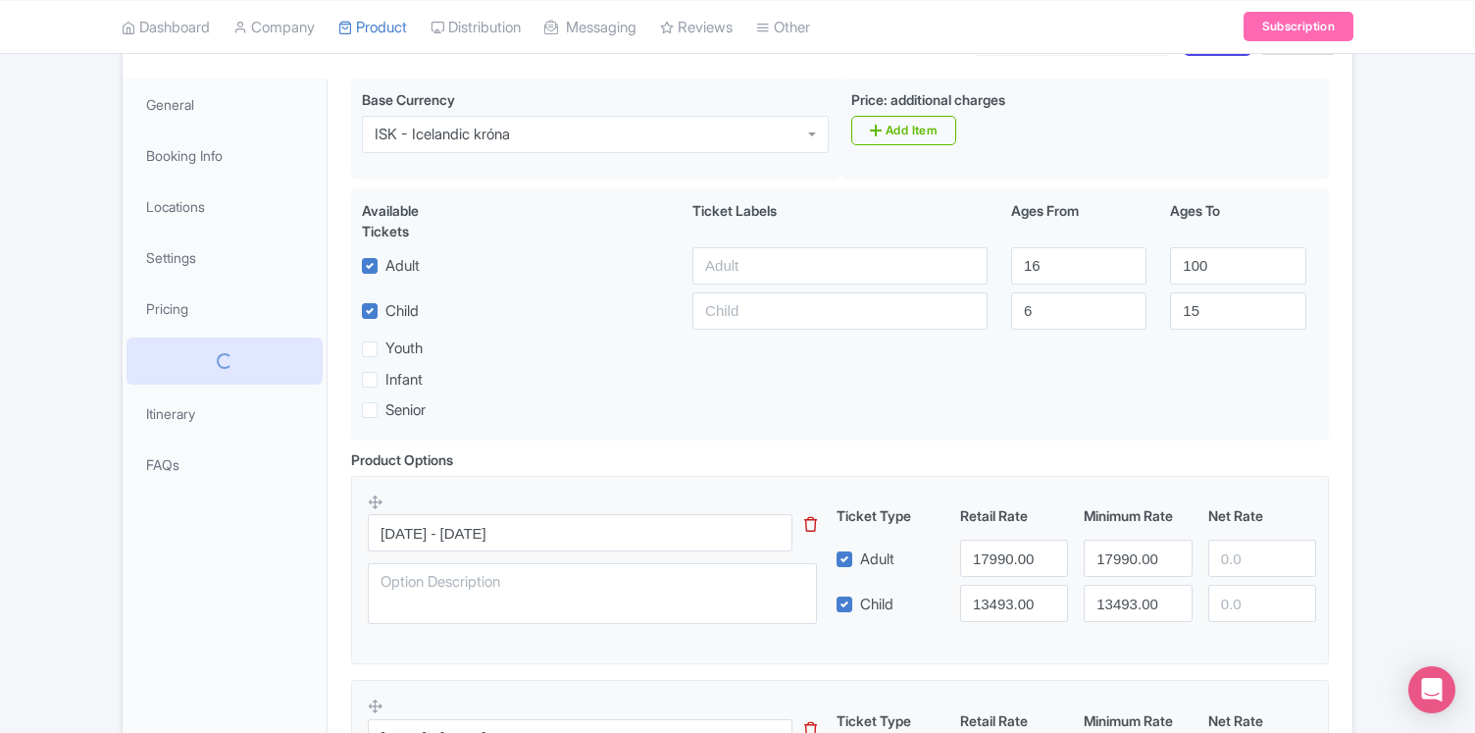
scroll to position [126, 0]
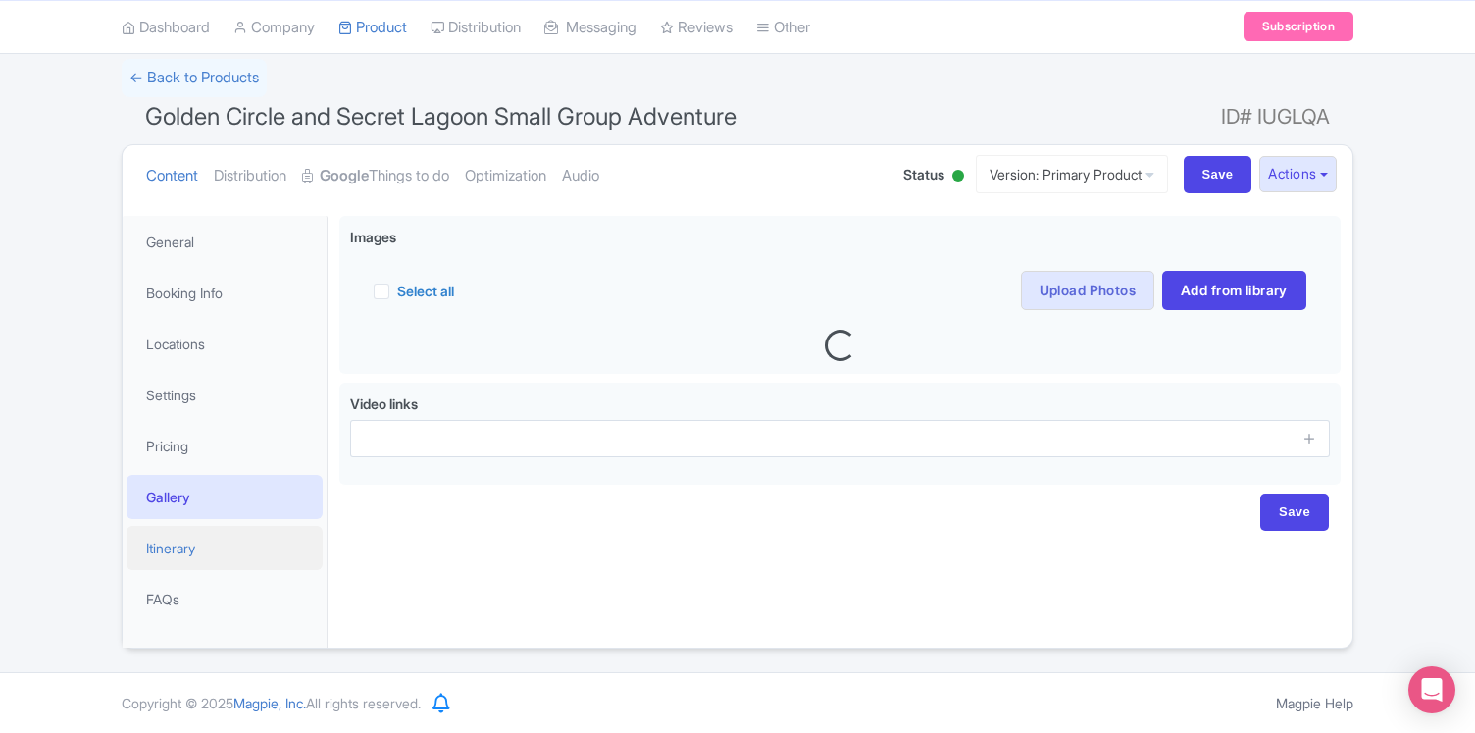
click at [168, 551] on link "Itinerary" at bounding box center [225, 548] width 196 height 44
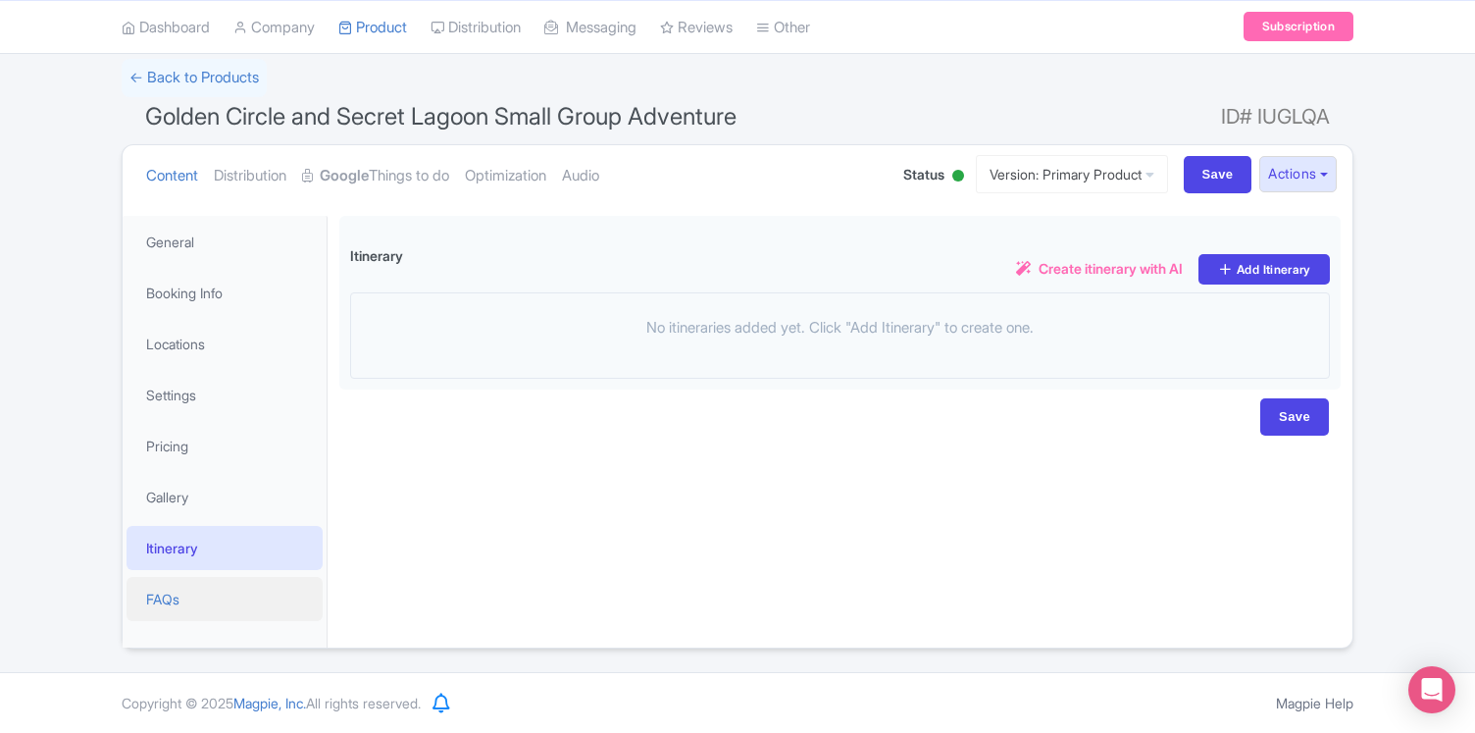
click at [161, 595] on link "FAQs" at bounding box center [225, 599] width 196 height 44
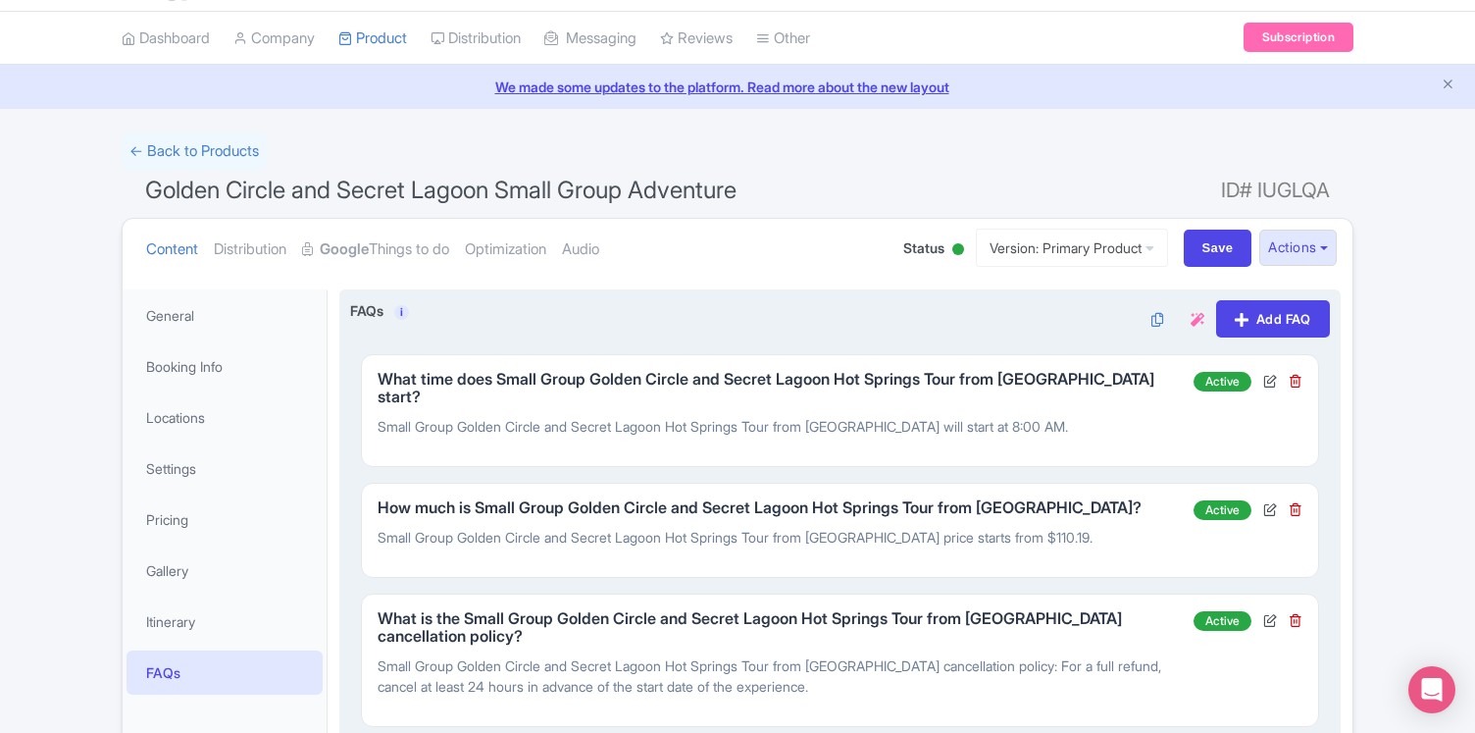
scroll to position [0, 0]
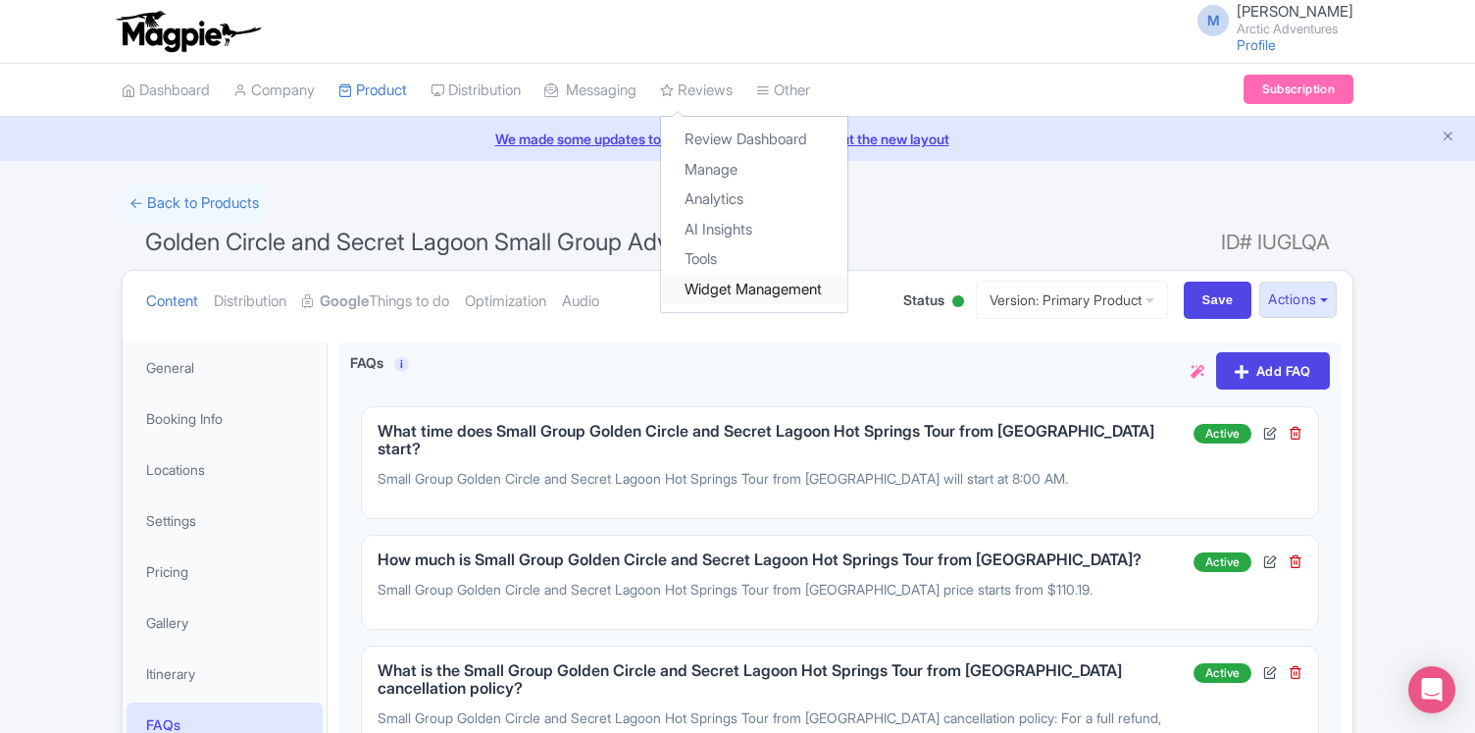
click at [737, 283] on link "Widget Management" at bounding box center [754, 290] width 186 height 30
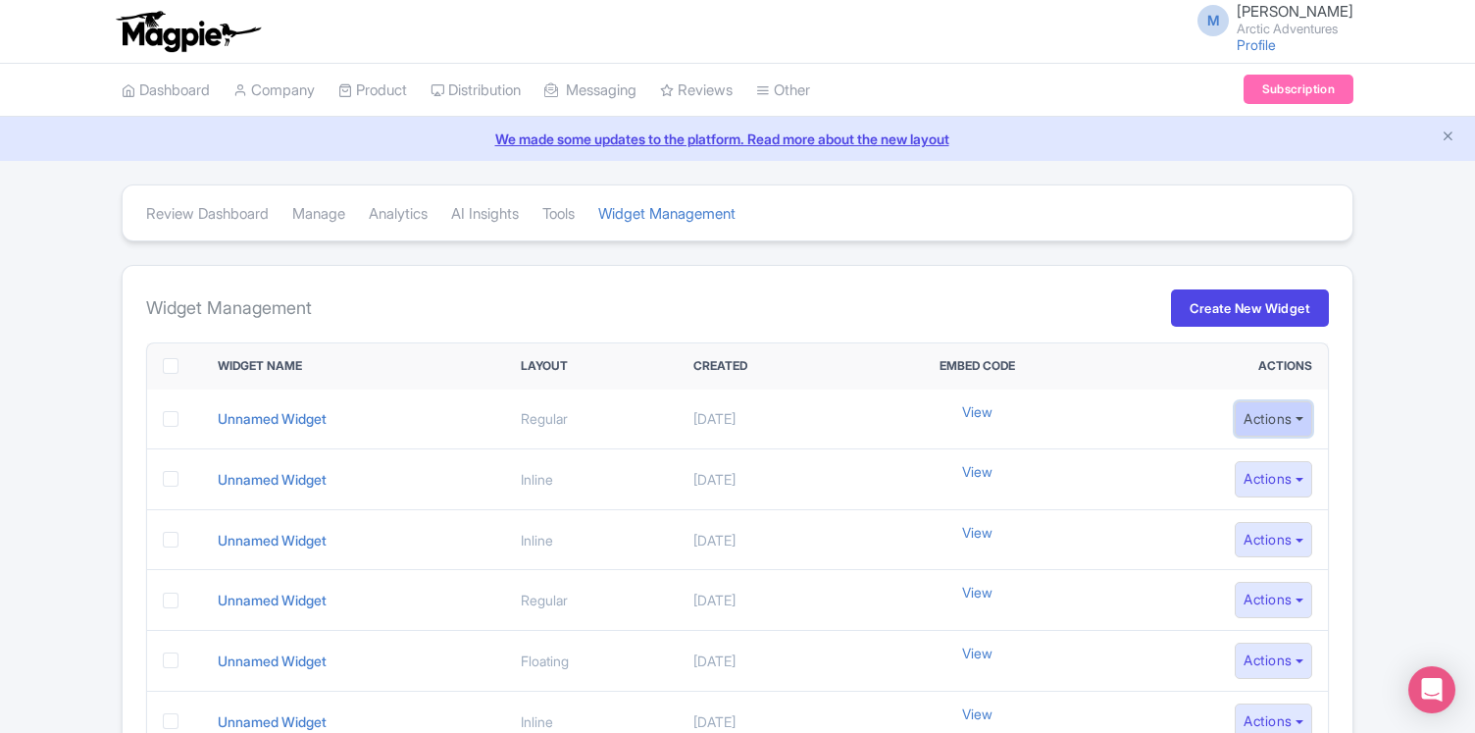
click at [1287, 414] on button "Actions" at bounding box center [1273, 419] width 77 height 36
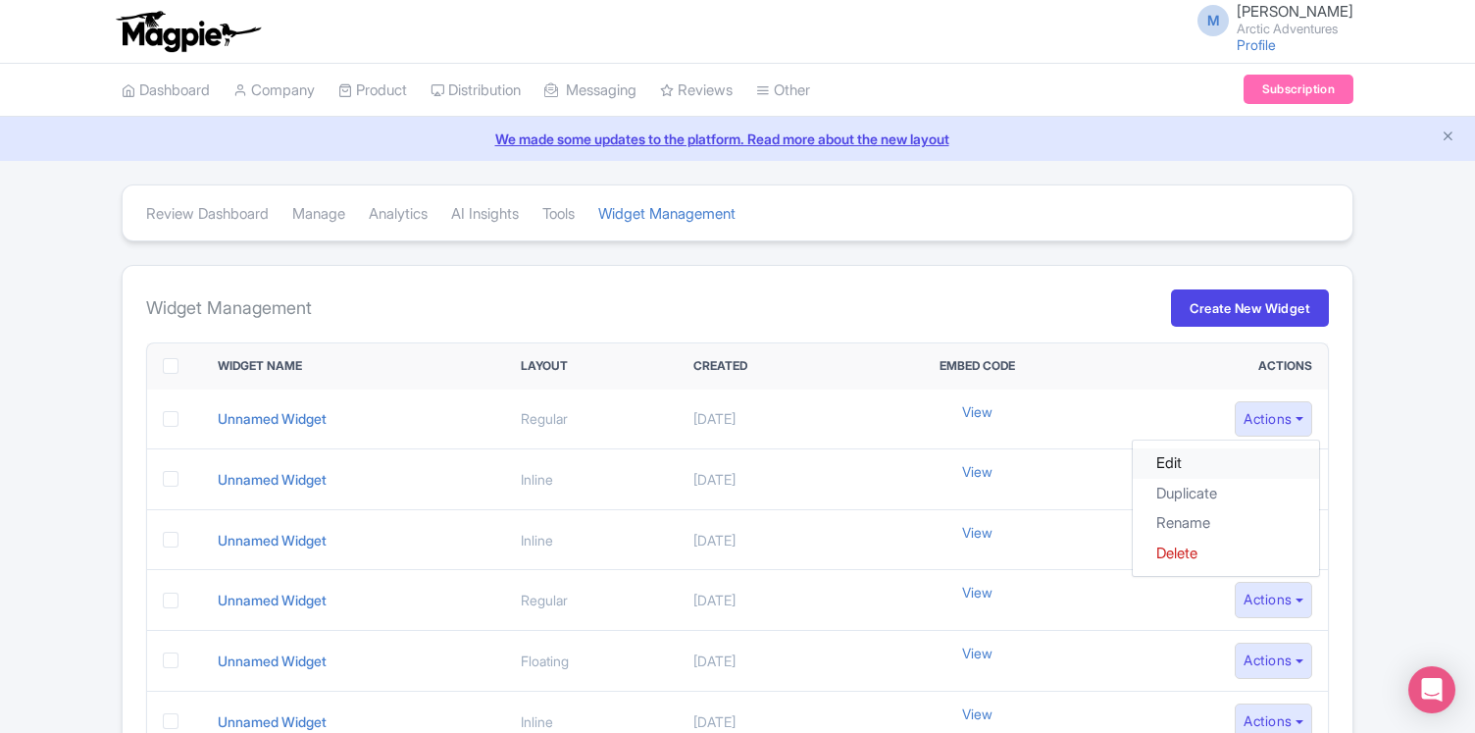
click at [1164, 462] on link "Edit" at bounding box center [1226, 463] width 186 height 30
click at [1060, 12] on div "M Matthildur Thorsdottir Arctic Adventures Profile Users Settings Sign out" at bounding box center [738, 31] width 1232 height 55
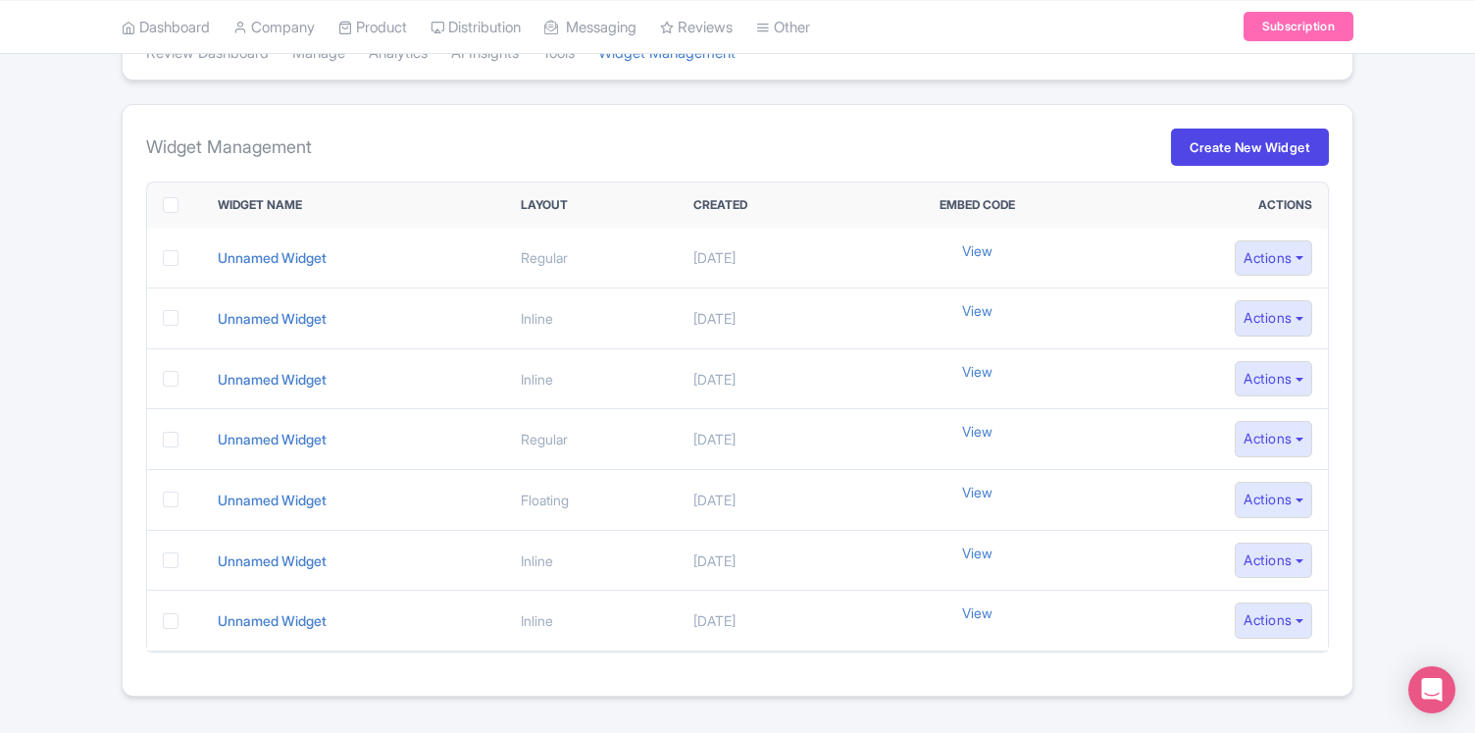
scroll to position [178, 0]
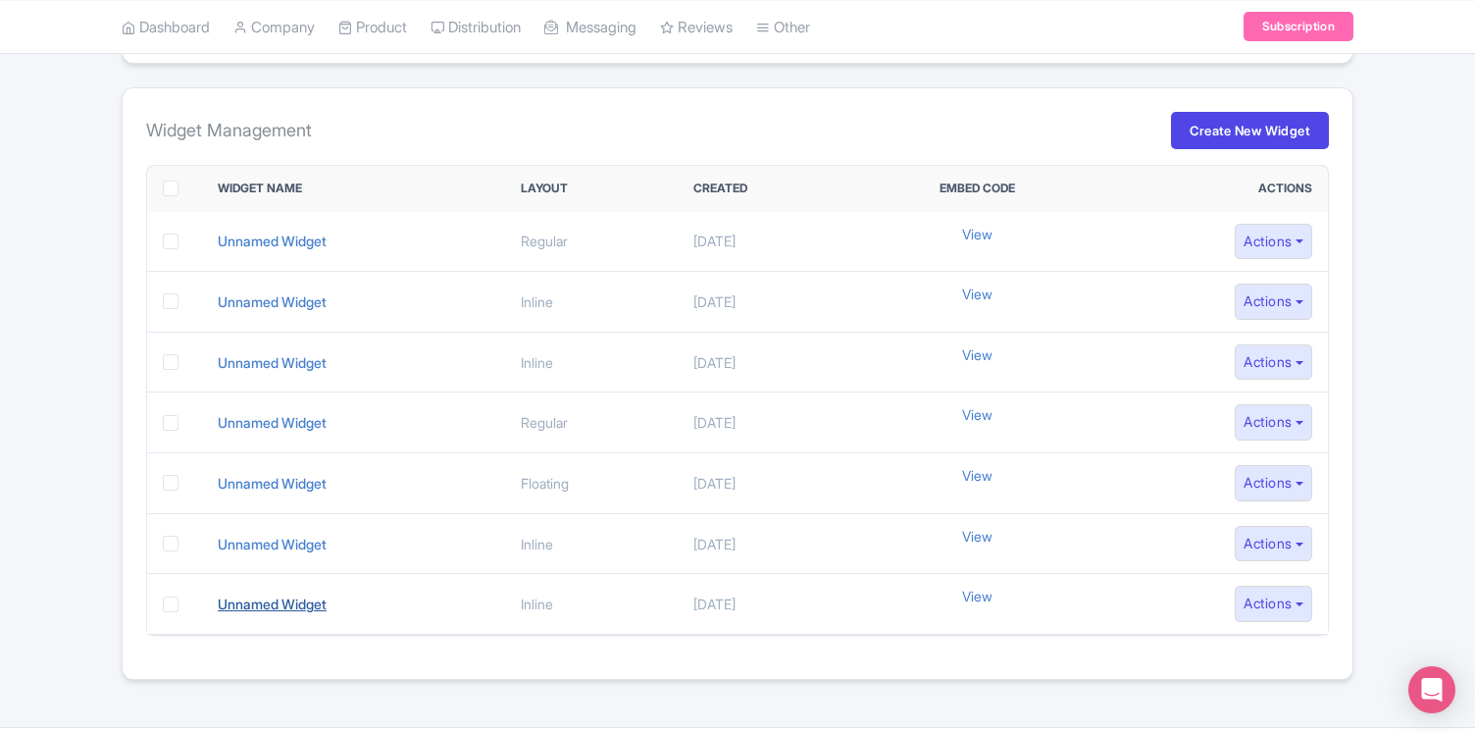
click at [283, 602] on link "Unnamed Widget" at bounding box center [272, 603] width 109 height 17
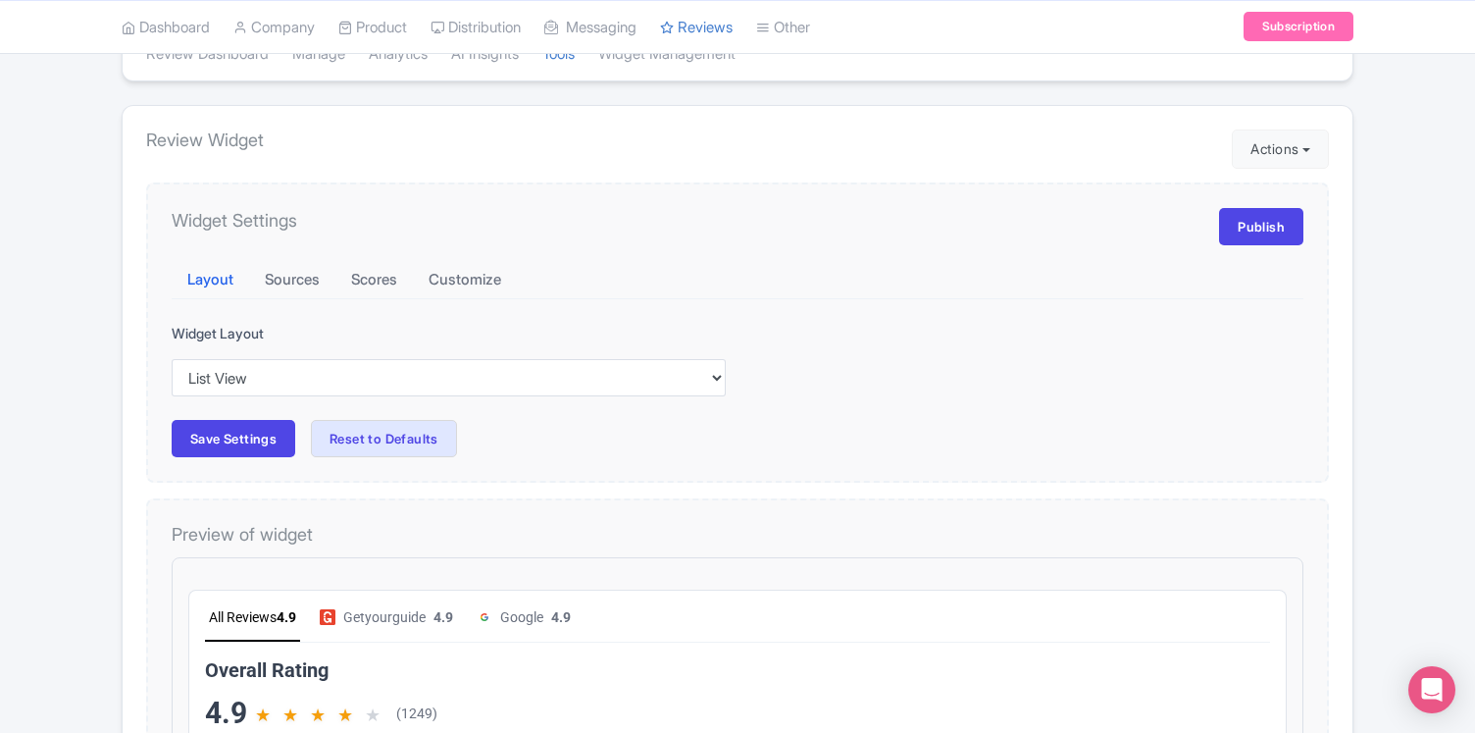
scroll to position [146, 0]
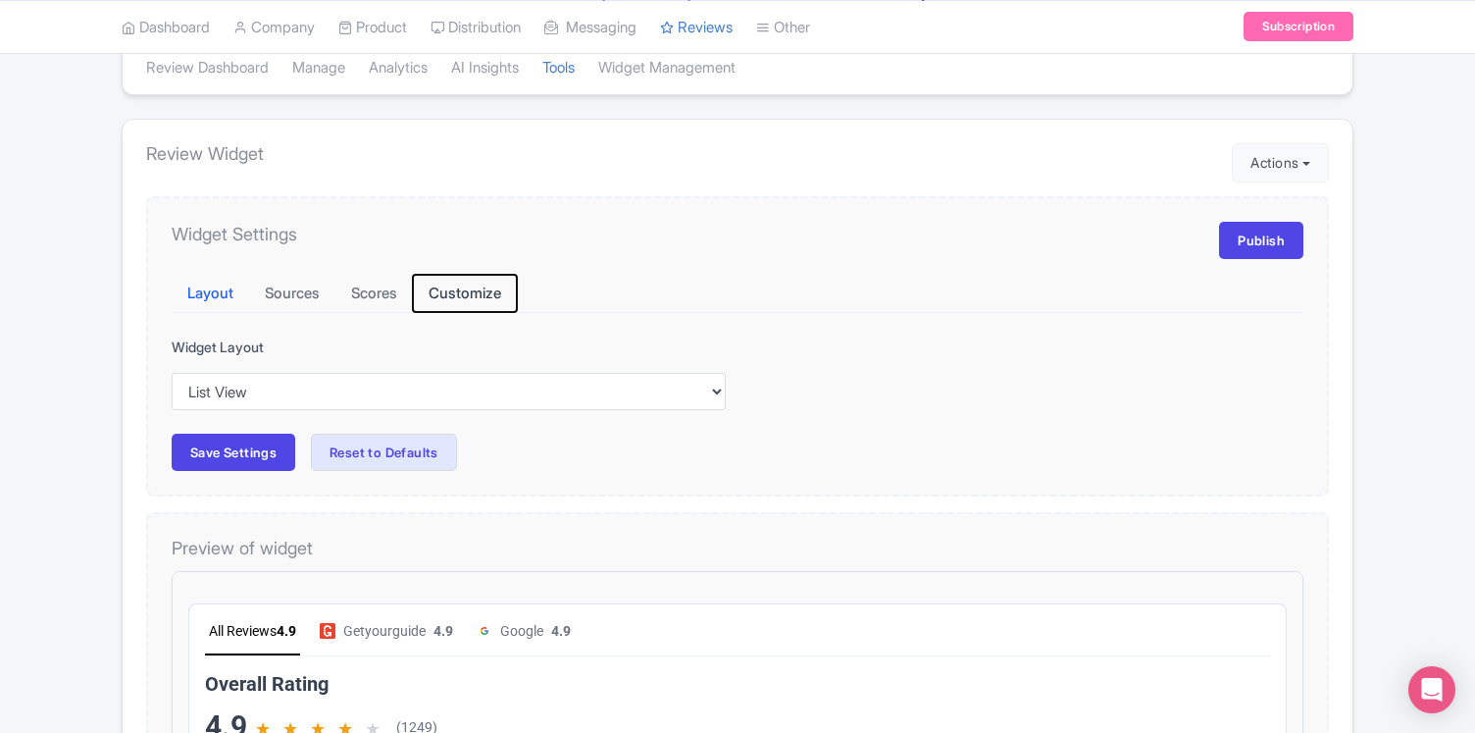
click at [480, 292] on button "Customize" at bounding box center [465, 294] width 104 height 38
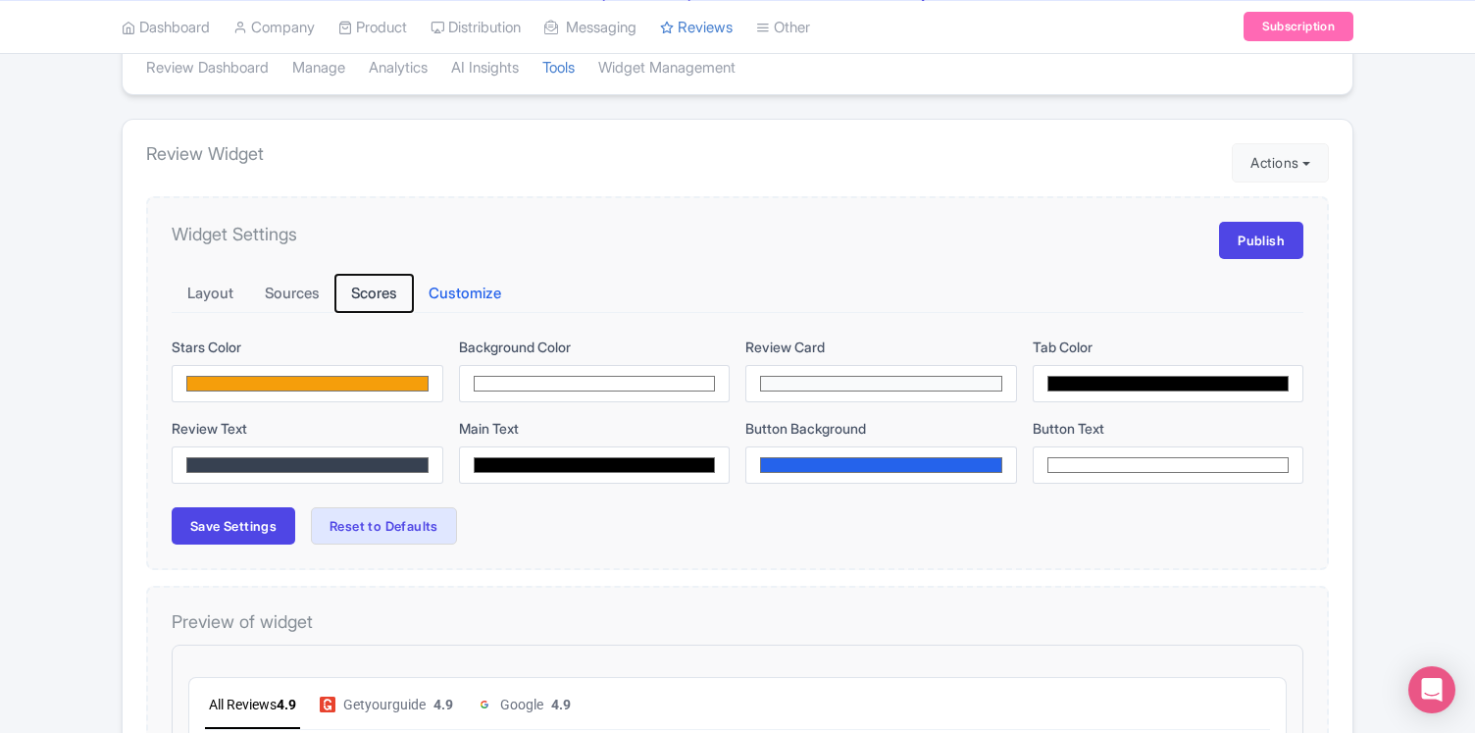
click at [364, 293] on button "Scores" at bounding box center [373, 294] width 77 height 38
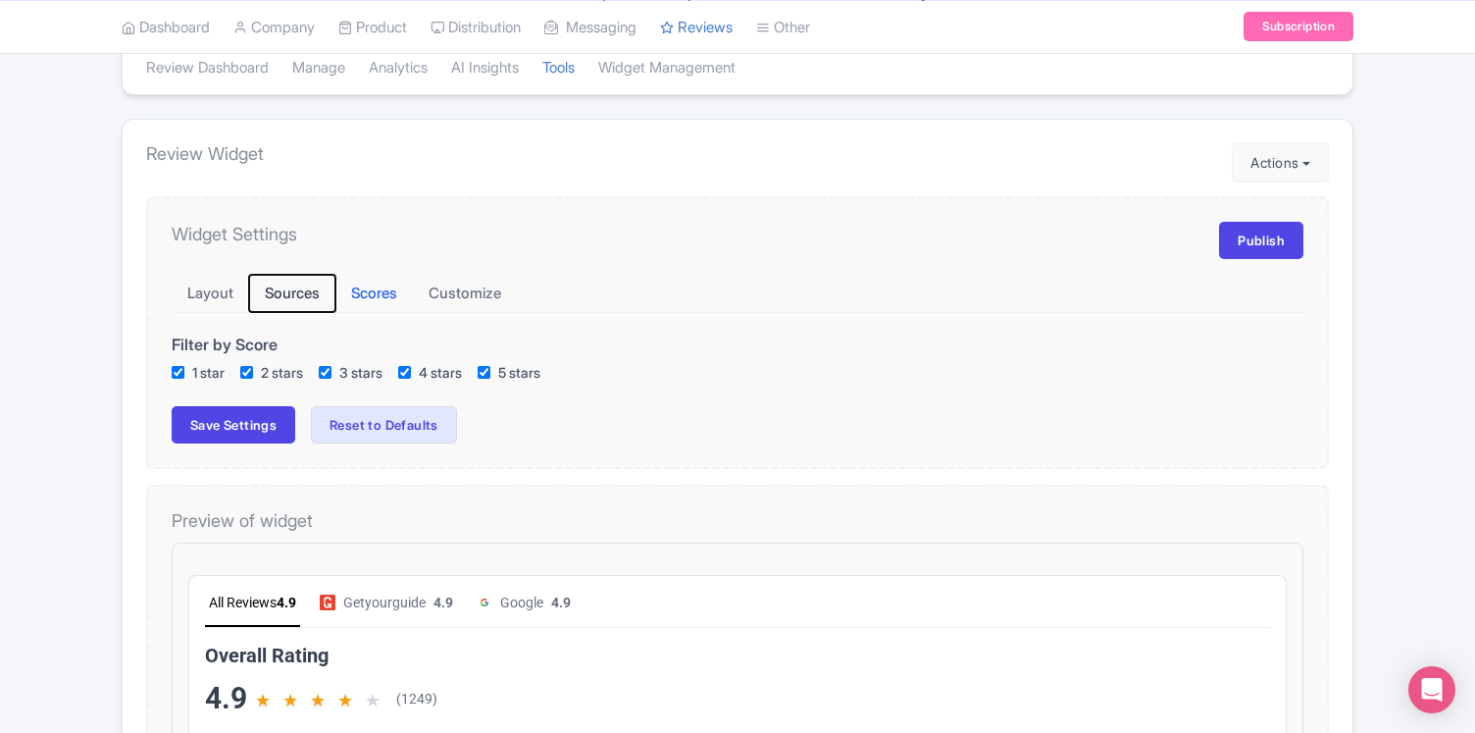
click at [303, 287] on button "Sources" at bounding box center [292, 294] width 86 height 38
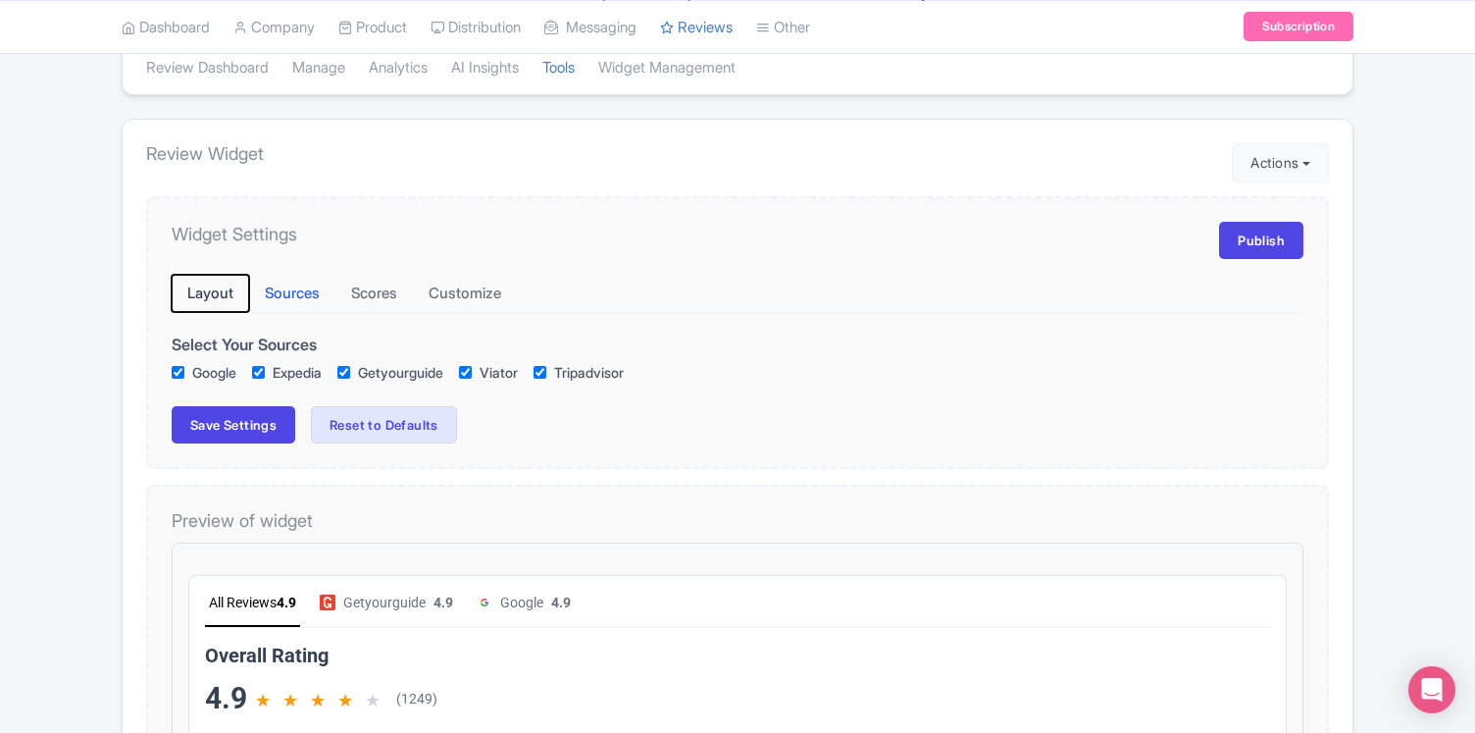
click at [200, 290] on button "Layout" at bounding box center [210, 294] width 77 height 38
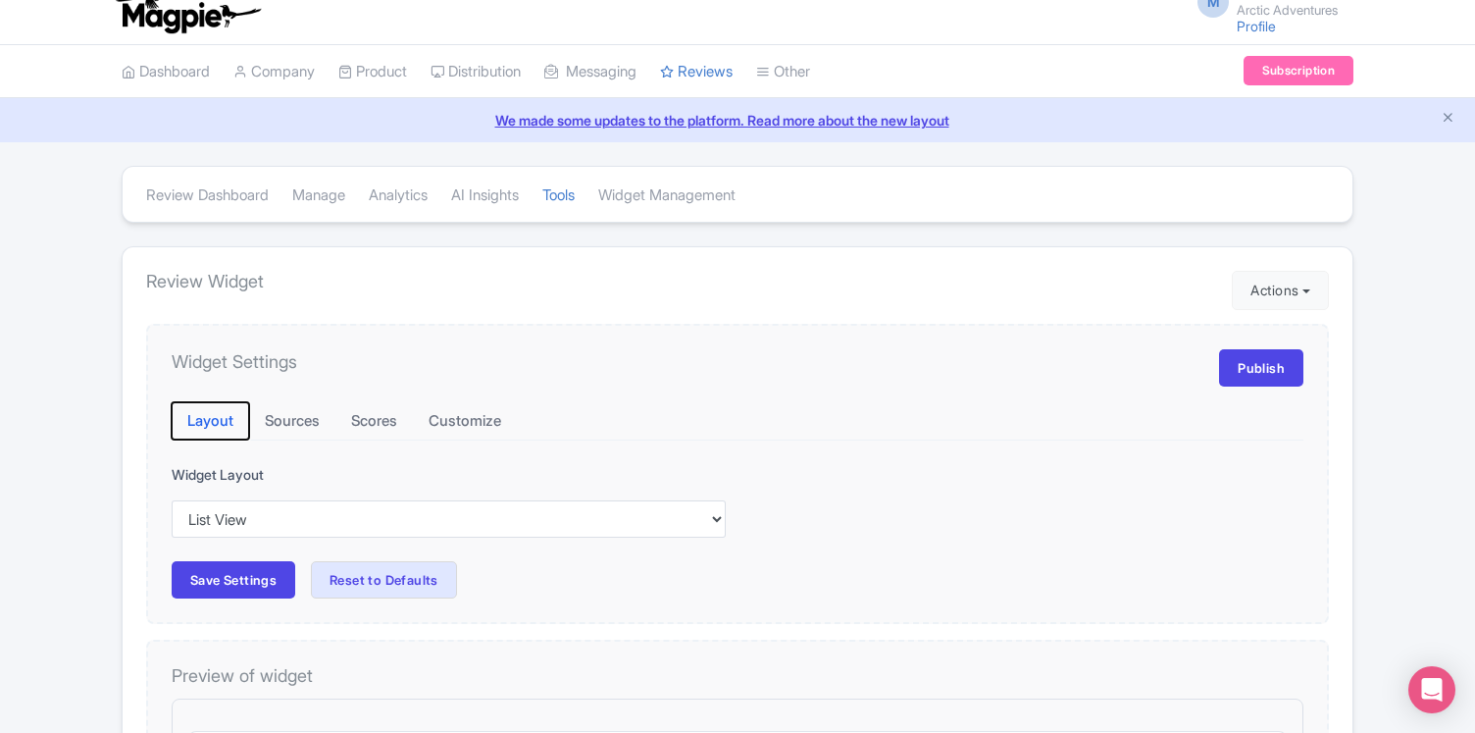
scroll to position [0, 0]
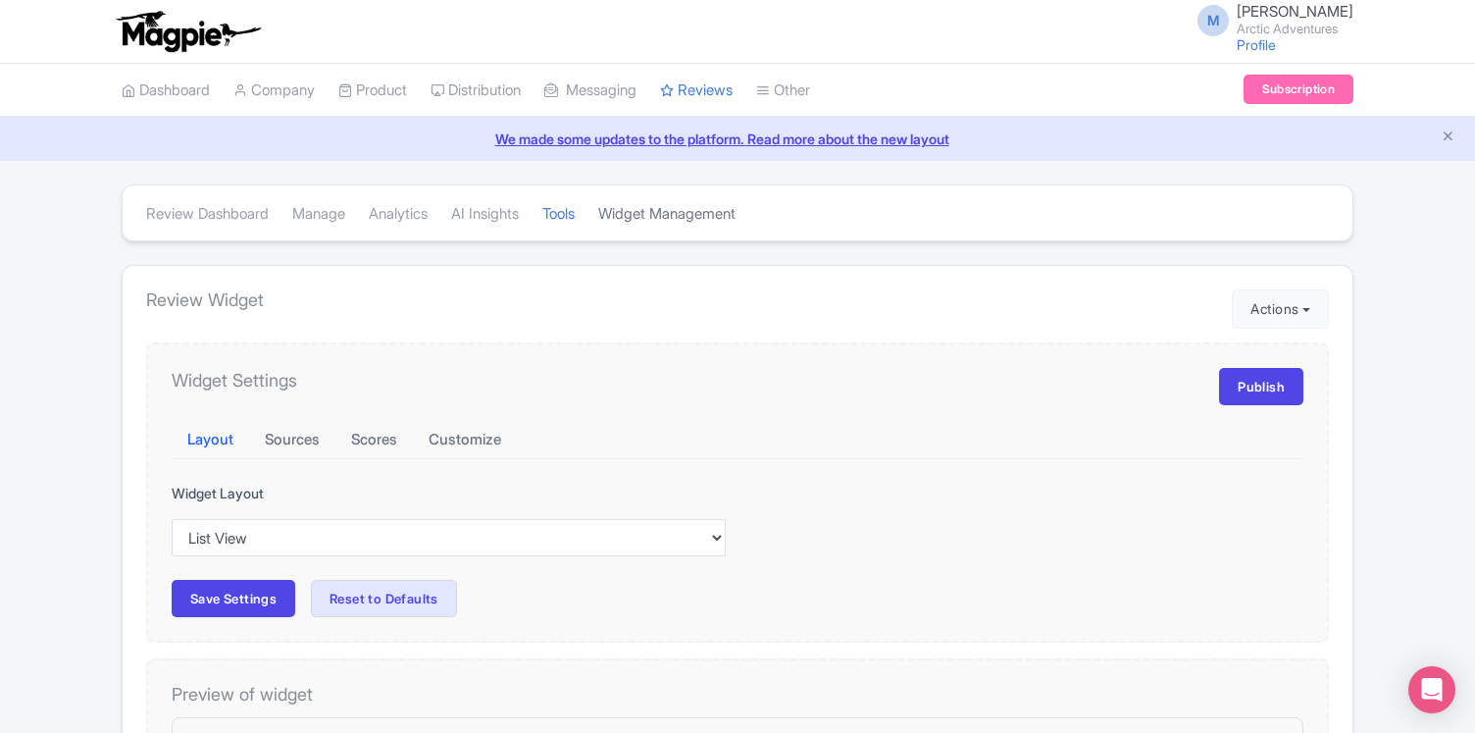
click at [681, 215] on link "Widget Management" at bounding box center [666, 214] width 137 height 54
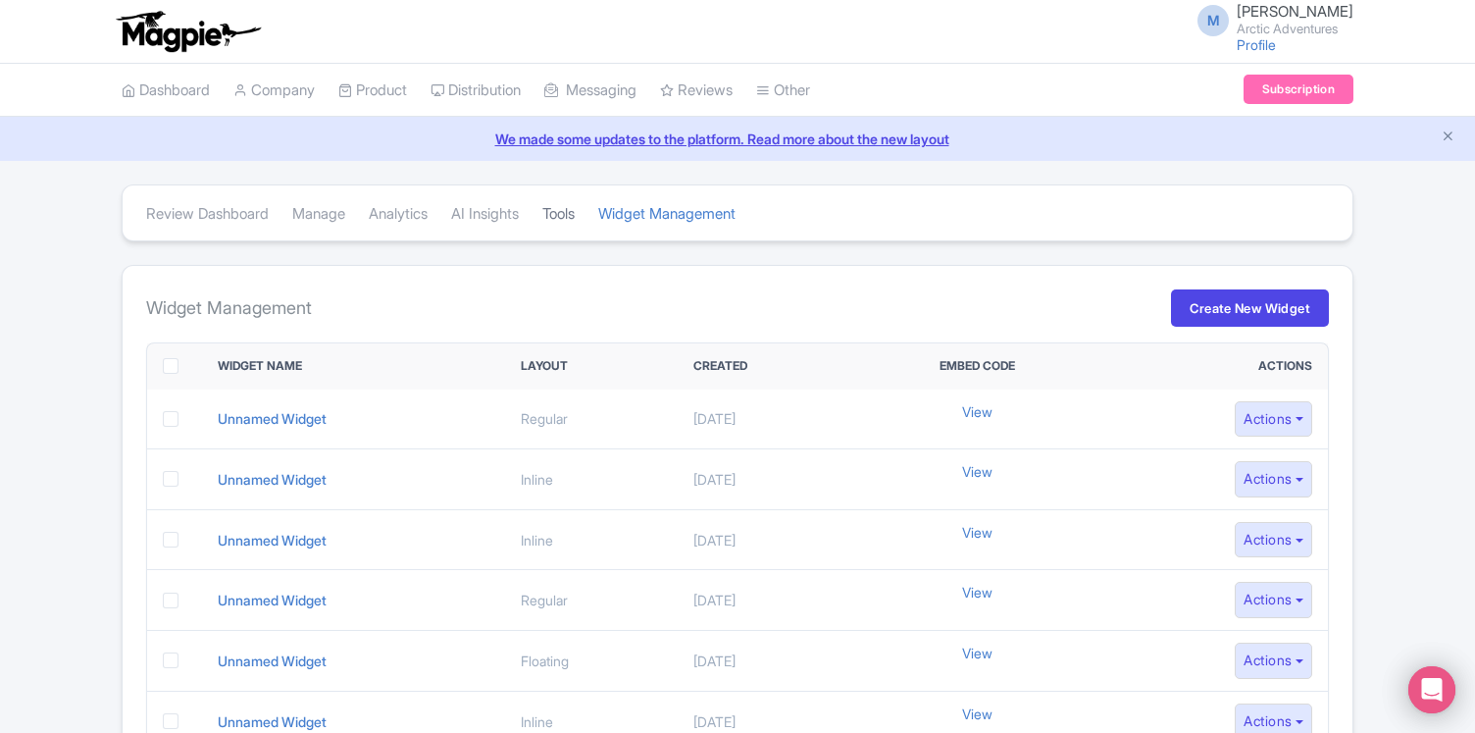
click at [575, 218] on link "Tools" at bounding box center [558, 214] width 32 height 54
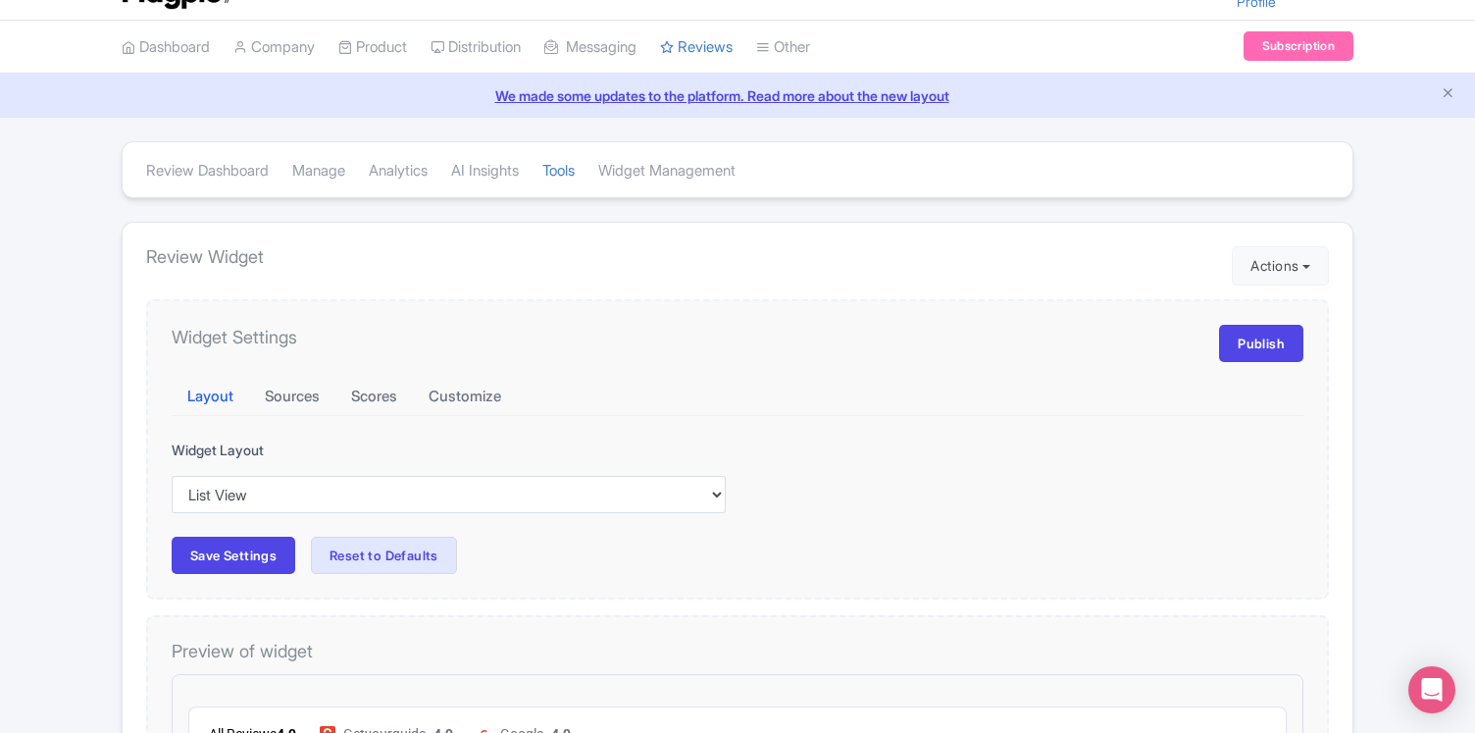
scroll to position [44, 0]
click at [307, 387] on button "Sources" at bounding box center [292, 396] width 86 height 38
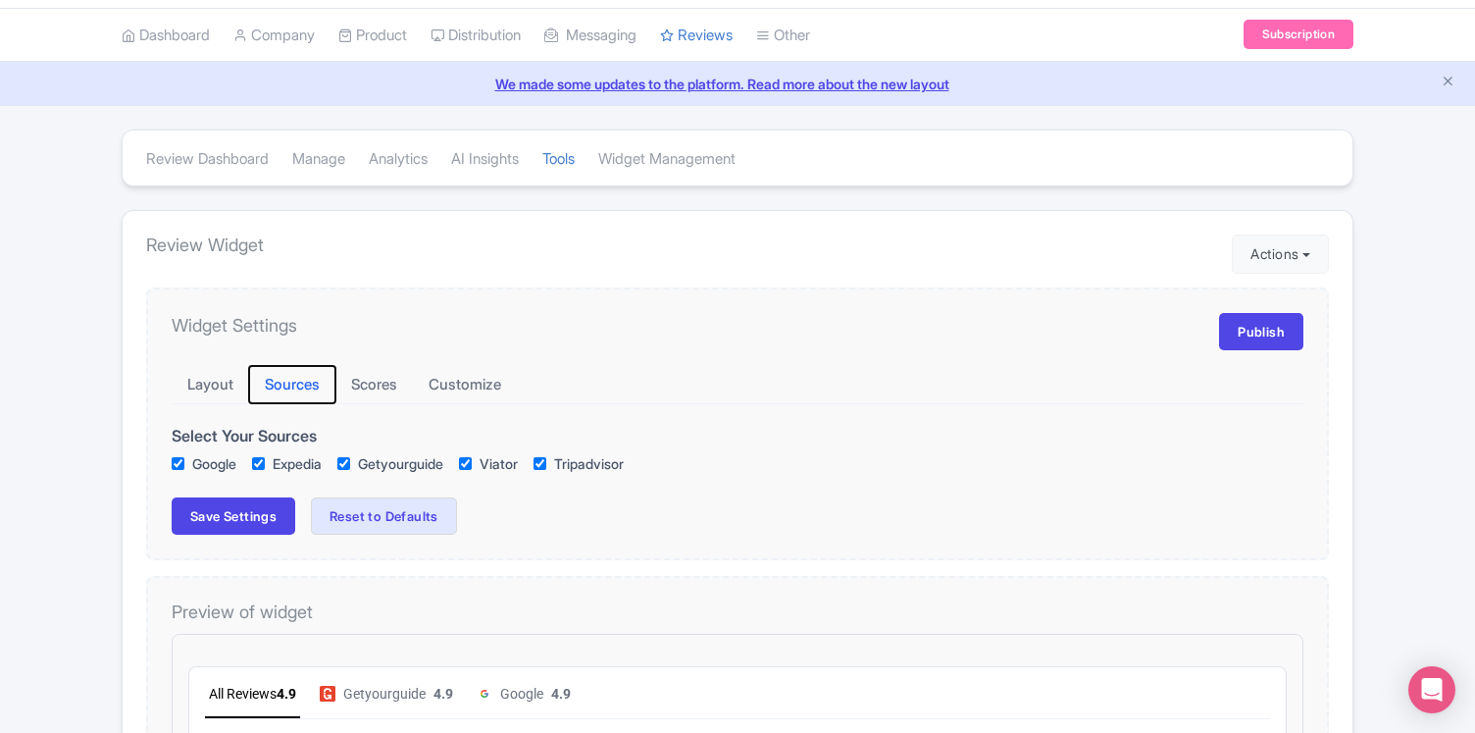
scroll to position [0, 0]
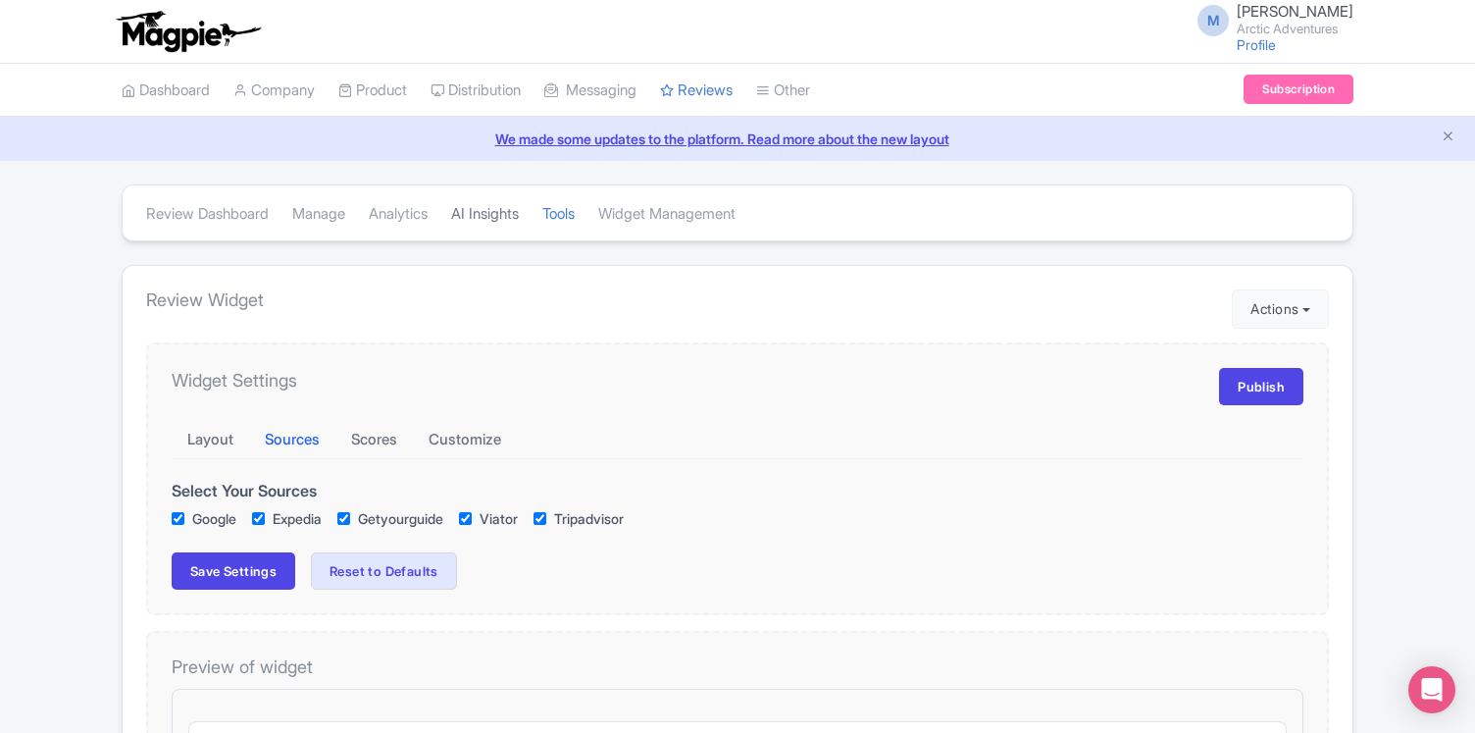
click at [504, 215] on link "AI Insights" at bounding box center [485, 214] width 68 height 54
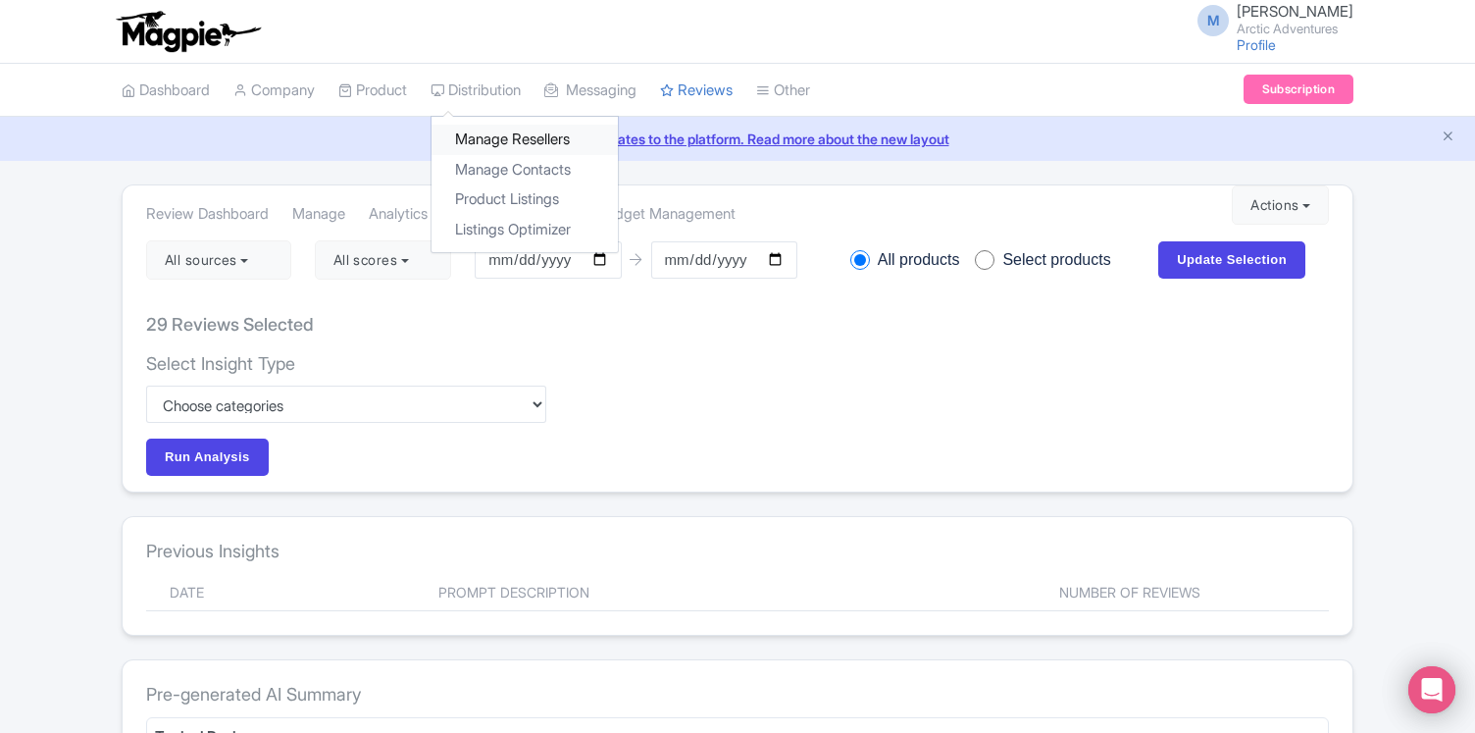
click at [524, 142] on link "Manage Resellers" at bounding box center [525, 140] width 186 height 30
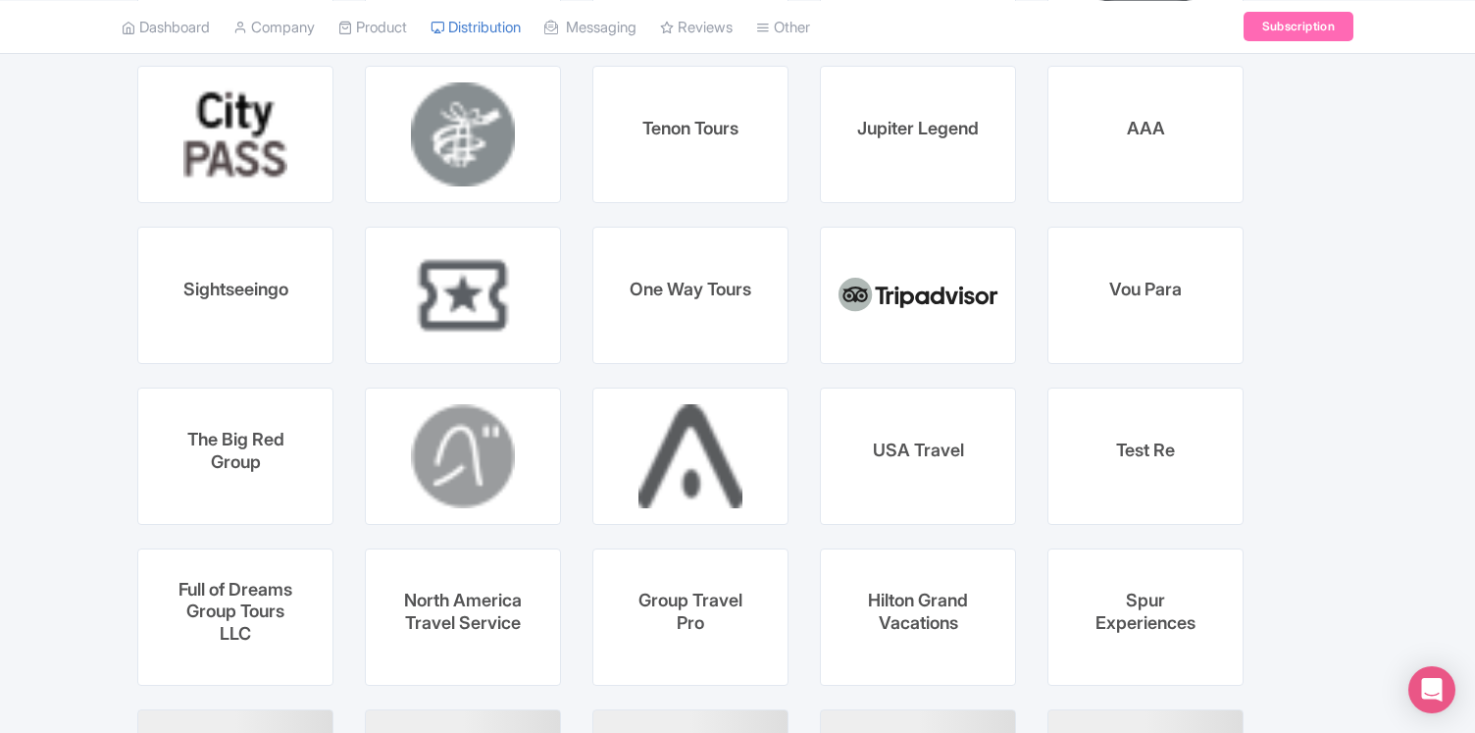
scroll to position [5437, 0]
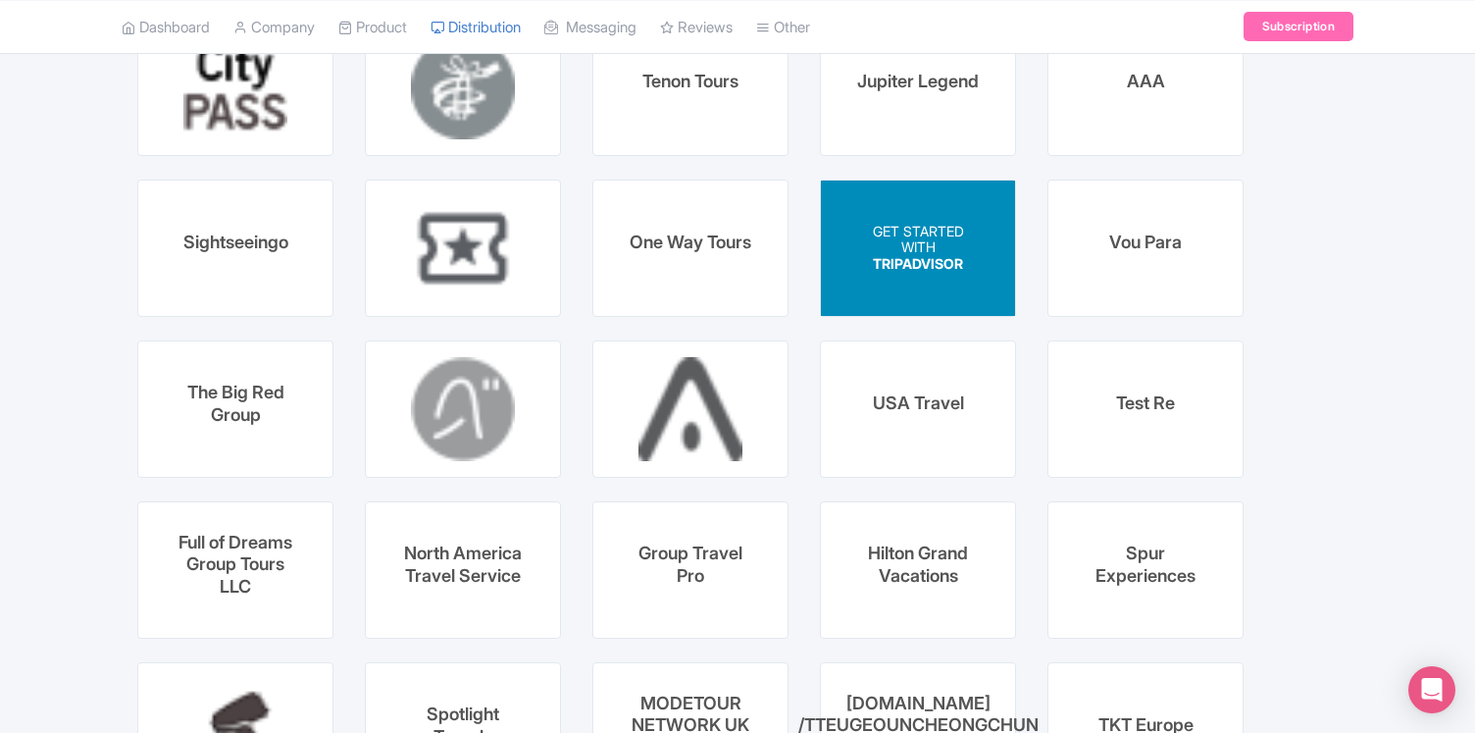
click at [953, 239] on p "WITH" at bounding box center [918, 247] width 91 height 17
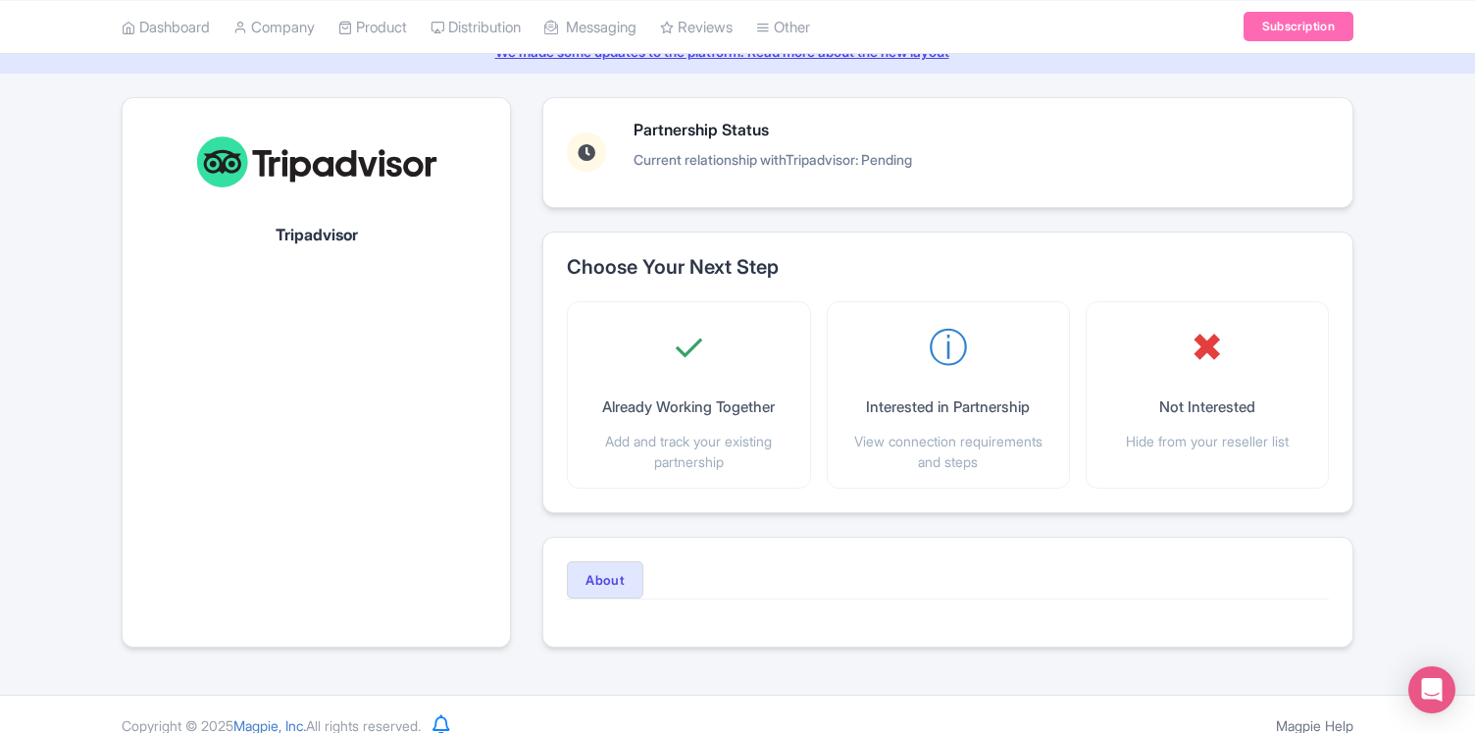
scroll to position [109, 0]
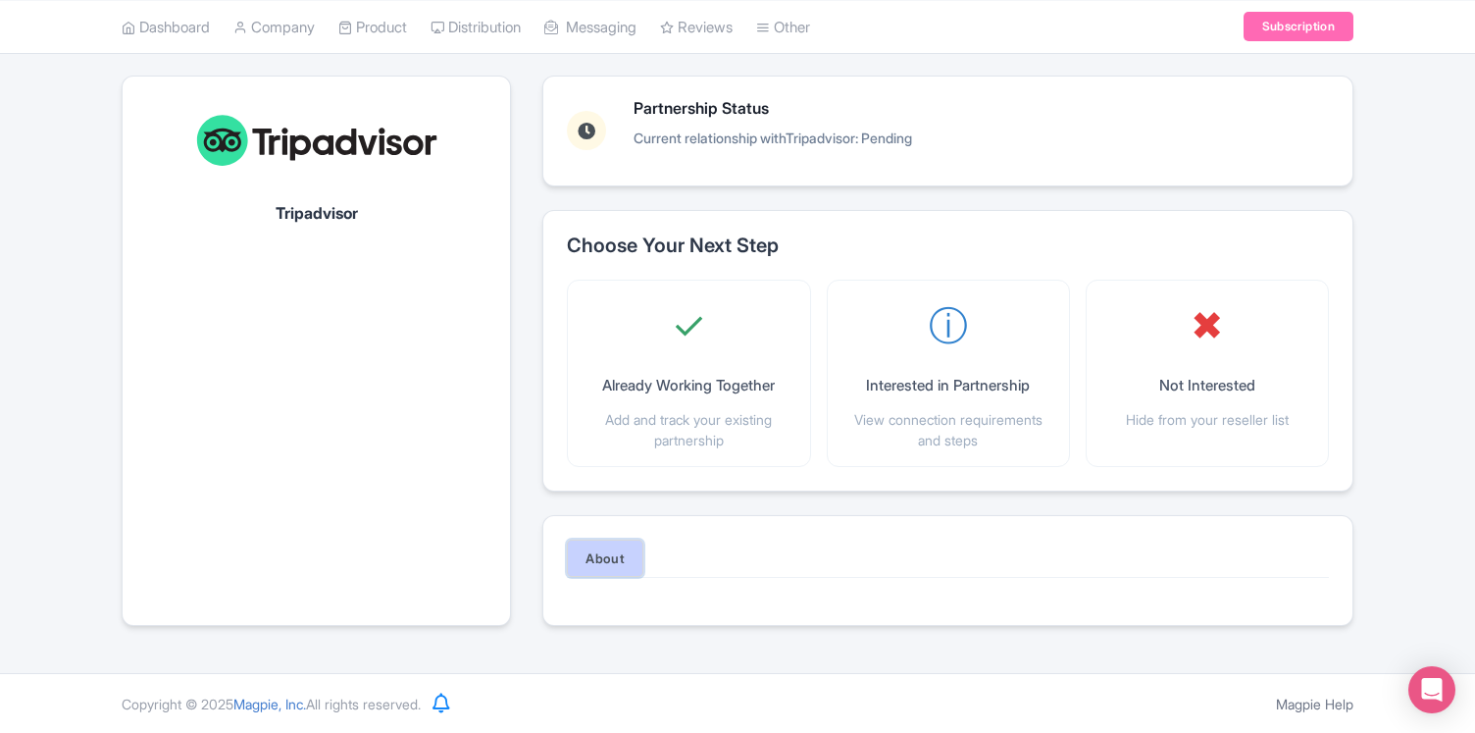
click at [612, 557] on button "About" at bounding box center [605, 558] width 77 height 37
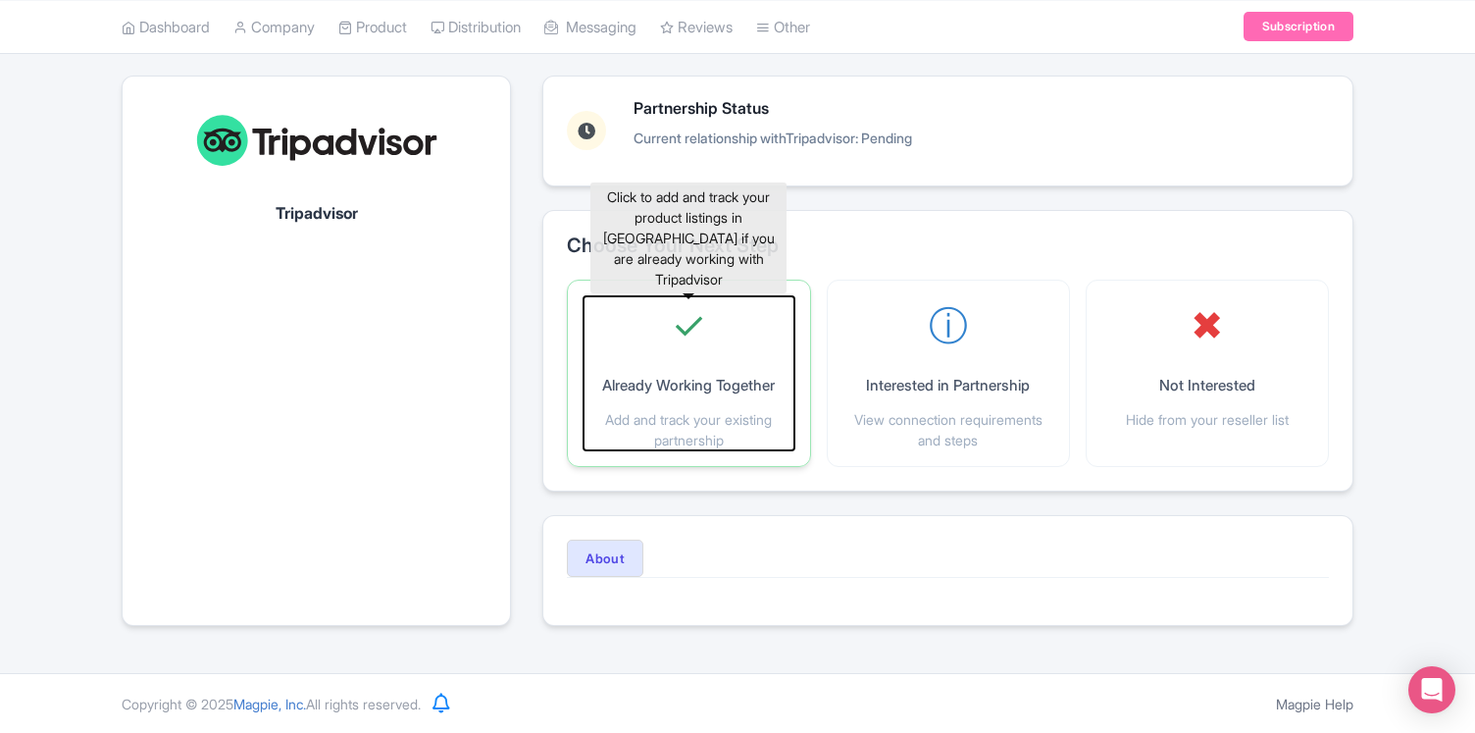
click at [702, 377] on p "Already Working Together" at bounding box center [688, 386] width 173 height 23
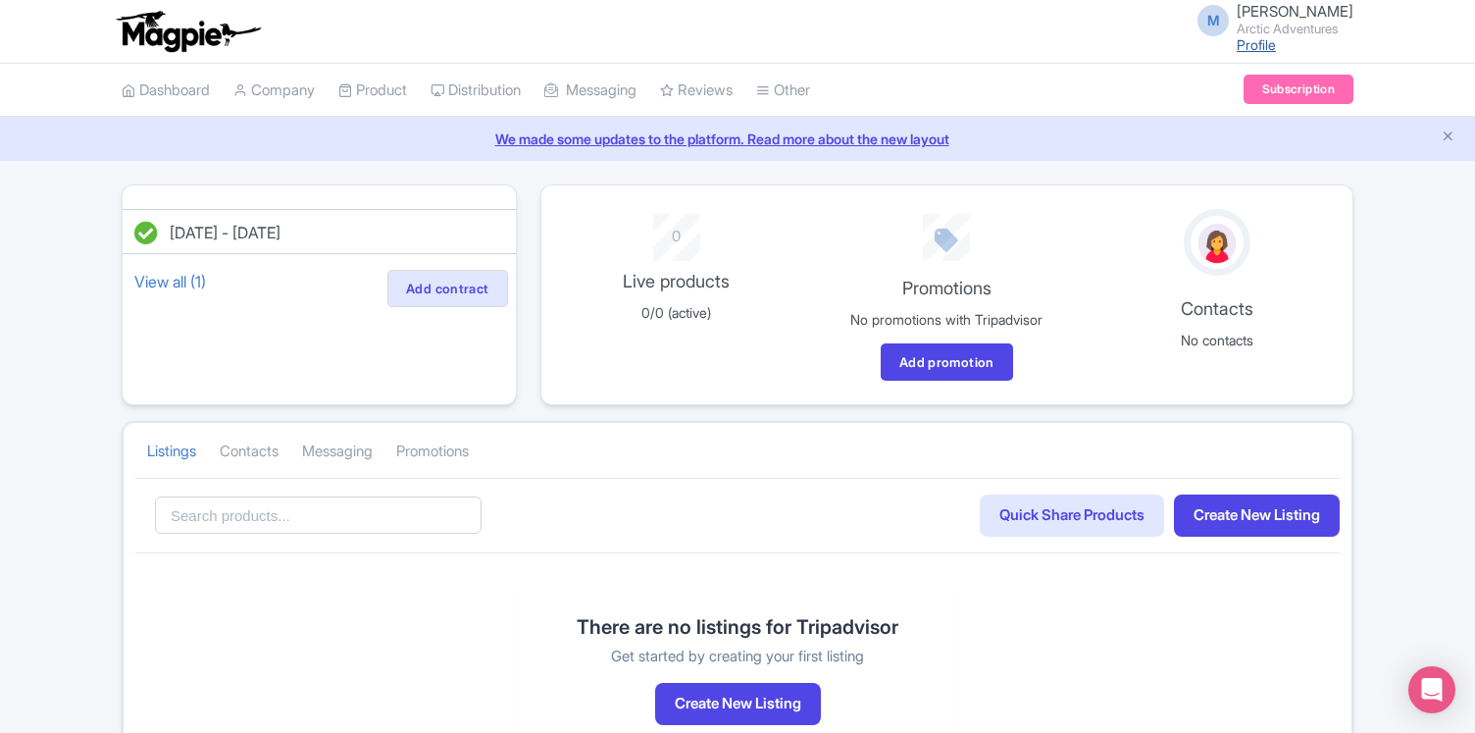
click at [1237, 46] on link "Profile" at bounding box center [1256, 44] width 39 height 17
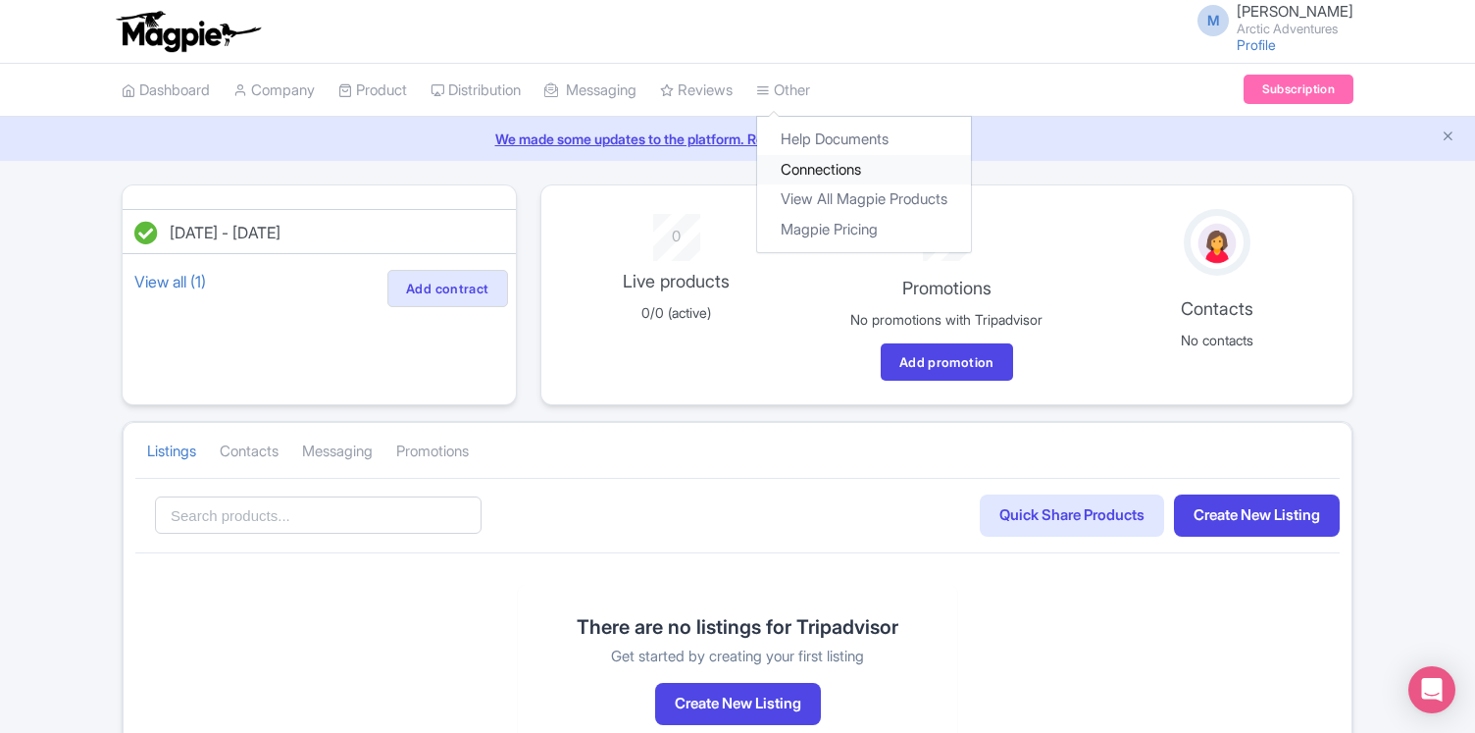
click at [850, 176] on link "Connections" at bounding box center [864, 170] width 214 height 30
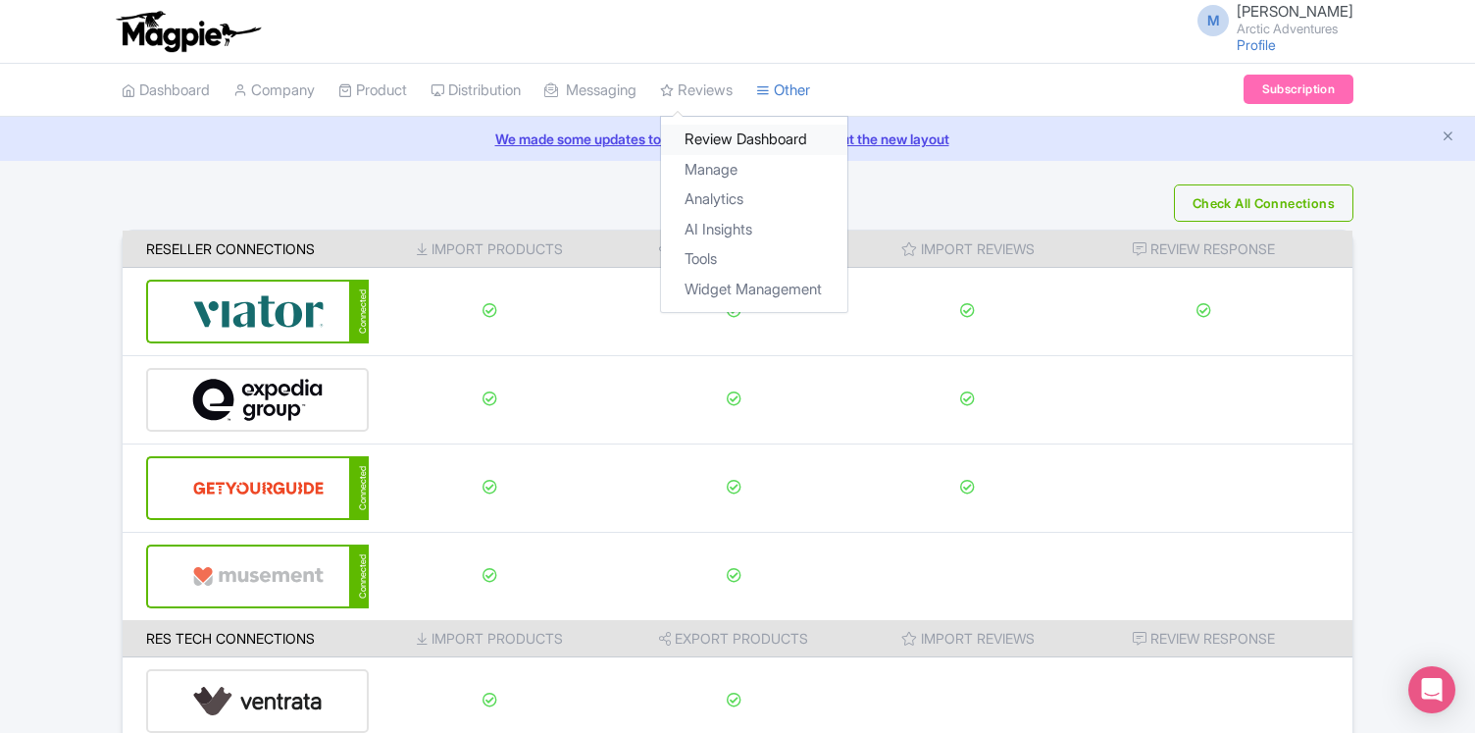
click at [752, 142] on link "Review Dashboard" at bounding box center [754, 140] width 186 height 30
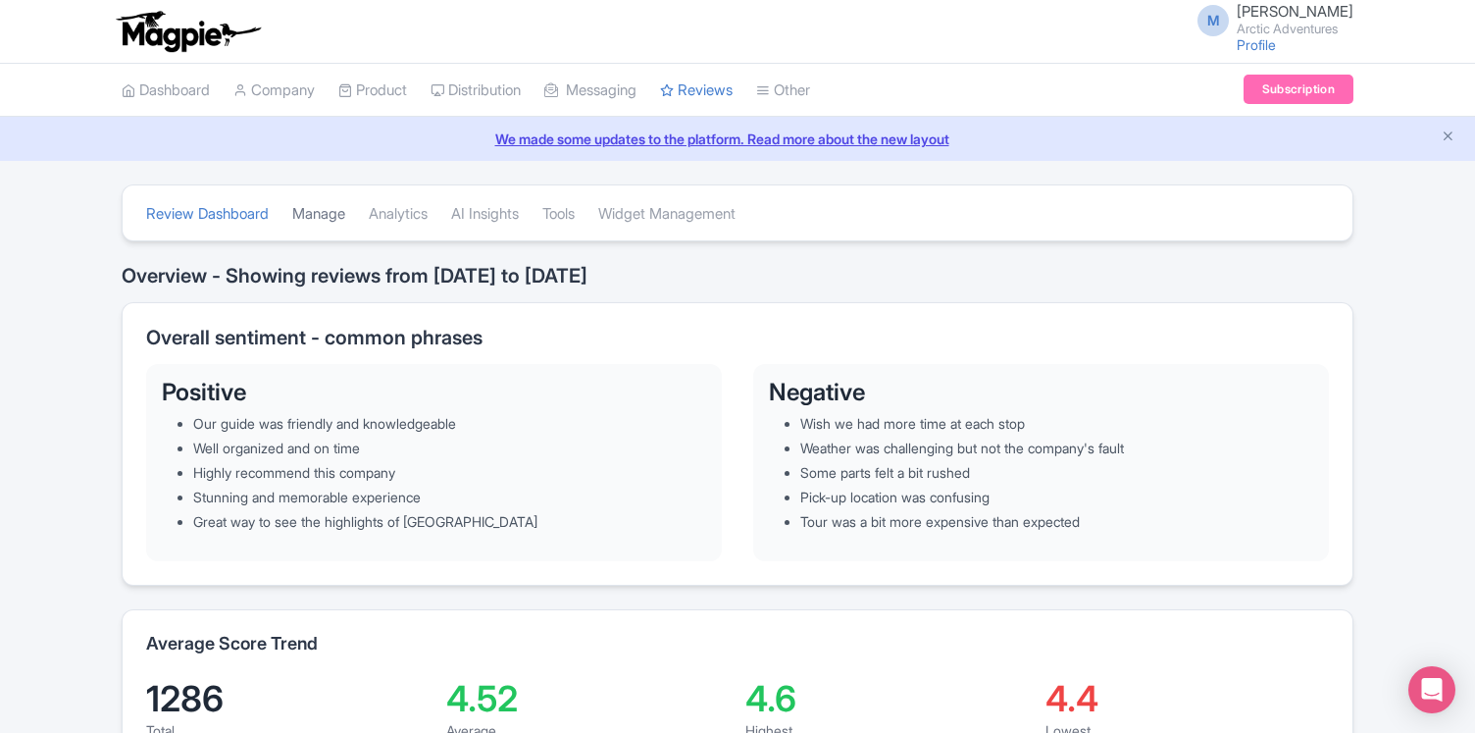
click at [337, 218] on link "Manage" at bounding box center [318, 214] width 53 height 54
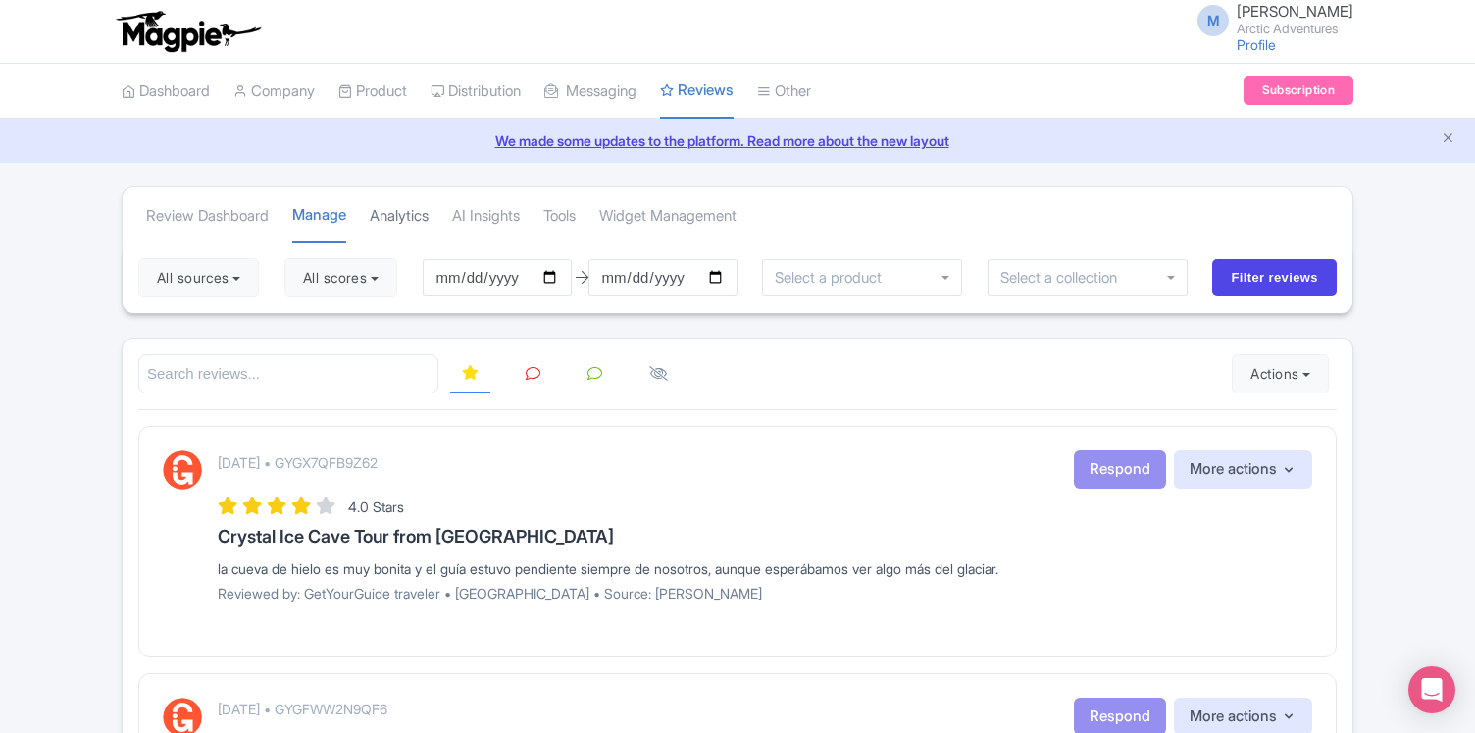
click at [403, 214] on link "Analytics" at bounding box center [399, 216] width 59 height 54
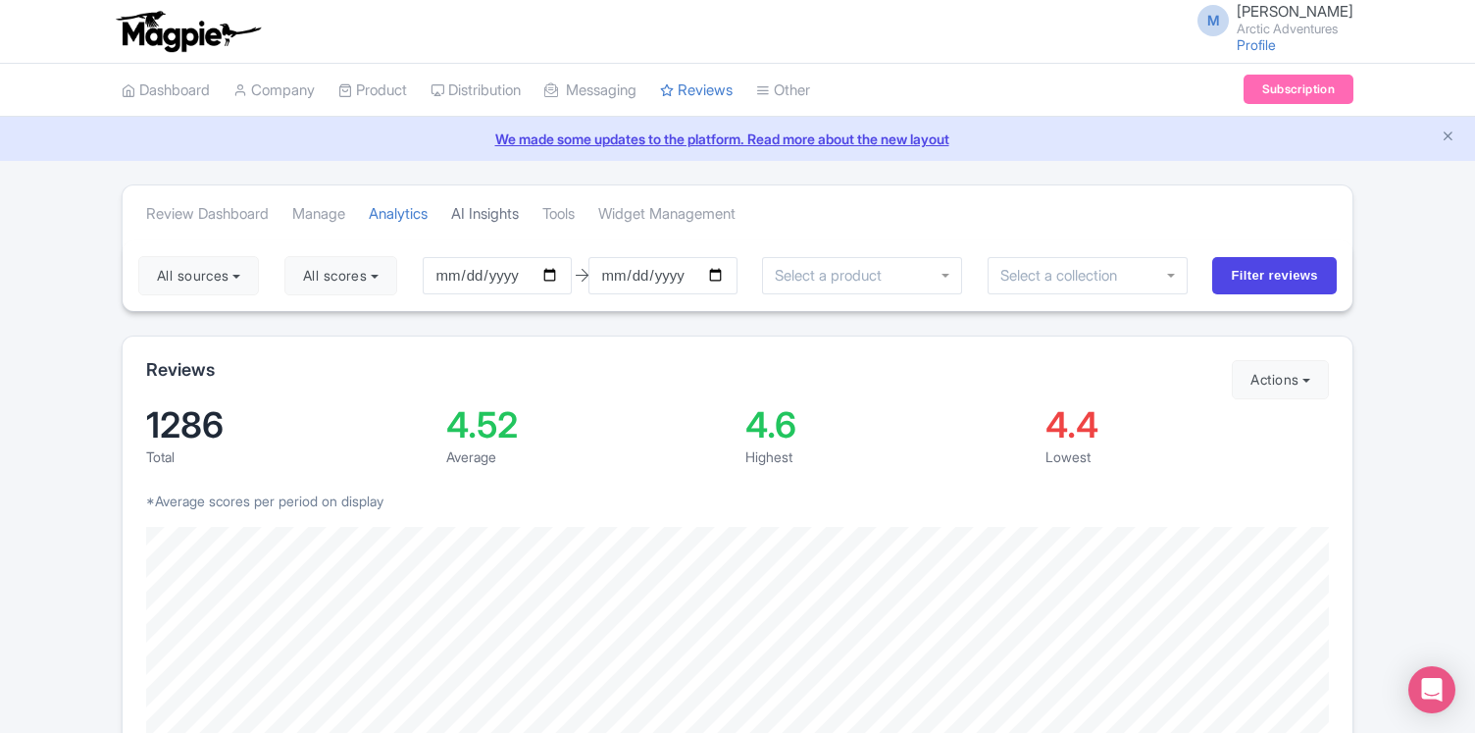
click at [506, 214] on link "AI Insights" at bounding box center [485, 214] width 68 height 54
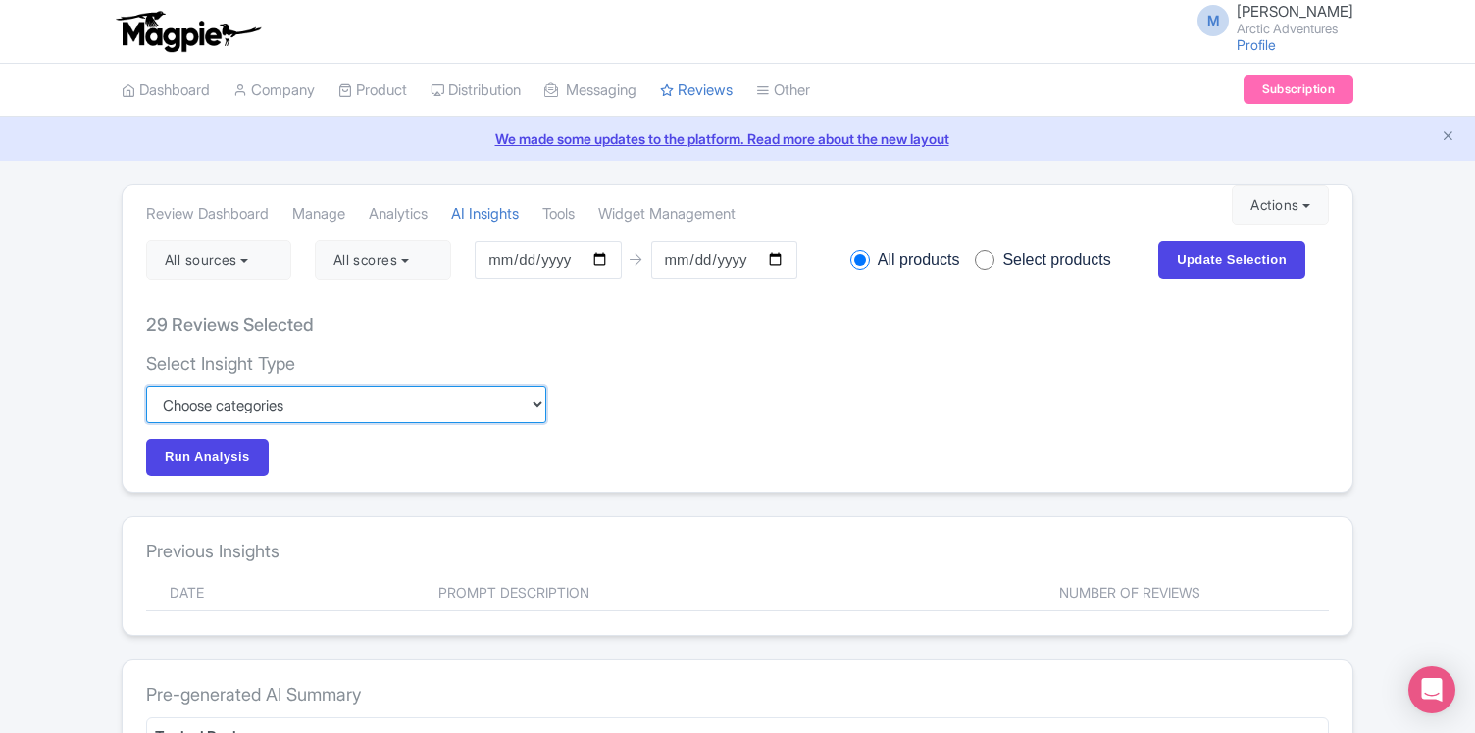
click at [360, 397] on select "Custom Choose categories Staff names - both positive and negative context Probl…" at bounding box center [346, 404] width 400 height 37
select select "e1af60e5-8082-422a-b7f6-995c1e3d534b"
click at [146, 386] on select "Custom Choose categories Staff names - both positive and negative context Probl…" at bounding box center [346, 404] width 400 height 37
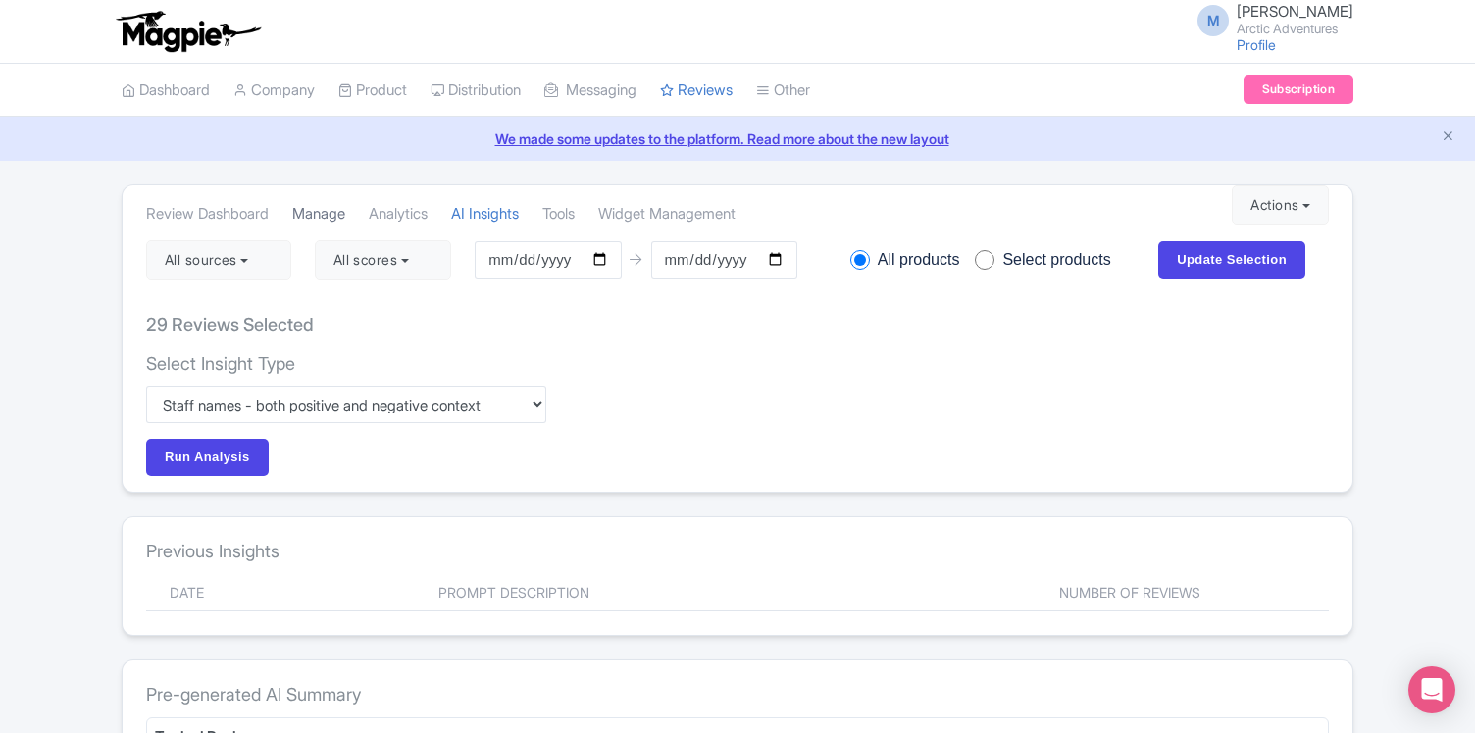
click at [335, 213] on link "Manage" at bounding box center [318, 214] width 53 height 54
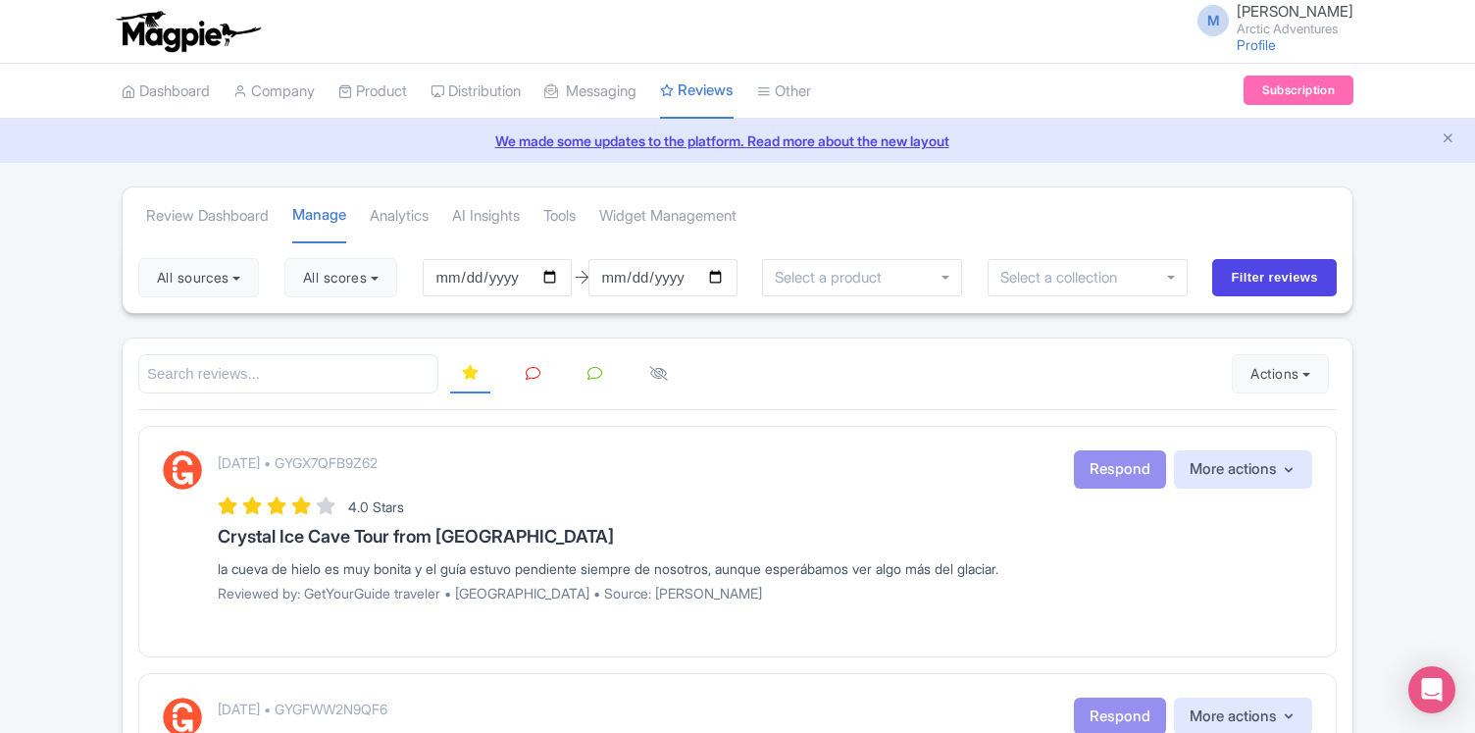
click at [533, 373] on icon at bounding box center [533, 373] width 15 height 15
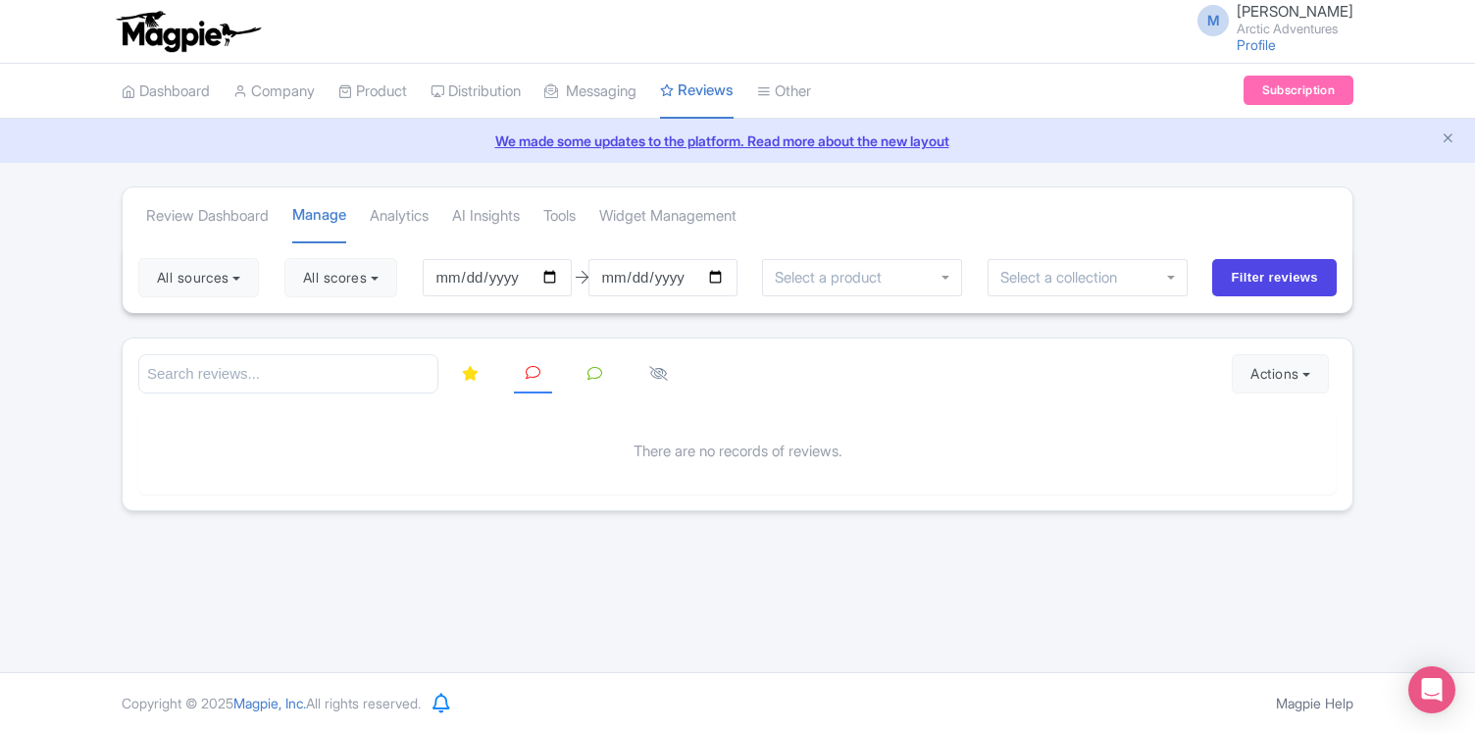
click at [597, 375] on icon at bounding box center [595, 373] width 15 height 15
click at [658, 372] on icon at bounding box center [658, 373] width 19 height 15
click at [473, 373] on icon at bounding box center [470, 373] width 17 height 15
click at [388, 279] on button "All scores" at bounding box center [340, 277] width 113 height 39
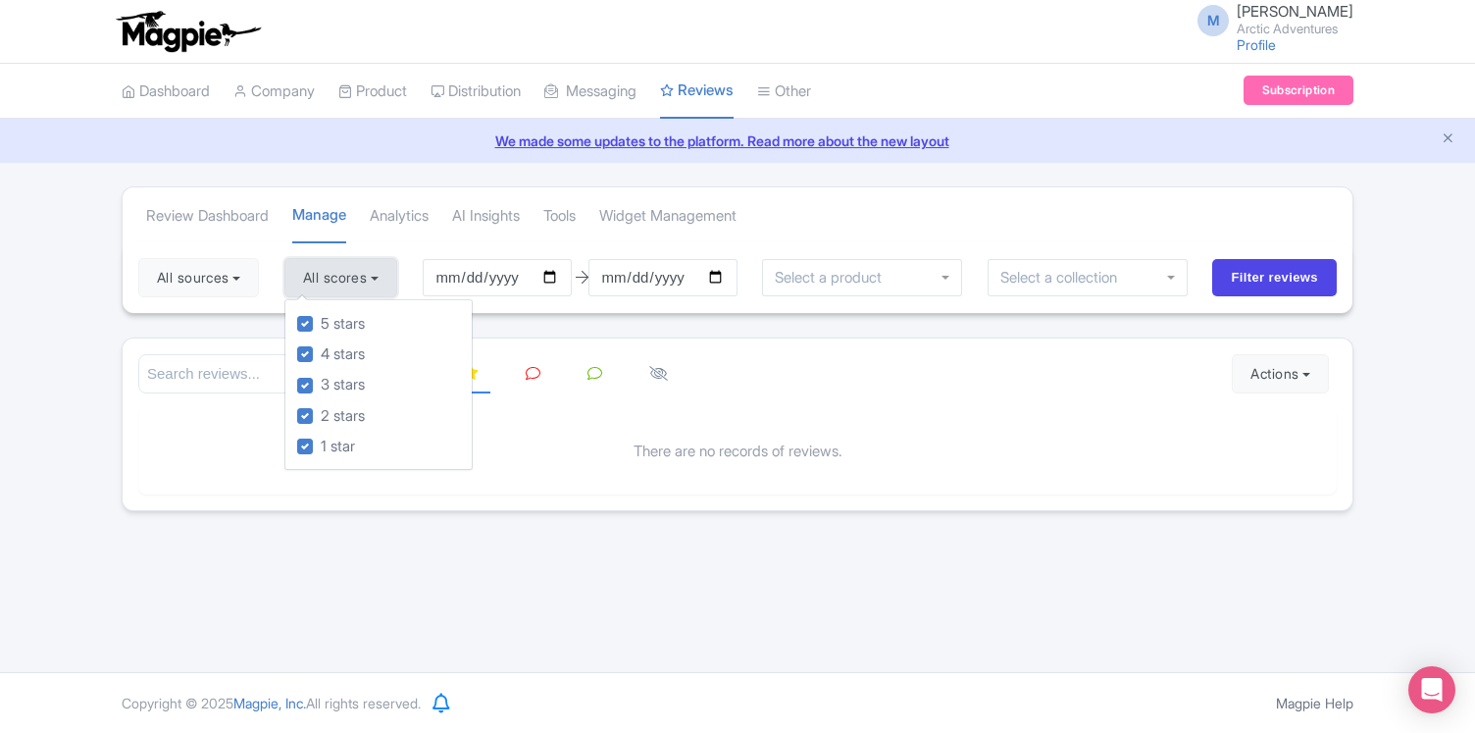
click at [388, 279] on button "All scores" at bounding box center [340, 277] width 113 height 39
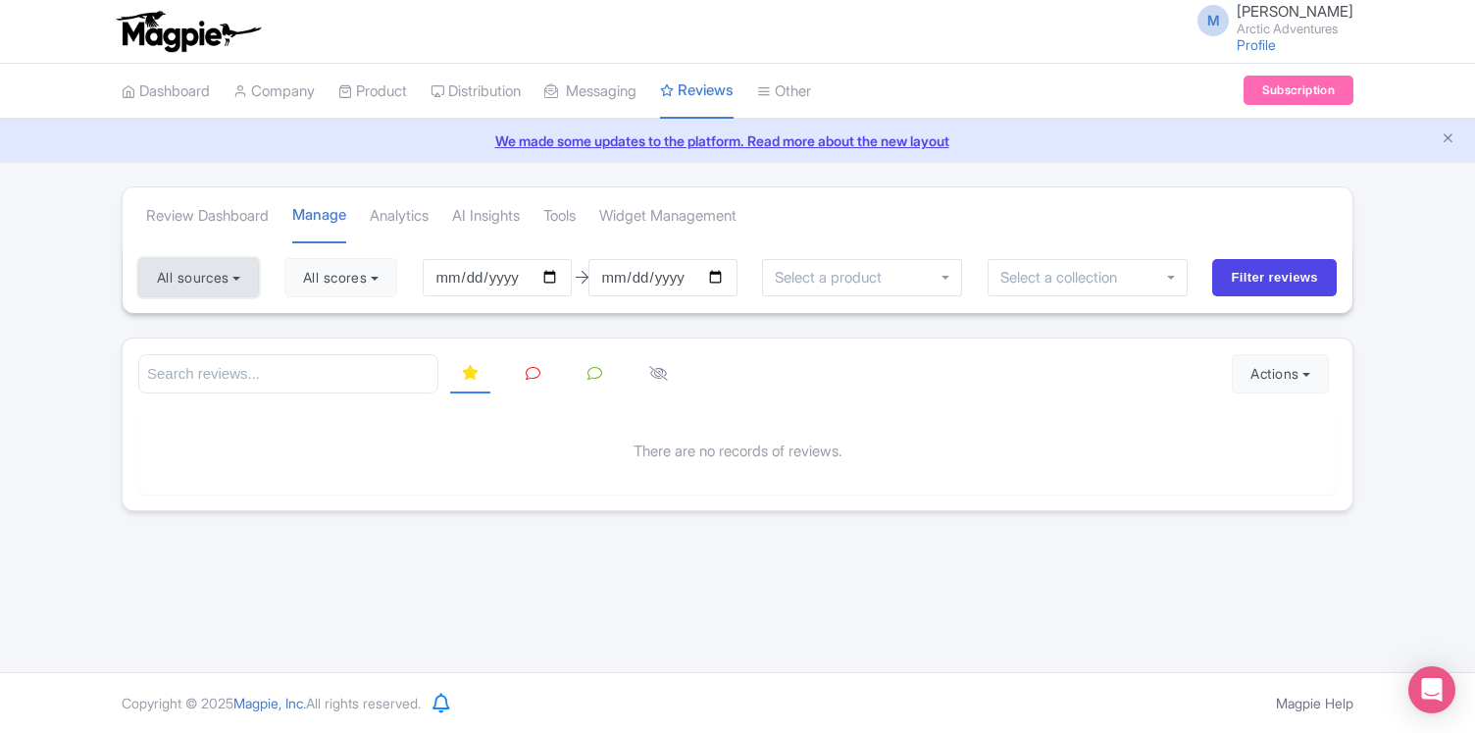
click at [220, 281] on button "All sources" at bounding box center [198, 277] width 121 height 39
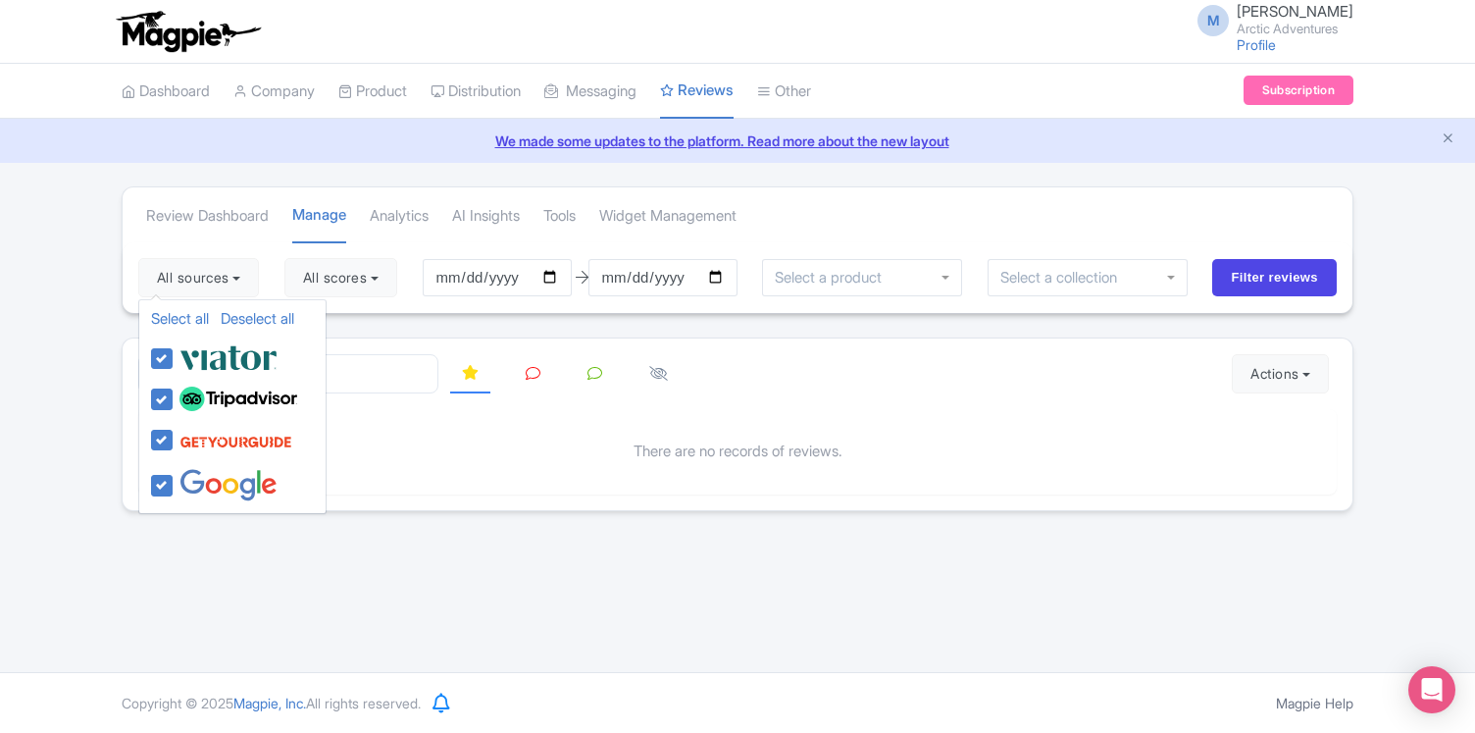
click at [615, 339] on div "Actions Import new reviews Download Reviews Manage Review Responder tool There …" at bounding box center [738, 424] width 1232 height 174
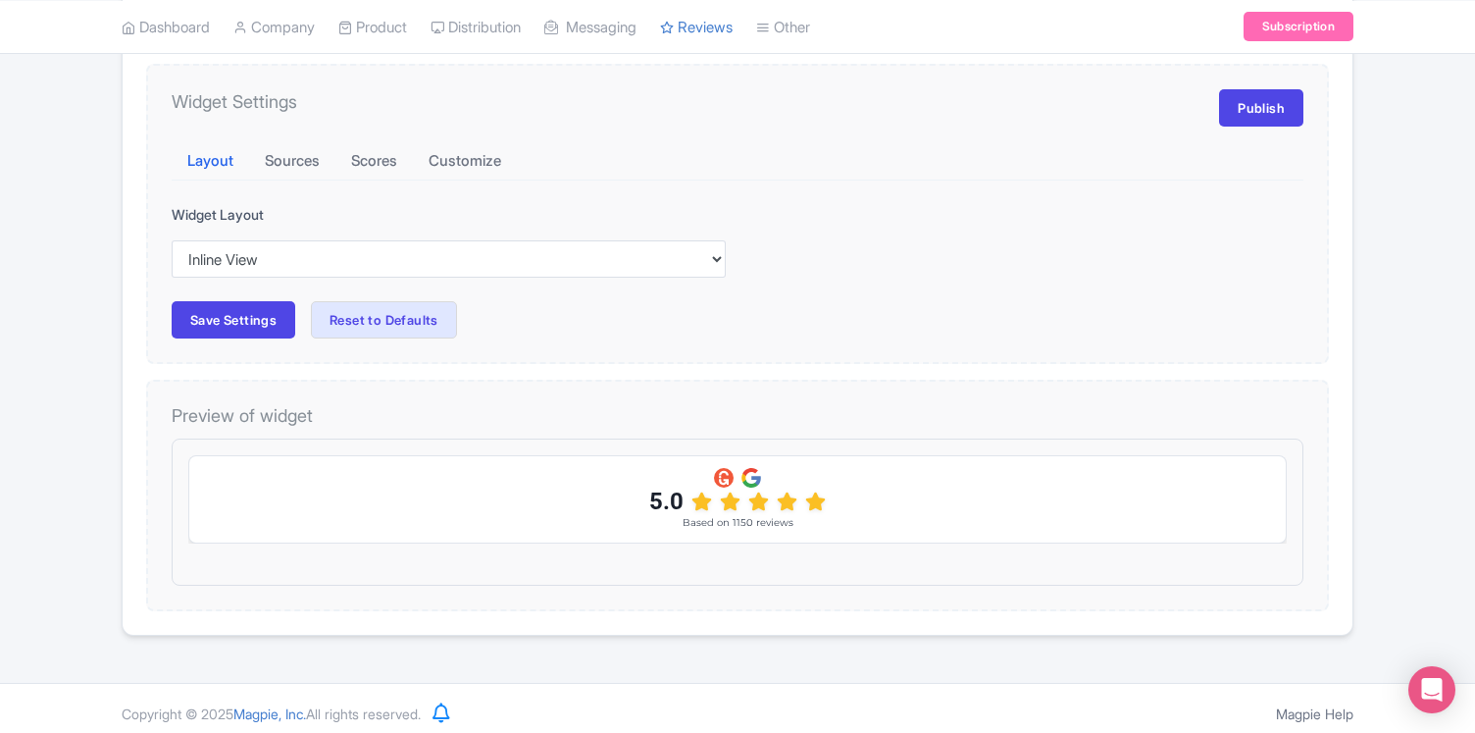
scroll to position [271, 0]
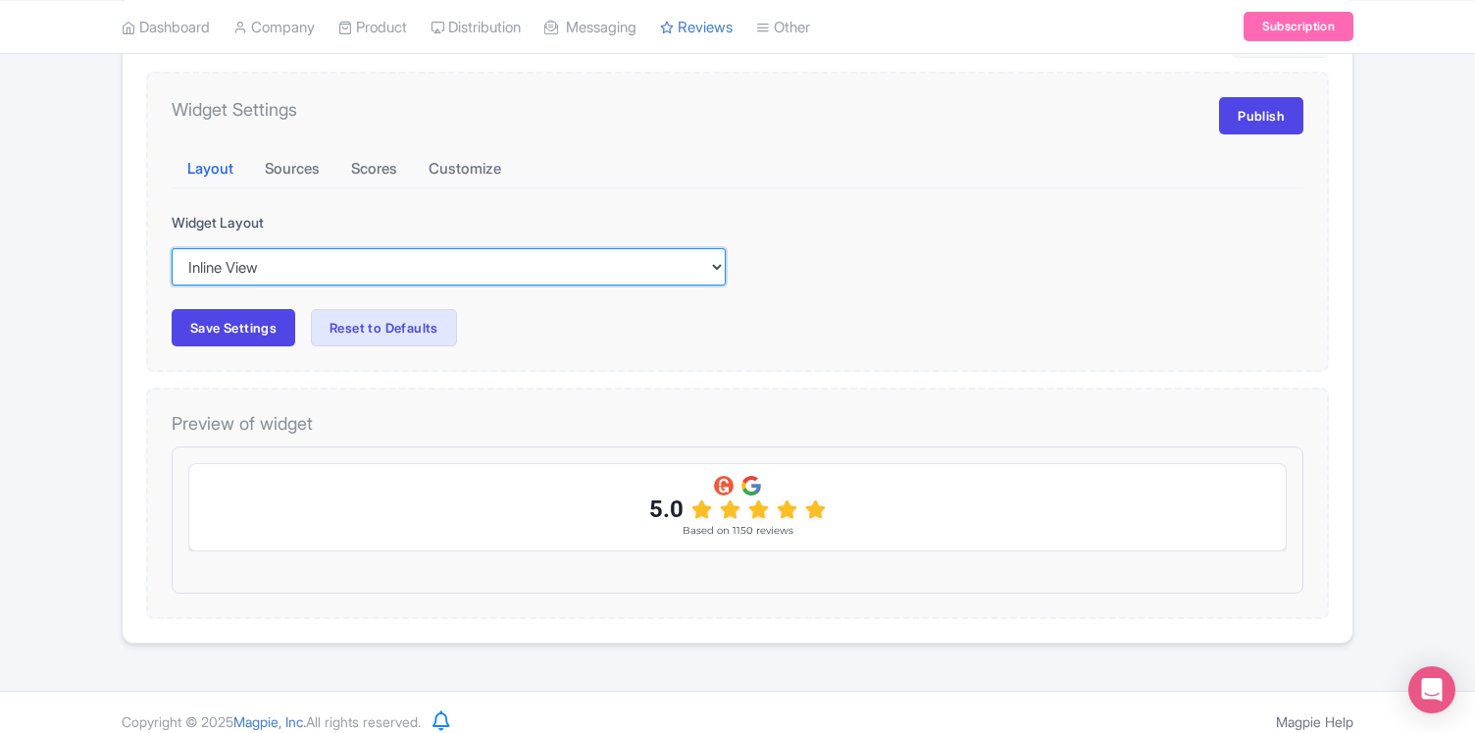
click at [277, 267] on select "Inline View Floating View List View Carousel View" at bounding box center [449, 266] width 554 height 37
click at [172, 248] on select "Inline View Floating View List View Carousel View" at bounding box center [449, 266] width 554 height 37
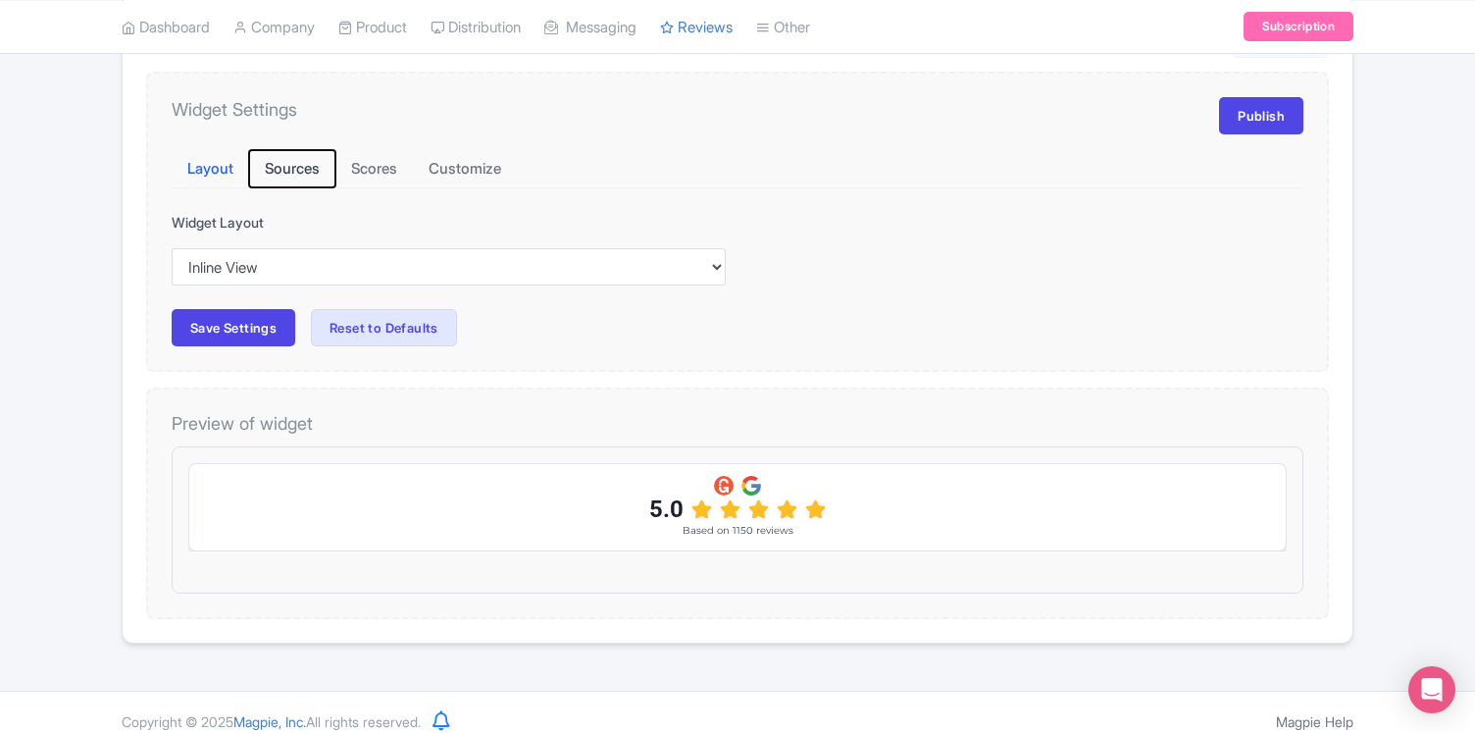
click at [293, 179] on button "Sources" at bounding box center [292, 169] width 86 height 38
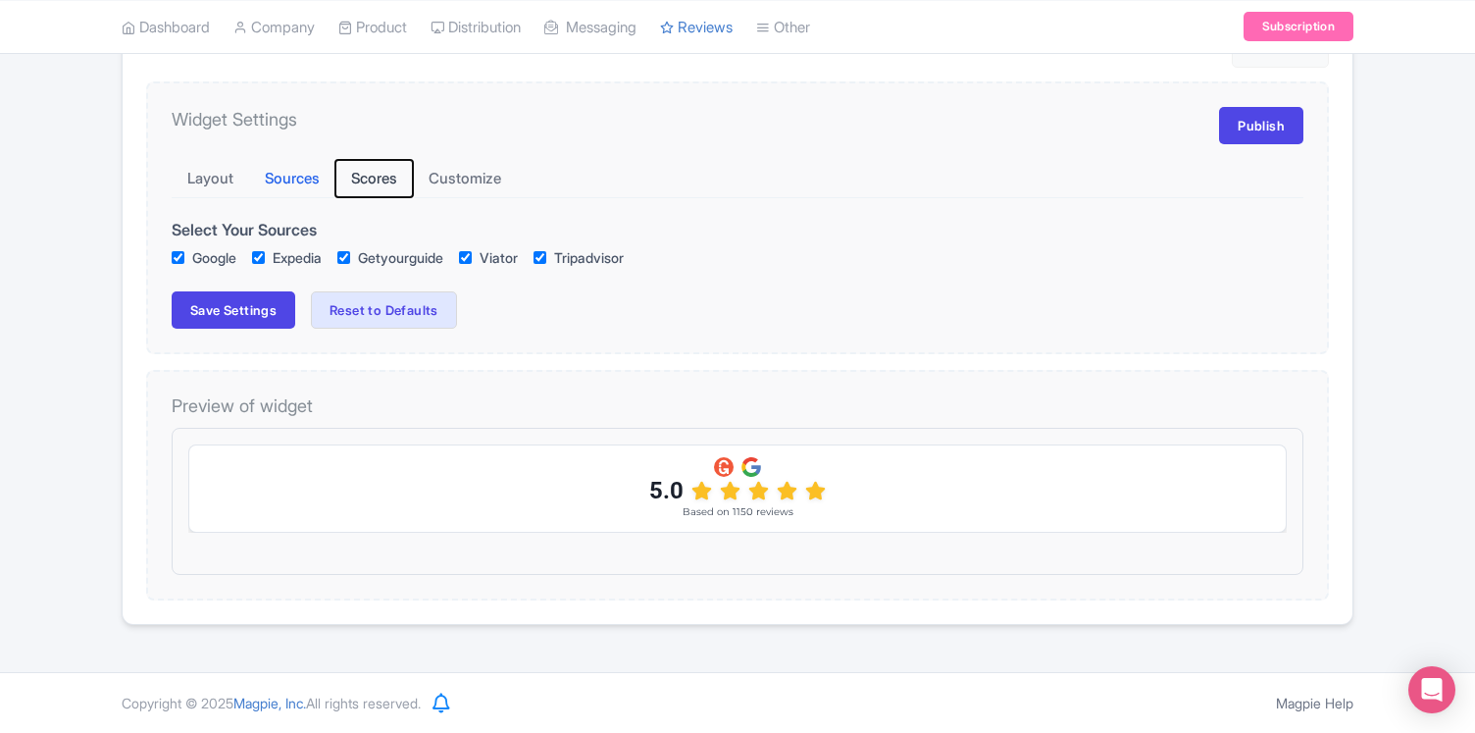
click at [379, 180] on button "Scores" at bounding box center [373, 179] width 77 height 38
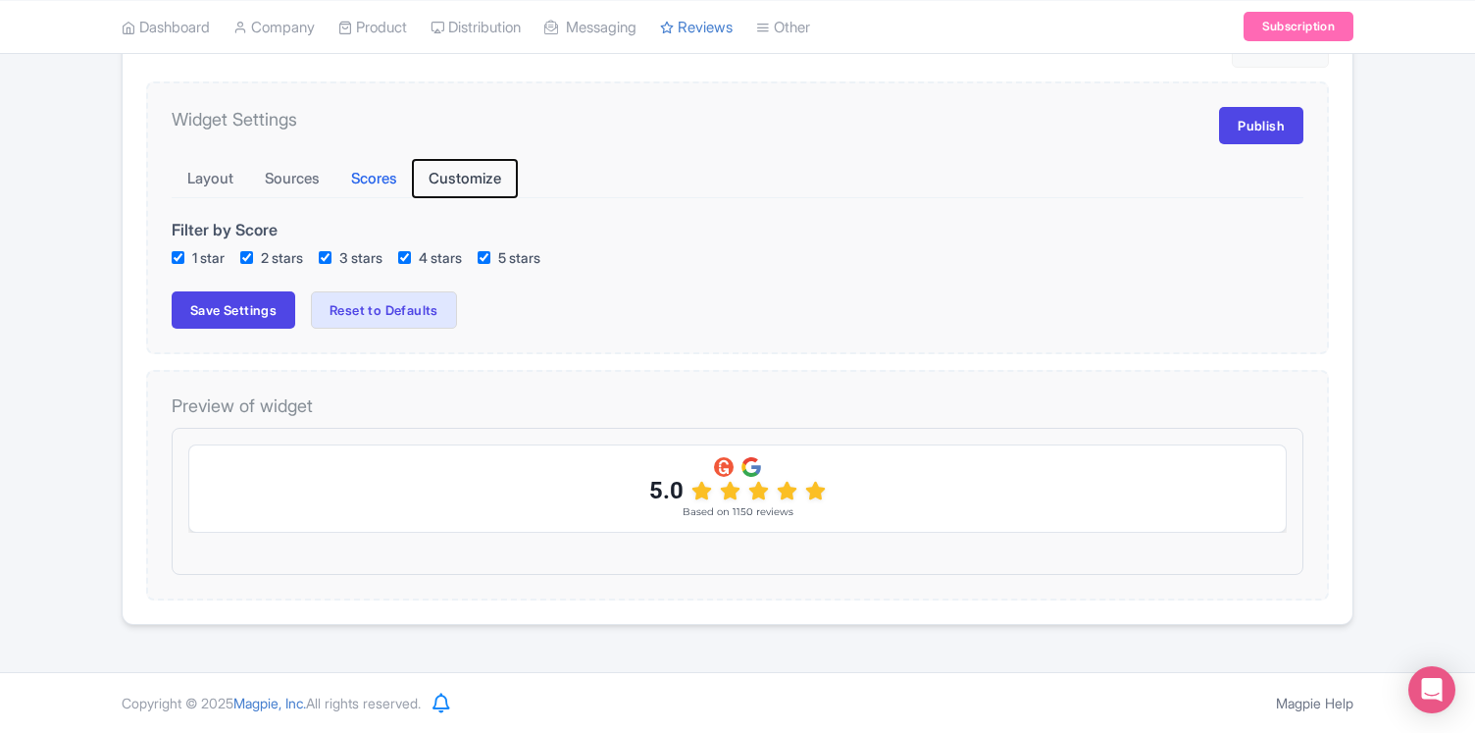
click at [474, 182] on button "Customize" at bounding box center [465, 179] width 104 height 38
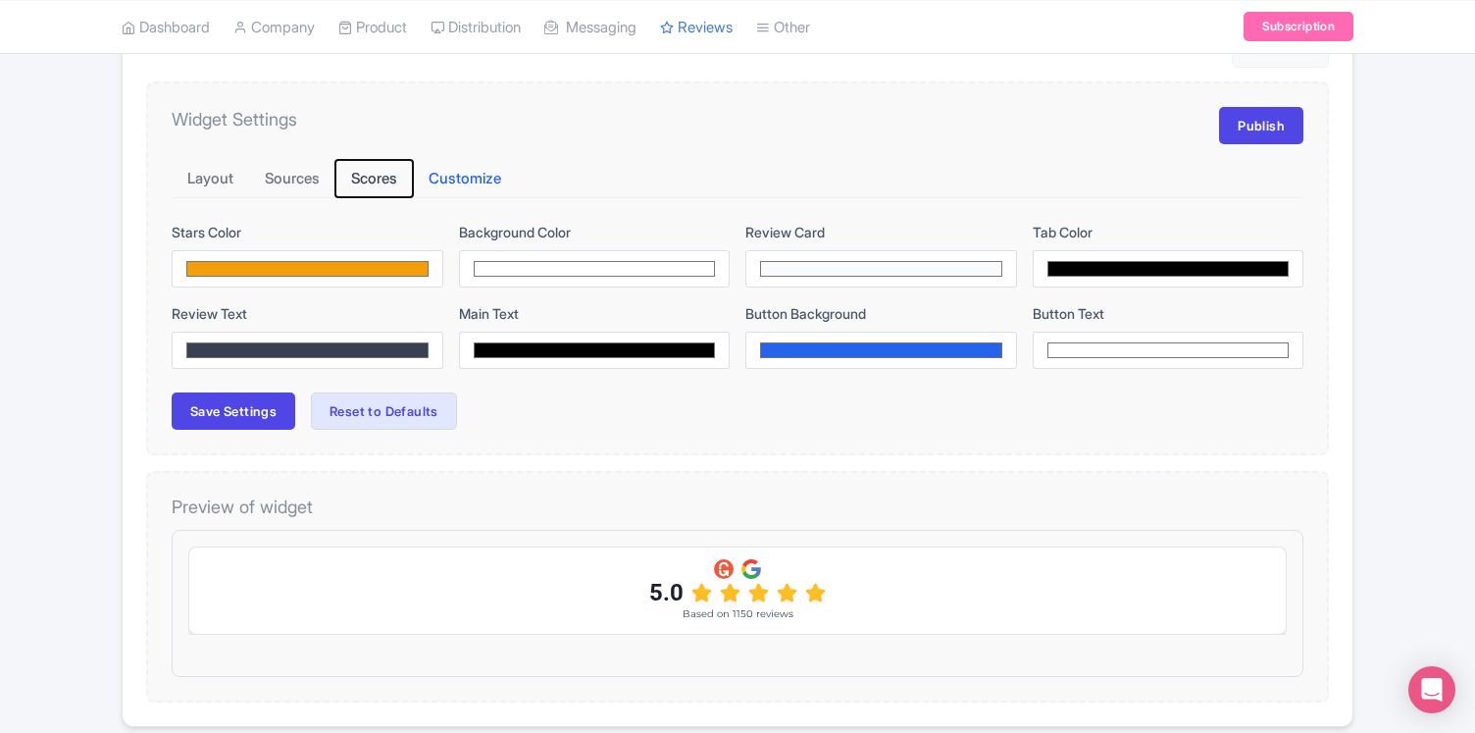
click at [369, 174] on button "Scores" at bounding box center [373, 179] width 77 height 38
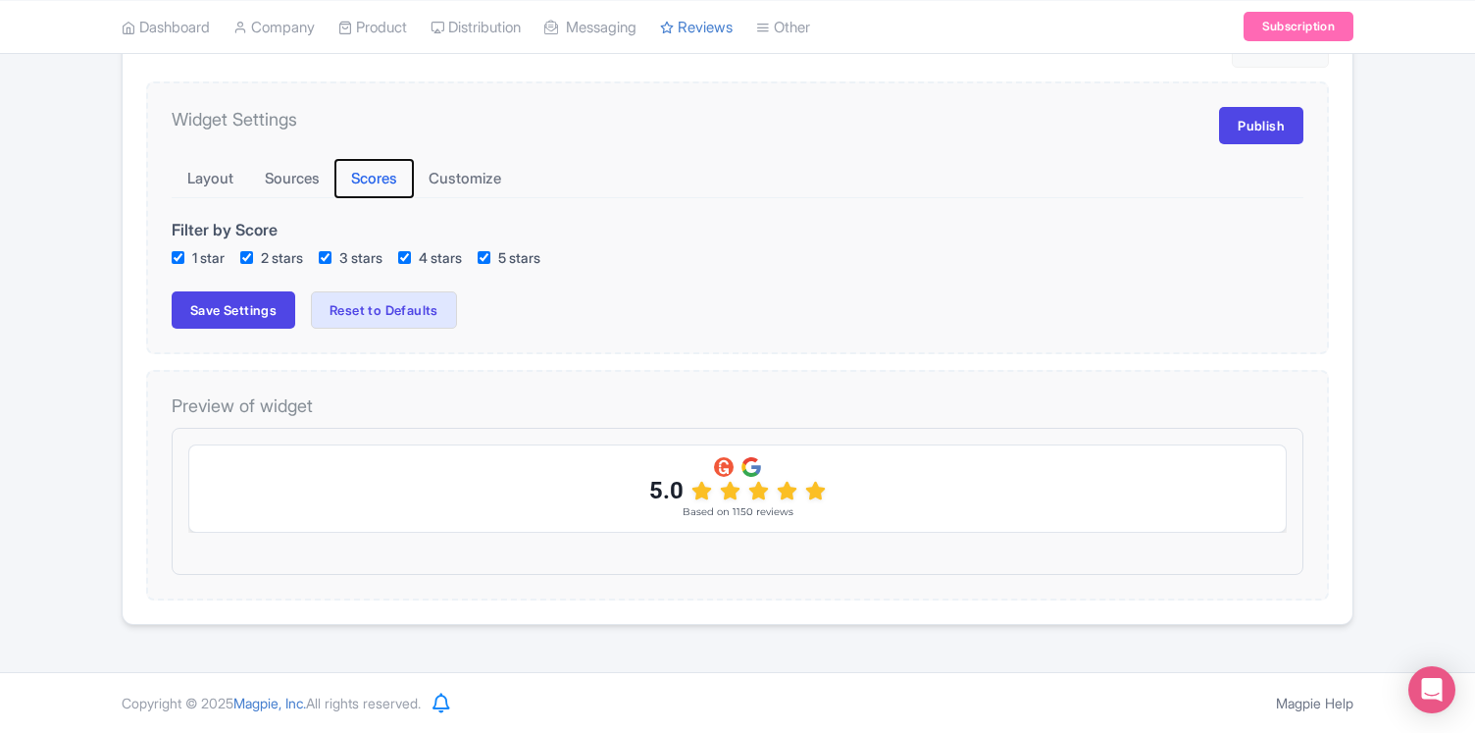
scroll to position [254, 0]
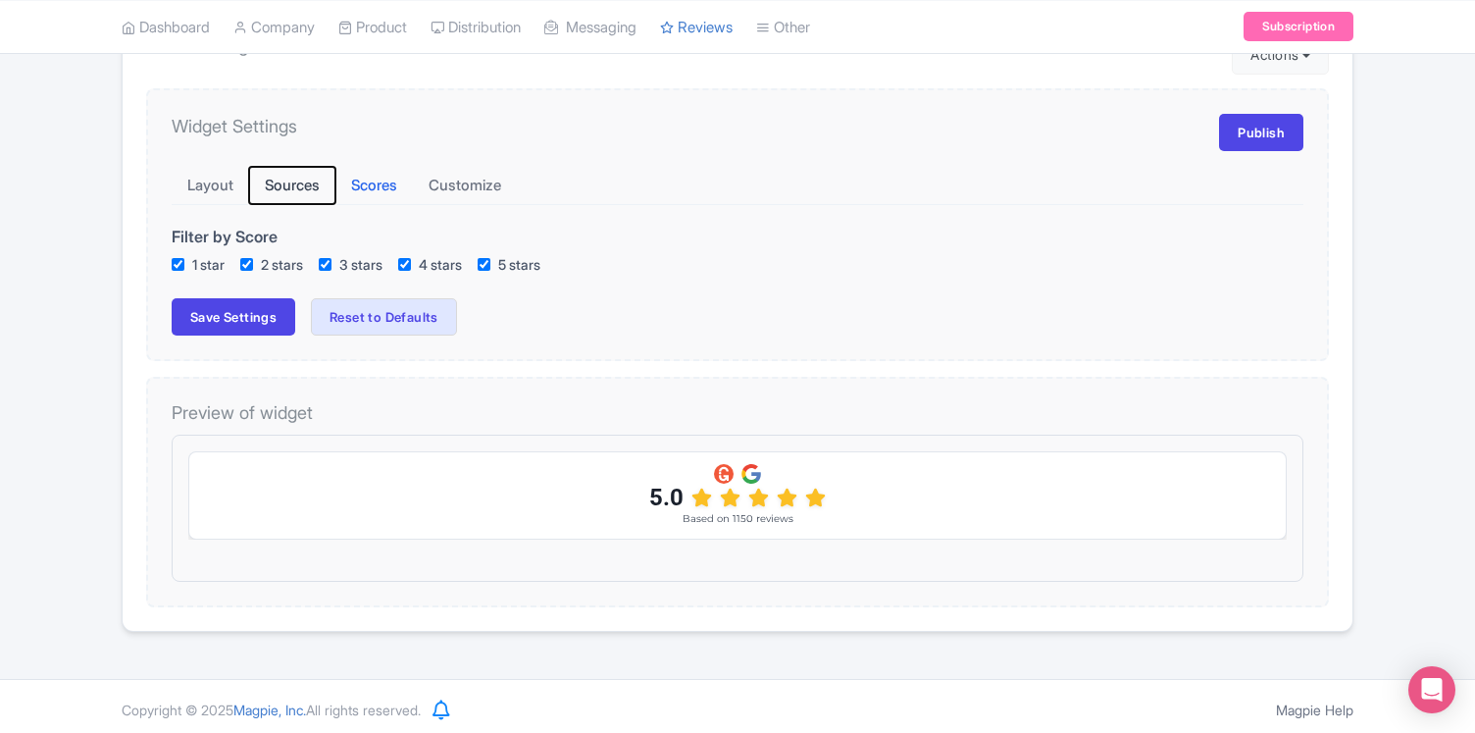
click at [314, 180] on button "Sources" at bounding box center [292, 186] width 86 height 38
click at [298, 184] on button "Sources" at bounding box center [292, 186] width 86 height 38
click at [264, 262] on input "Expedia" at bounding box center [258, 264] width 13 height 13
checkbox input "false"
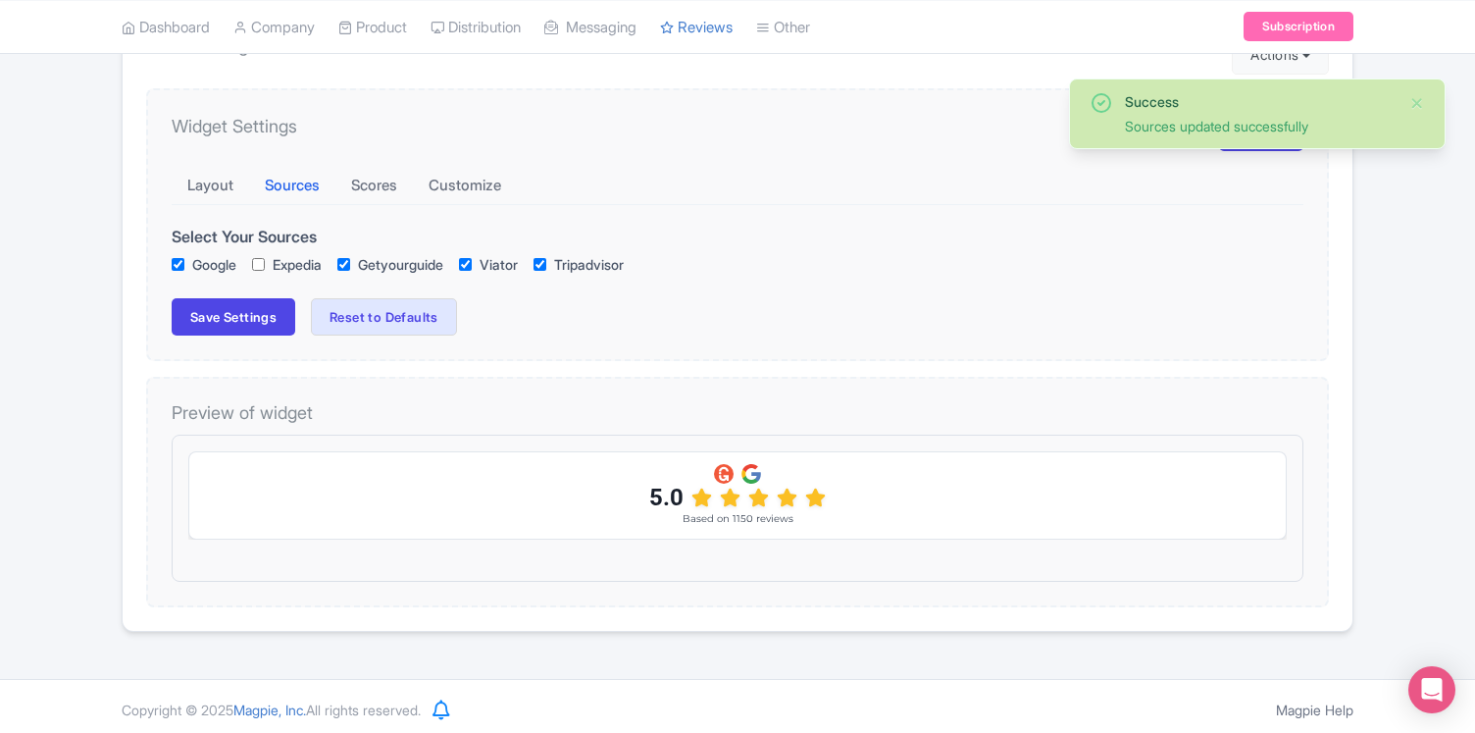
checkbox input "true"
